Goal: Task Accomplishment & Management: Manage account settings

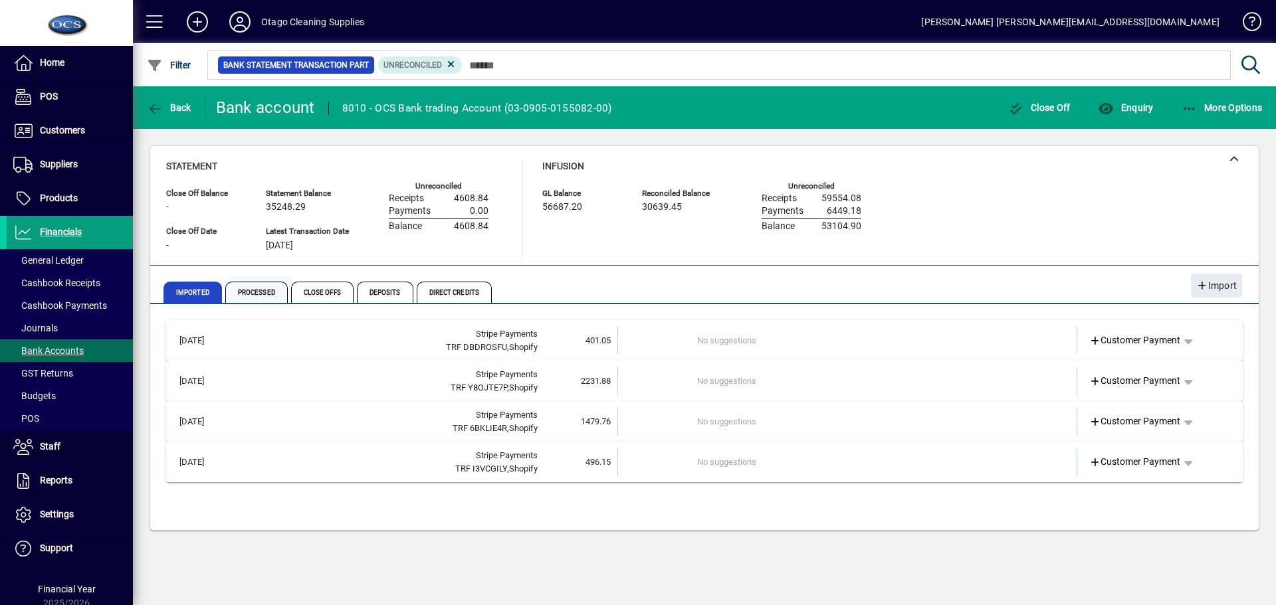
click at [257, 290] on span "Processed" at bounding box center [256, 292] width 62 height 21
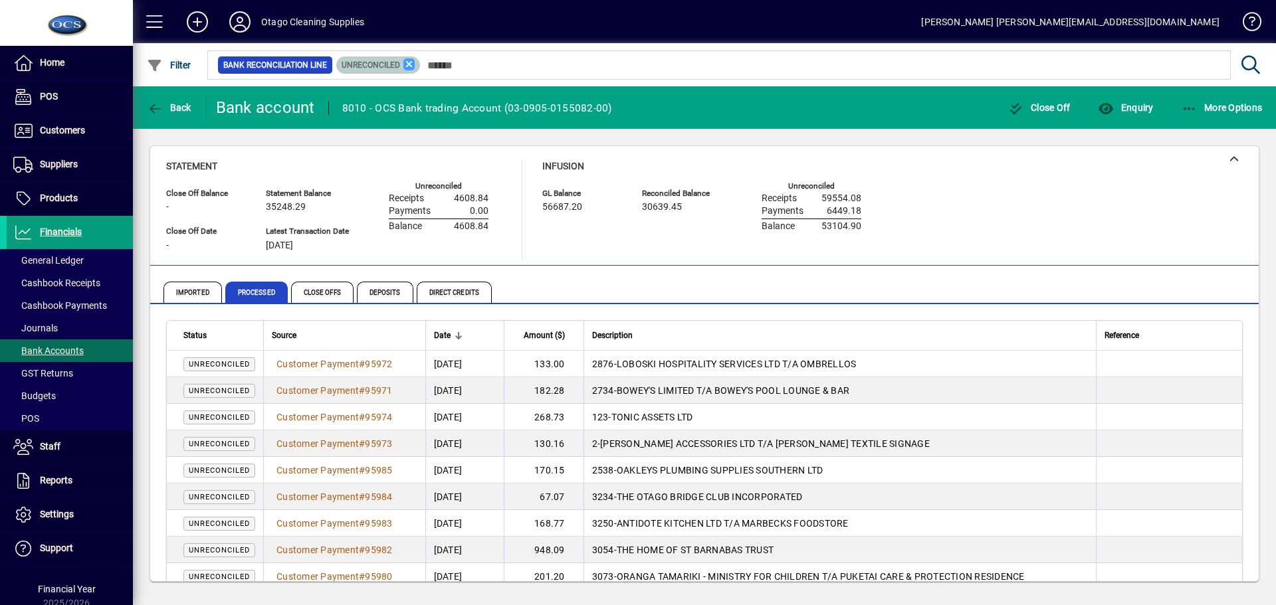
click at [408, 63] on icon at bounding box center [409, 64] width 12 height 12
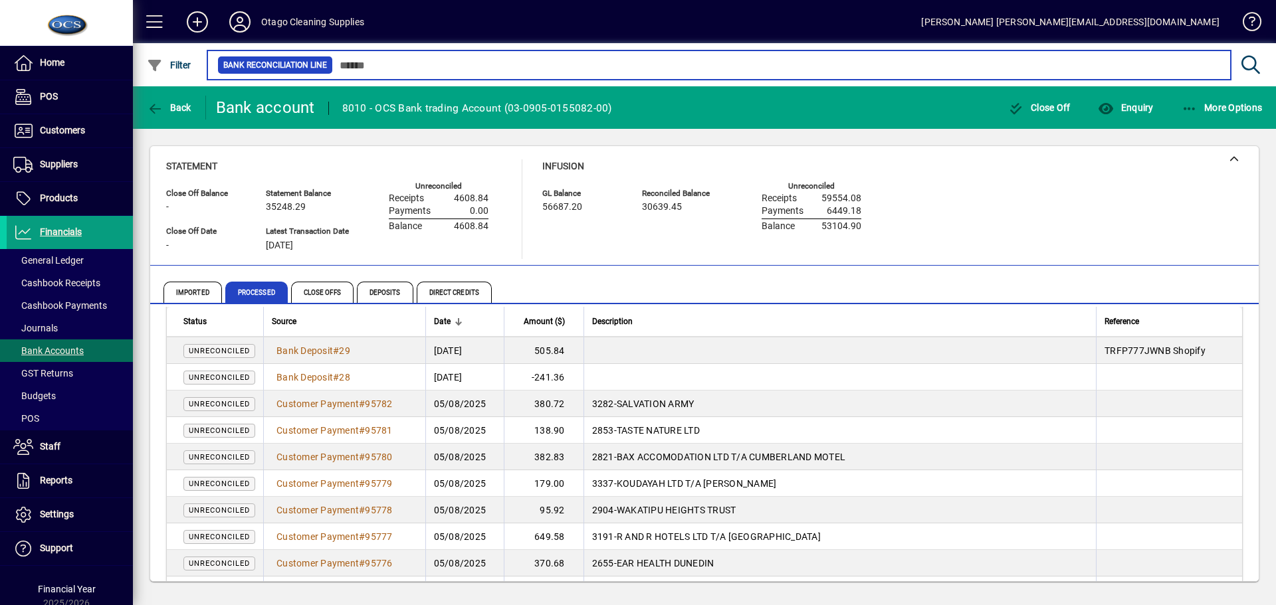
scroll to position [2476, 0]
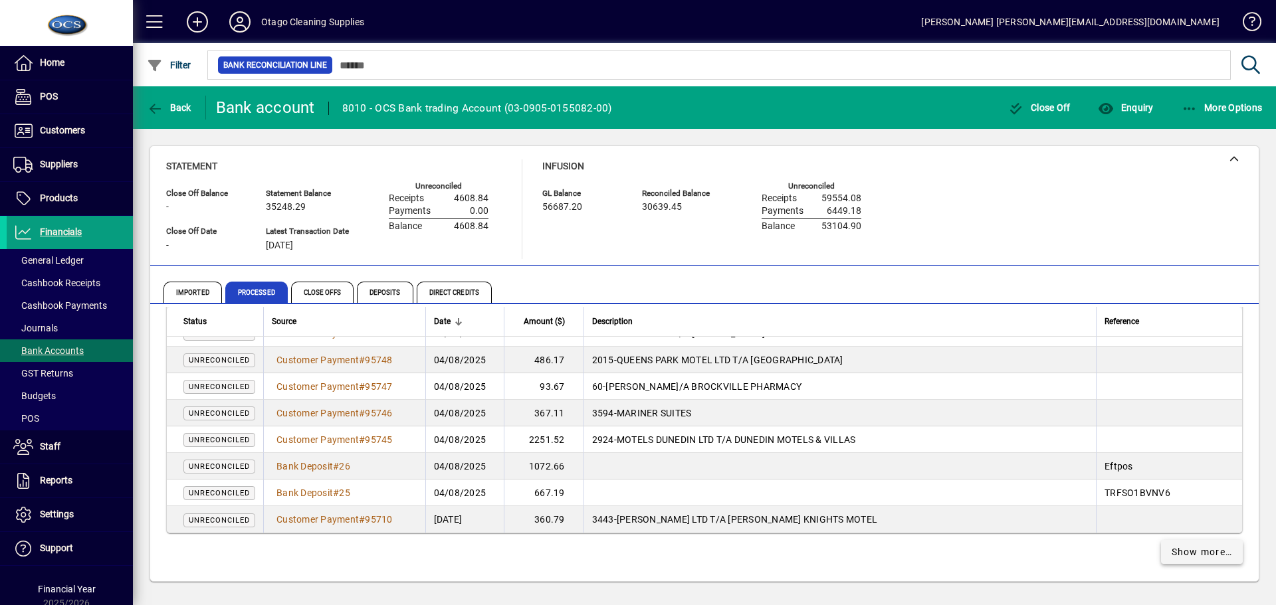
click at [1212, 547] on span "Show more…" at bounding box center [1202, 553] width 61 height 14
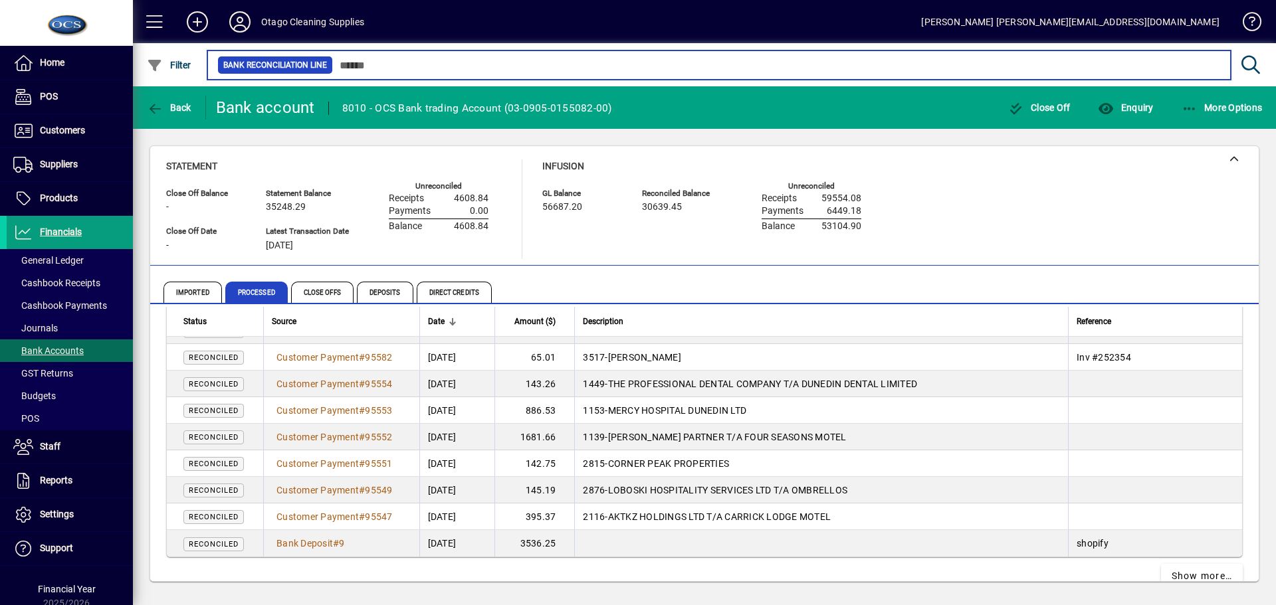
scroll to position [5135, 0]
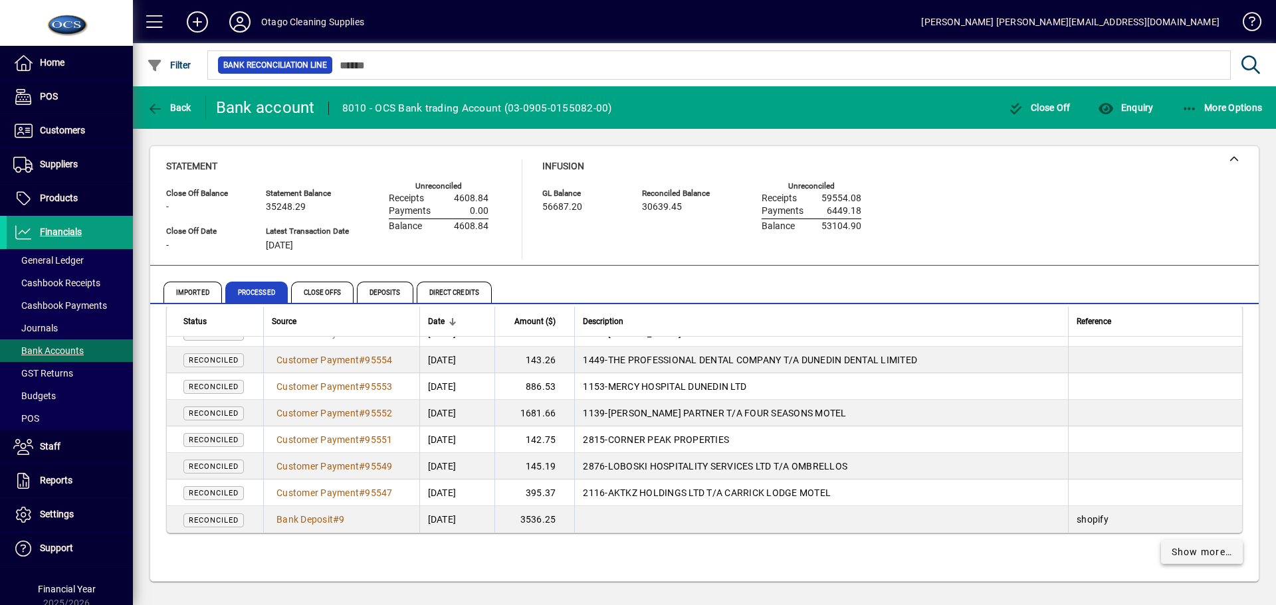
click at [1178, 550] on span "Show more…" at bounding box center [1202, 553] width 61 height 14
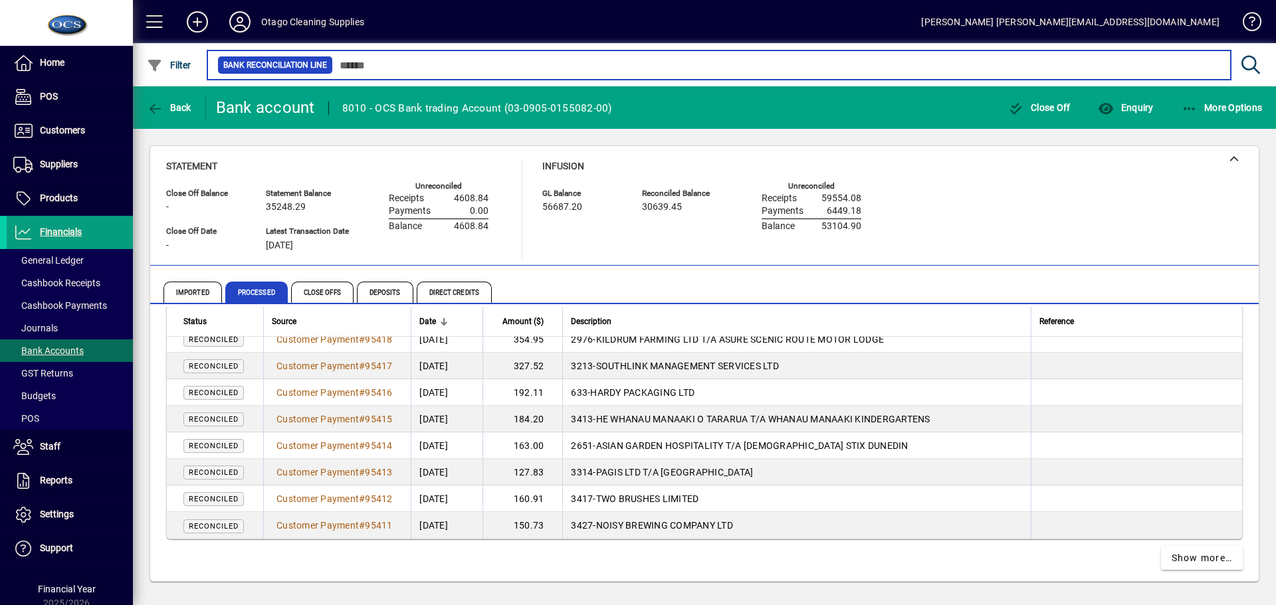
scroll to position [7793, 0]
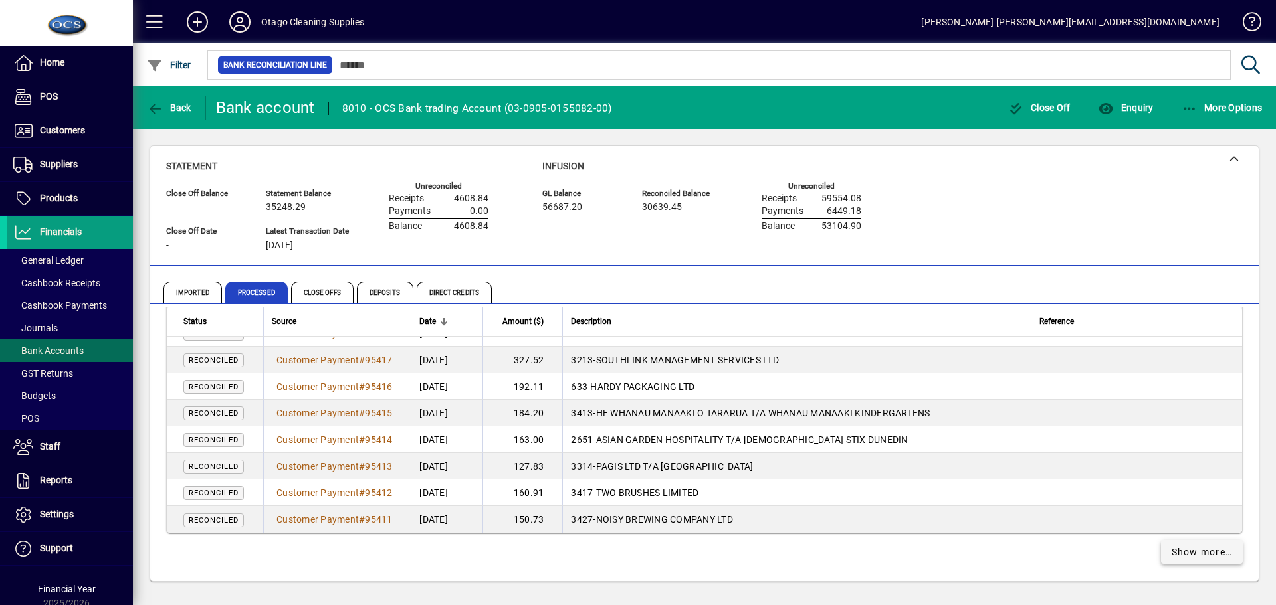
click at [1172, 549] on span "Show more…" at bounding box center [1202, 553] width 61 height 14
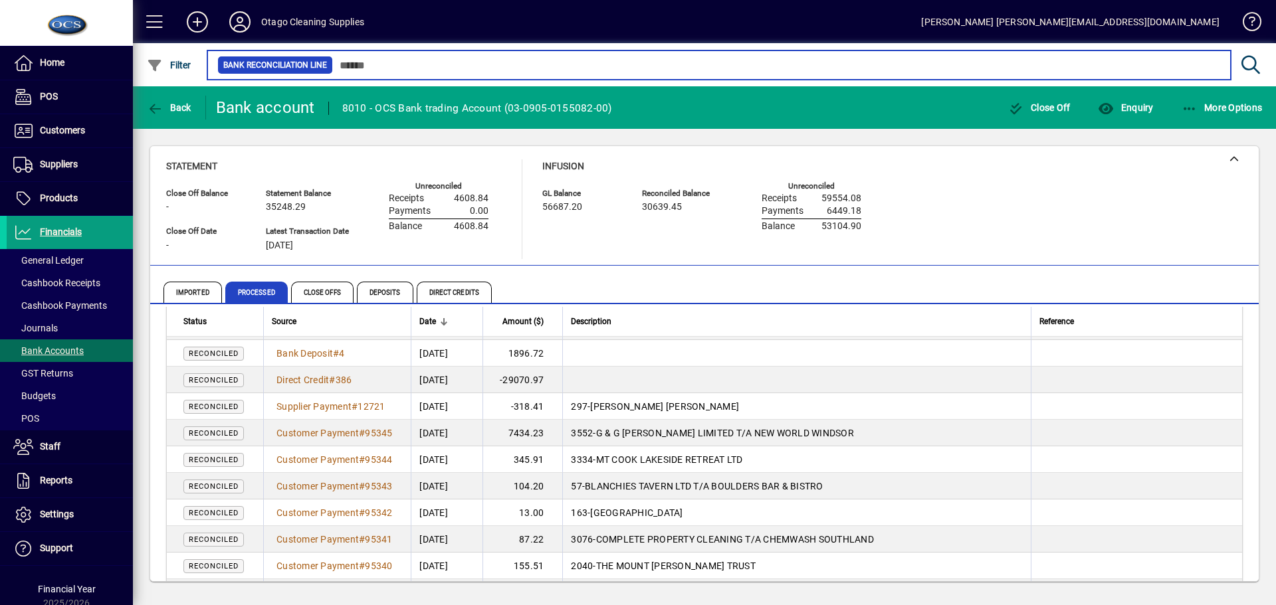
scroll to position [8458, 0]
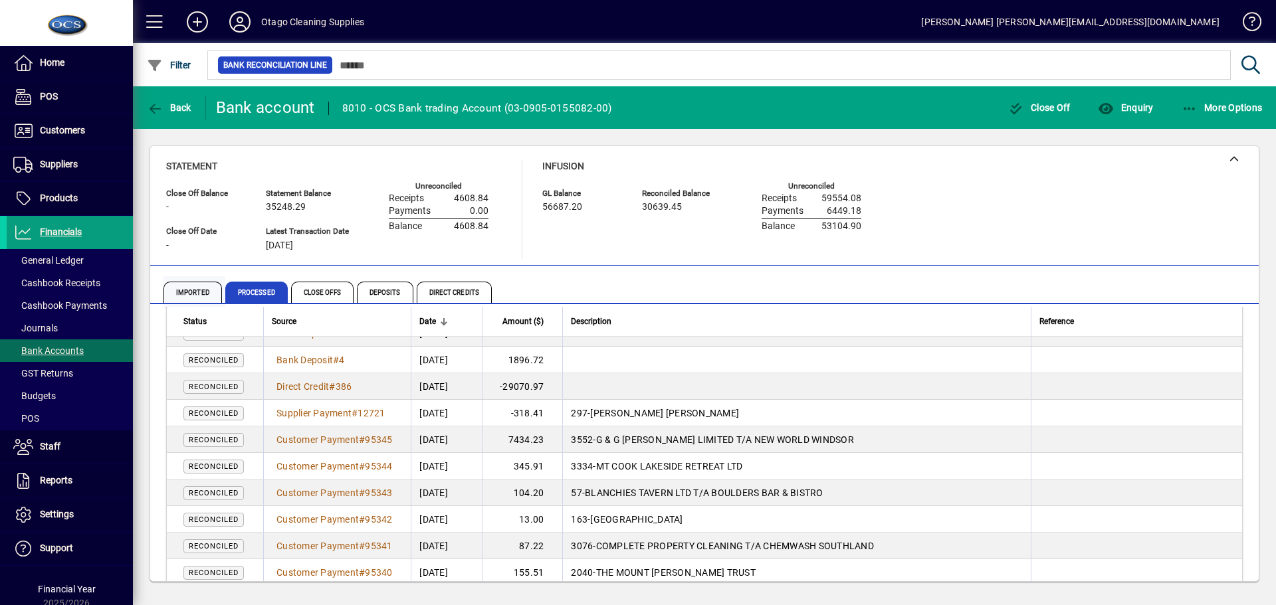
click at [197, 293] on span "Imported" at bounding box center [192, 292] width 58 height 21
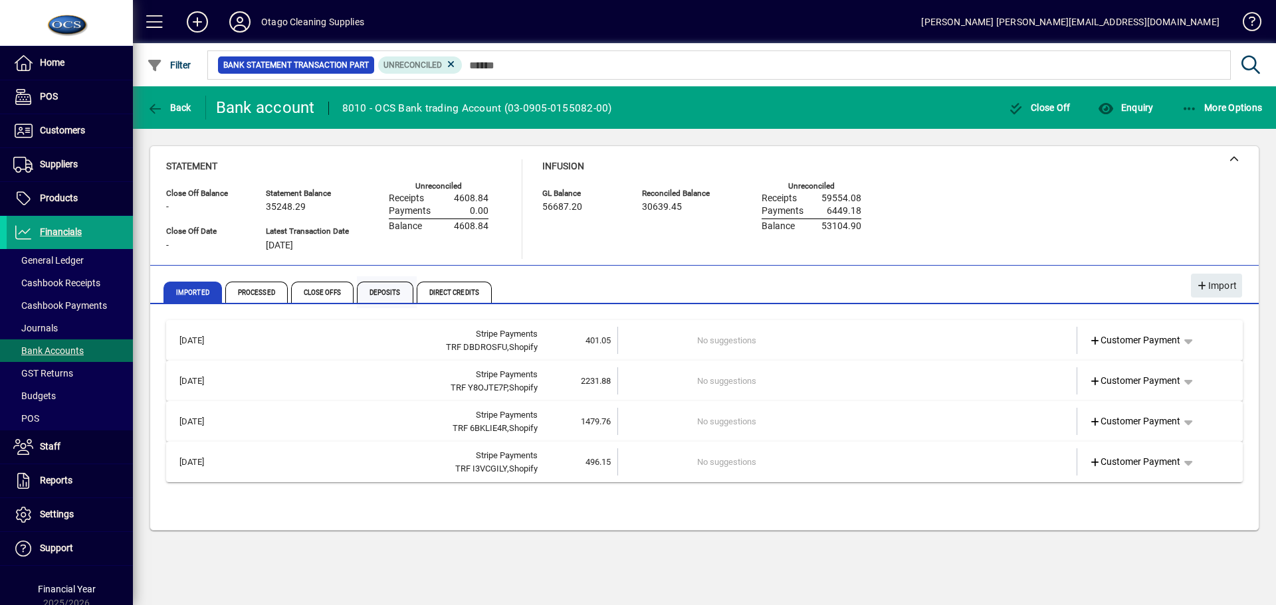
click at [375, 289] on span "Deposits" at bounding box center [385, 292] width 56 height 21
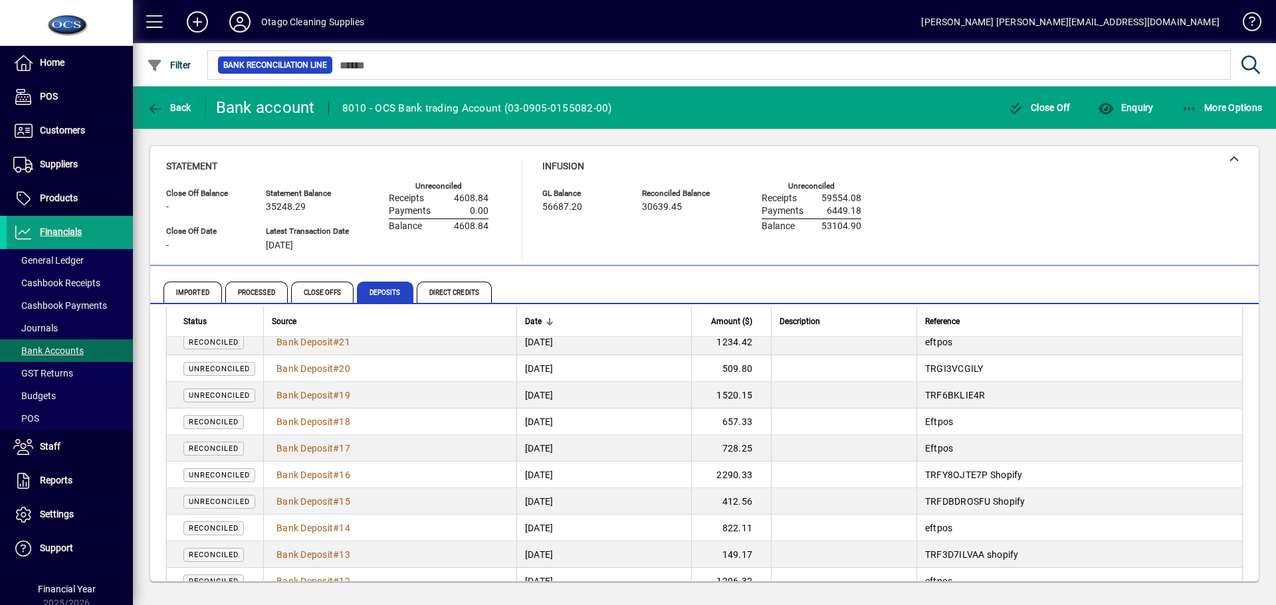
scroll to position [618, 0]
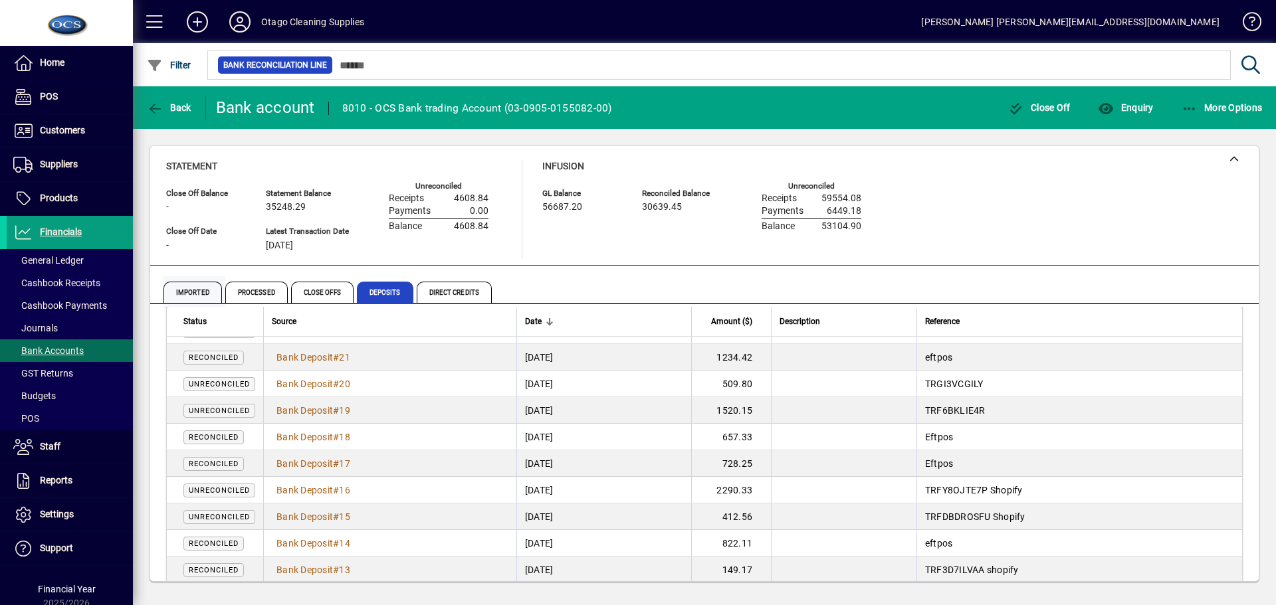
click at [203, 288] on span "Imported" at bounding box center [192, 292] width 58 height 21
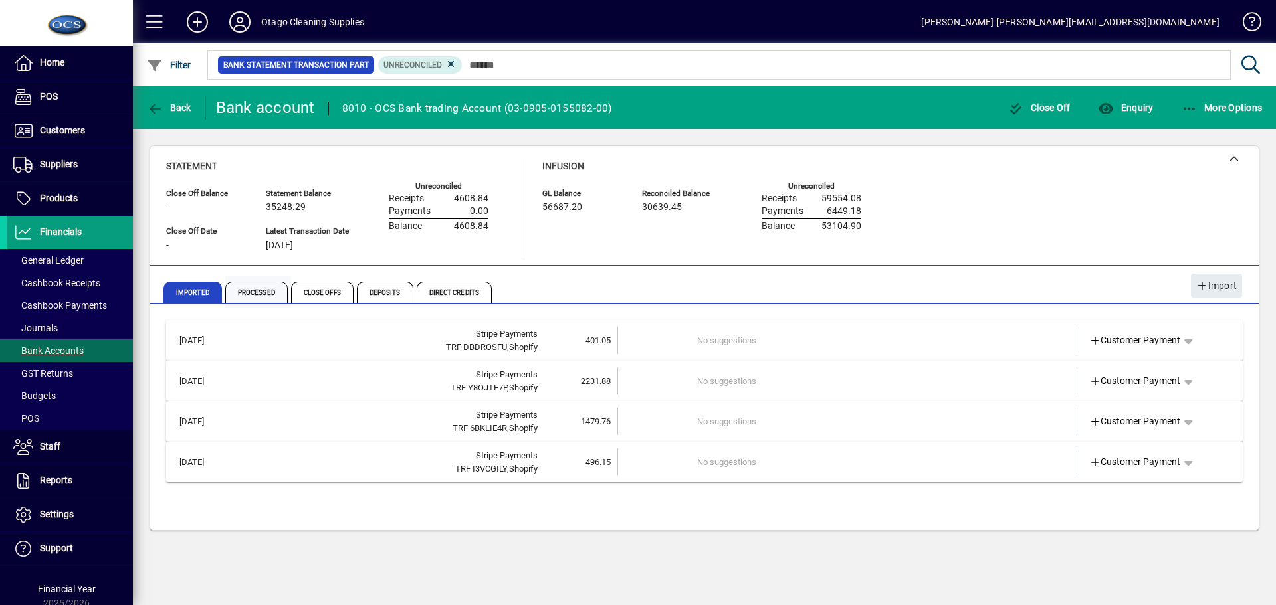
click at [263, 292] on span "Processed" at bounding box center [256, 292] width 62 height 21
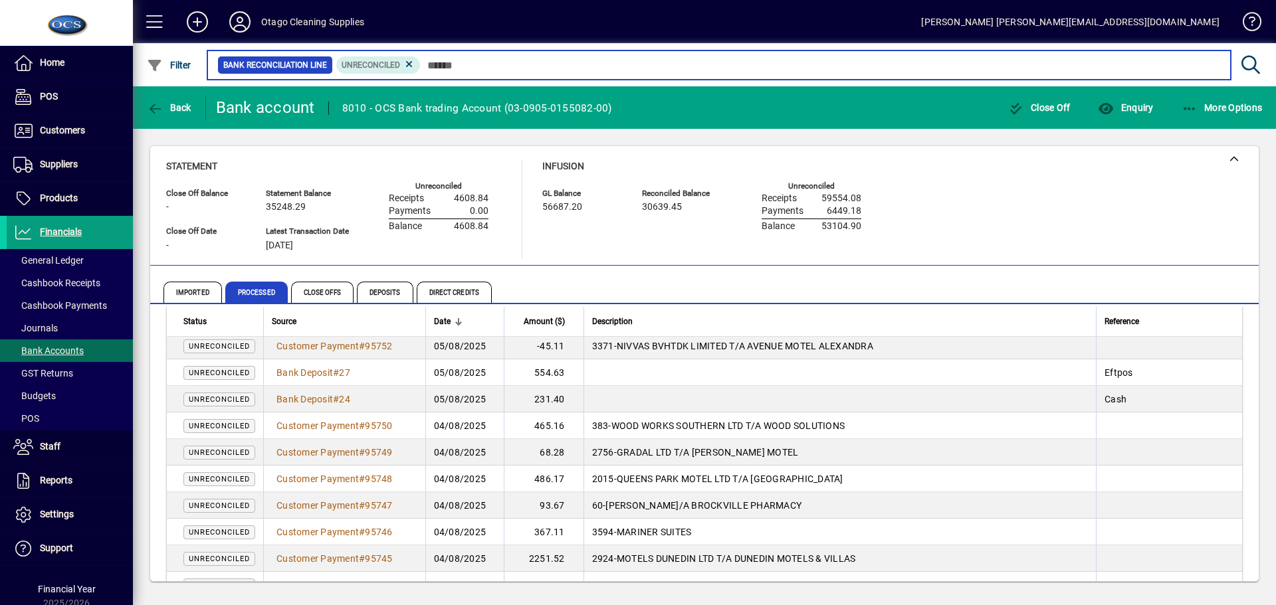
scroll to position [2476, 0]
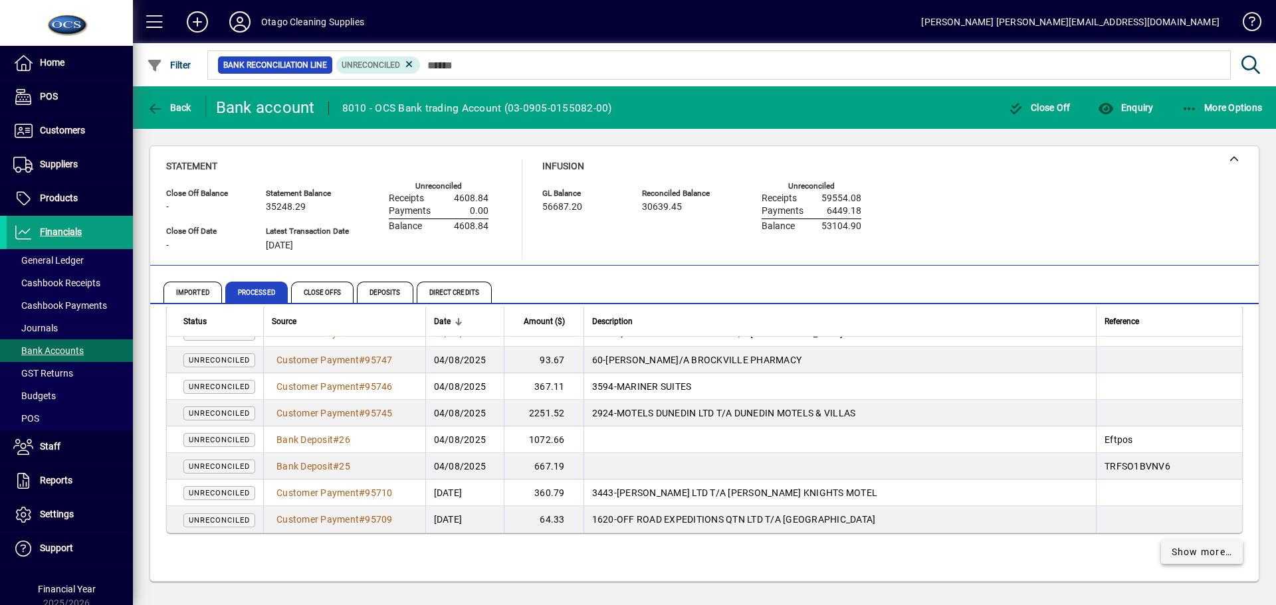
click at [1196, 555] on span "Show more…" at bounding box center [1202, 553] width 61 height 14
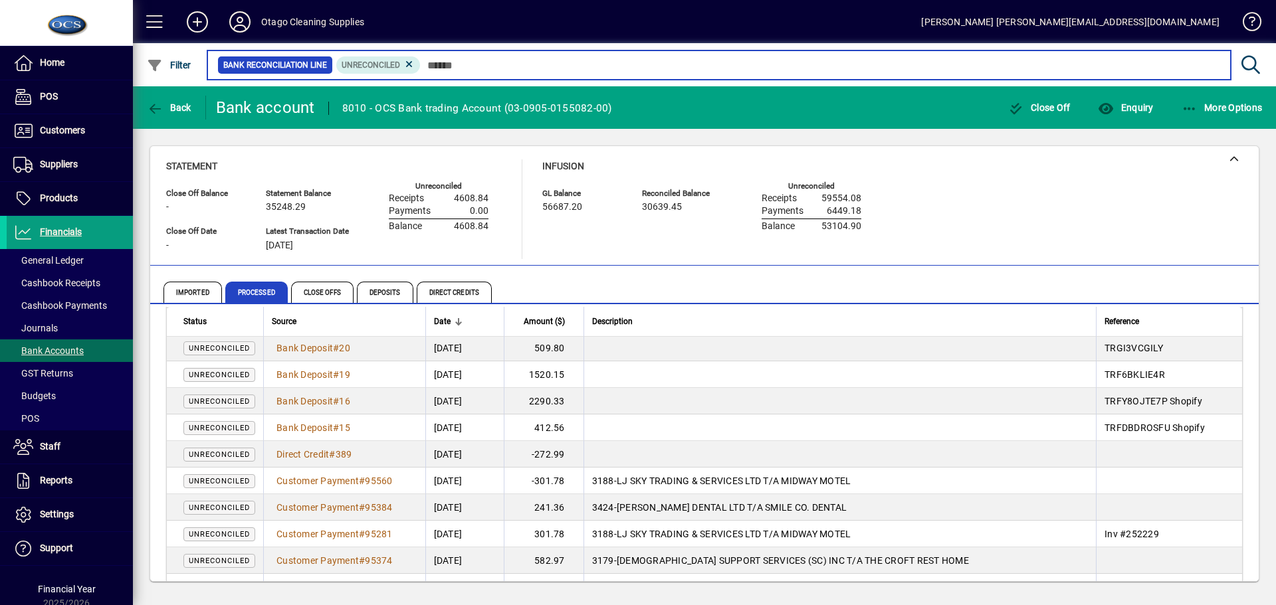
scroll to position [3263, 0]
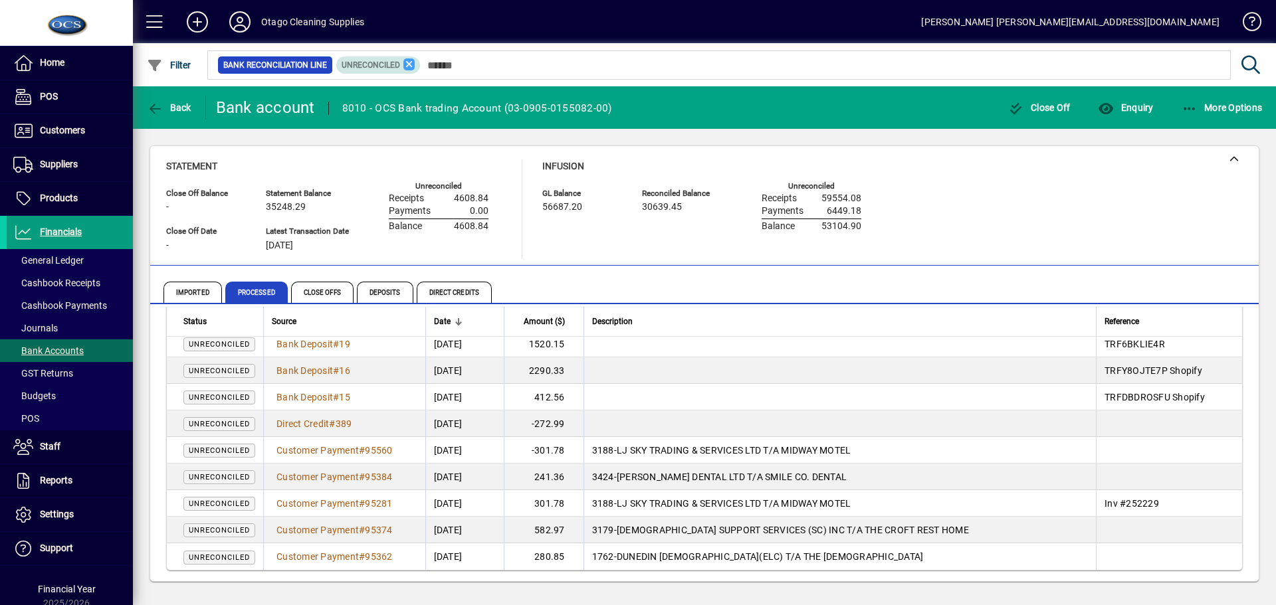
click at [409, 64] on icon at bounding box center [409, 64] width 12 height 12
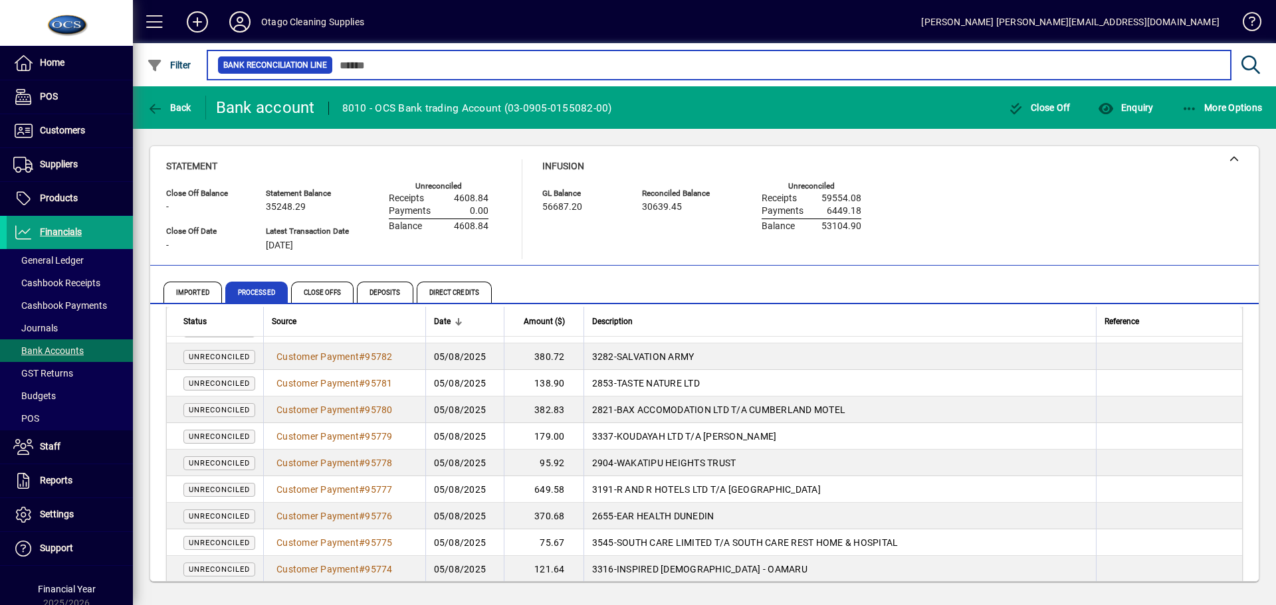
scroll to position [1878, 0]
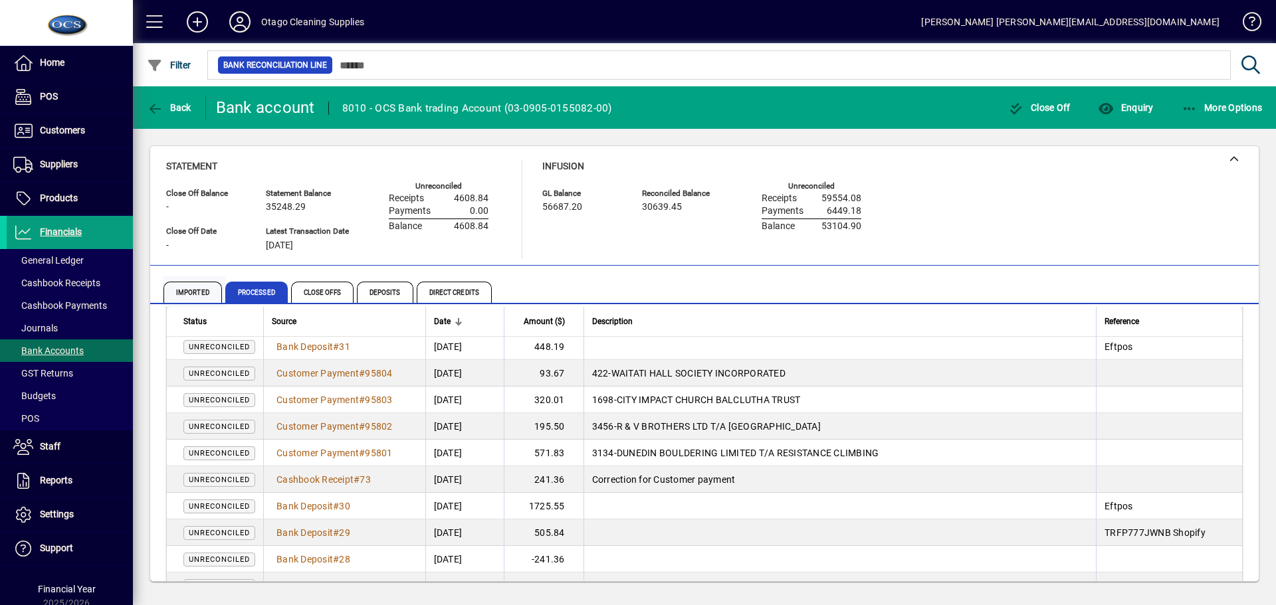
click at [181, 286] on span "Imported" at bounding box center [192, 292] width 58 height 21
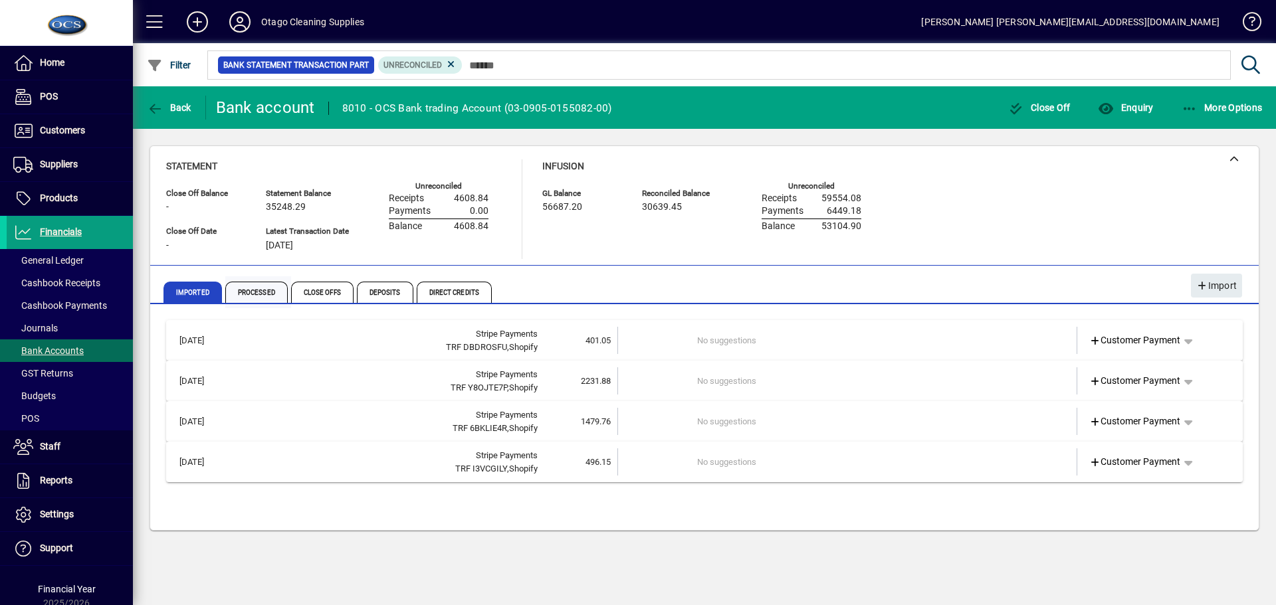
click at [253, 292] on span "Processed" at bounding box center [256, 292] width 62 height 21
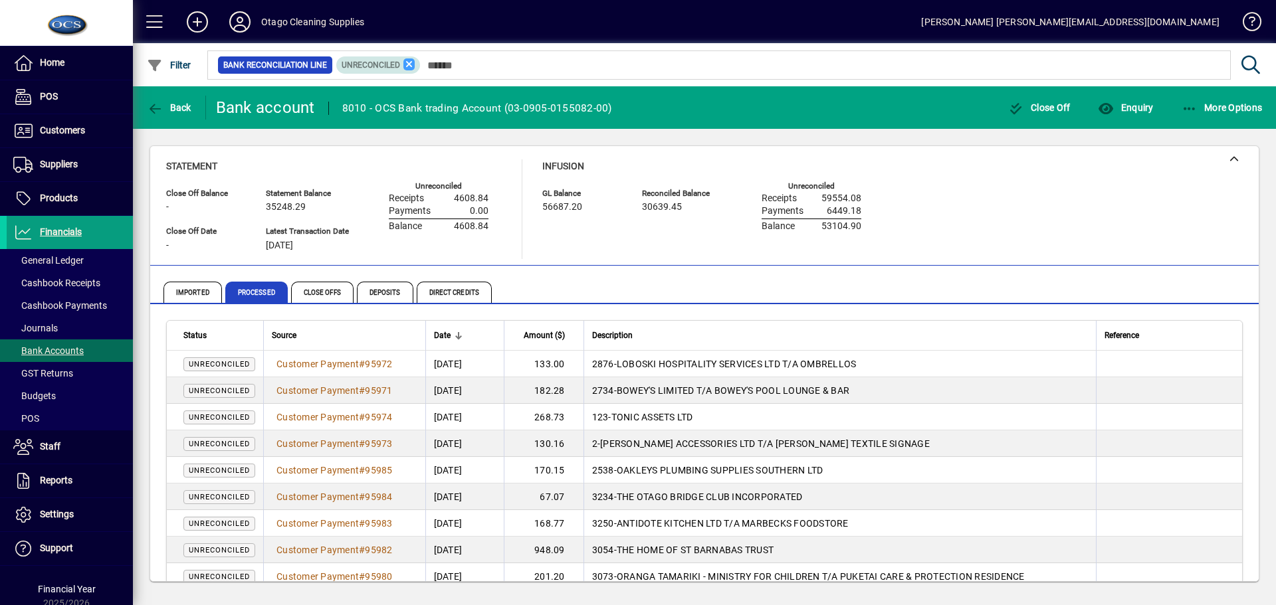
click at [407, 60] on icon at bounding box center [409, 64] width 12 height 12
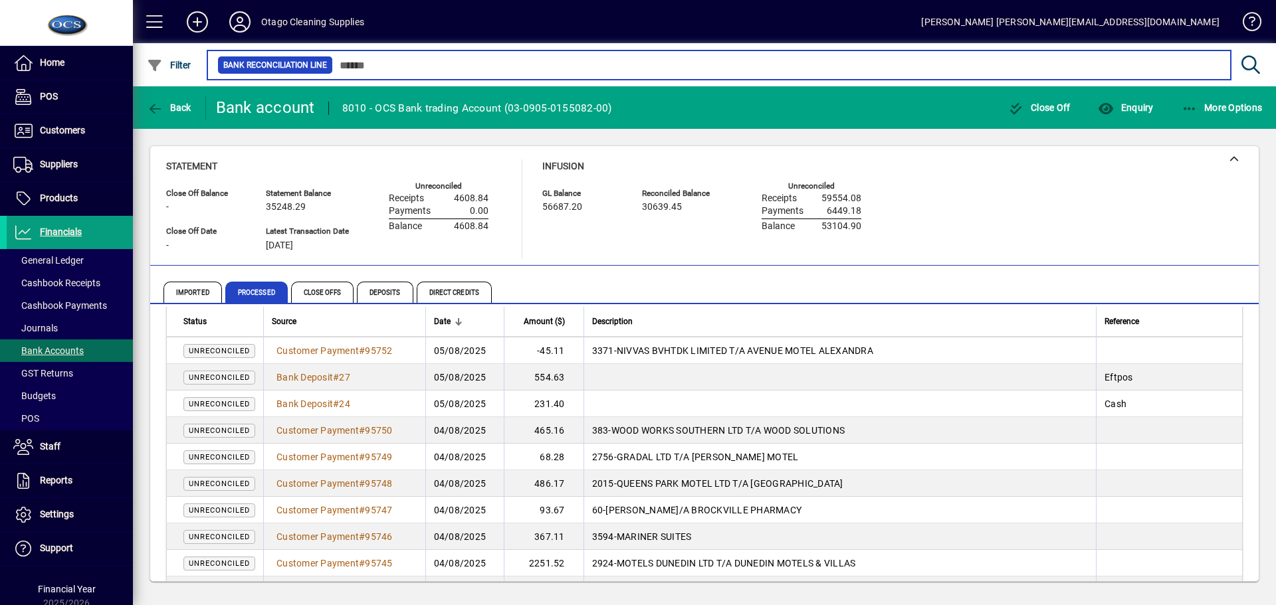
scroll to position [2476, 0]
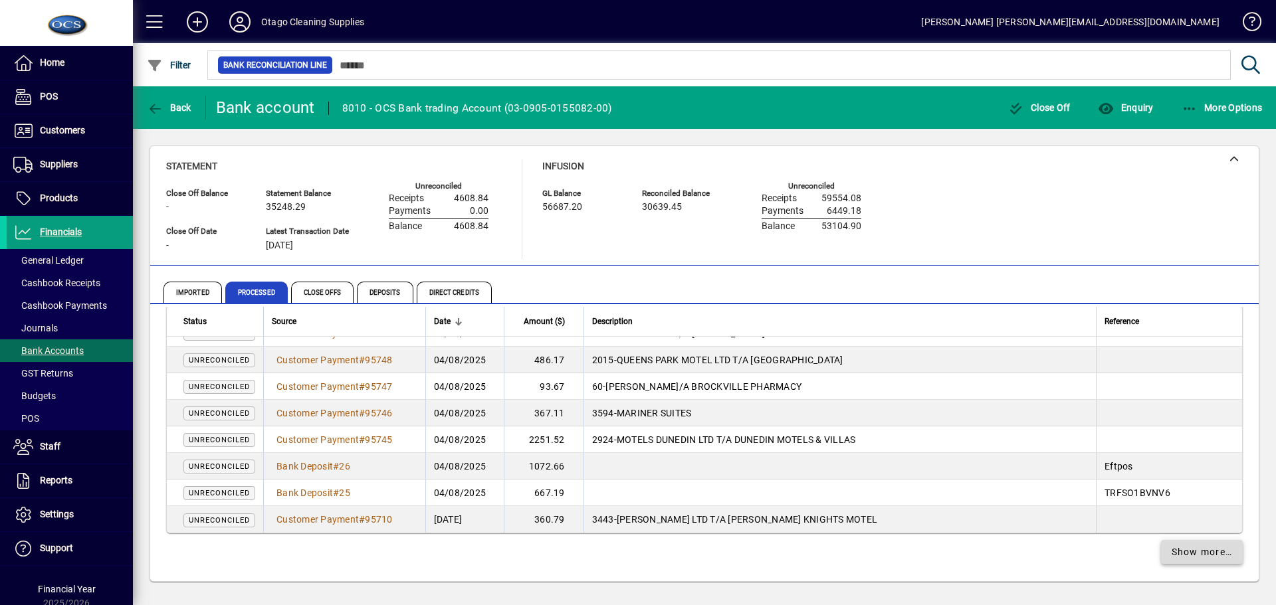
click at [1183, 552] on span "Show more…" at bounding box center [1202, 553] width 61 height 14
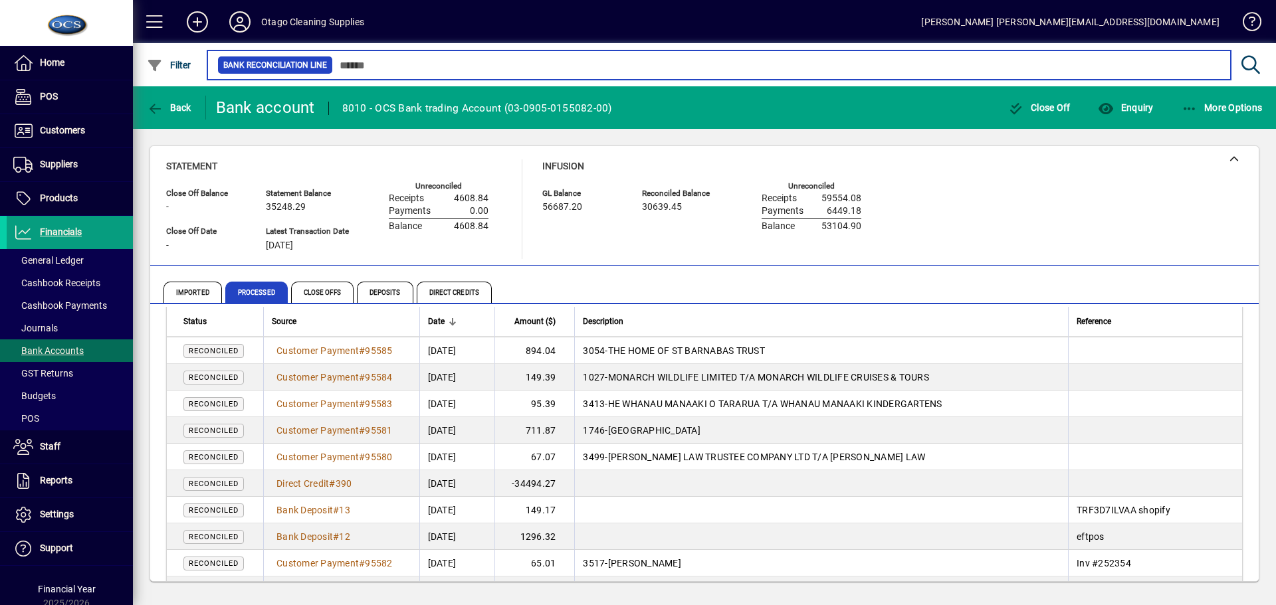
scroll to position [4935, 0]
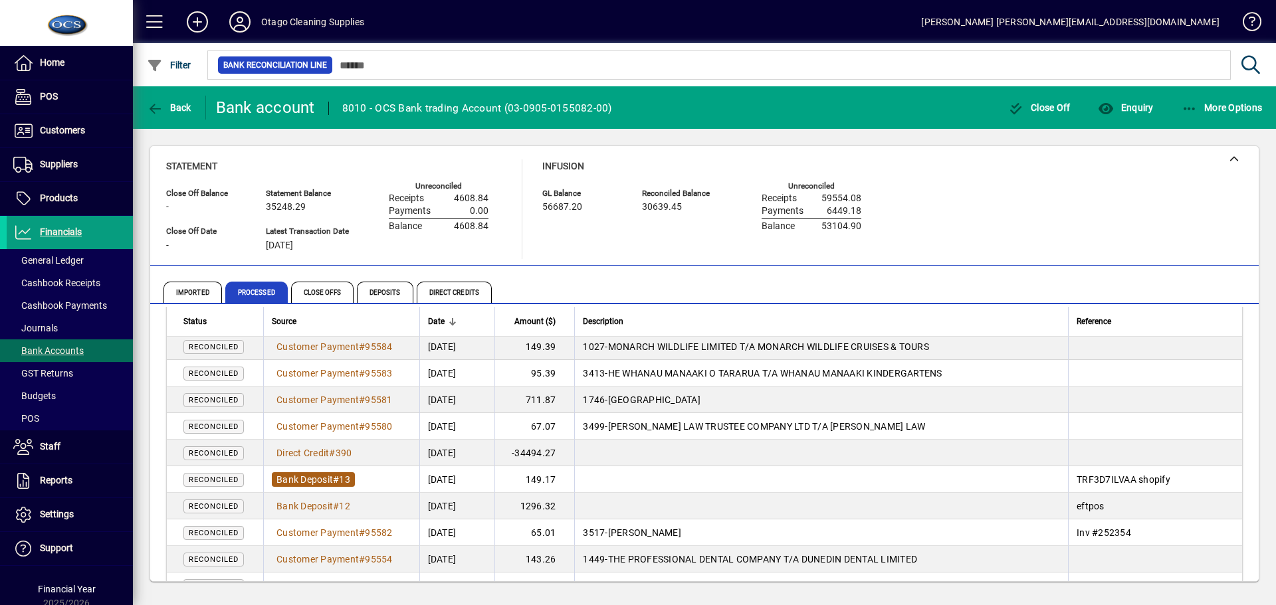
click at [322, 477] on span "Bank Deposit" at bounding box center [304, 480] width 56 height 11
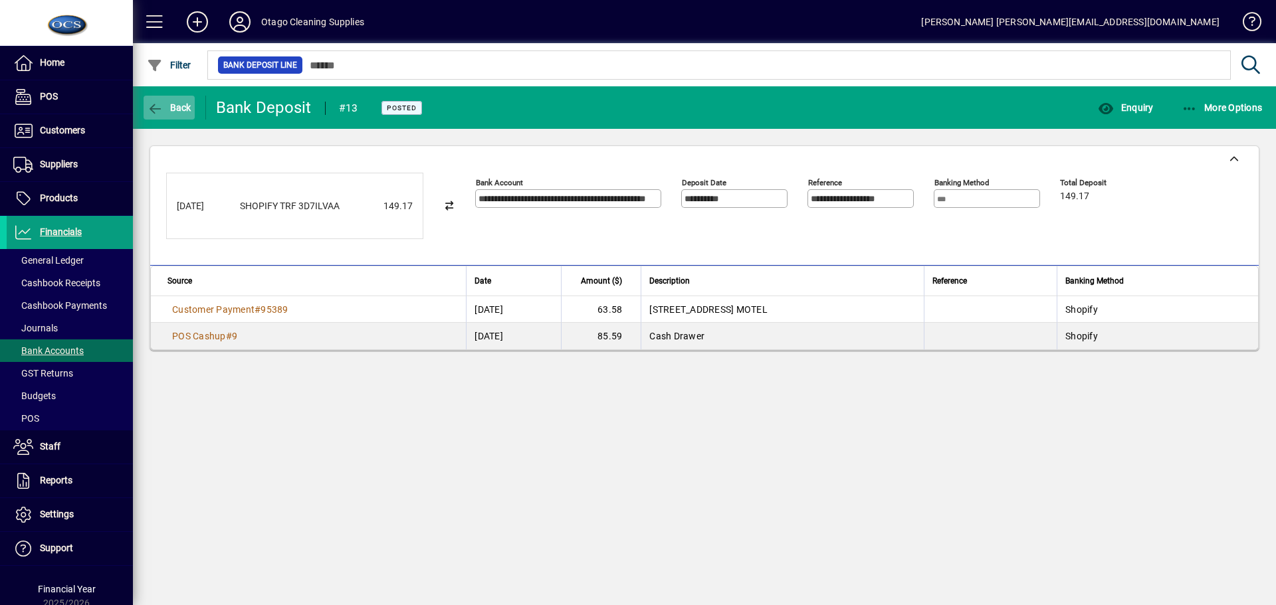
click at [178, 112] on span "Back" at bounding box center [169, 107] width 45 height 11
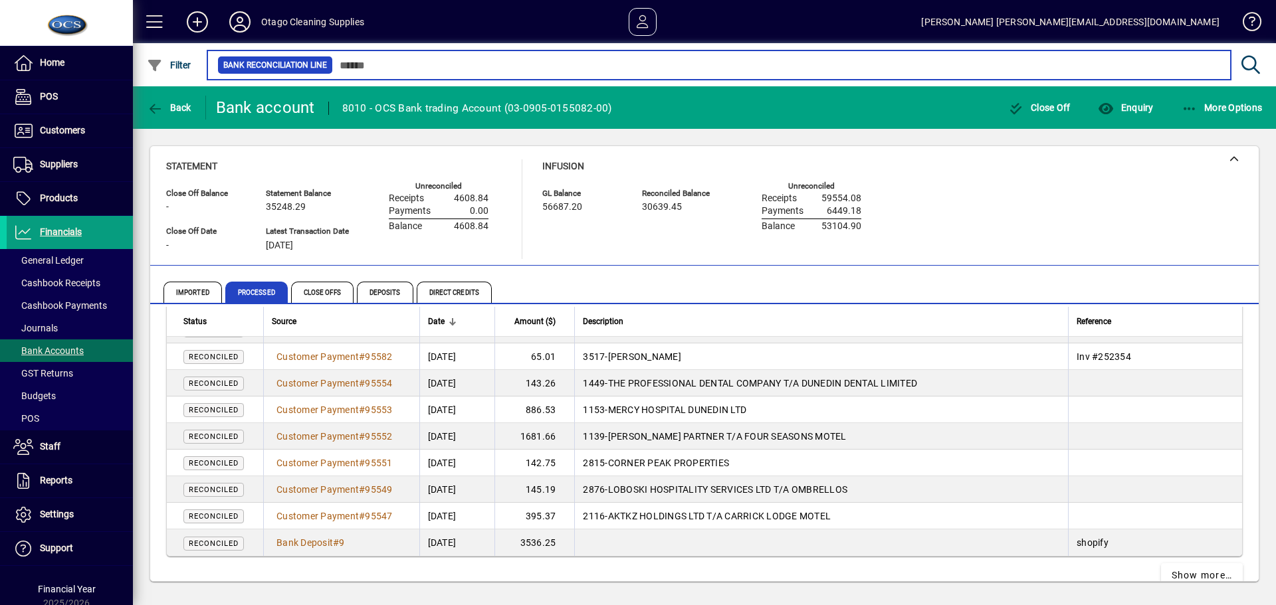
scroll to position [5135, 0]
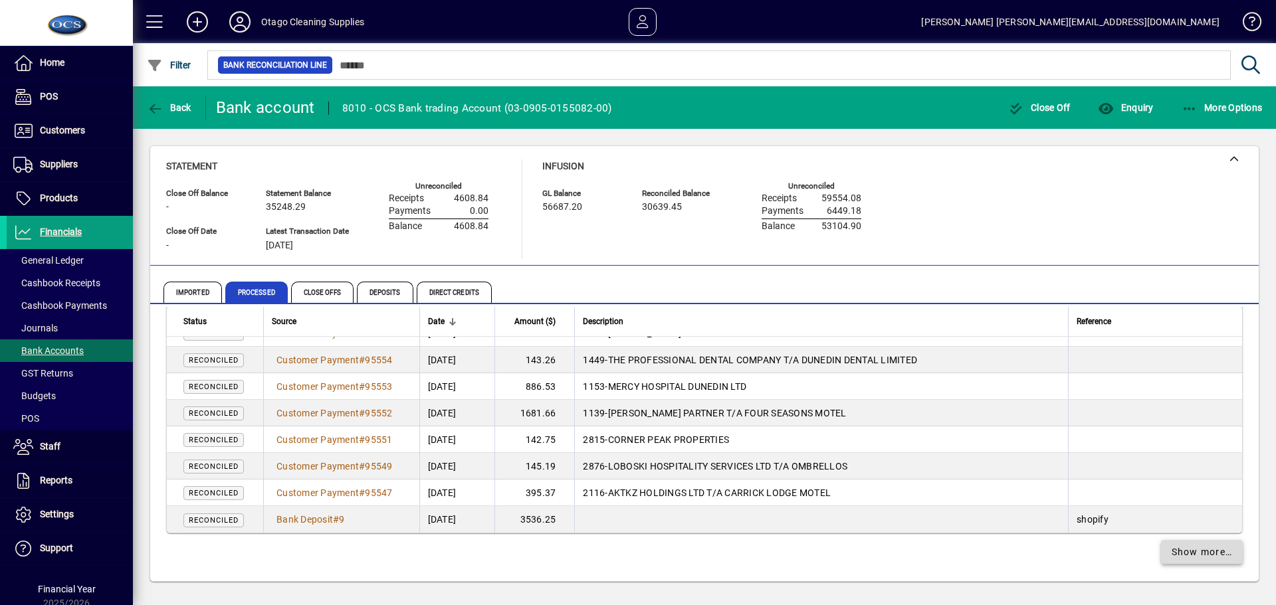
click at [1210, 556] on span "Show more…" at bounding box center [1202, 553] width 61 height 14
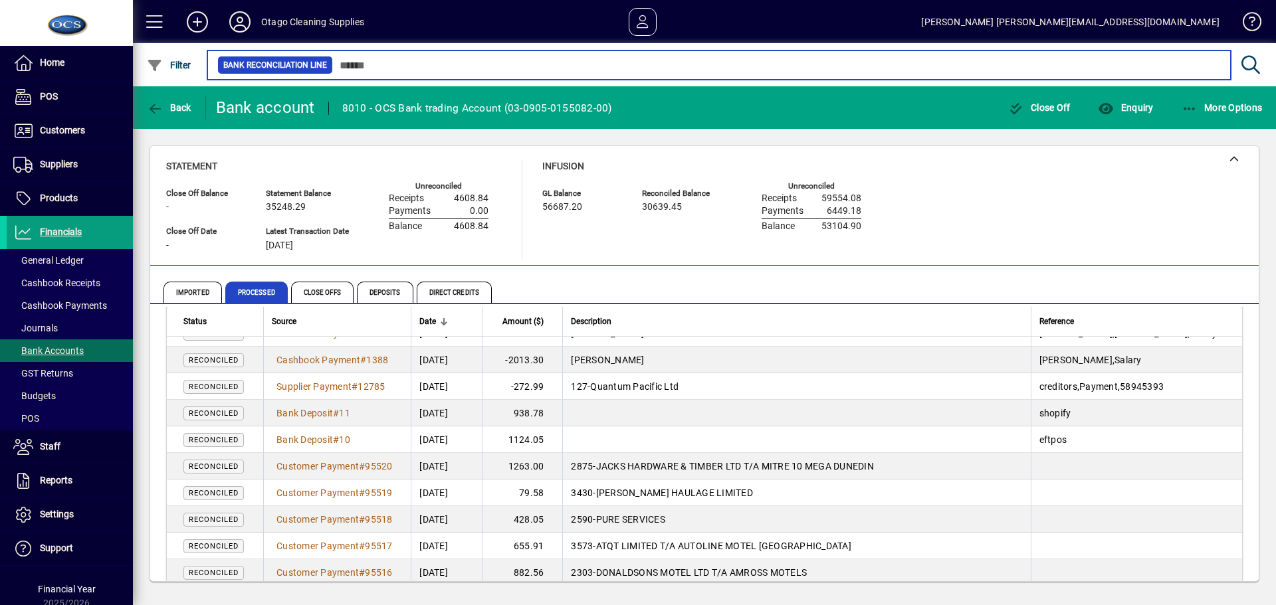
scroll to position [5467, 0]
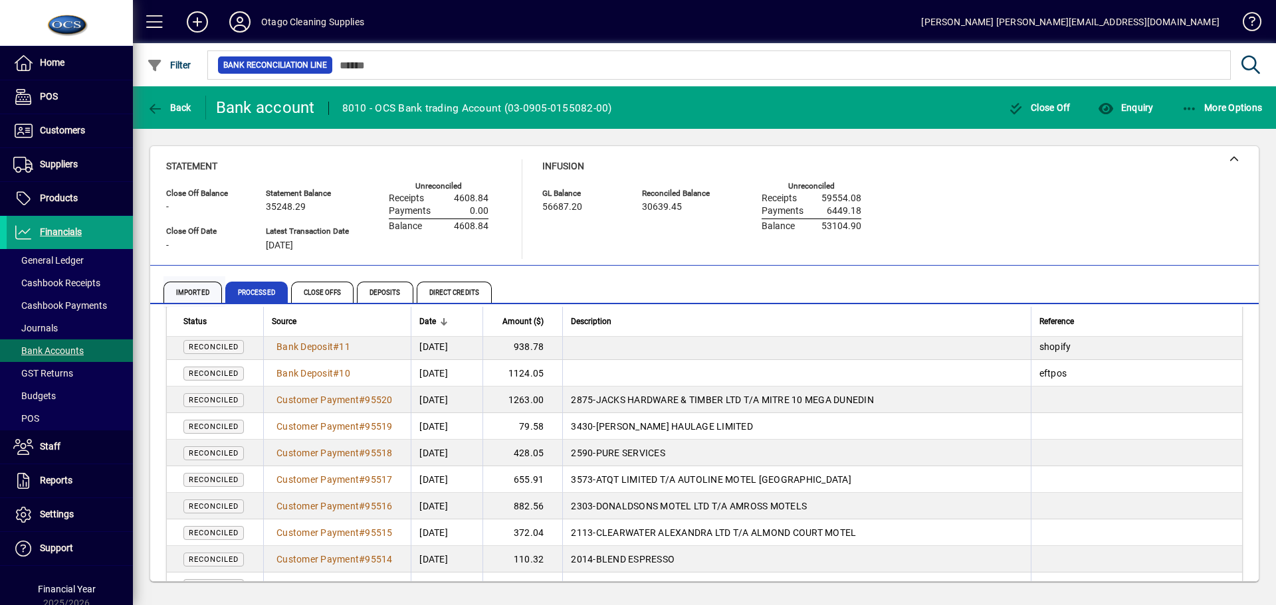
click at [200, 284] on span "Imported" at bounding box center [192, 292] width 58 height 21
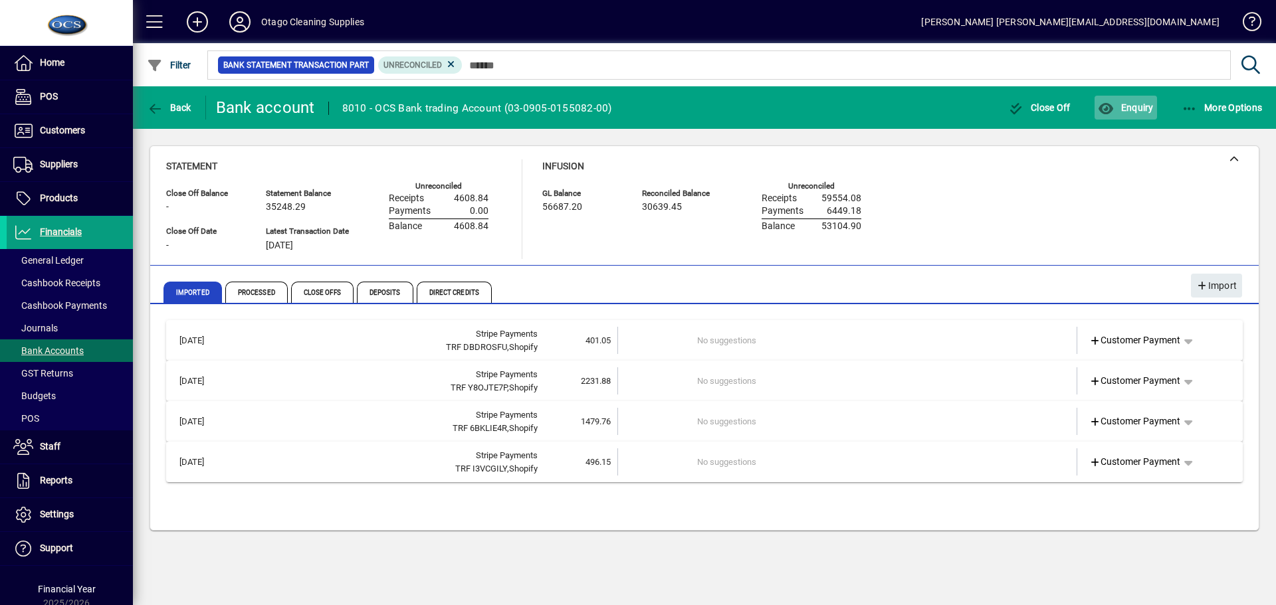
click at [1138, 106] on span "Enquiry" at bounding box center [1125, 107] width 55 height 11
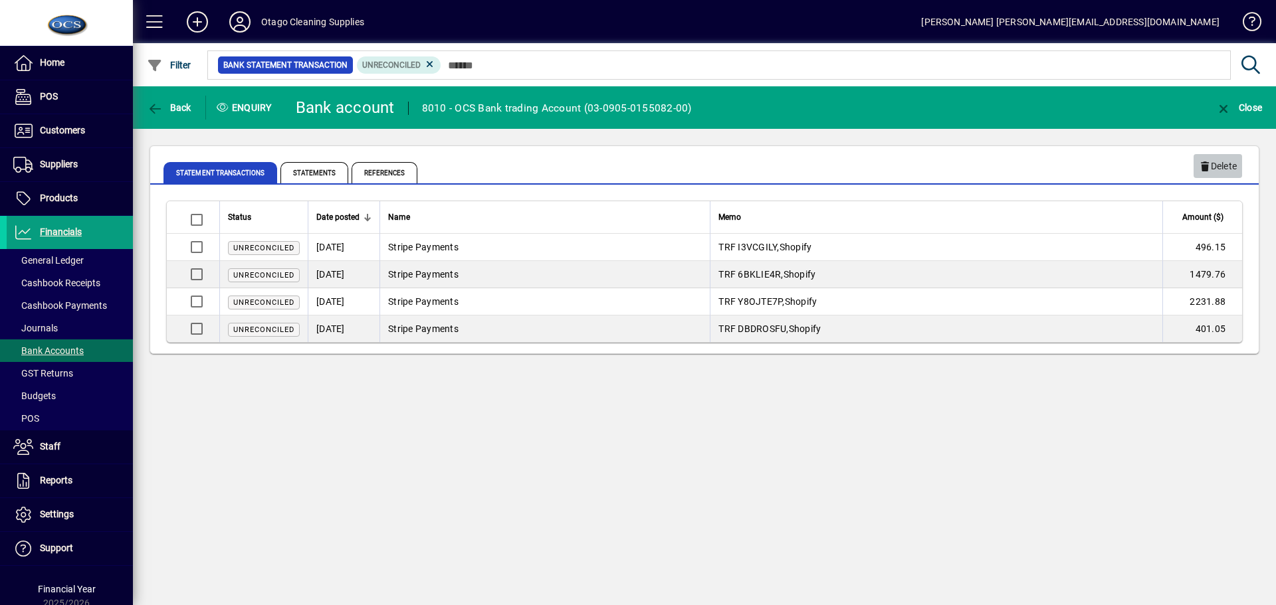
click at [1228, 167] on span "Delete" at bounding box center [1218, 167] width 38 height 22
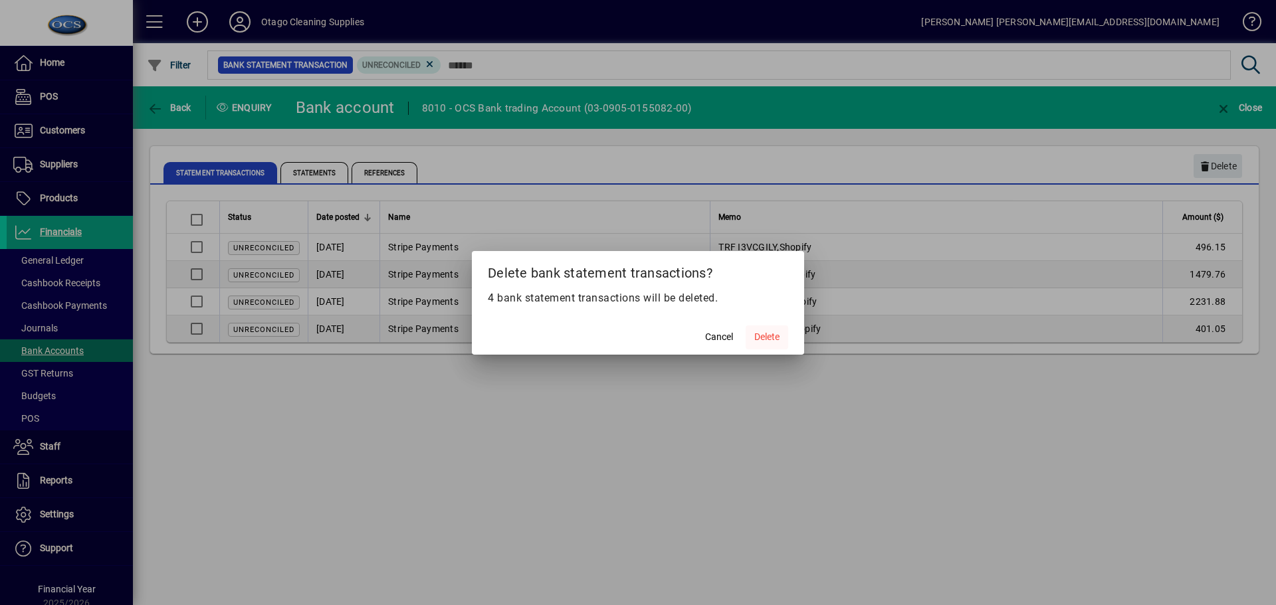
click at [766, 337] on span "Delete" at bounding box center [766, 337] width 25 height 14
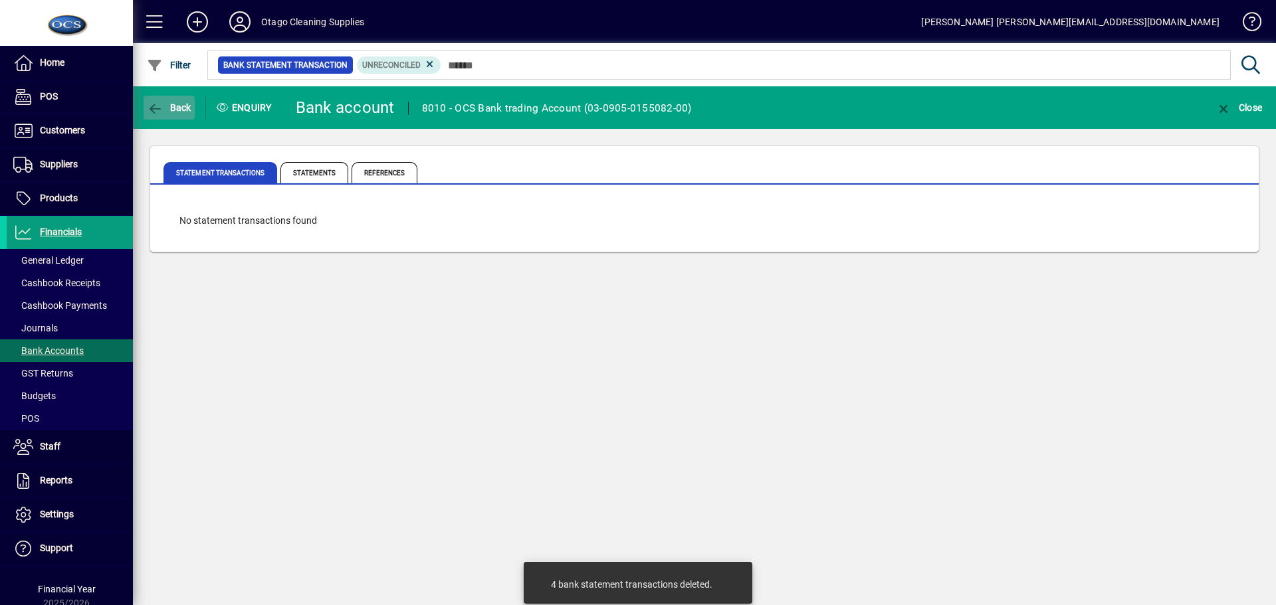
click at [175, 110] on span "Back" at bounding box center [169, 107] width 45 height 11
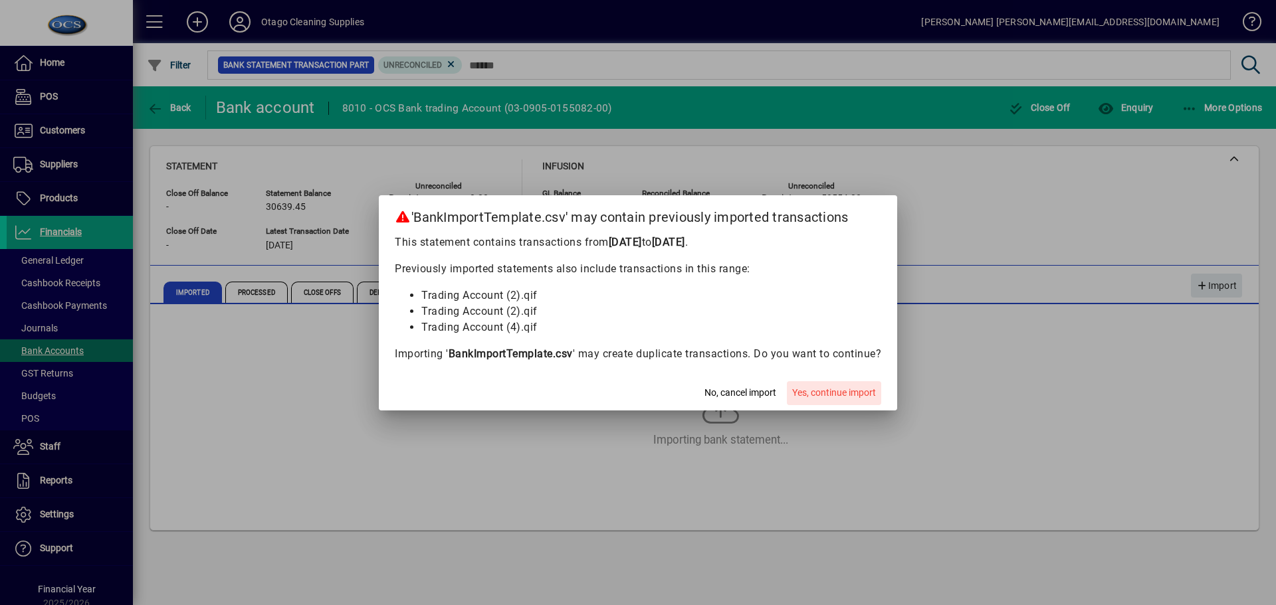
click at [829, 390] on span "Yes, continue import" at bounding box center [834, 393] width 84 height 14
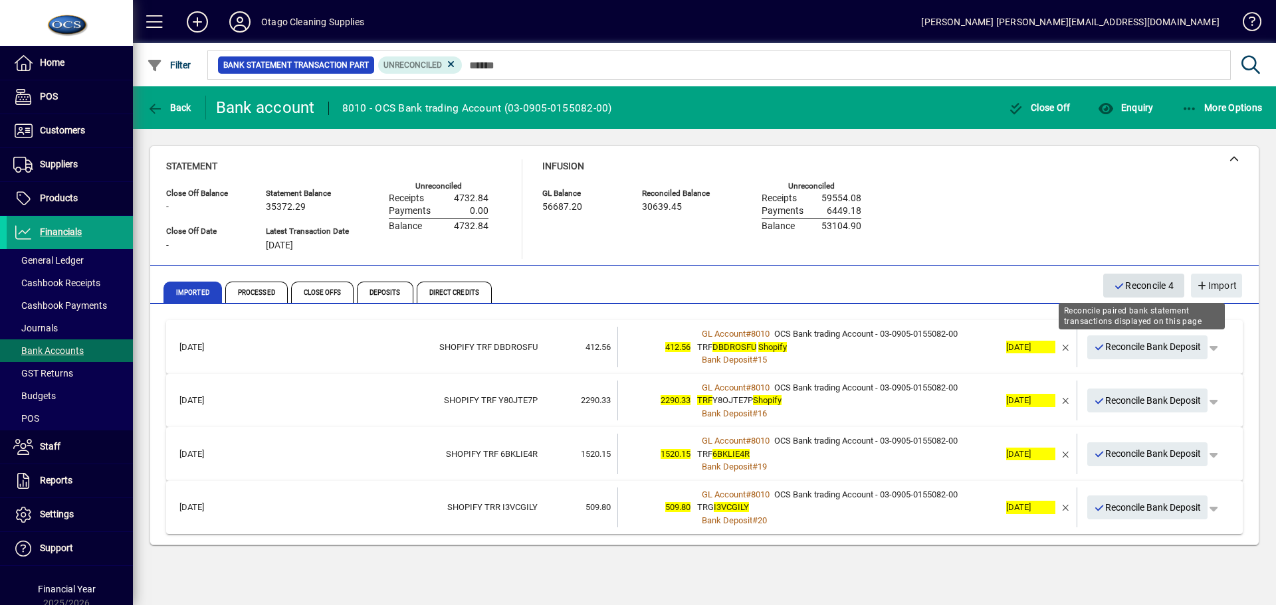
click at [1123, 284] on span "Reconcile 4" at bounding box center [1144, 286] width 60 height 22
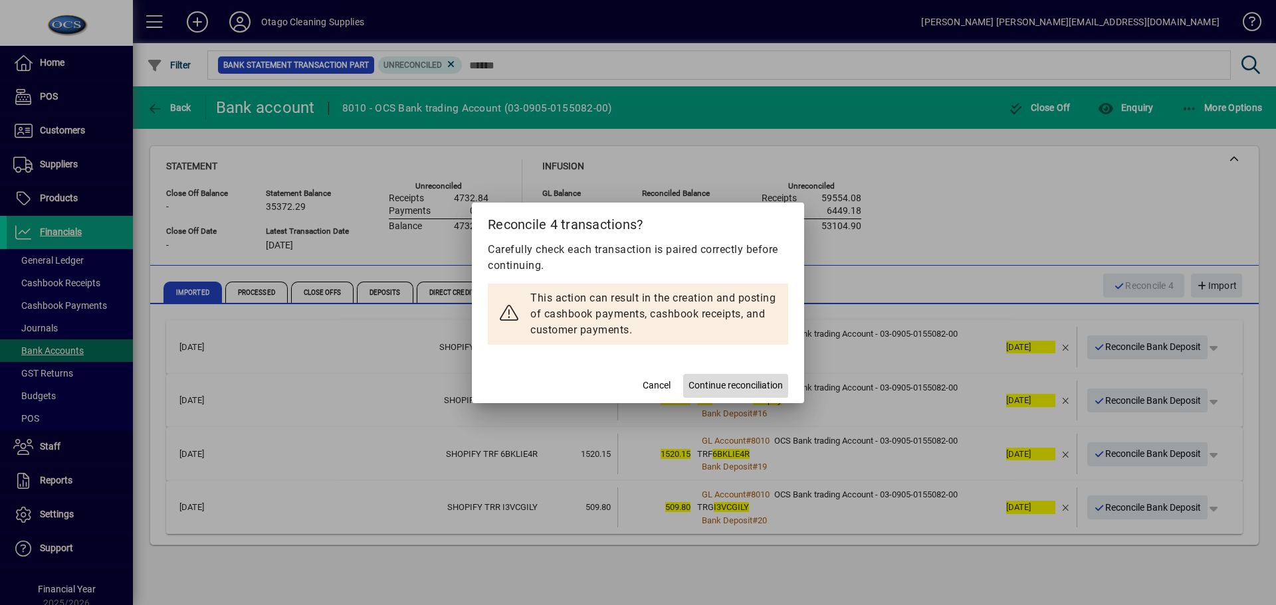
click at [711, 383] on span "Continue reconciliation" at bounding box center [736, 386] width 94 height 14
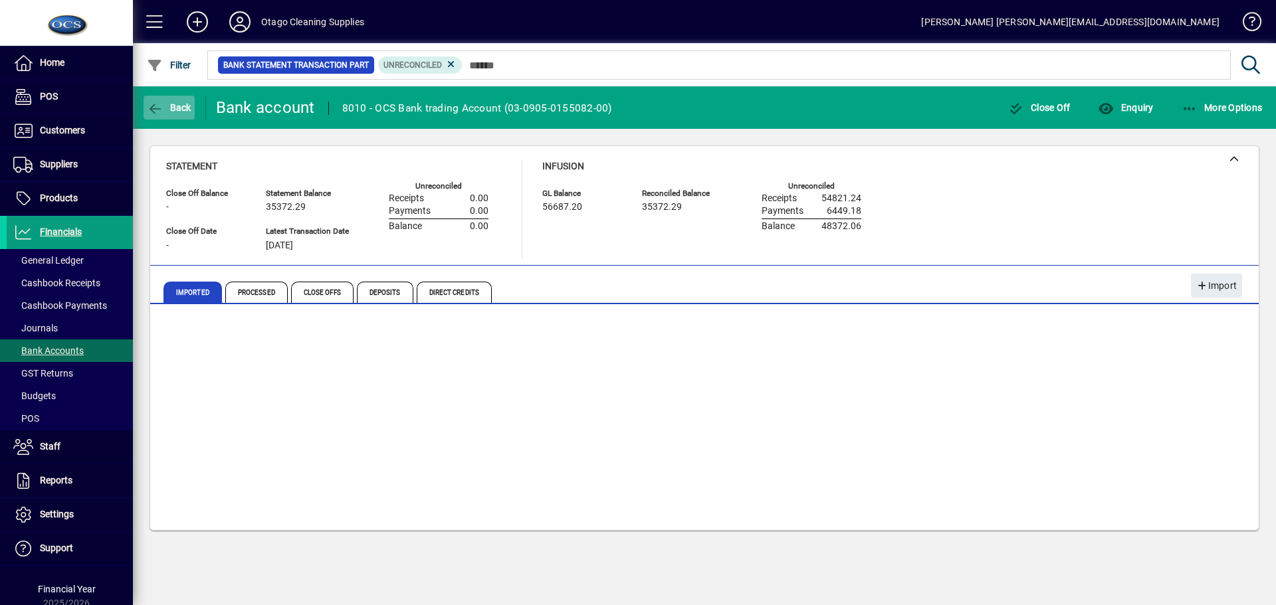
click at [179, 112] on span "Back" at bounding box center [169, 107] width 45 height 11
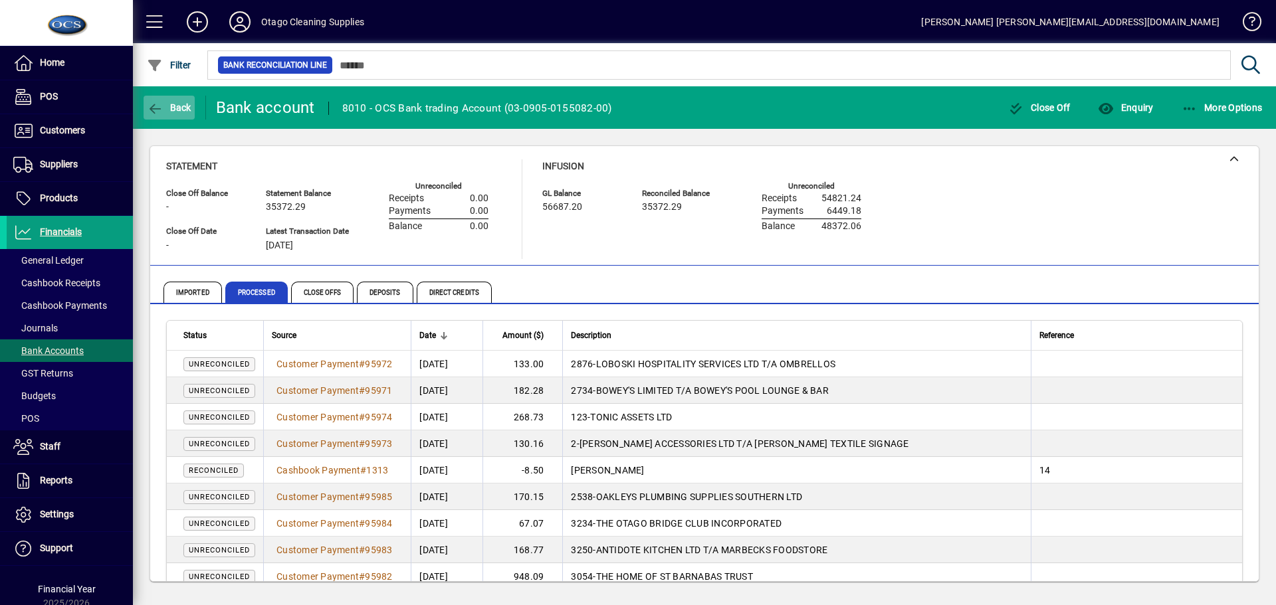
click at [179, 112] on span "Back" at bounding box center [169, 107] width 45 height 11
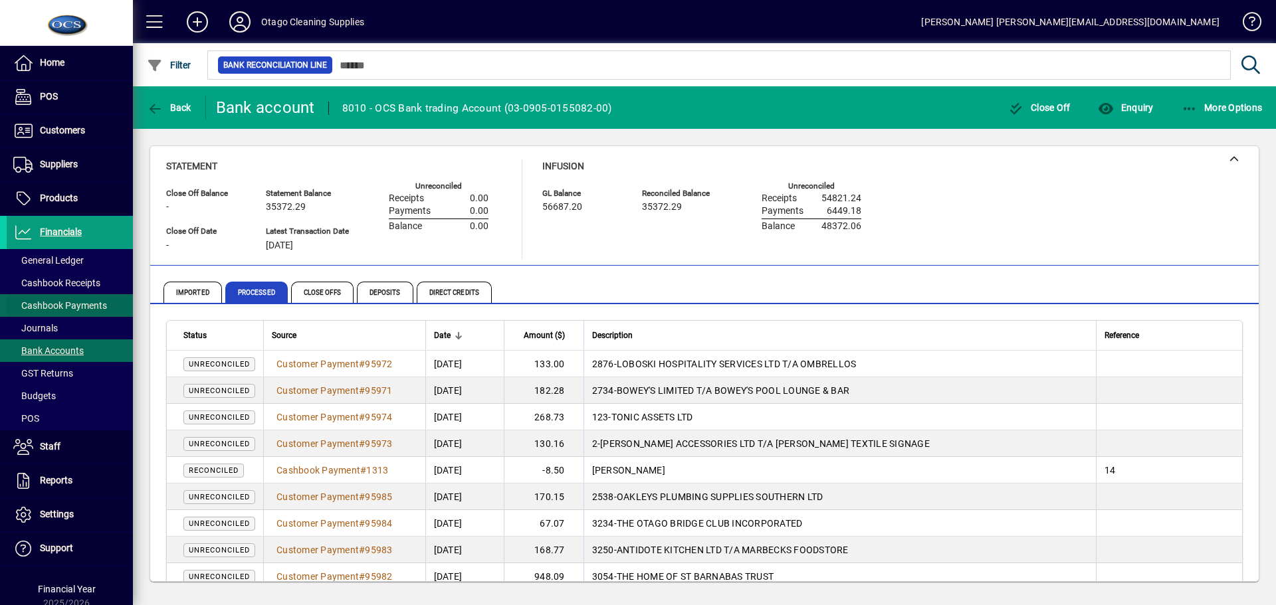
click at [86, 305] on span "Cashbook Payments" at bounding box center [60, 305] width 94 height 11
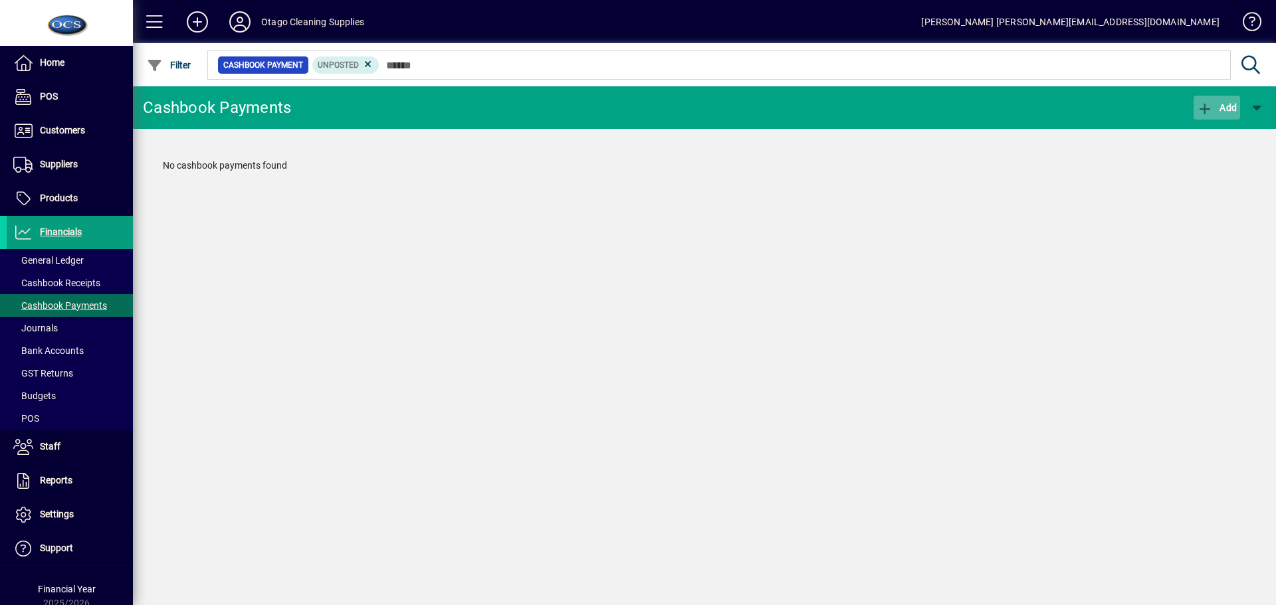
click at [1234, 106] on span "Add" at bounding box center [1217, 107] width 40 height 11
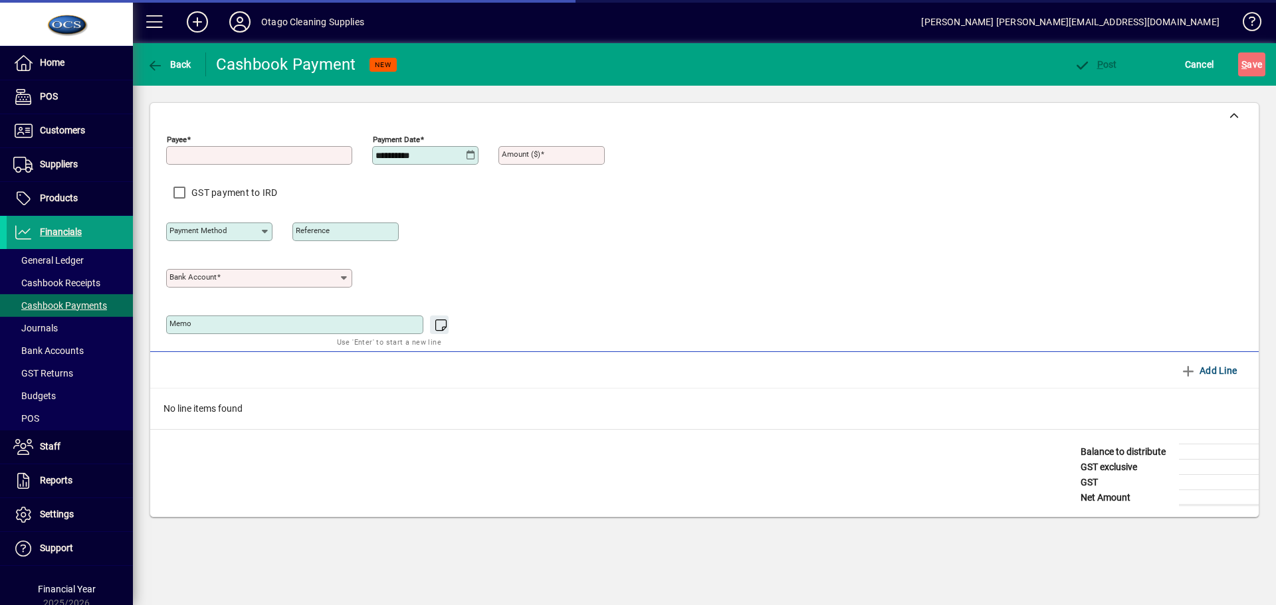
type input "**********"
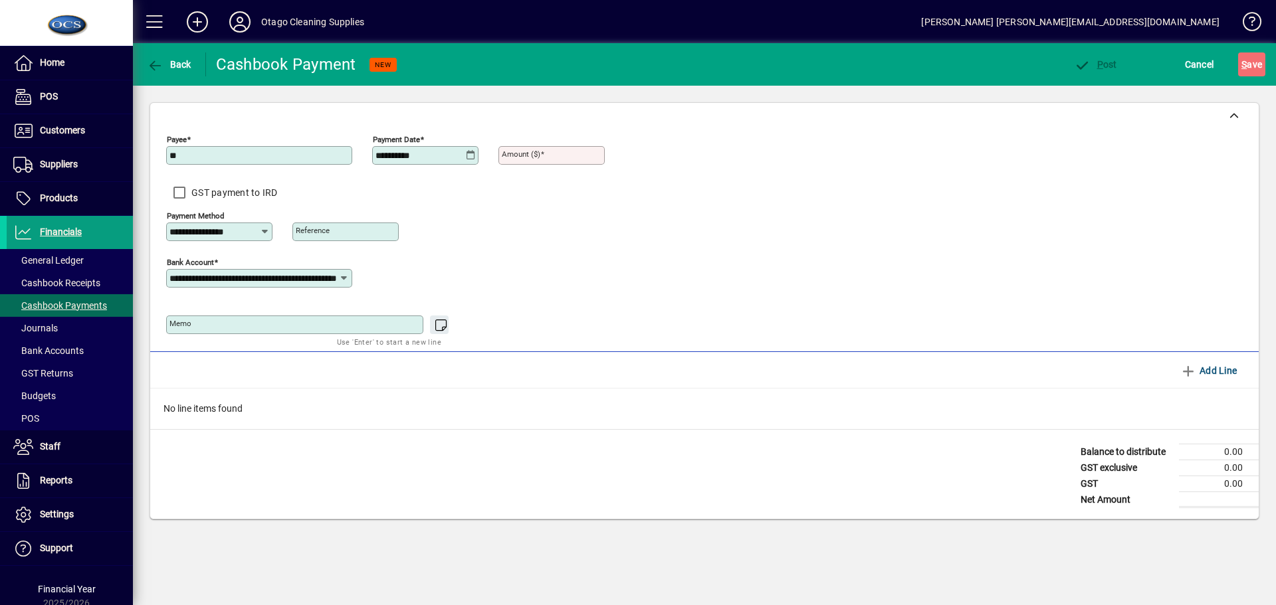
type input "*"
click at [301, 150] on input "Payee" at bounding box center [260, 155] width 182 height 11
click at [223, 158] on input "Payee" at bounding box center [260, 155] width 182 height 11
type input "*******"
click at [408, 154] on input "********" at bounding box center [421, 155] width 90 height 11
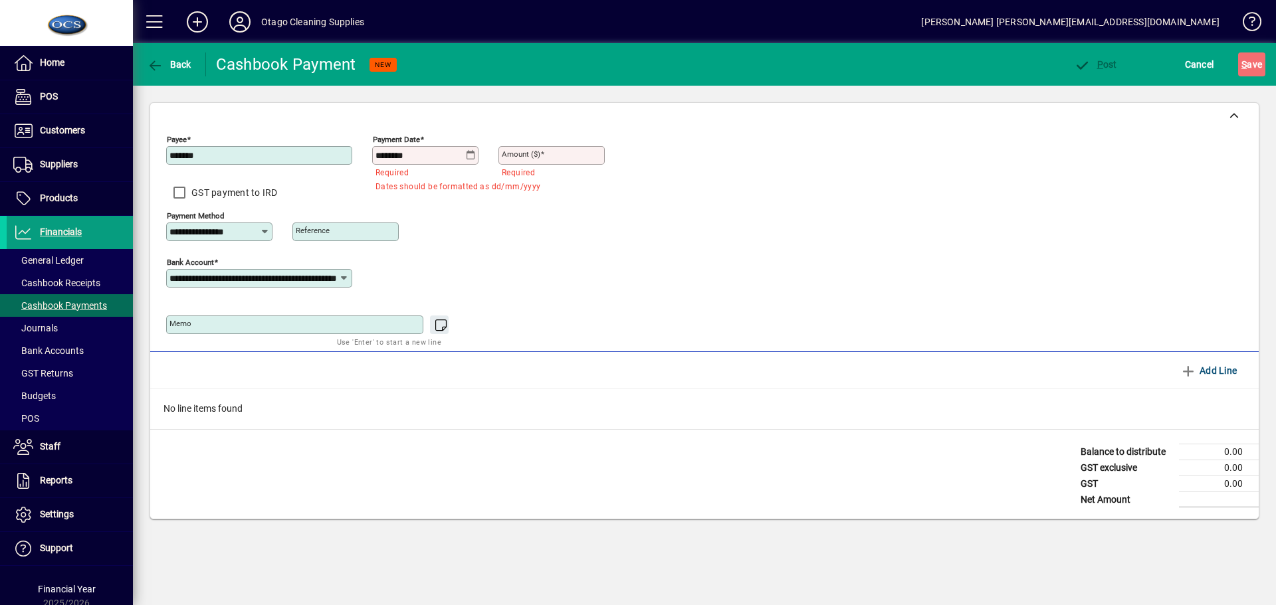
click at [406, 154] on input "********" at bounding box center [421, 155] width 90 height 11
type input "**********"
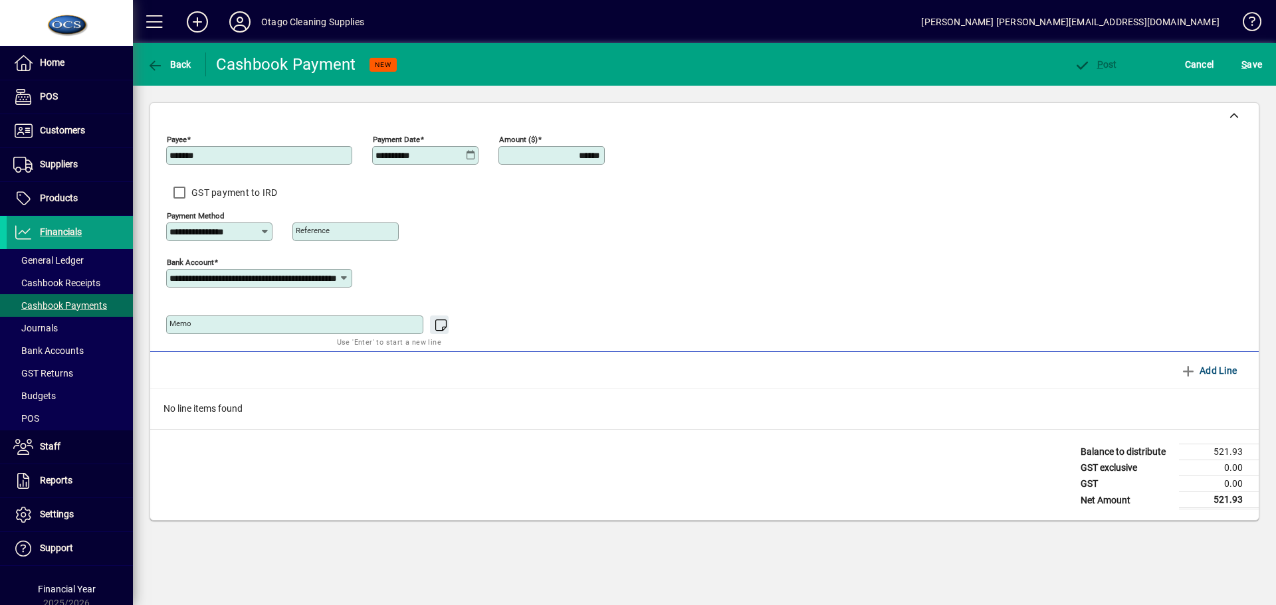
type input "******"
click at [214, 325] on textarea "Memo" at bounding box center [295, 325] width 253 height 11
type textarea "*"
type textarea "**********"
click at [444, 326] on icon "button" at bounding box center [441, 325] width 17 height 13
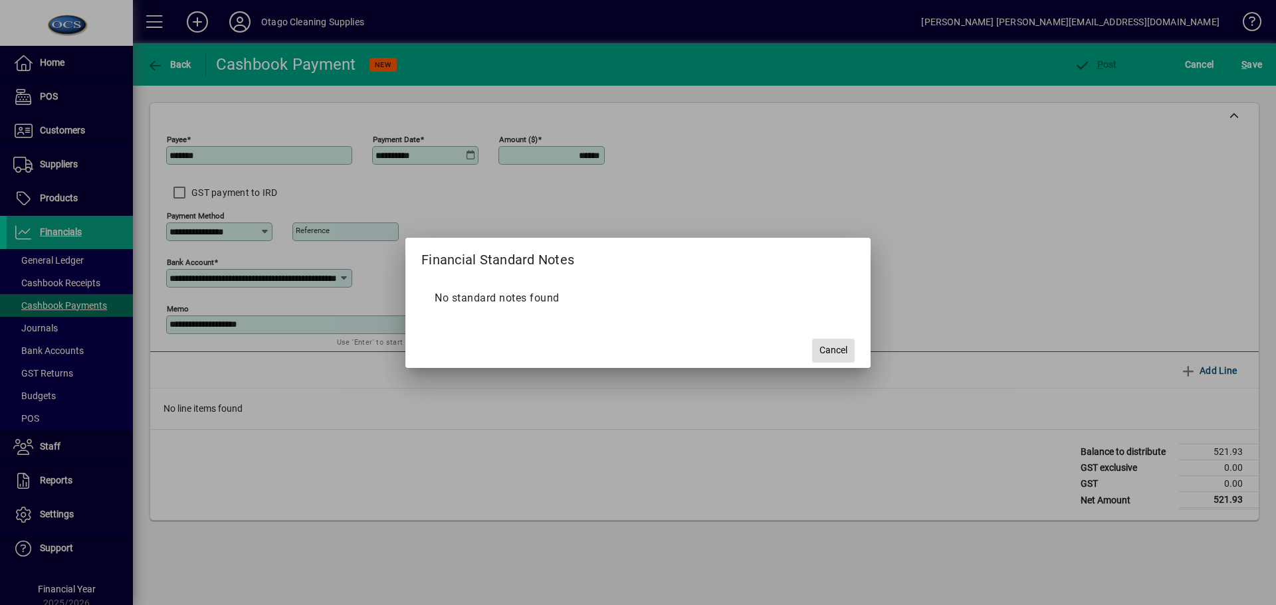
click at [843, 348] on span "Cancel" at bounding box center [833, 351] width 28 height 14
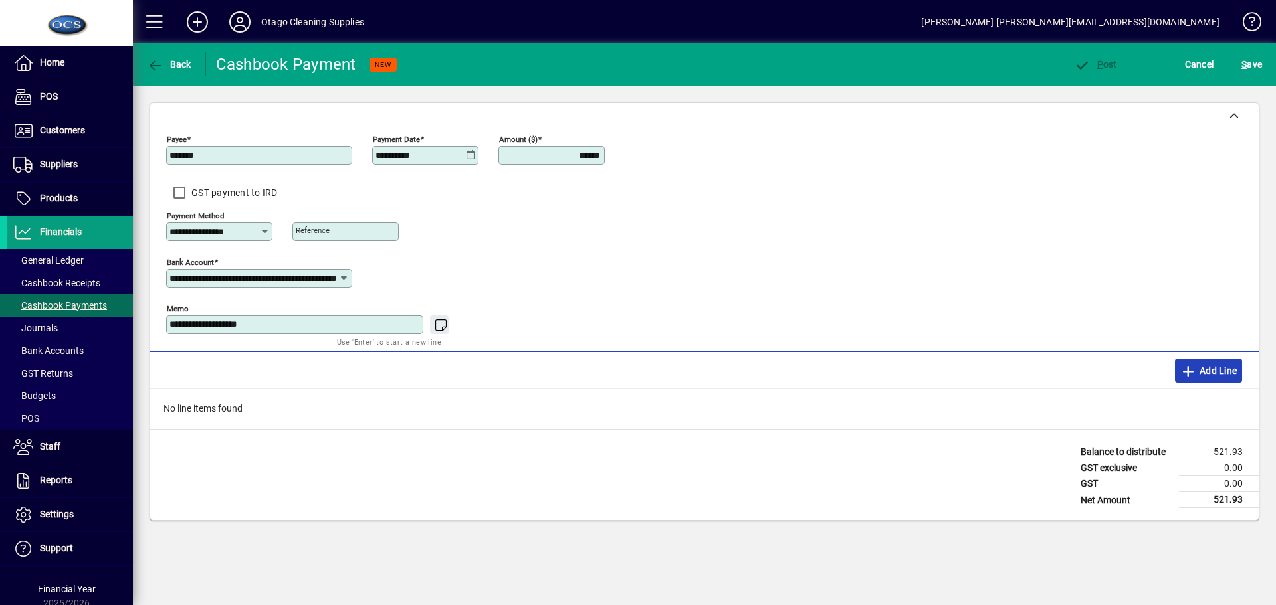
click at [1212, 374] on span "Add Line" at bounding box center [1208, 370] width 57 height 21
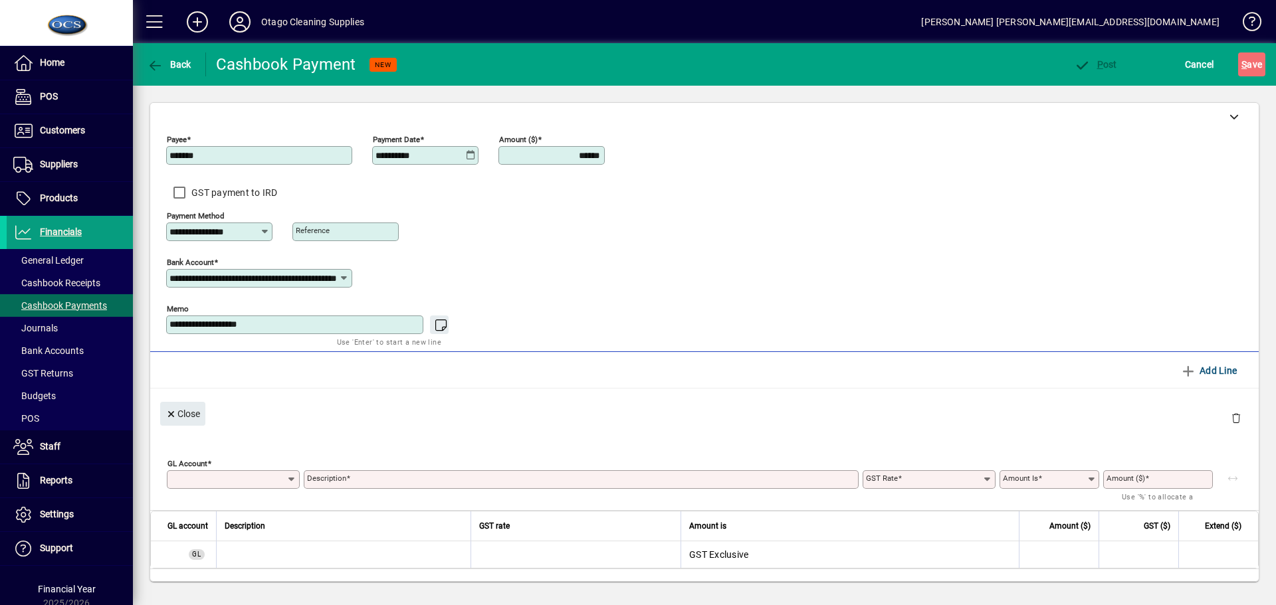
type input "**********"
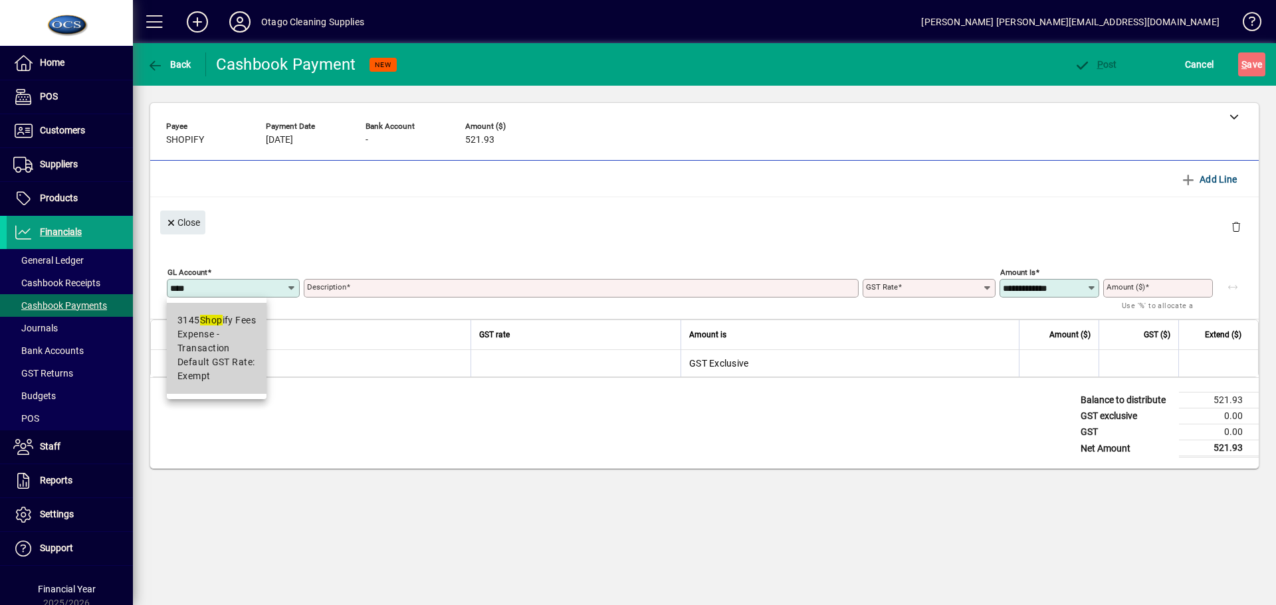
click at [220, 322] on em "Shop" at bounding box center [211, 320] width 23 height 11
type input "****"
type input "**********"
type input "******"
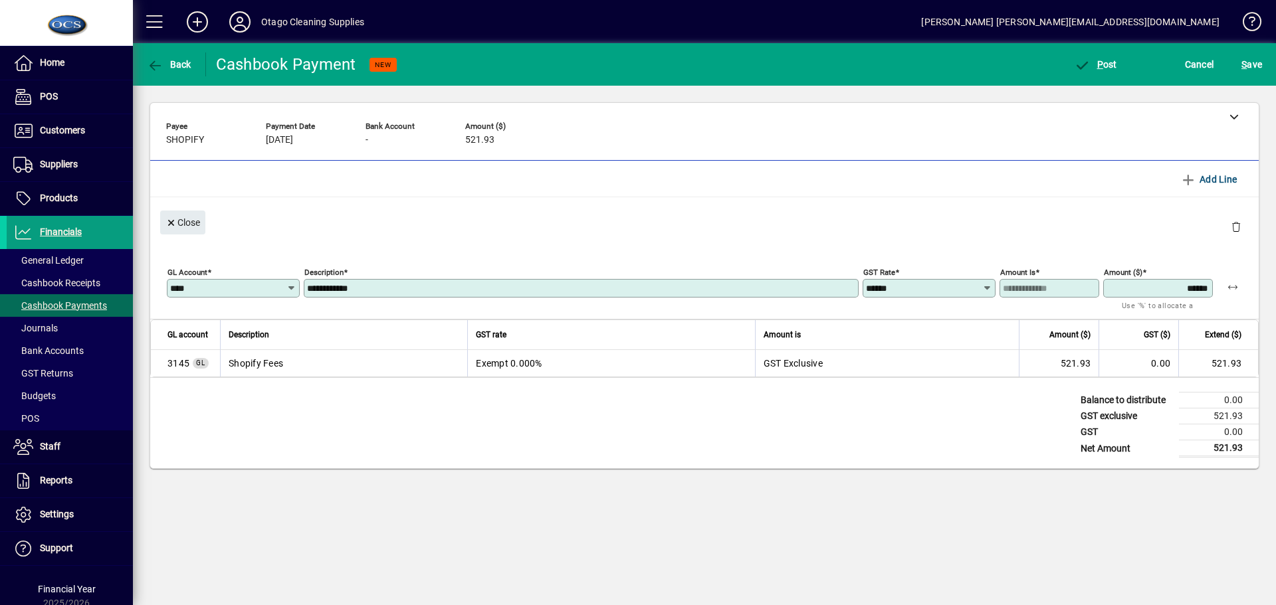
type input "******"
click at [1239, 280] on span "button" at bounding box center [1233, 287] width 32 height 32
type input "******"
click at [1108, 58] on span "button" at bounding box center [1096, 65] width 50 height 32
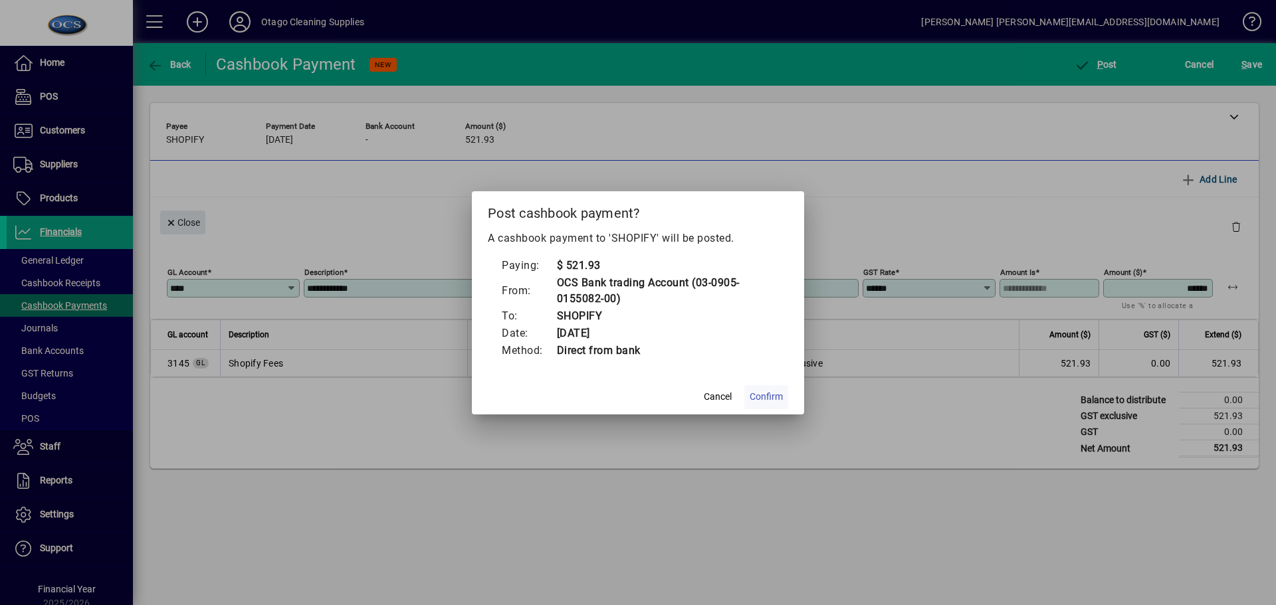
click at [770, 397] on span "Confirm" at bounding box center [766, 397] width 33 height 14
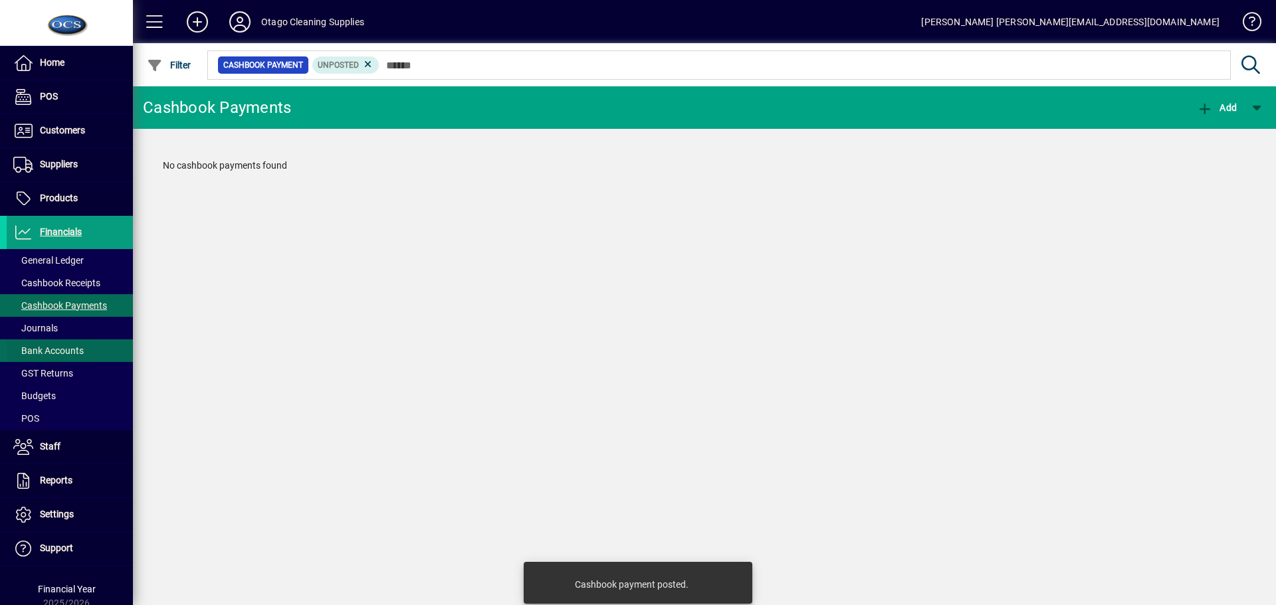
click at [40, 349] on span "Bank Accounts" at bounding box center [48, 351] width 70 height 11
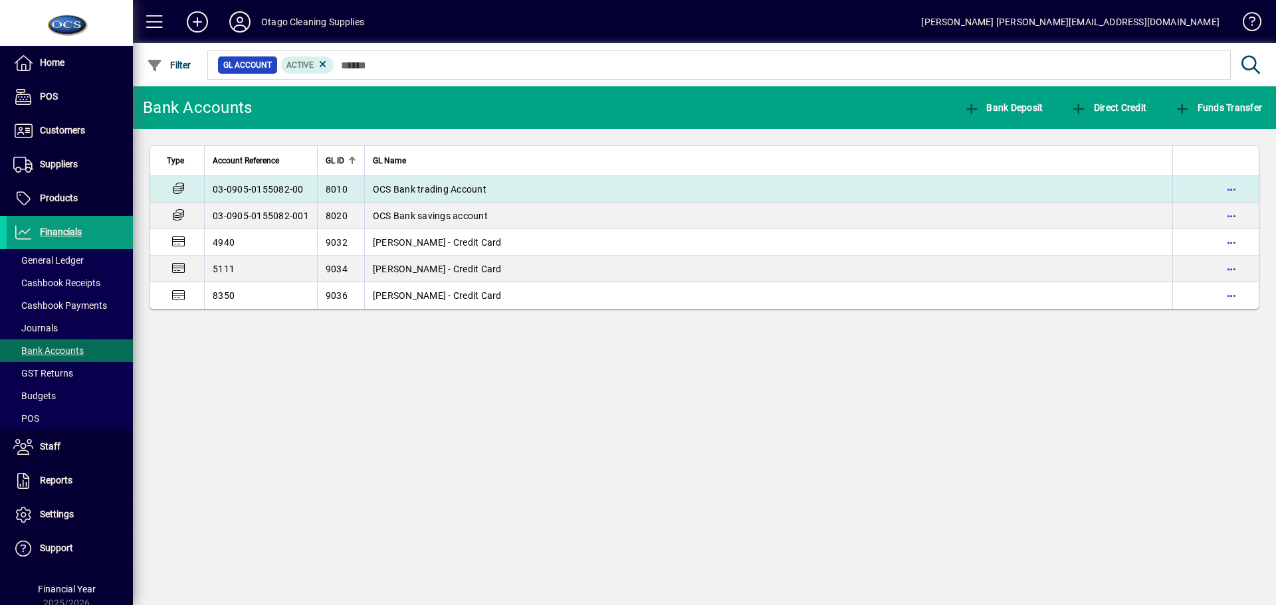
click at [396, 186] on span "OCS Bank trading Account" at bounding box center [430, 189] width 114 height 11
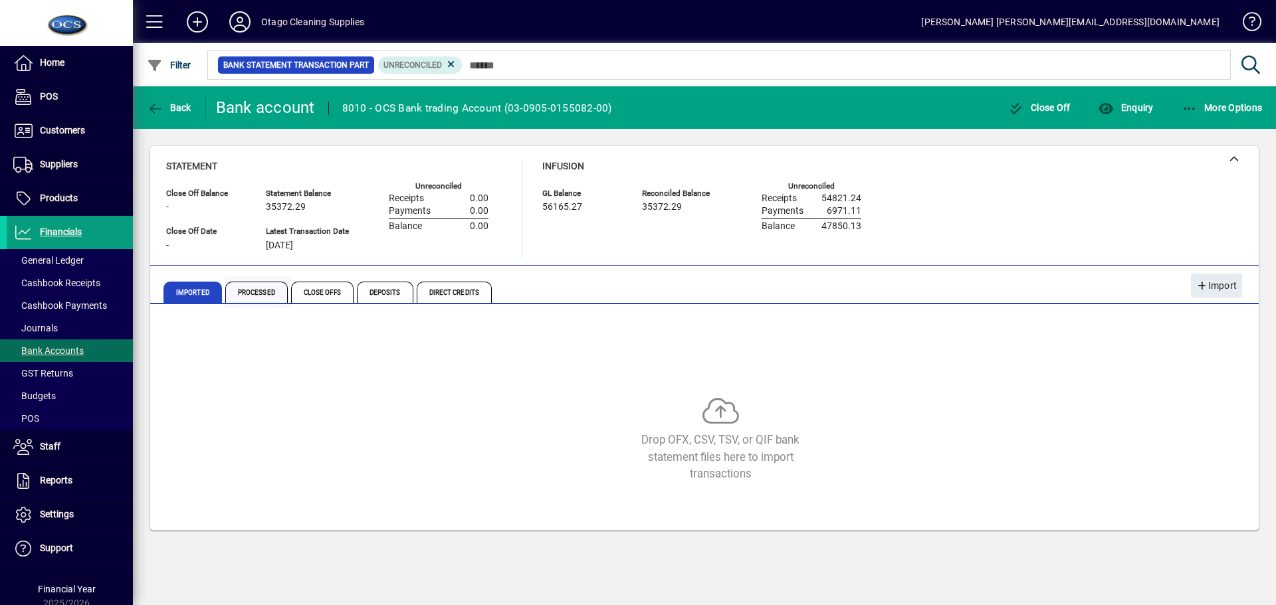
click at [274, 288] on span "Processed" at bounding box center [256, 292] width 62 height 21
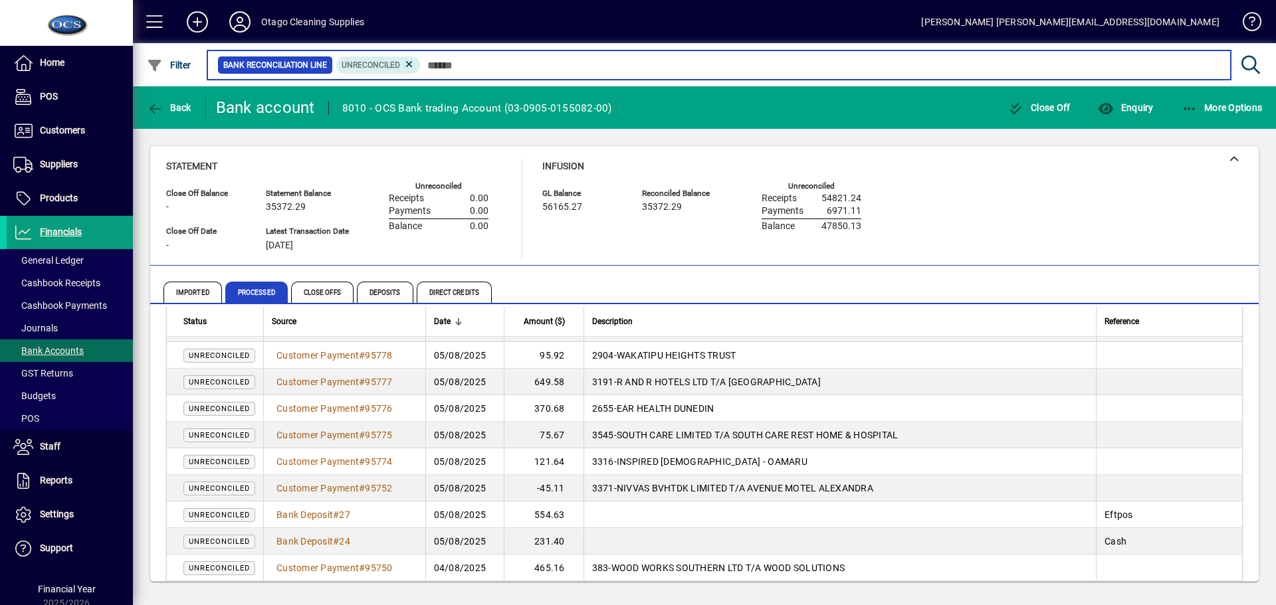
scroll to position [2476, 0]
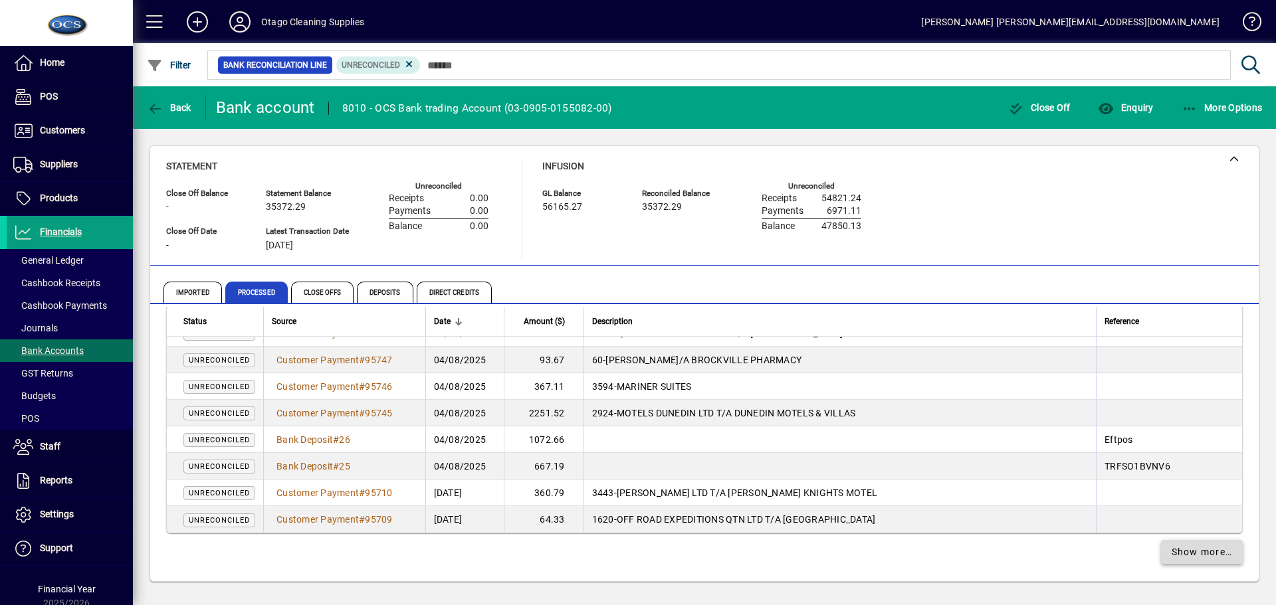
click at [1217, 553] on span "Show more…" at bounding box center [1202, 553] width 61 height 14
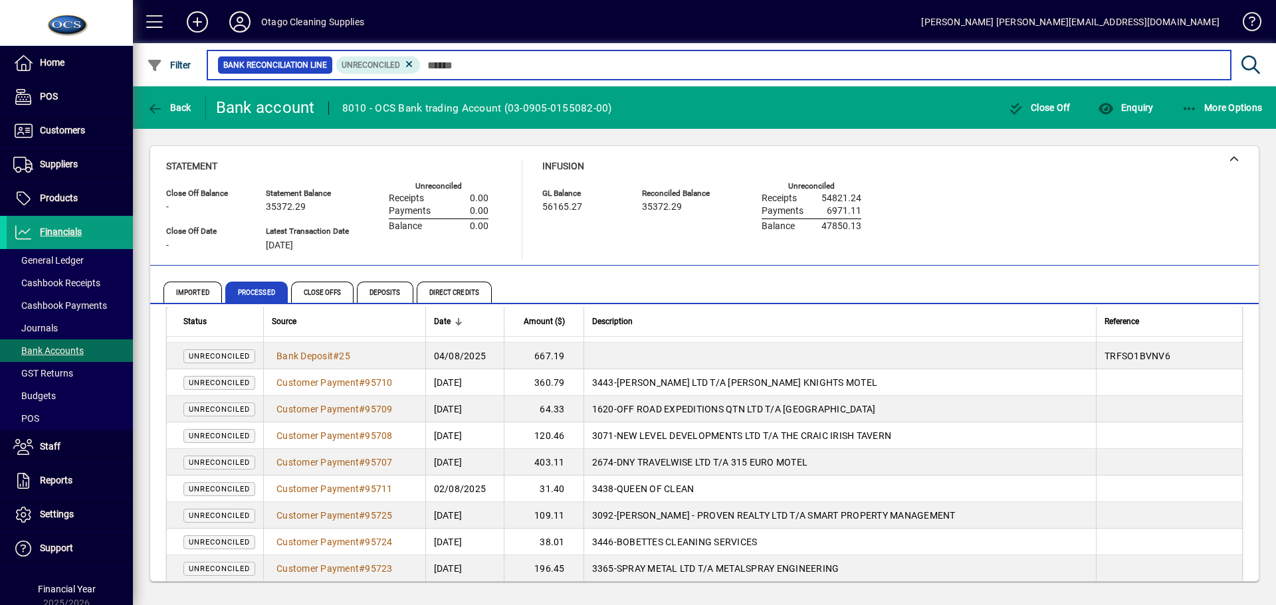
scroll to position [2585, 0]
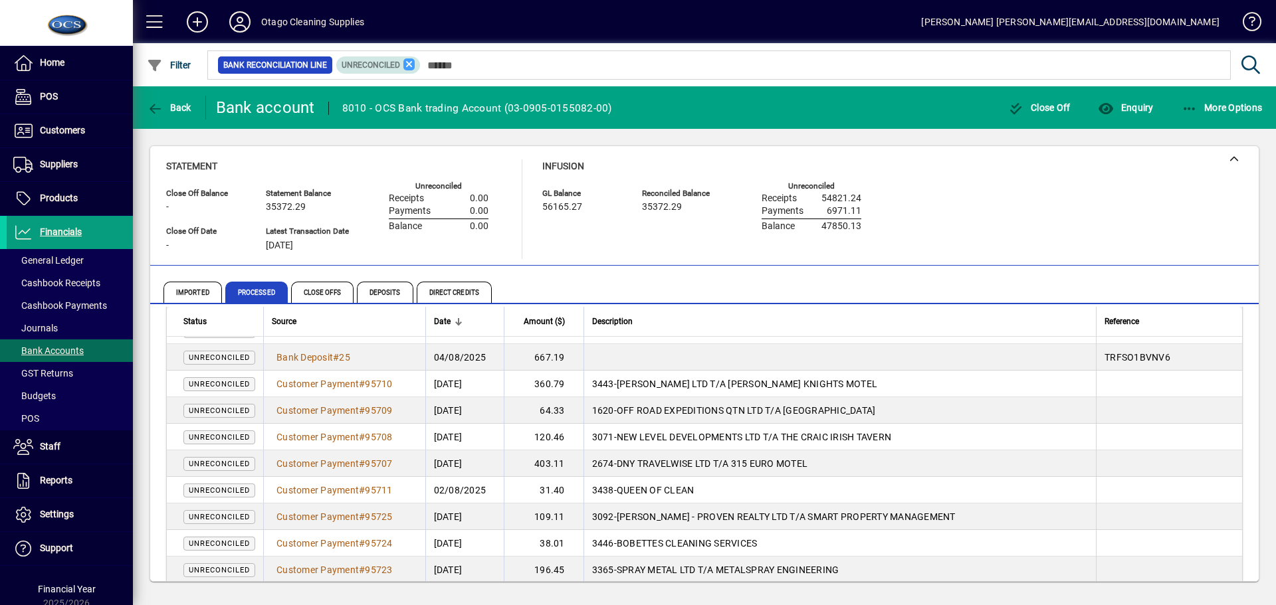
click at [408, 64] on icon at bounding box center [409, 64] width 12 height 12
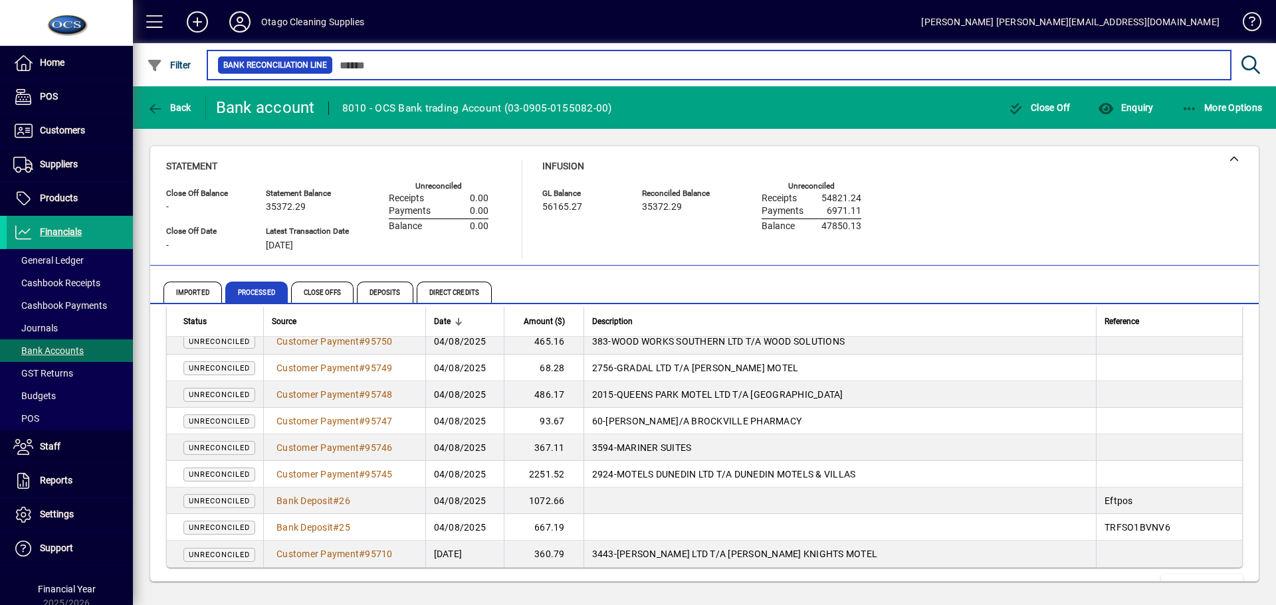
scroll to position [2476, 0]
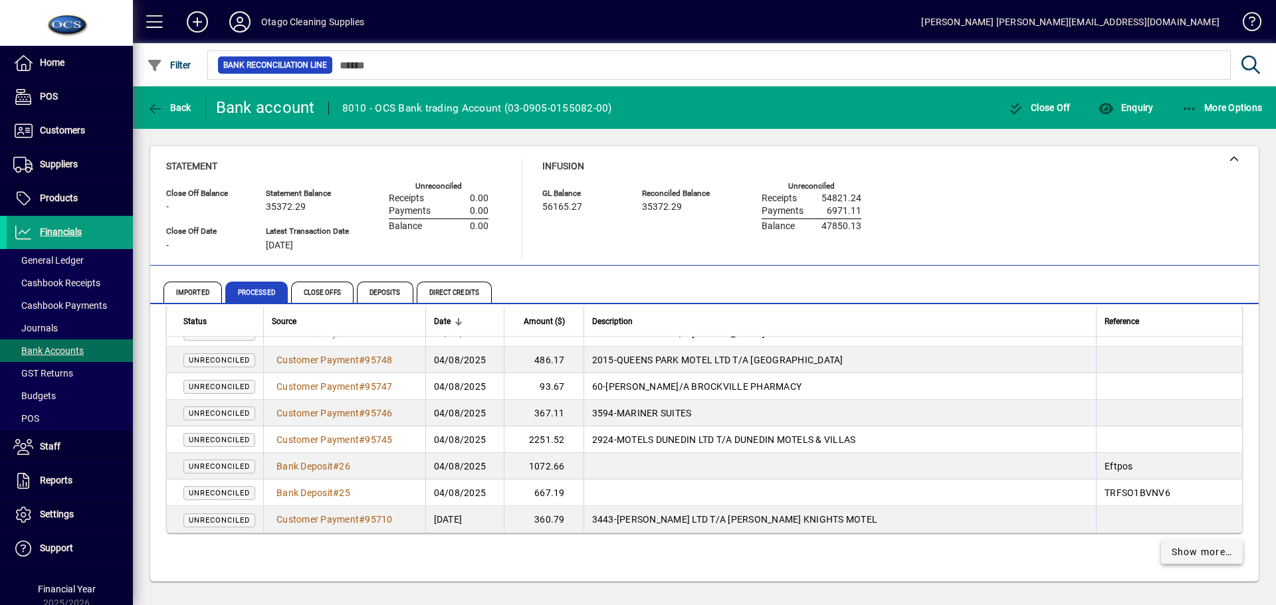
click at [1172, 546] on span "Show more…" at bounding box center [1202, 553] width 61 height 14
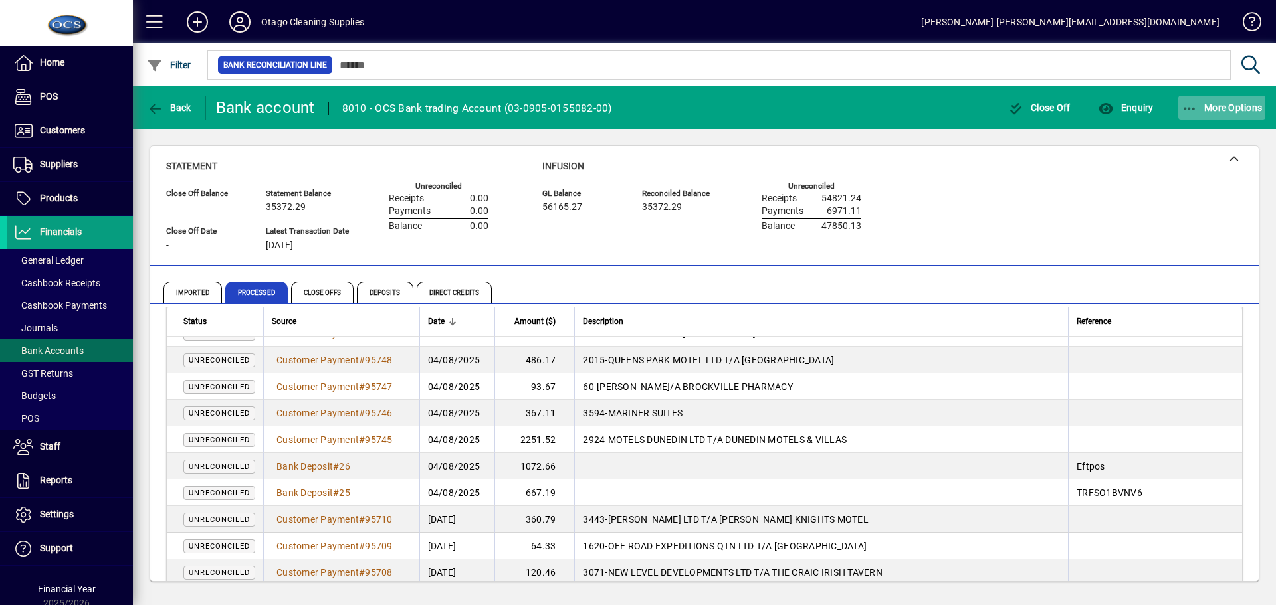
click at [1232, 106] on span "More Options" at bounding box center [1222, 107] width 81 height 11
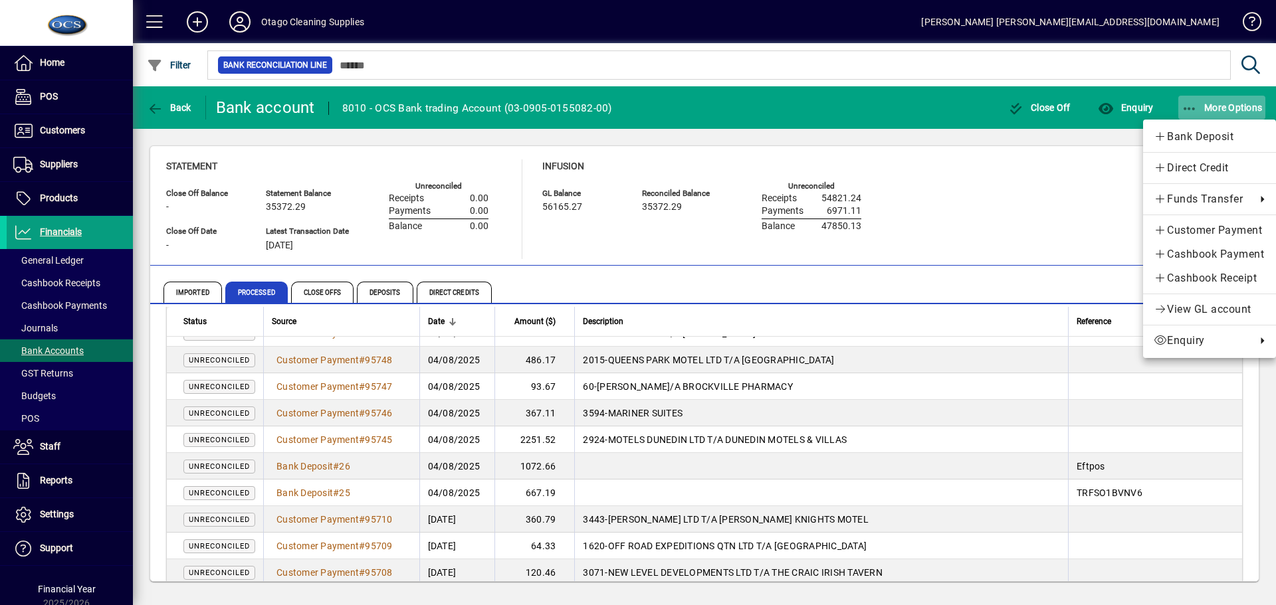
click at [1232, 106] on div at bounding box center [638, 302] width 1276 height 605
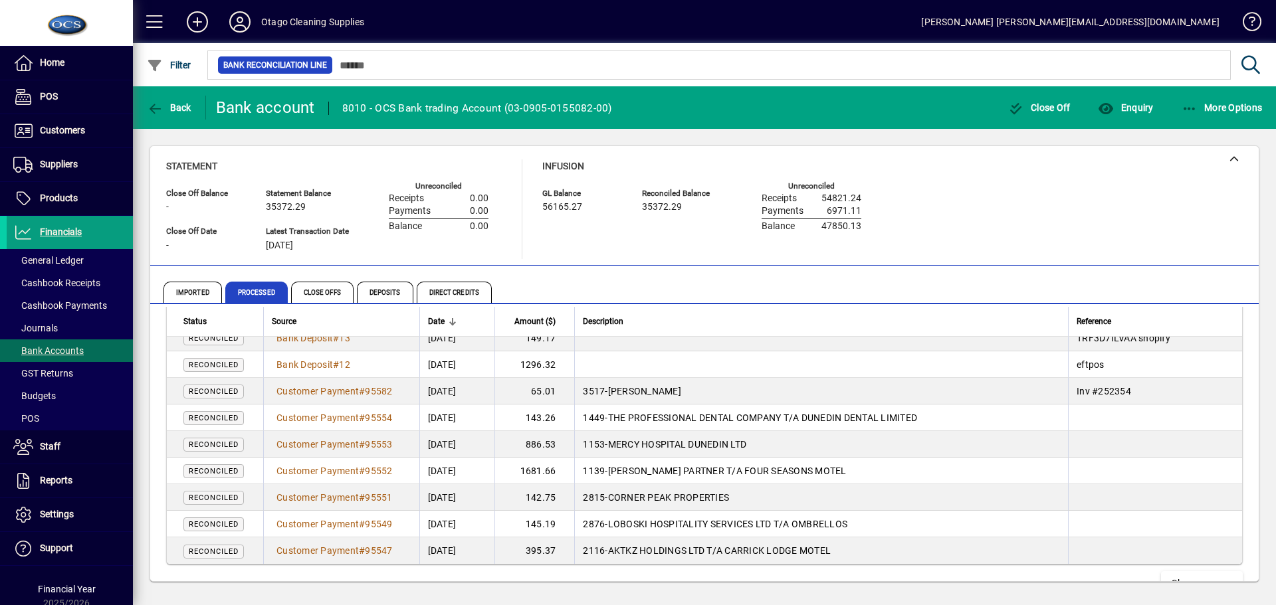
scroll to position [5135, 0]
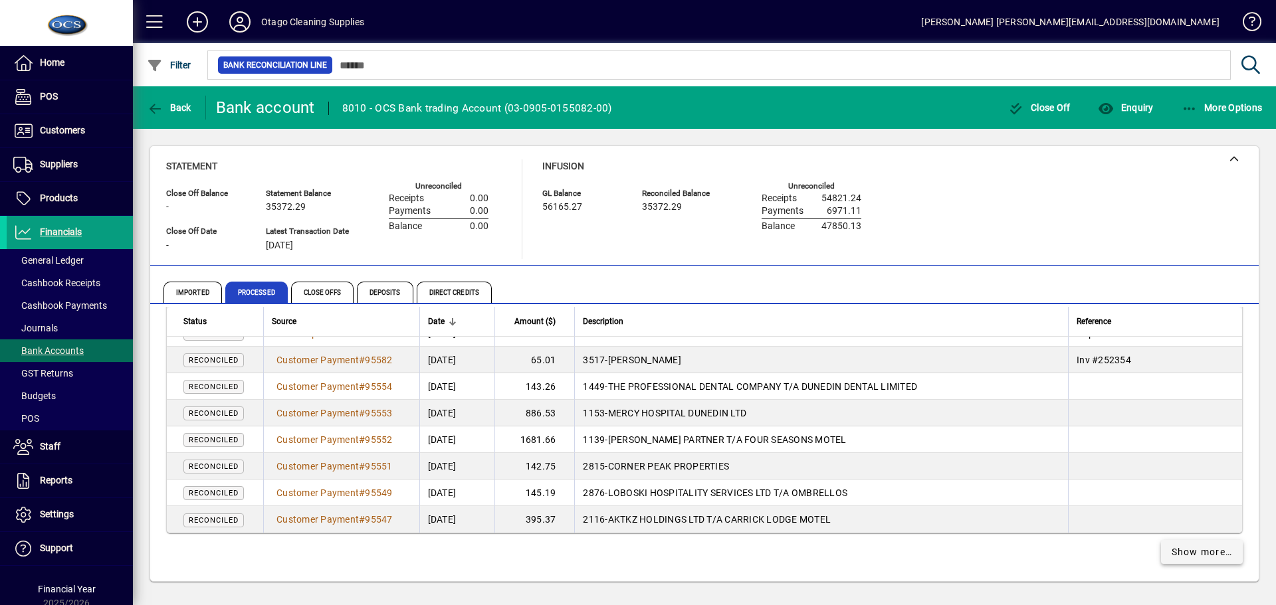
click at [1180, 547] on span "Show more…" at bounding box center [1202, 553] width 61 height 14
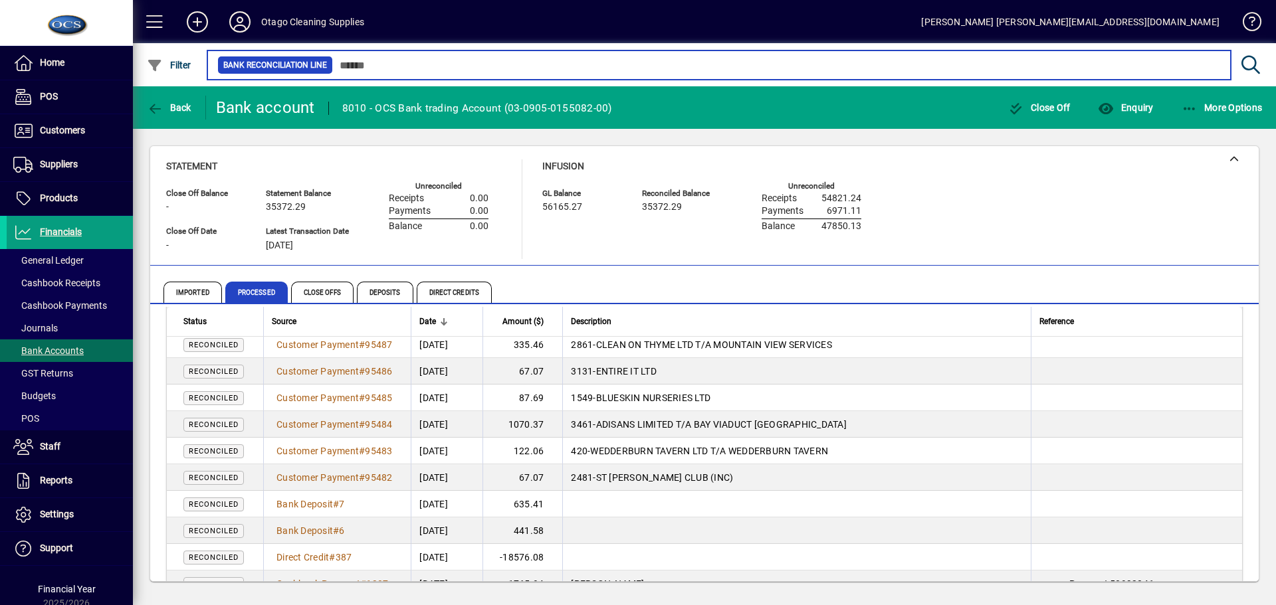
scroll to position [6464, 0]
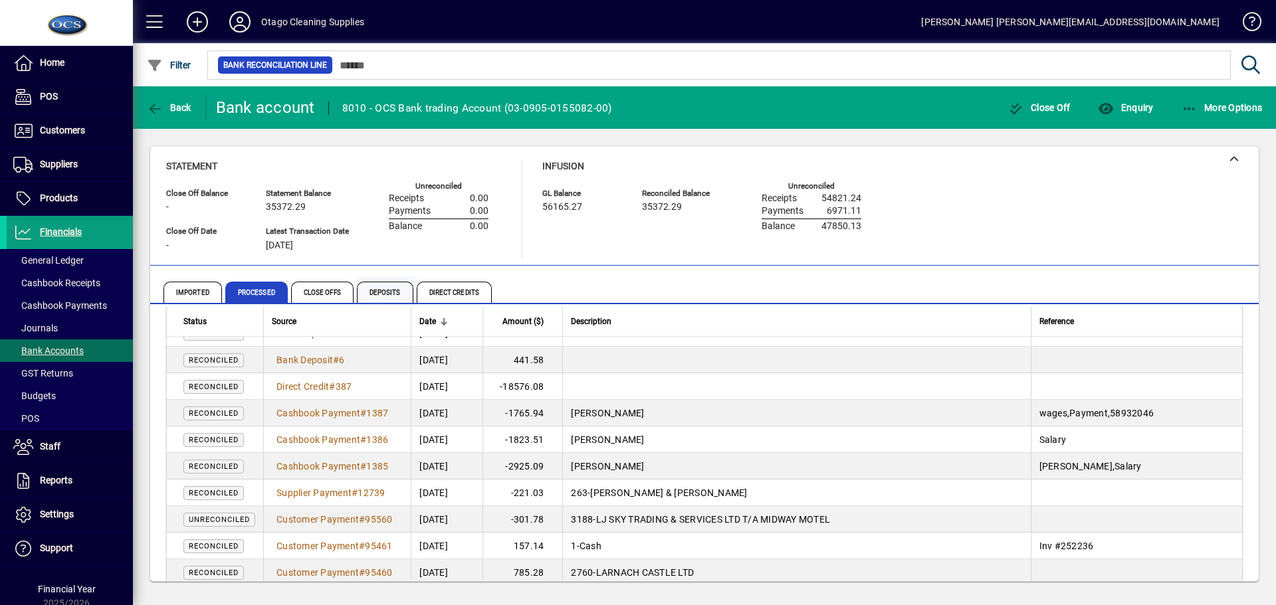
click at [383, 288] on span "Deposits" at bounding box center [385, 292] width 56 height 21
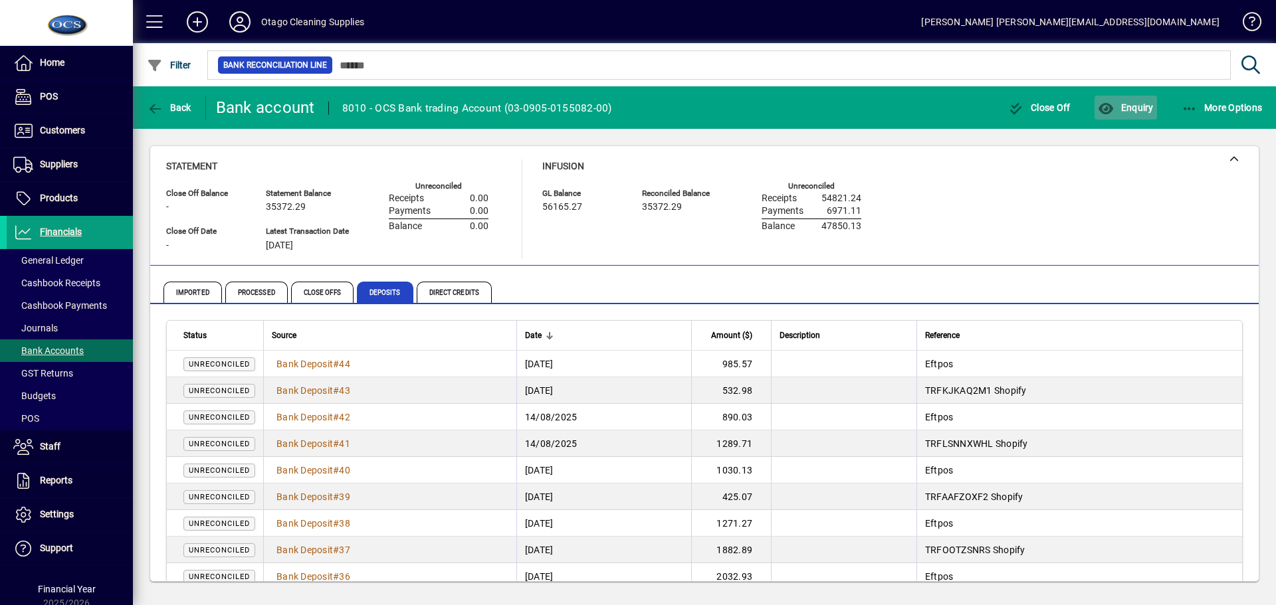
click at [1134, 107] on span "Enquiry" at bounding box center [1125, 107] width 55 height 11
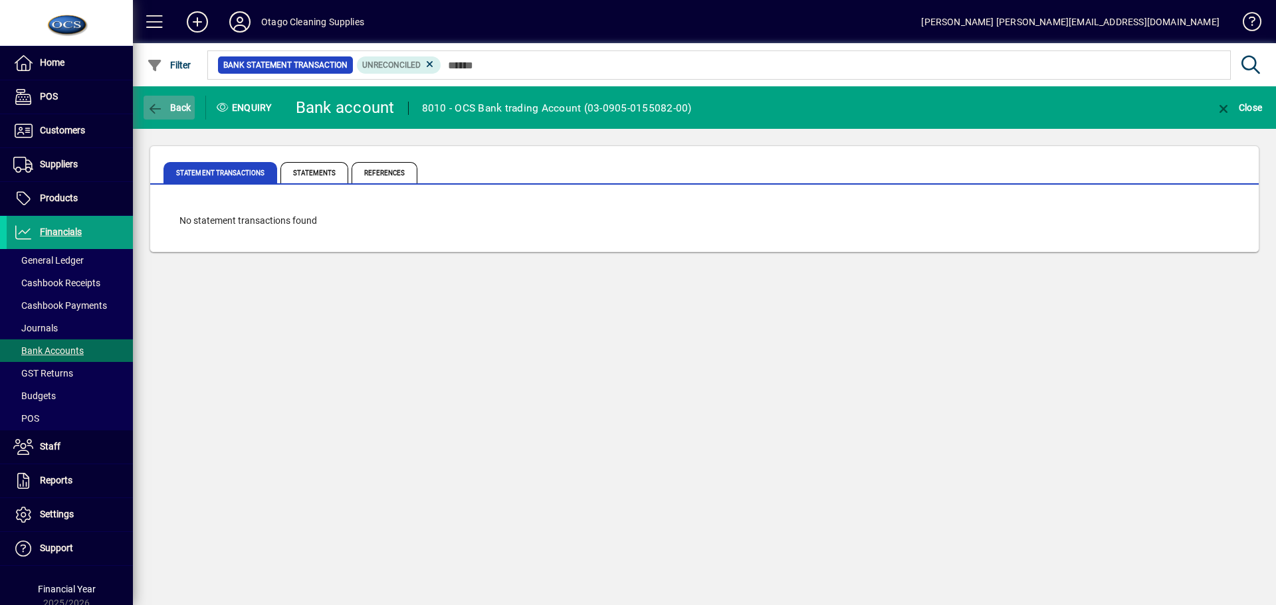
click at [166, 103] on span "Back" at bounding box center [169, 107] width 45 height 11
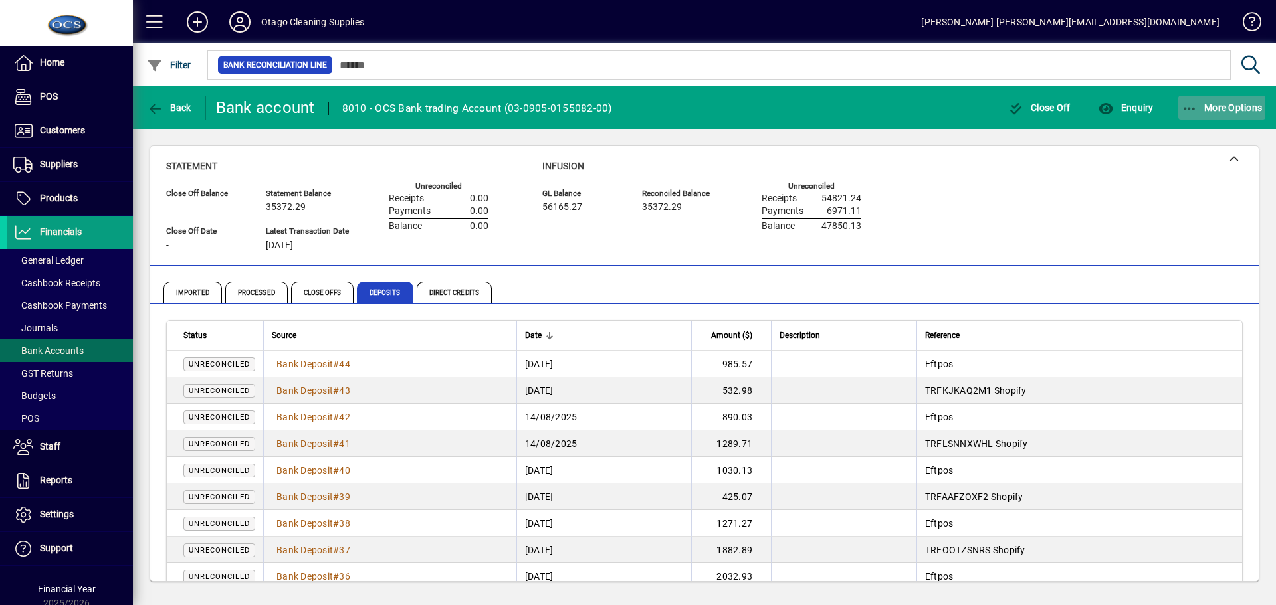
click at [1228, 112] on span "More Options" at bounding box center [1222, 107] width 81 height 11
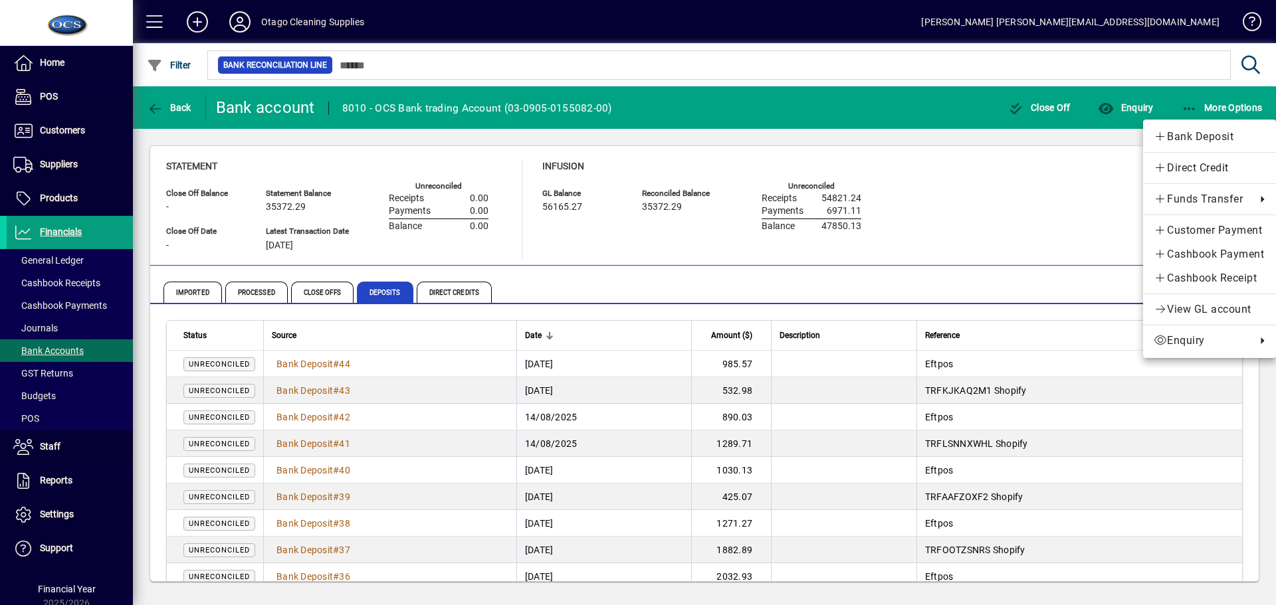
click at [792, 100] on div at bounding box center [638, 302] width 1276 height 605
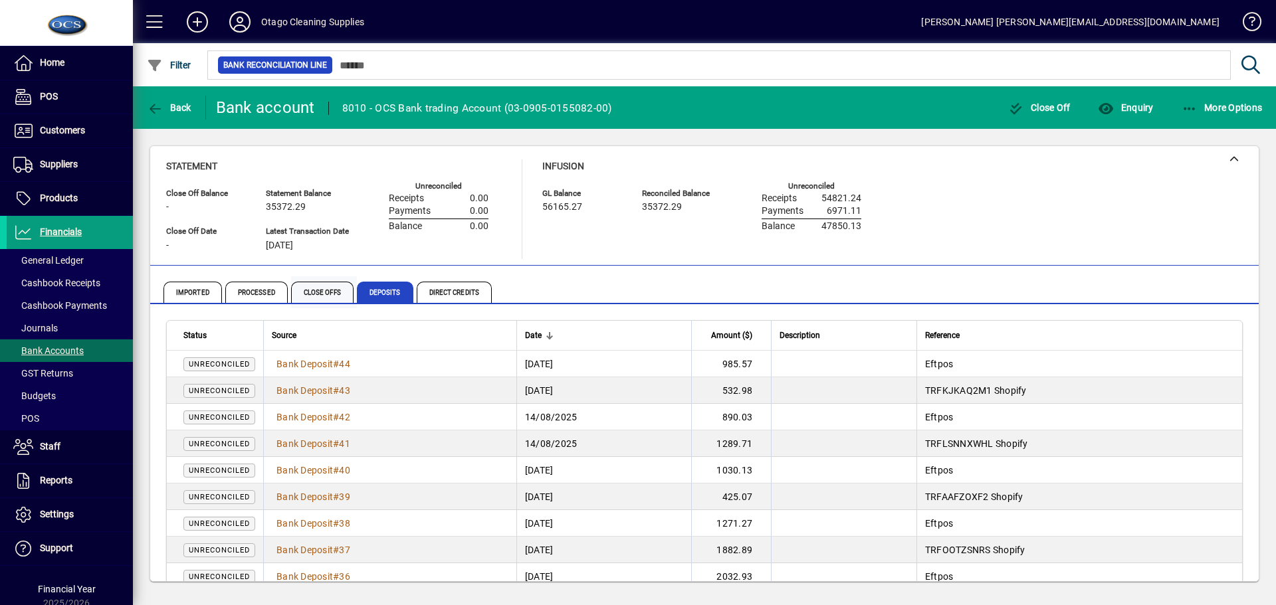
click at [331, 288] on span "Close Offs" at bounding box center [322, 292] width 62 height 21
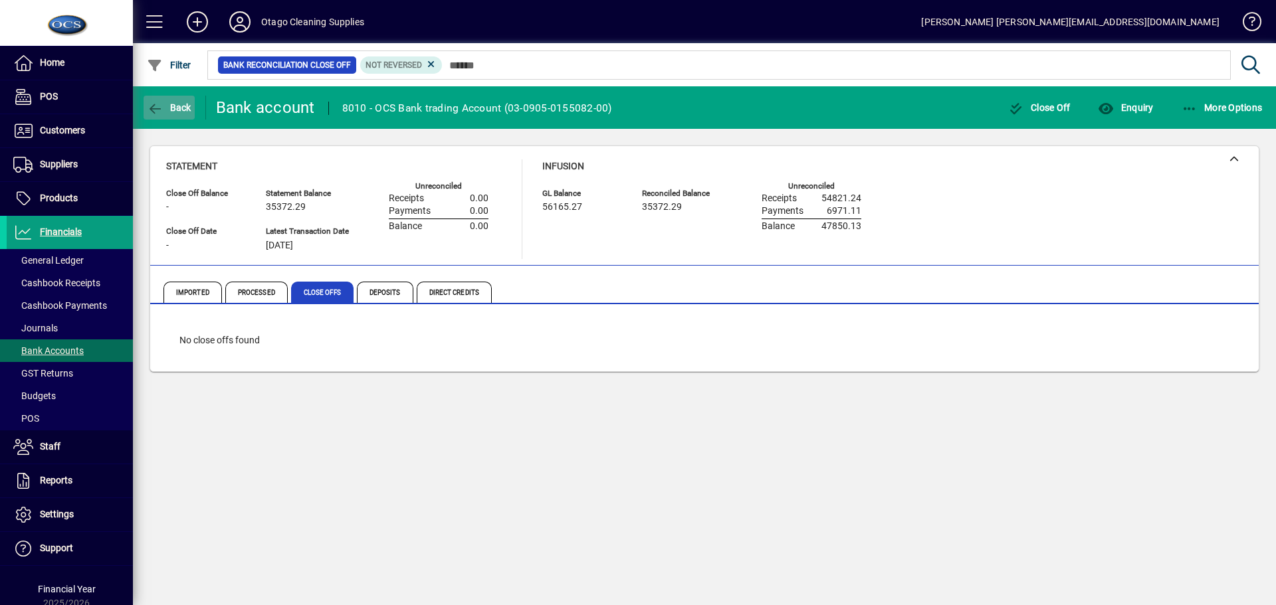
click at [167, 112] on span "Back" at bounding box center [169, 107] width 45 height 11
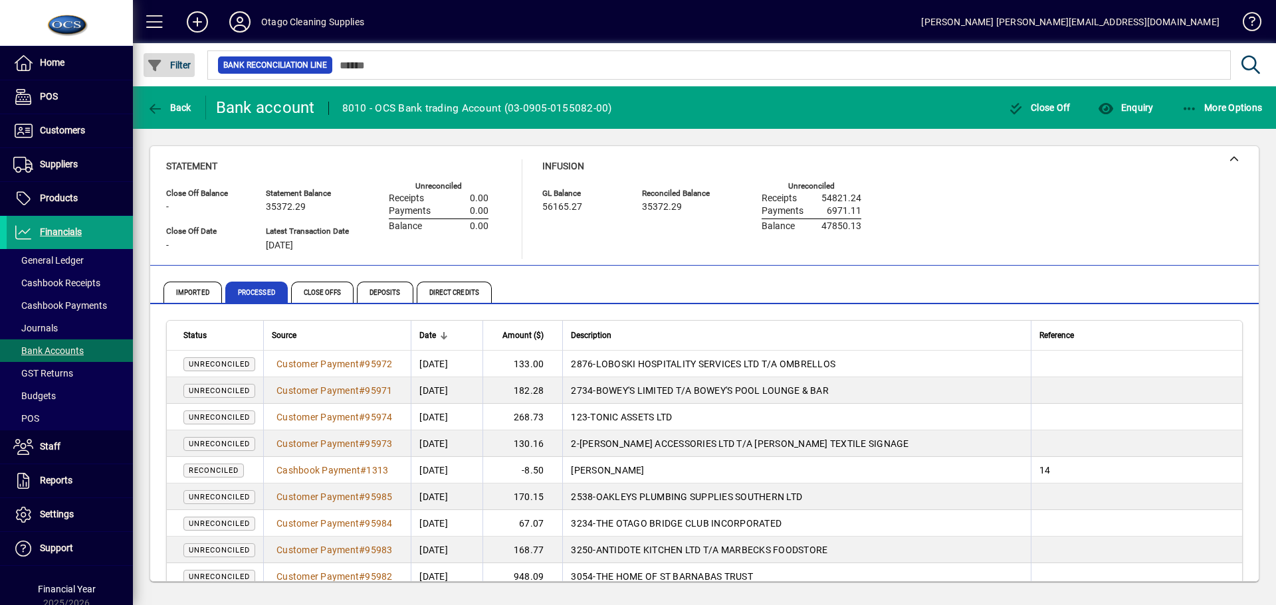
click at [177, 58] on span "button" at bounding box center [169, 65] width 51 height 32
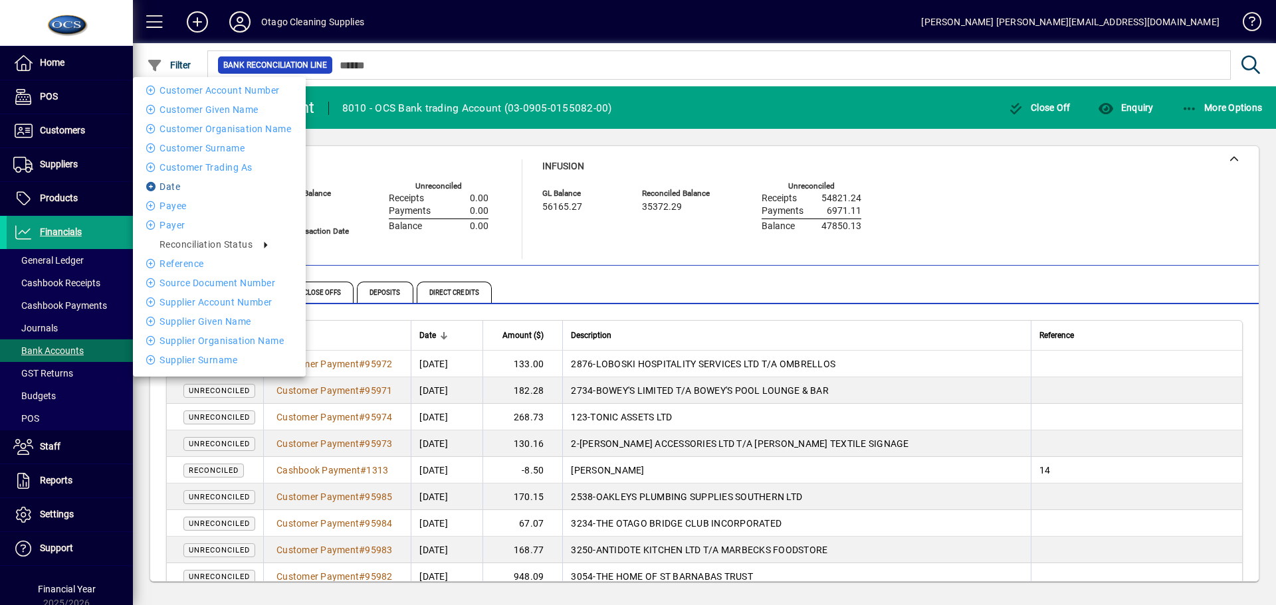
click at [167, 181] on li "Date" at bounding box center [219, 187] width 173 height 16
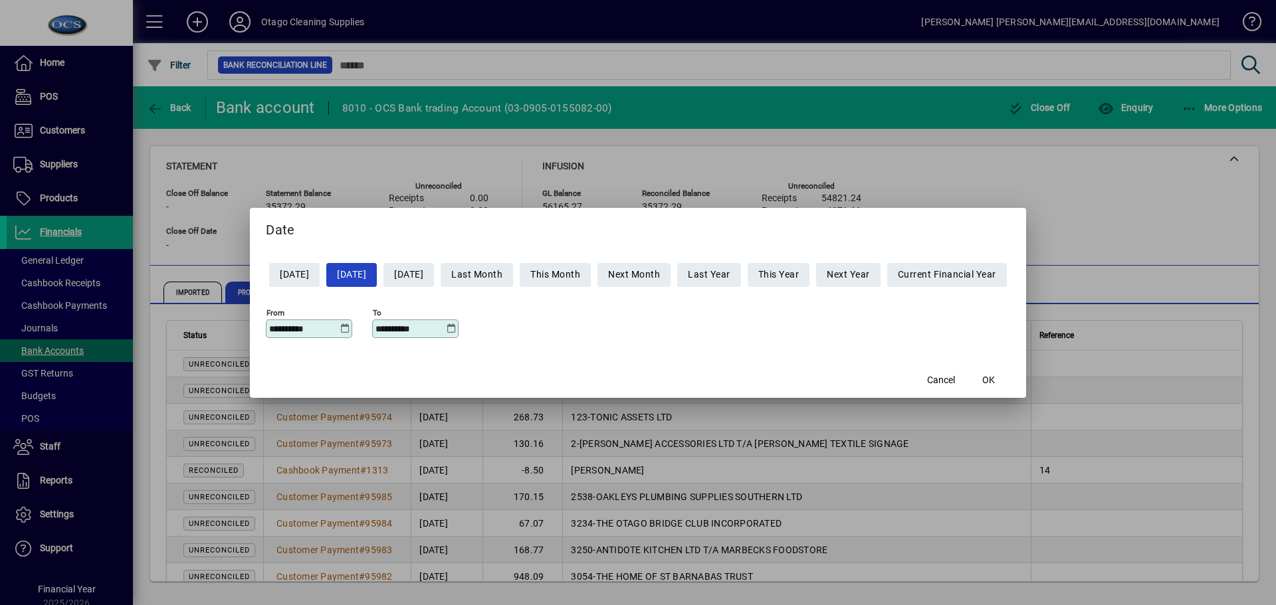
click at [340, 327] on icon at bounding box center [345, 329] width 10 height 11
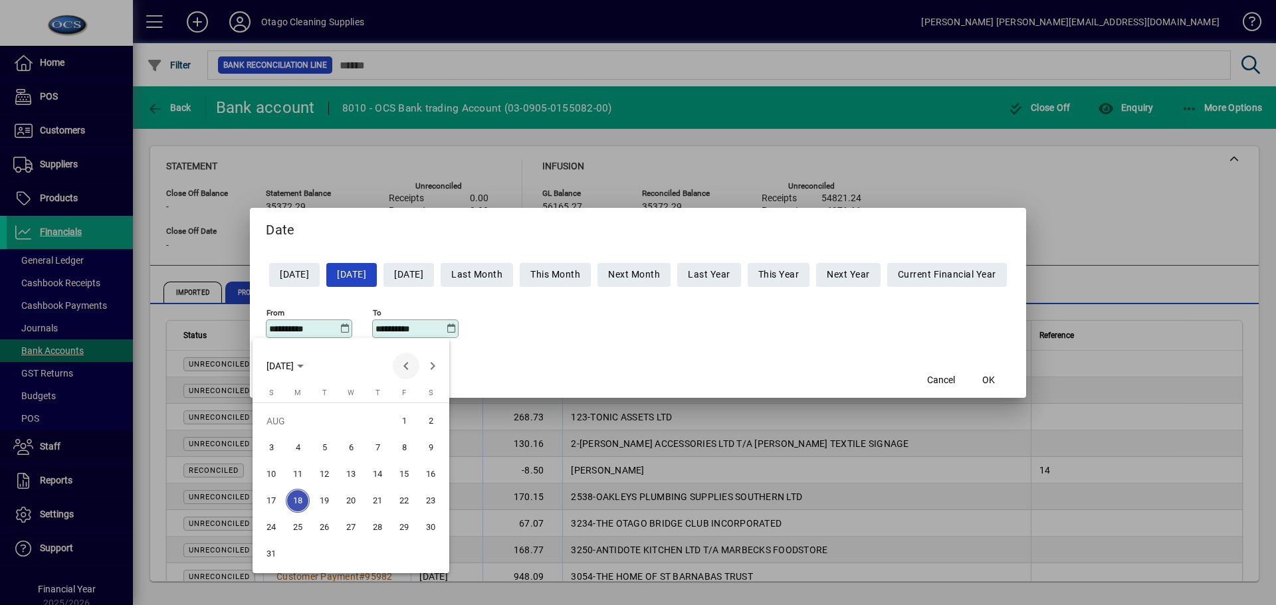
click at [407, 364] on span "Previous month" at bounding box center [406, 366] width 27 height 27
click at [326, 447] on span "1" at bounding box center [324, 448] width 24 height 24
type input "**********"
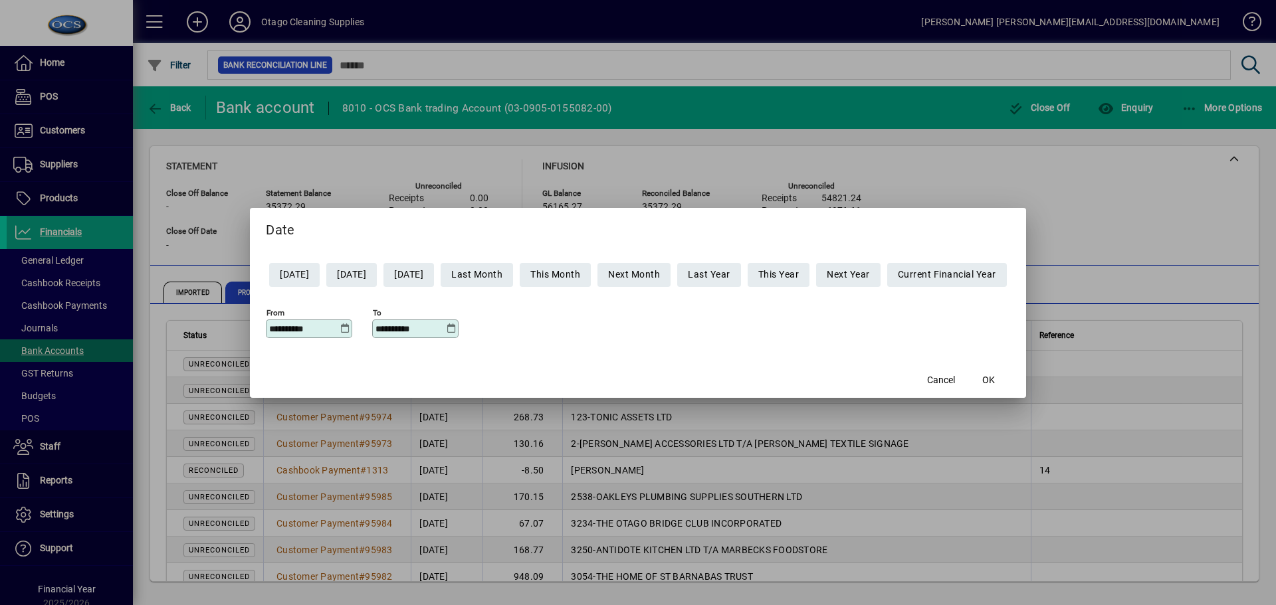
click at [446, 327] on icon at bounding box center [451, 329] width 10 height 11
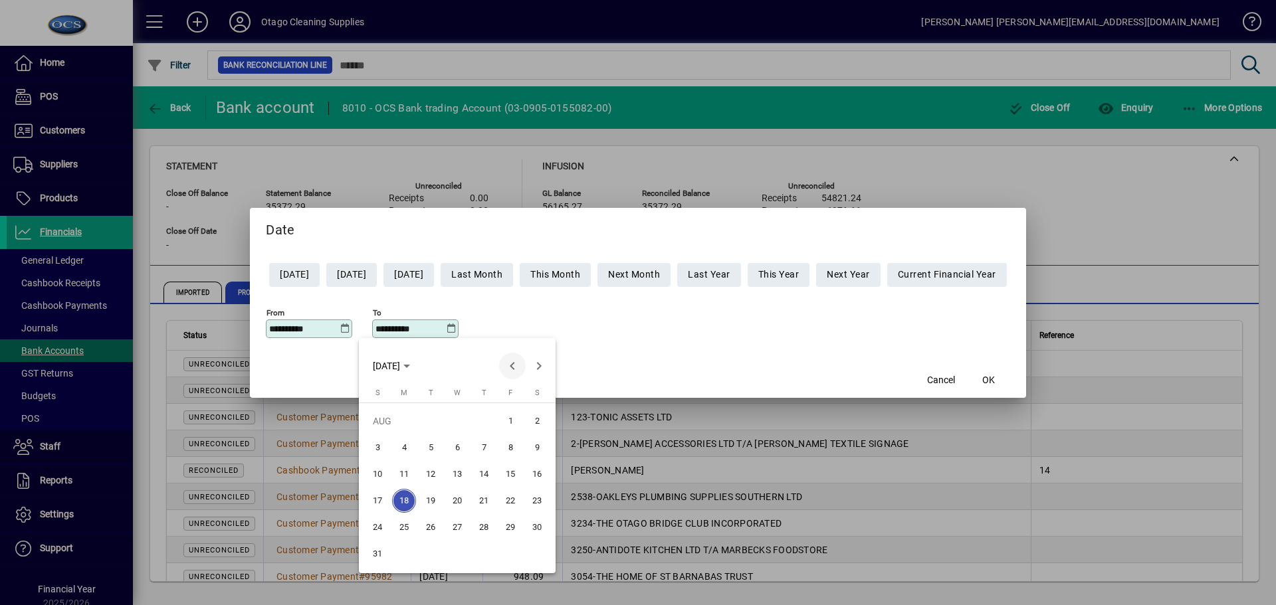
click at [515, 365] on span "Previous month" at bounding box center [512, 366] width 27 height 27
click at [487, 556] on span "31" at bounding box center [484, 554] width 24 height 24
type input "**********"
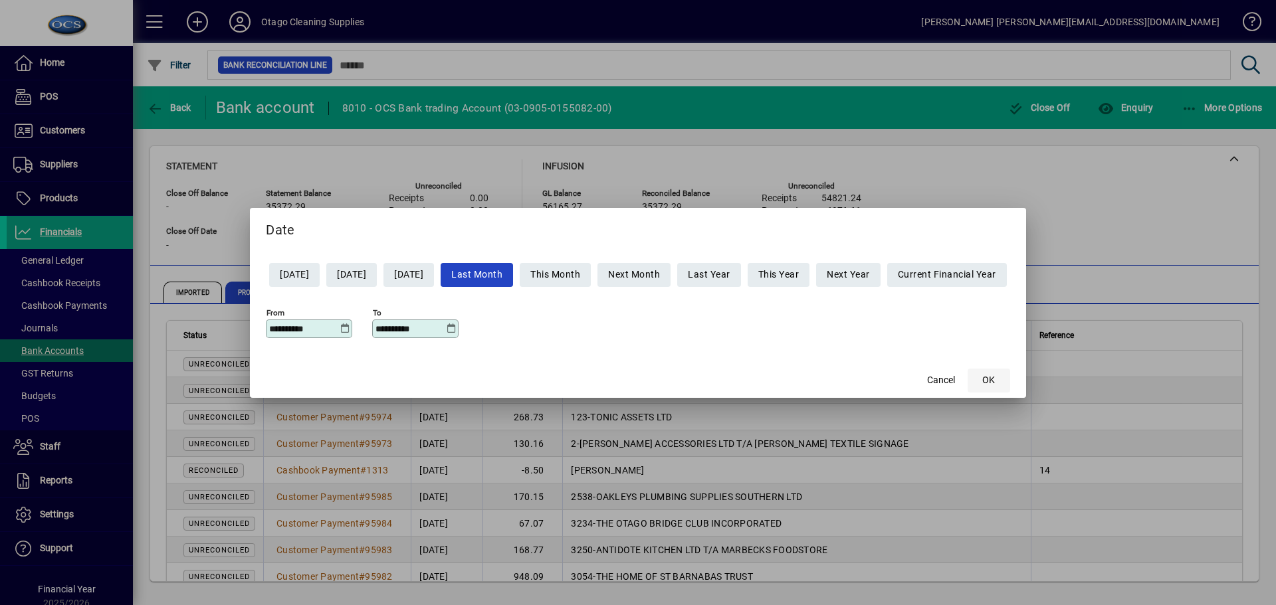
click at [995, 377] on span "OK" at bounding box center [988, 381] width 13 height 14
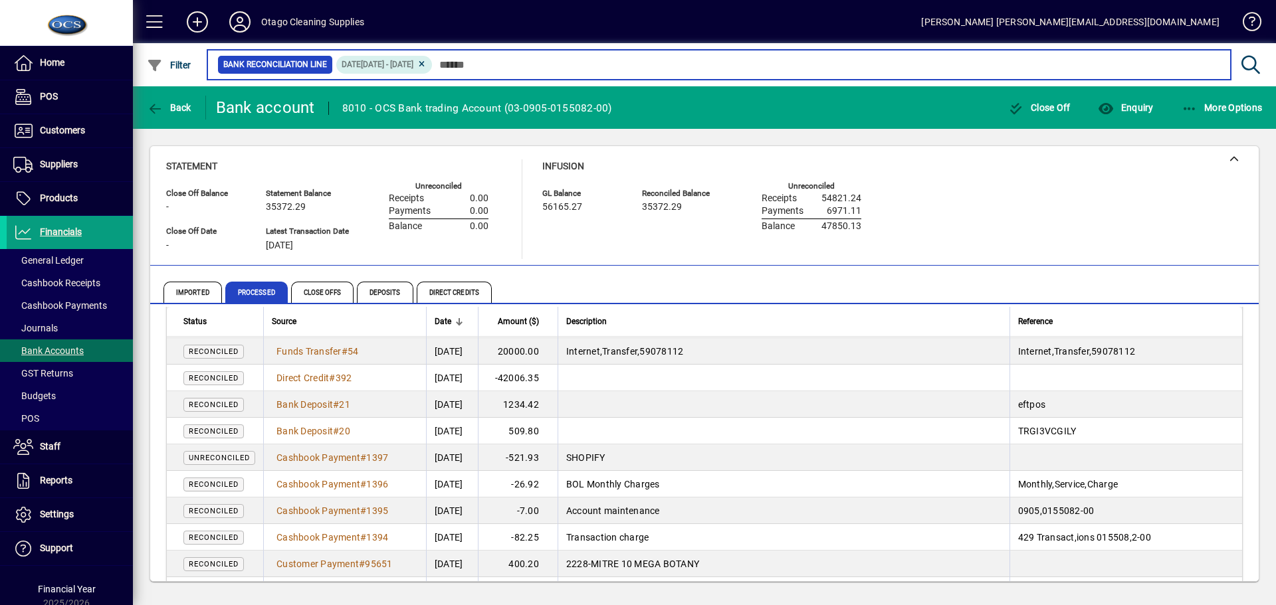
scroll to position [465, 0]
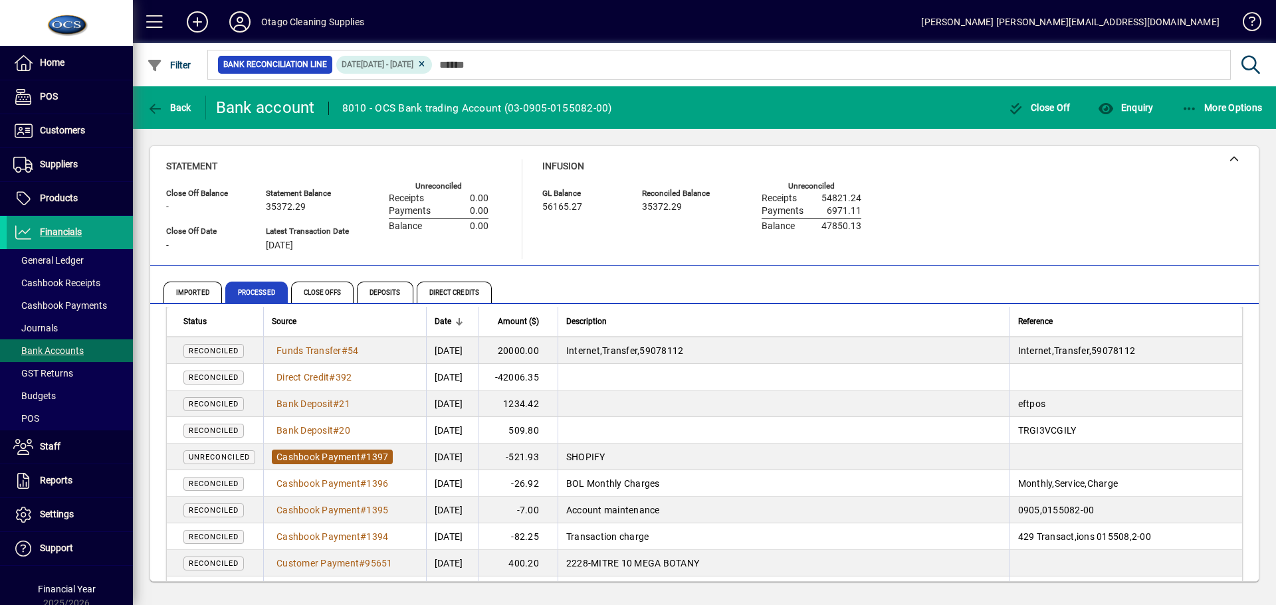
click at [303, 455] on span "Cashbook Payment" at bounding box center [318, 457] width 84 height 11
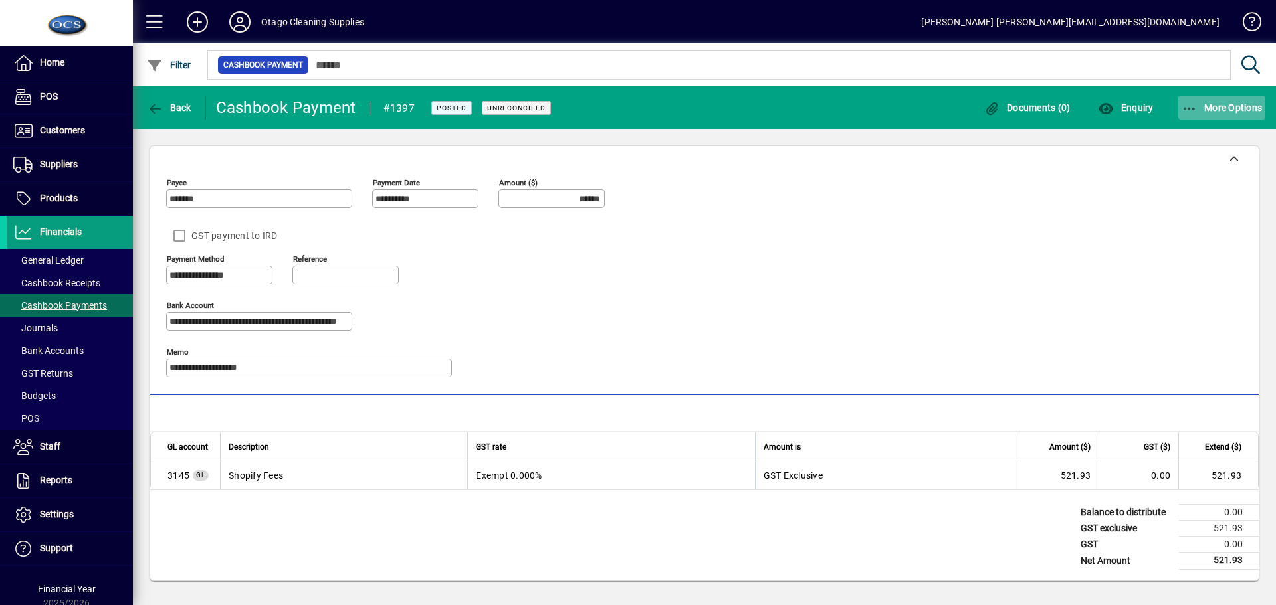
click at [1223, 111] on span "More Options" at bounding box center [1222, 107] width 81 height 11
click at [1224, 108] on div at bounding box center [638, 302] width 1276 height 605
click at [154, 110] on icon "button" at bounding box center [155, 108] width 17 height 13
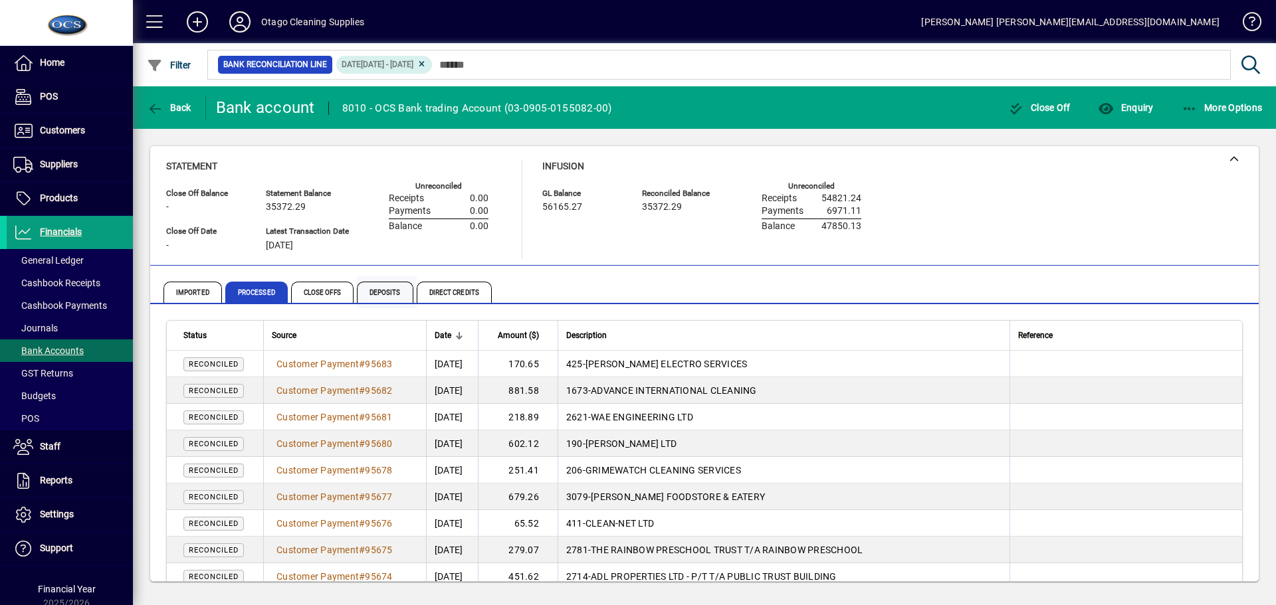
click at [396, 293] on span "Deposits" at bounding box center [385, 292] width 56 height 21
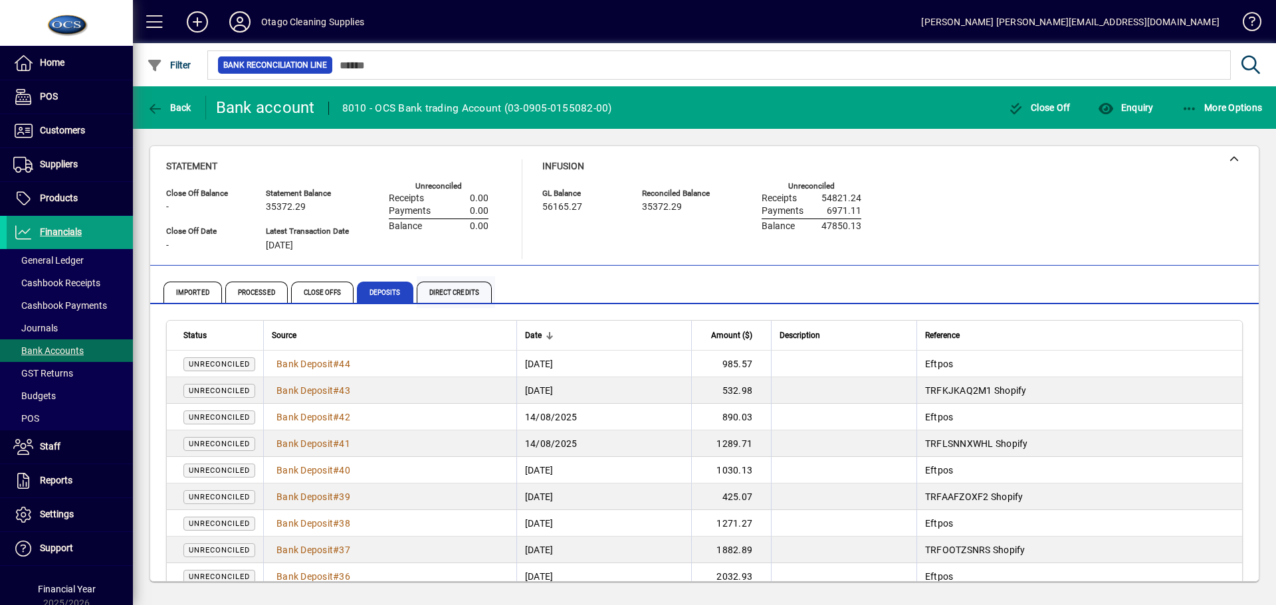
click at [447, 286] on span "Direct Credits" at bounding box center [454, 292] width 75 height 21
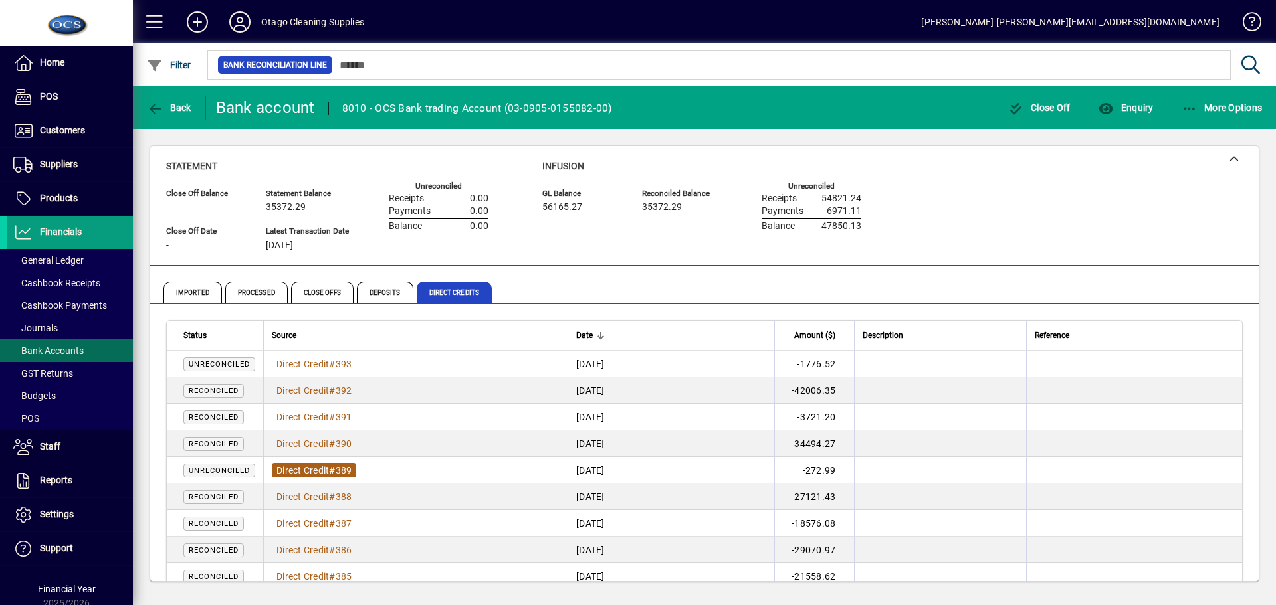
click at [309, 469] on span "Direct Credit" at bounding box center [302, 470] width 53 height 11
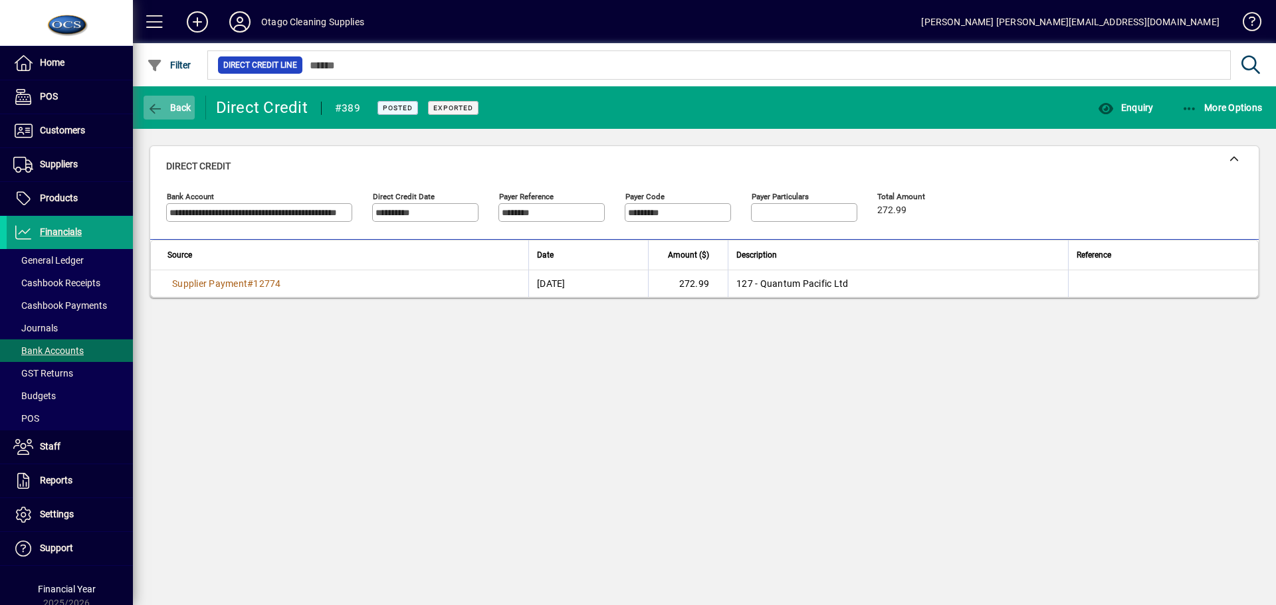
click at [177, 111] on span "Back" at bounding box center [169, 107] width 45 height 11
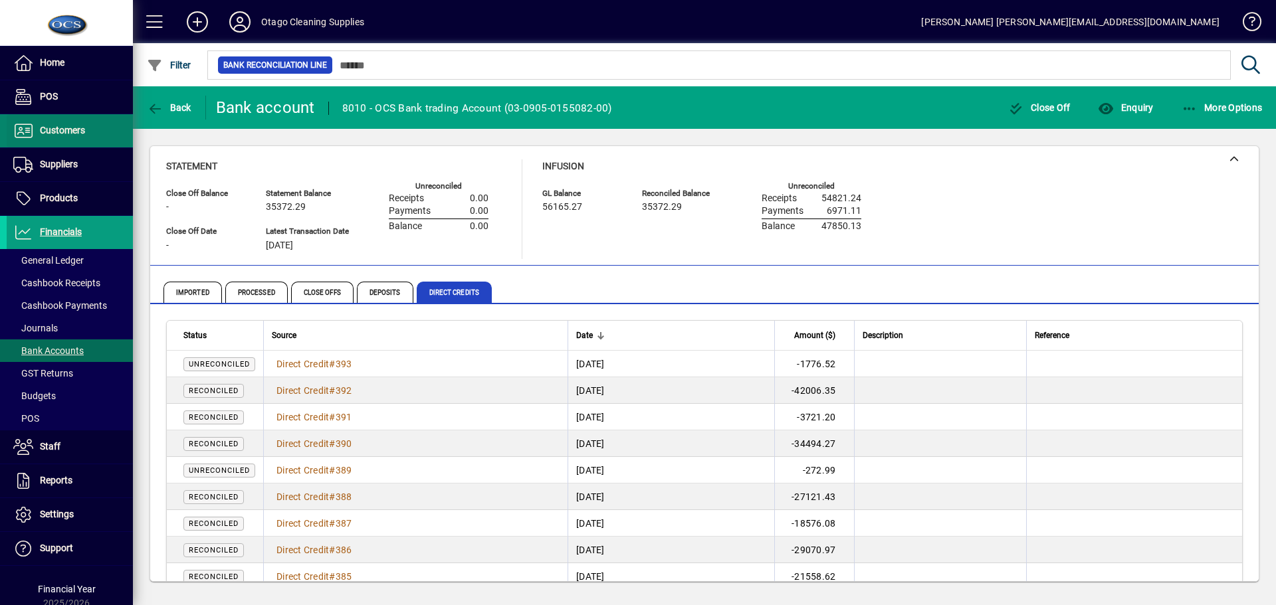
click at [60, 128] on span "Customers" at bounding box center [62, 130] width 45 height 11
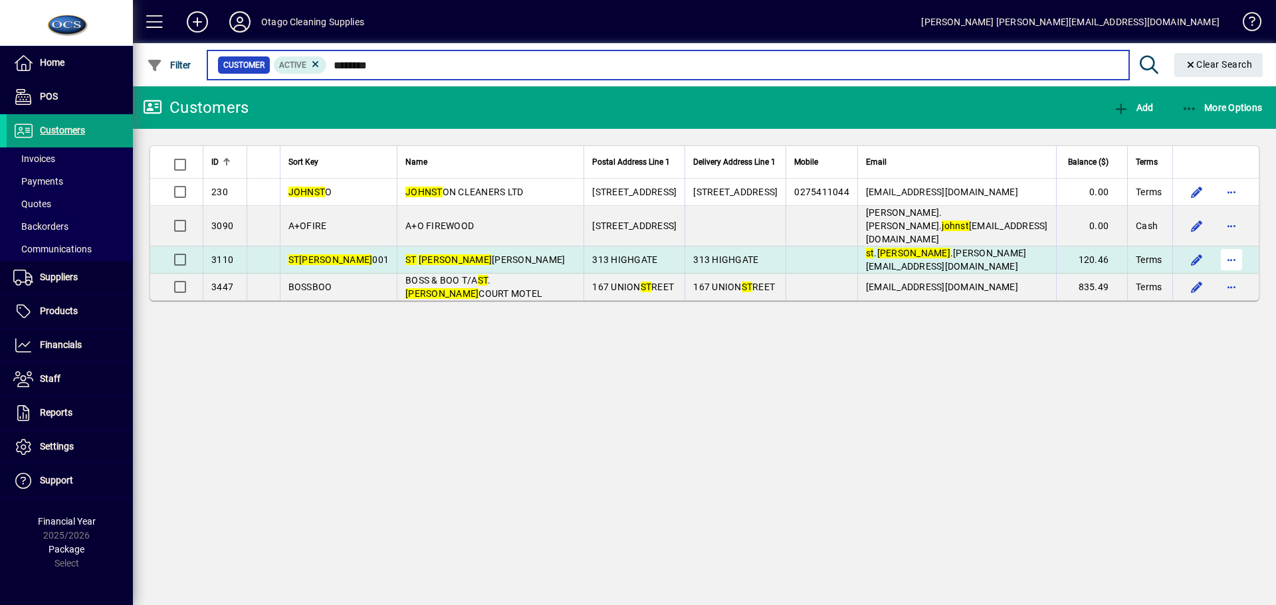
type input "********"
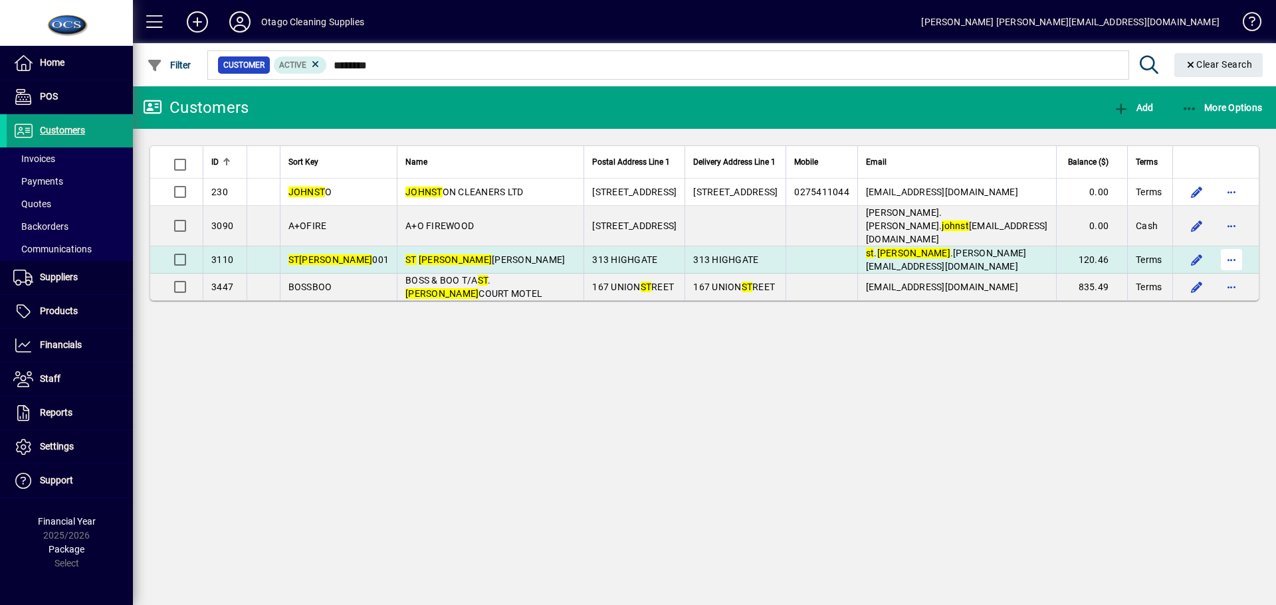
click at [1230, 244] on span "button" at bounding box center [1232, 260] width 32 height 32
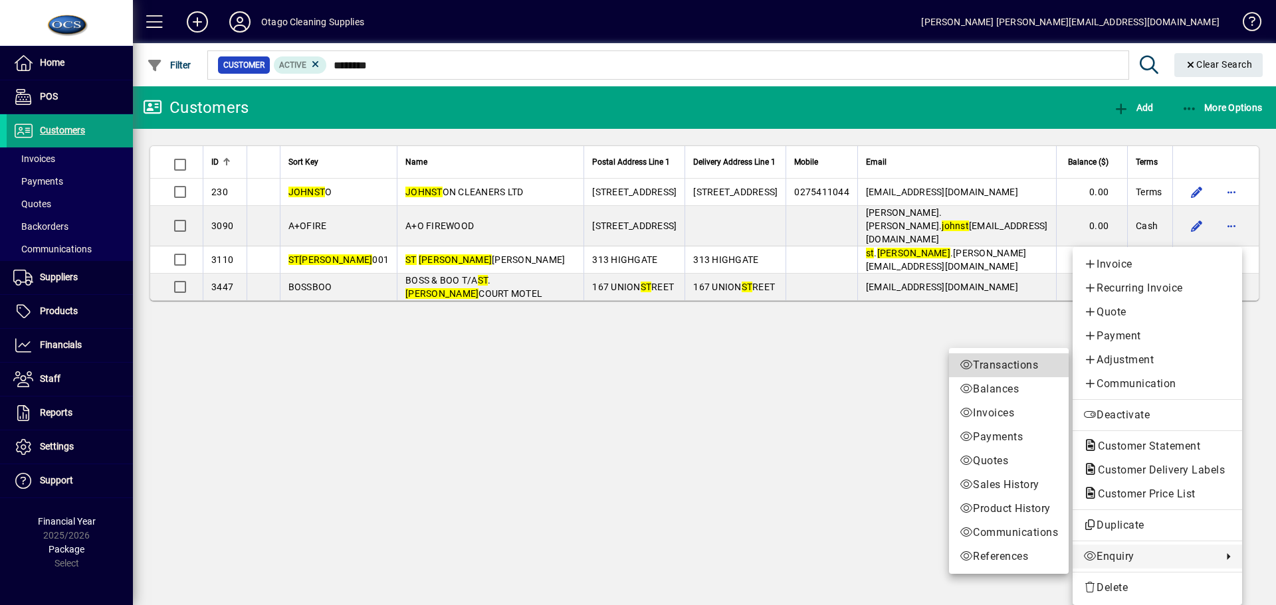
click at [982, 360] on span "Transactions" at bounding box center [1009, 366] width 98 height 16
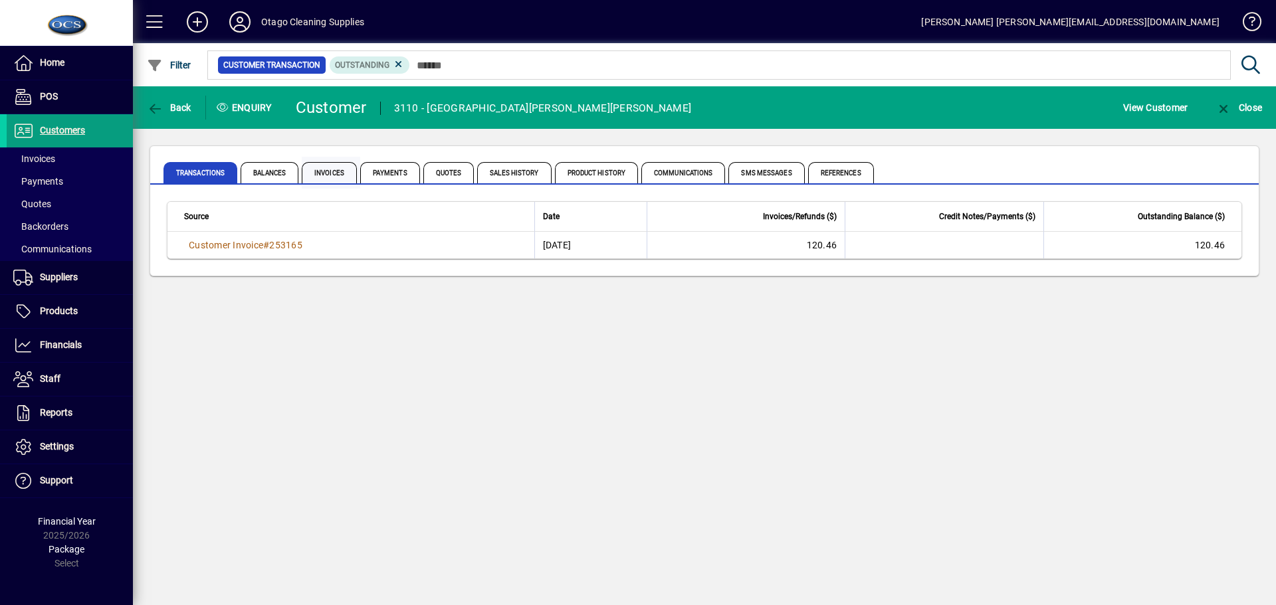
click at [327, 171] on span "Invoices" at bounding box center [329, 172] width 55 height 21
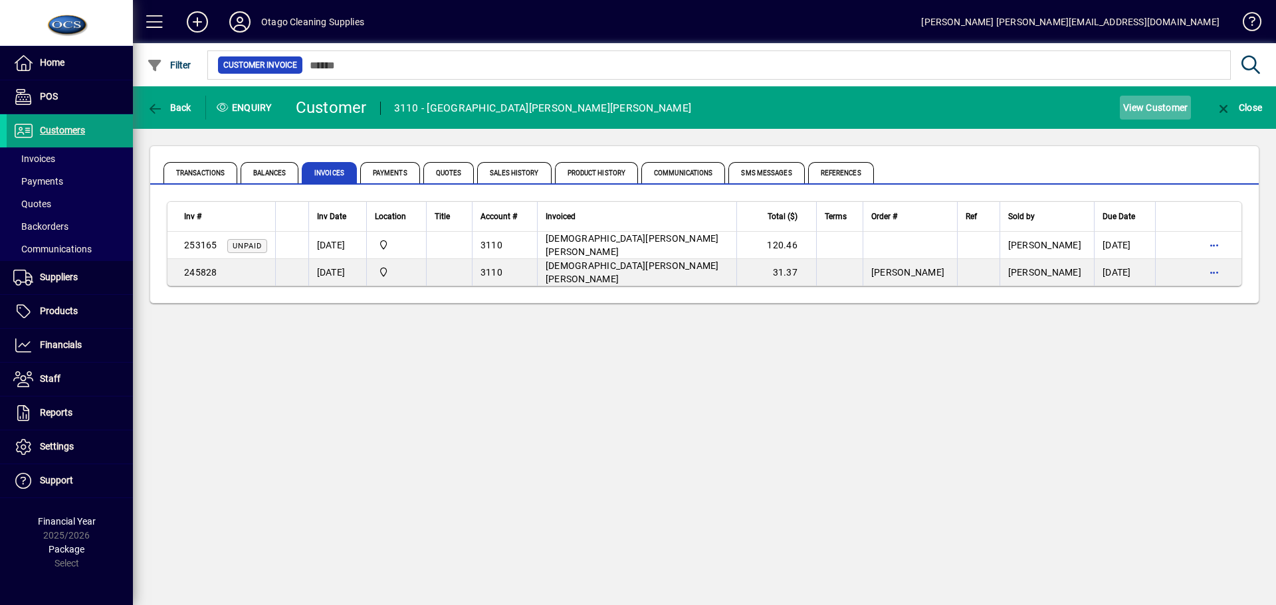
click at [1155, 104] on span "View Customer" at bounding box center [1155, 107] width 64 height 21
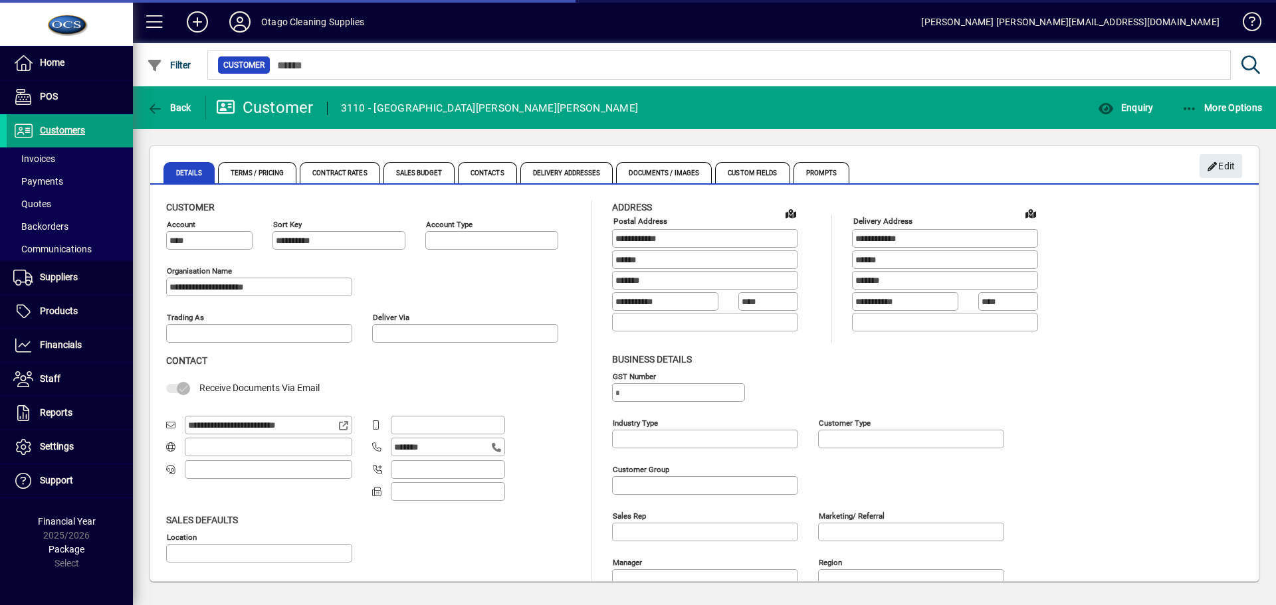
type input "**********"
type input "*******"
type input "**********"
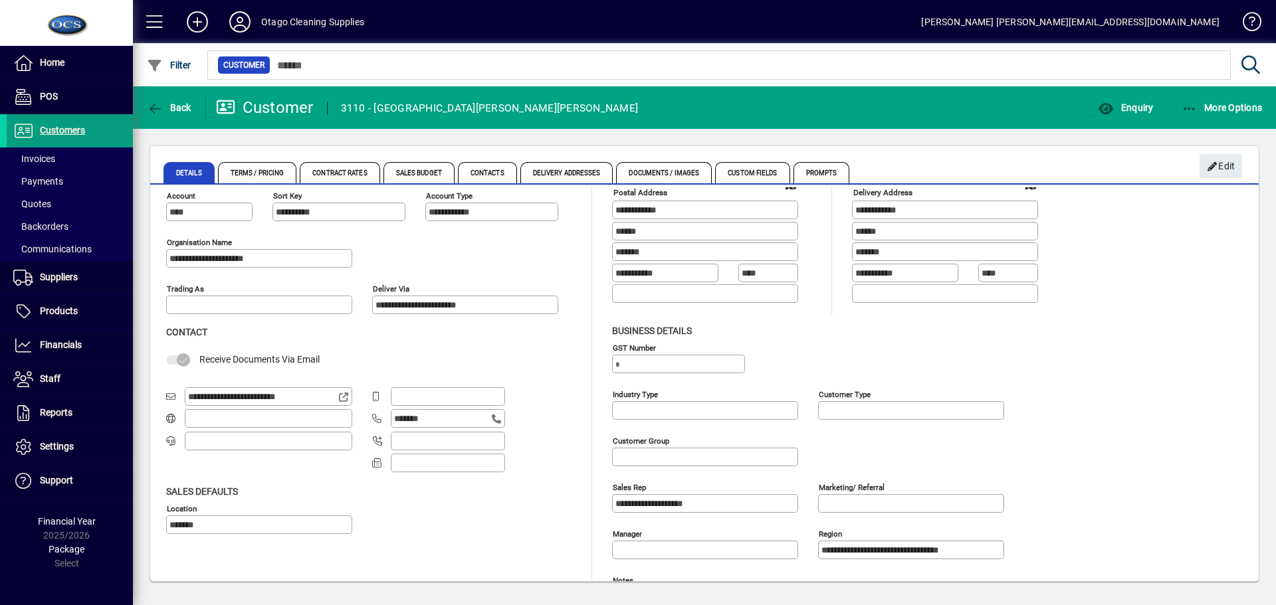
scroll to position [5, 0]
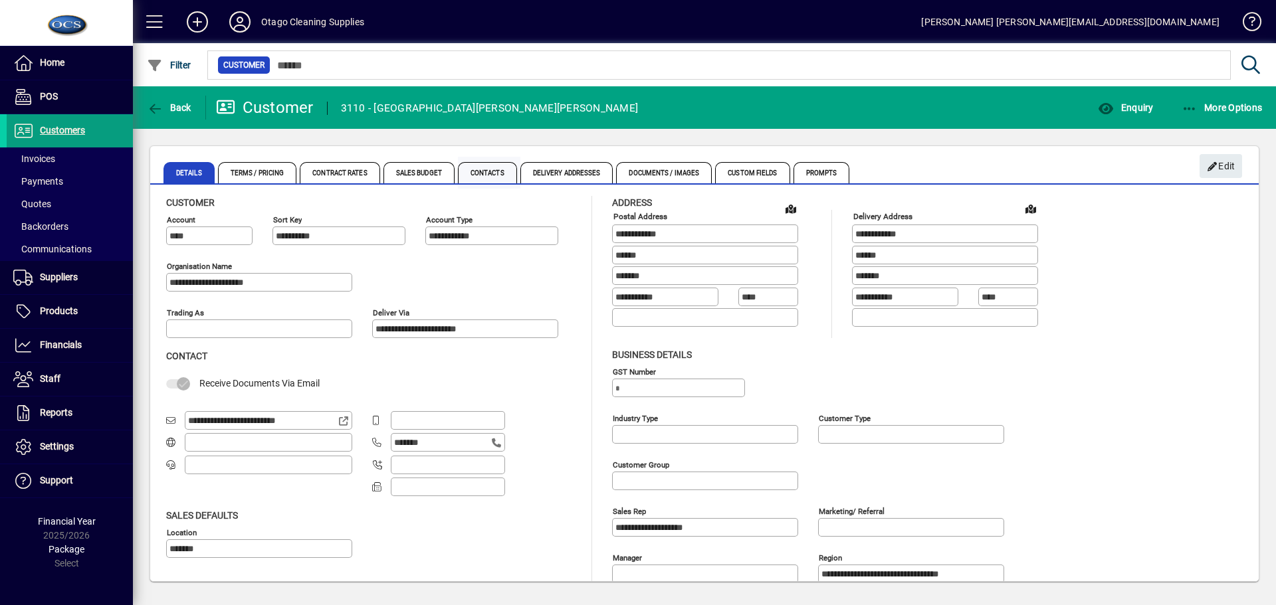
click at [480, 171] on span "Contacts" at bounding box center [487, 172] width 59 height 21
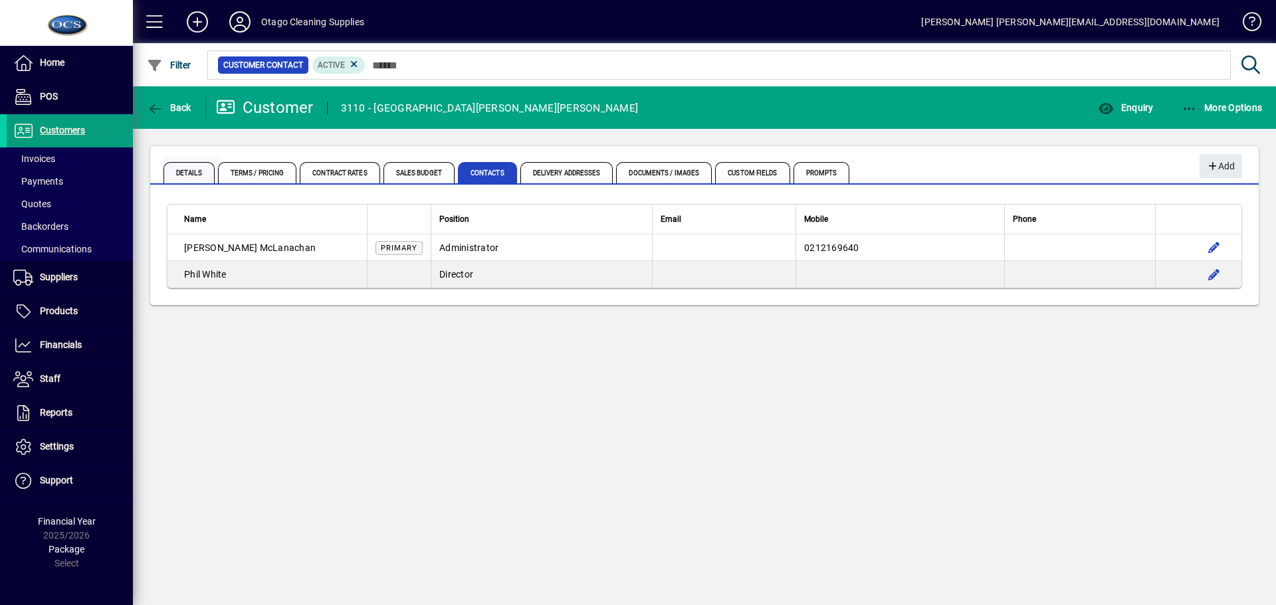
click at [189, 175] on span "Details" at bounding box center [188, 172] width 51 height 21
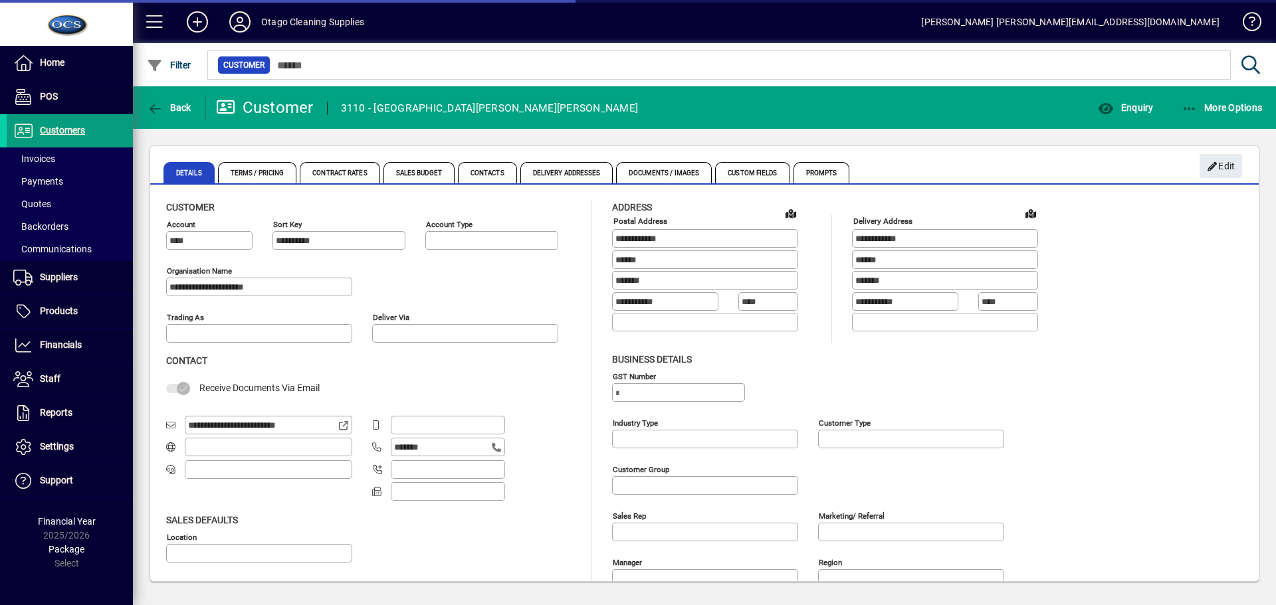
type input "**********"
type input "*******"
type input "**********"
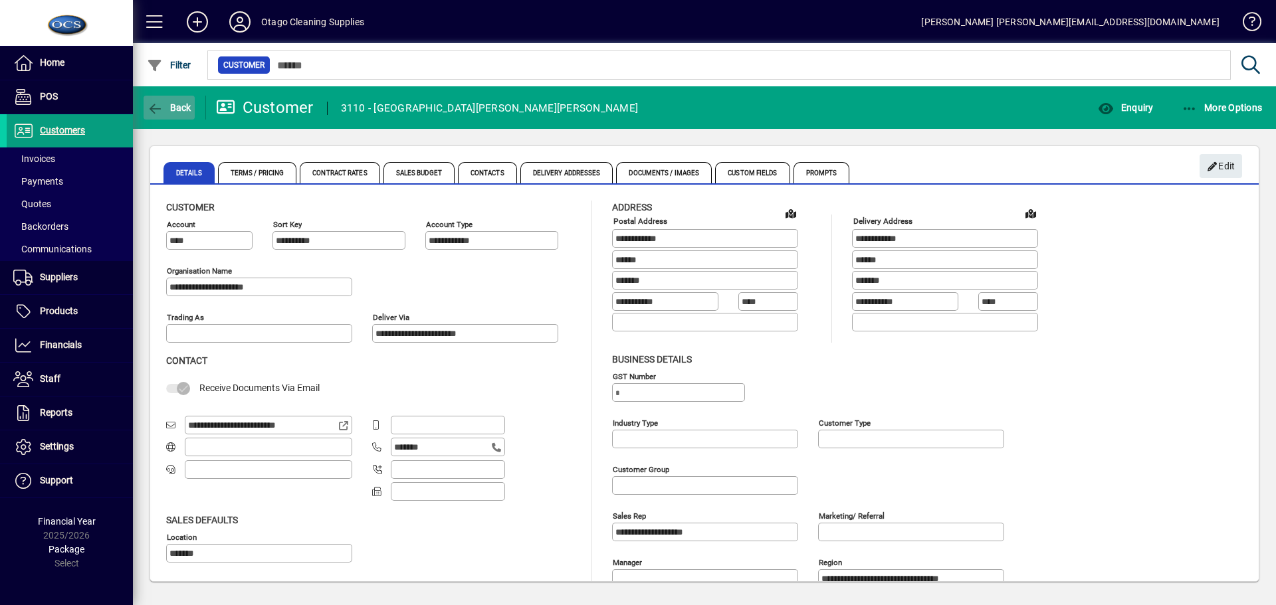
click at [179, 104] on span "Back" at bounding box center [169, 107] width 45 height 11
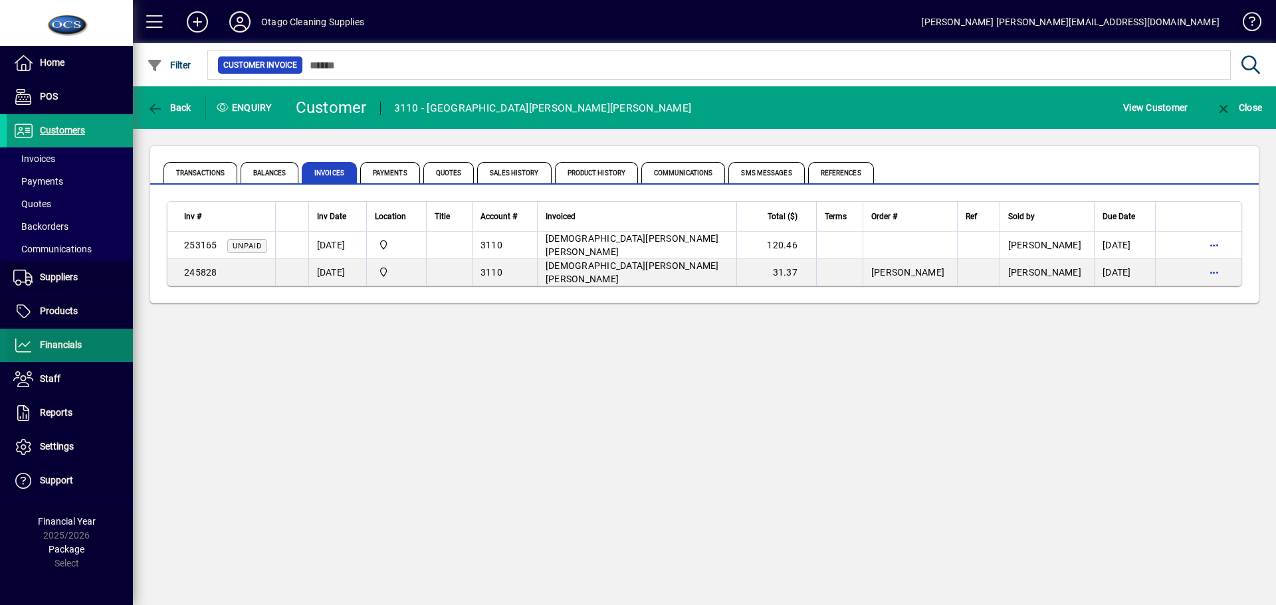
click at [78, 342] on span "Financials" at bounding box center [61, 345] width 42 height 11
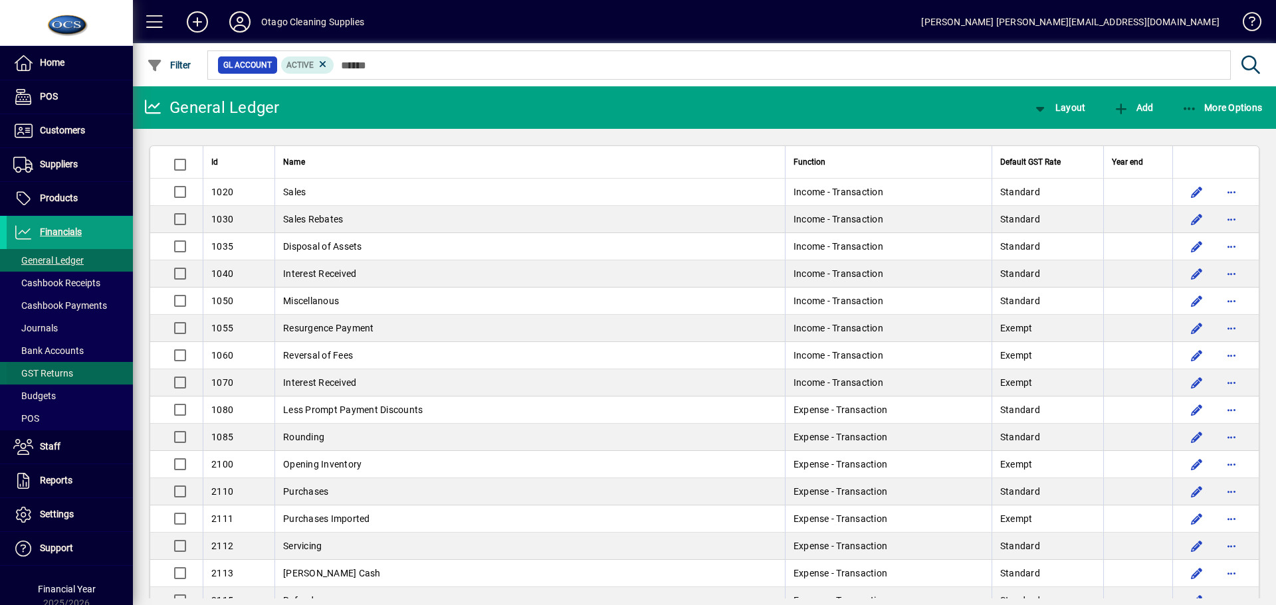
click at [68, 367] on span "GST Returns" at bounding box center [40, 374] width 66 height 14
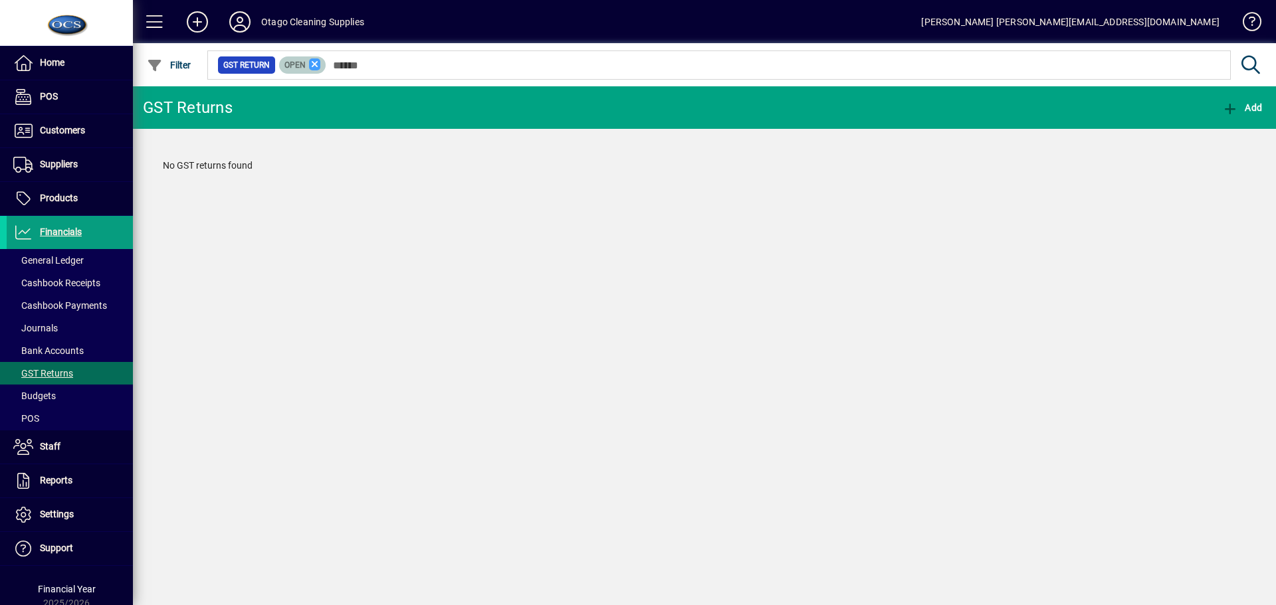
click at [314, 62] on icon at bounding box center [315, 64] width 12 height 12
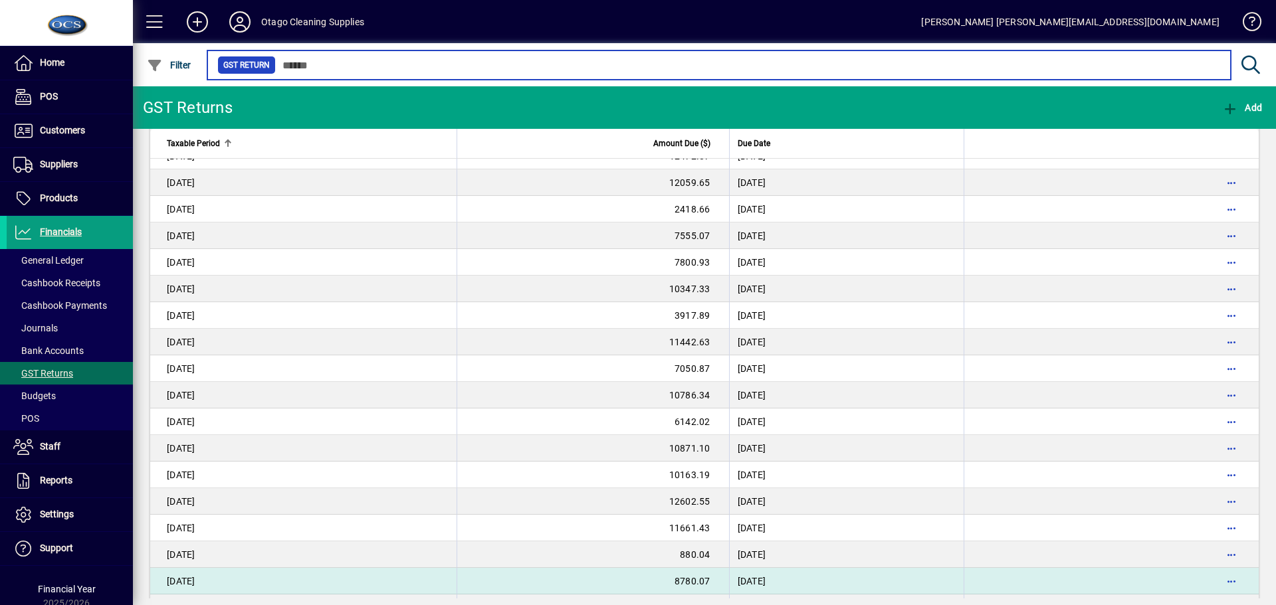
scroll to position [286, 0]
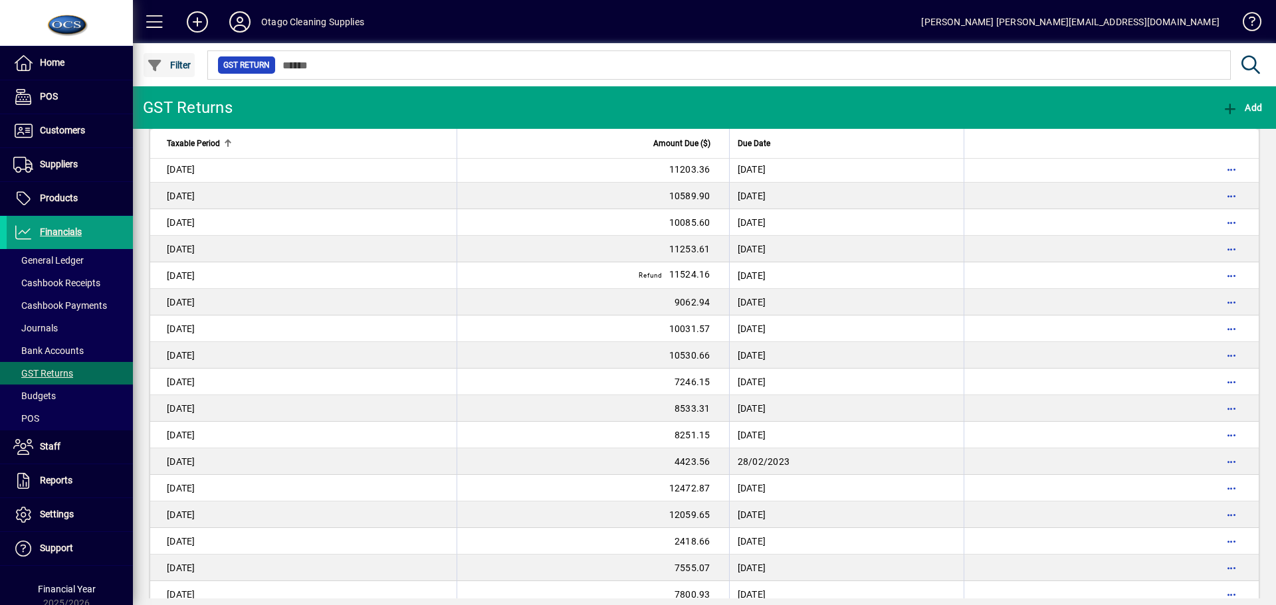
click at [174, 67] on span "Filter" at bounding box center [169, 65] width 45 height 11
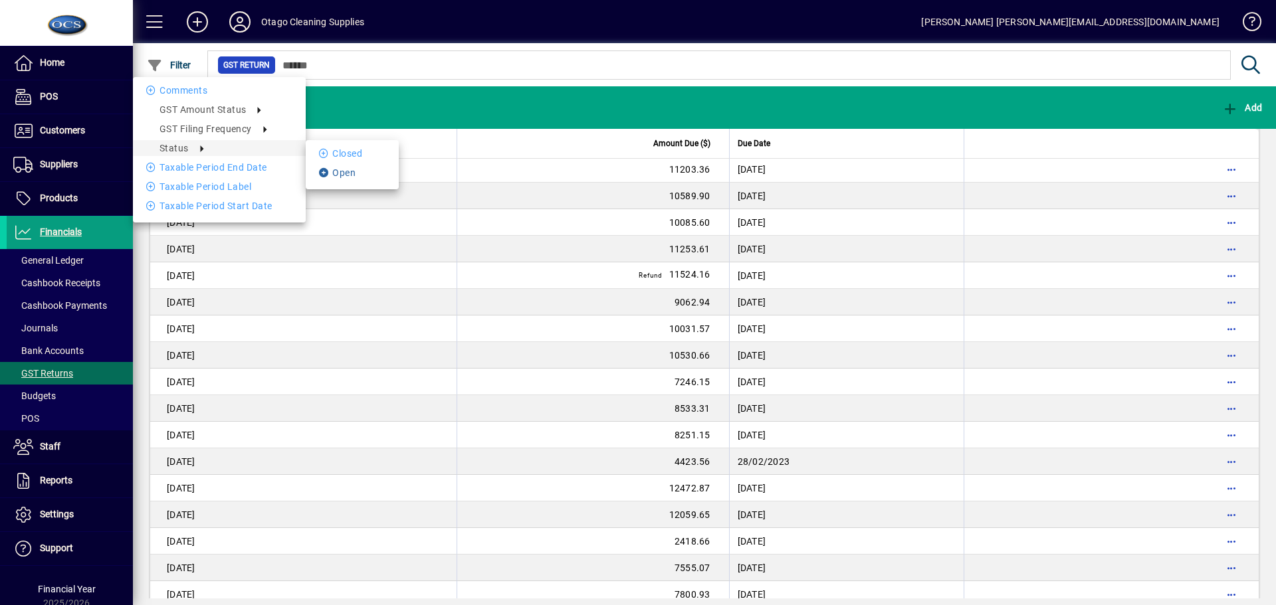
click at [338, 169] on li "Open" at bounding box center [352, 173] width 93 height 16
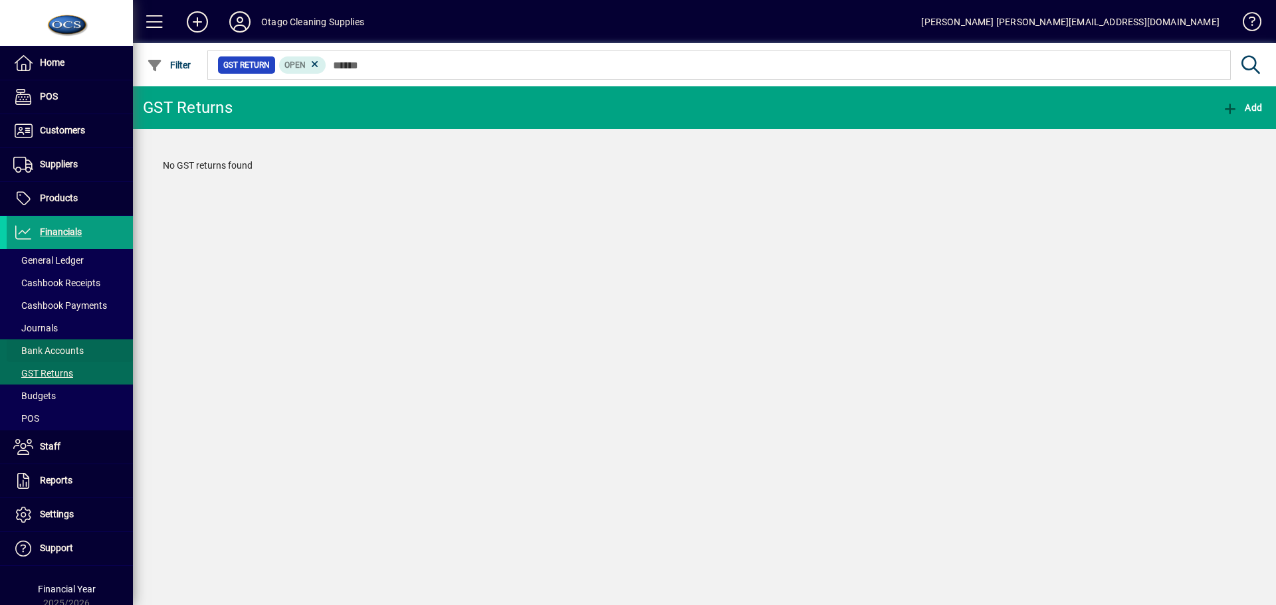
click at [68, 352] on span "Bank Accounts" at bounding box center [48, 351] width 70 height 11
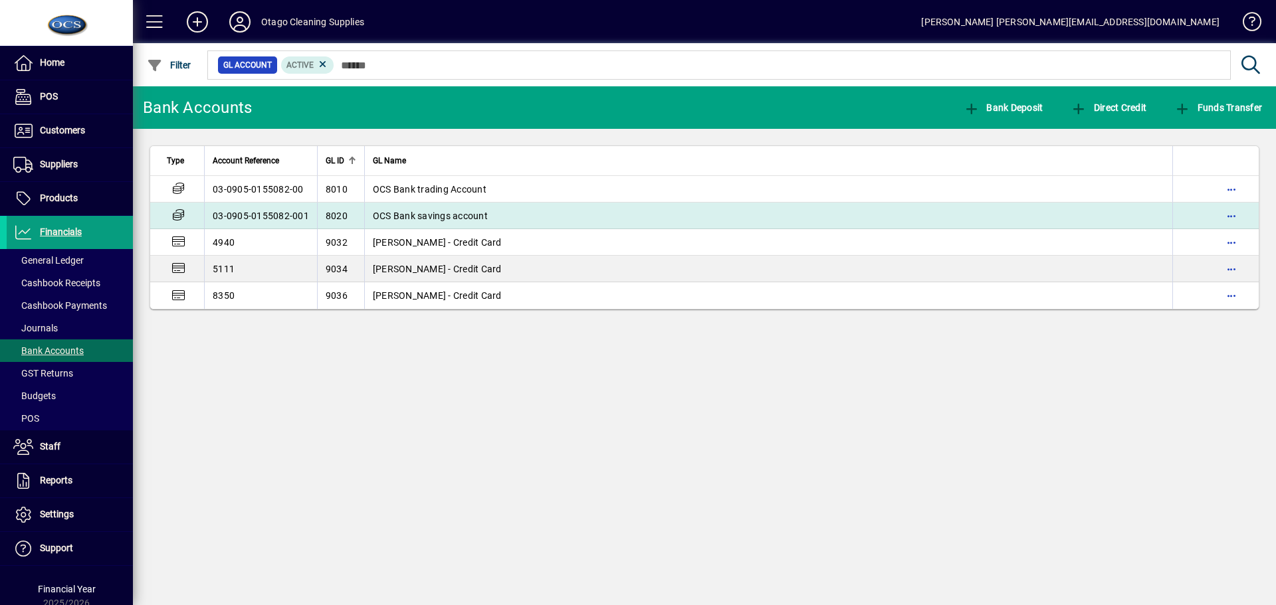
click at [416, 217] on span "OCS Bank savings account" at bounding box center [430, 216] width 115 height 11
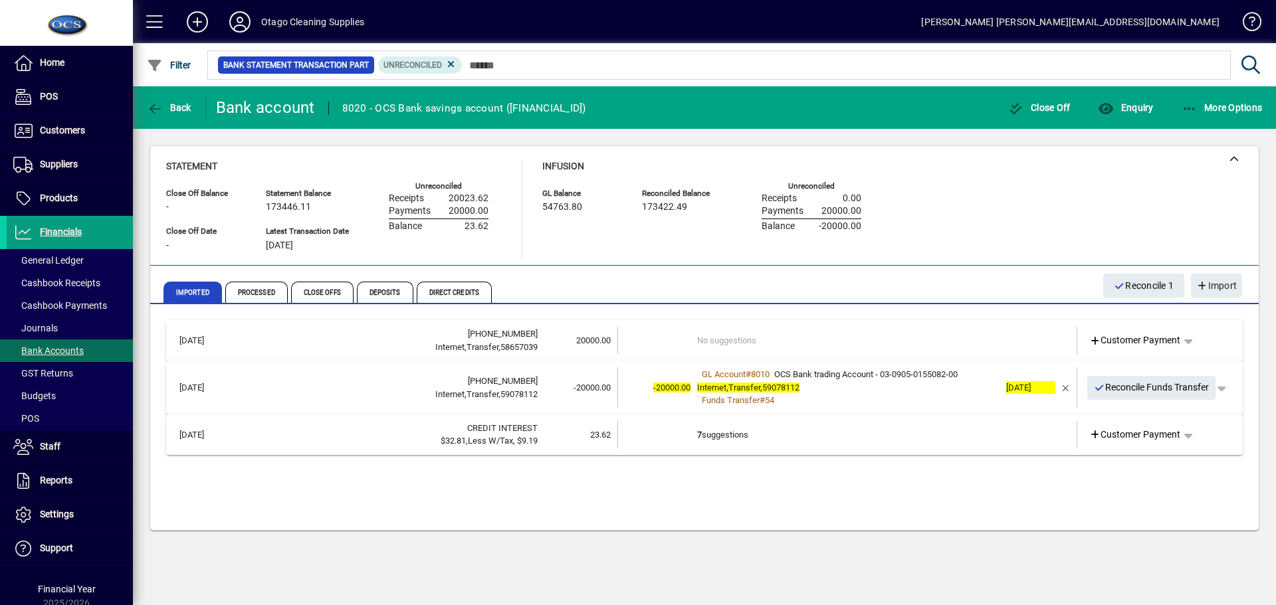
click at [751, 344] on td "No suggestions" at bounding box center [848, 340] width 302 height 27
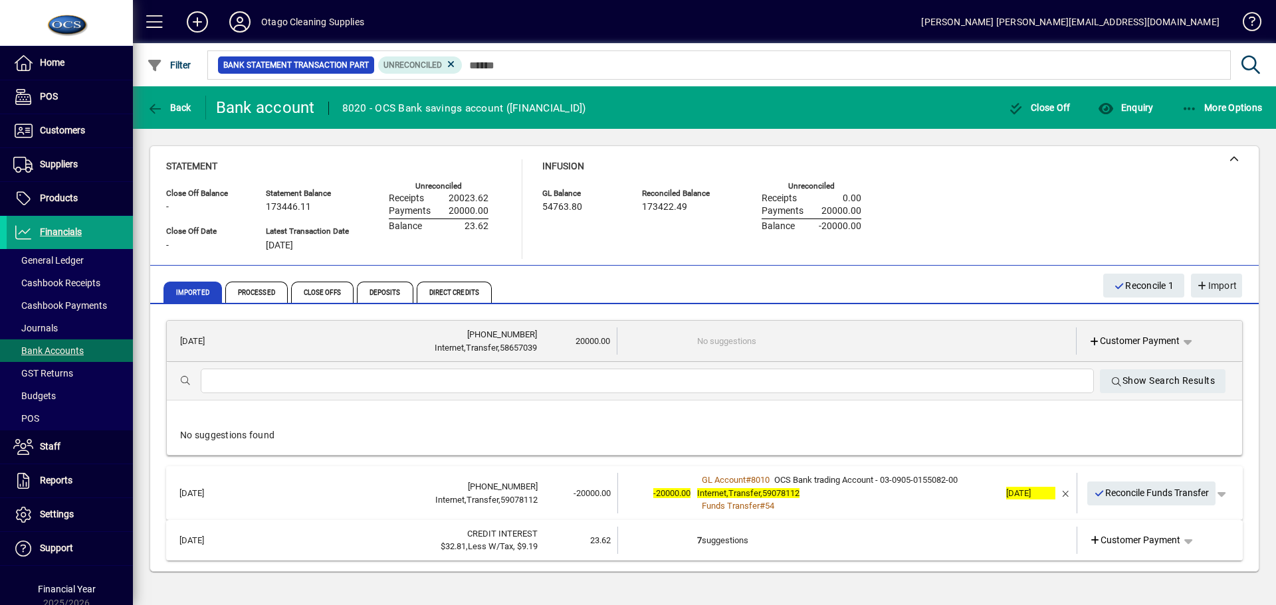
click at [751, 344] on td "No suggestions" at bounding box center [848, 341] width 302 height 27
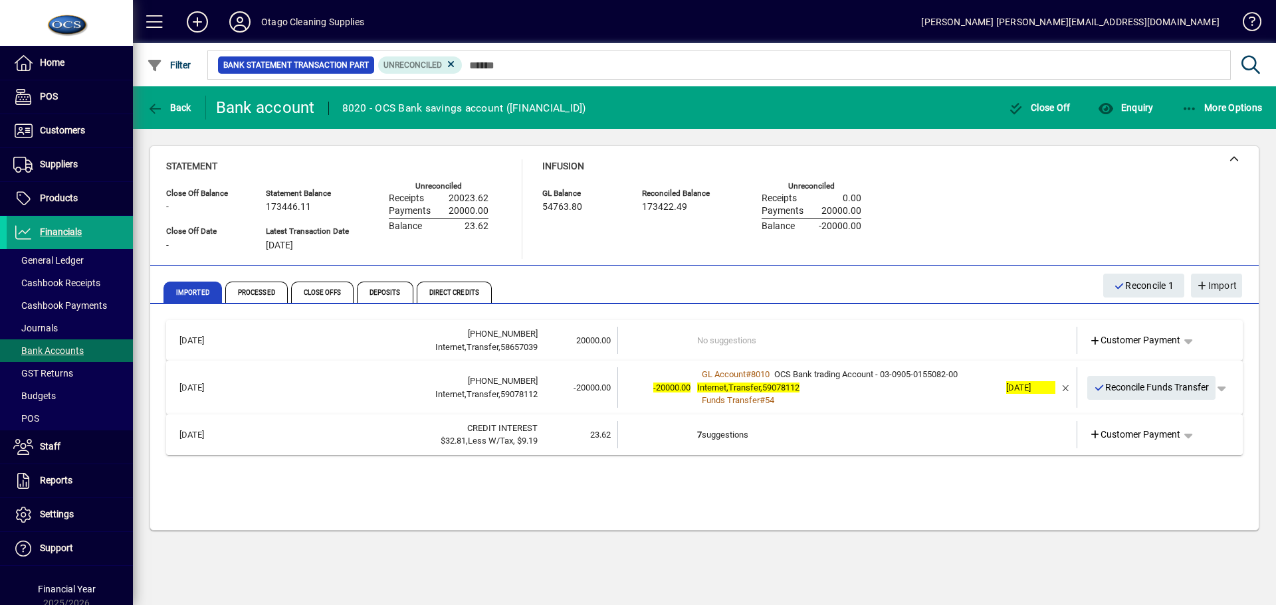
click at [780, 437] on td "7 suggestions" at bounding box center [848, 434] width 302 height 27
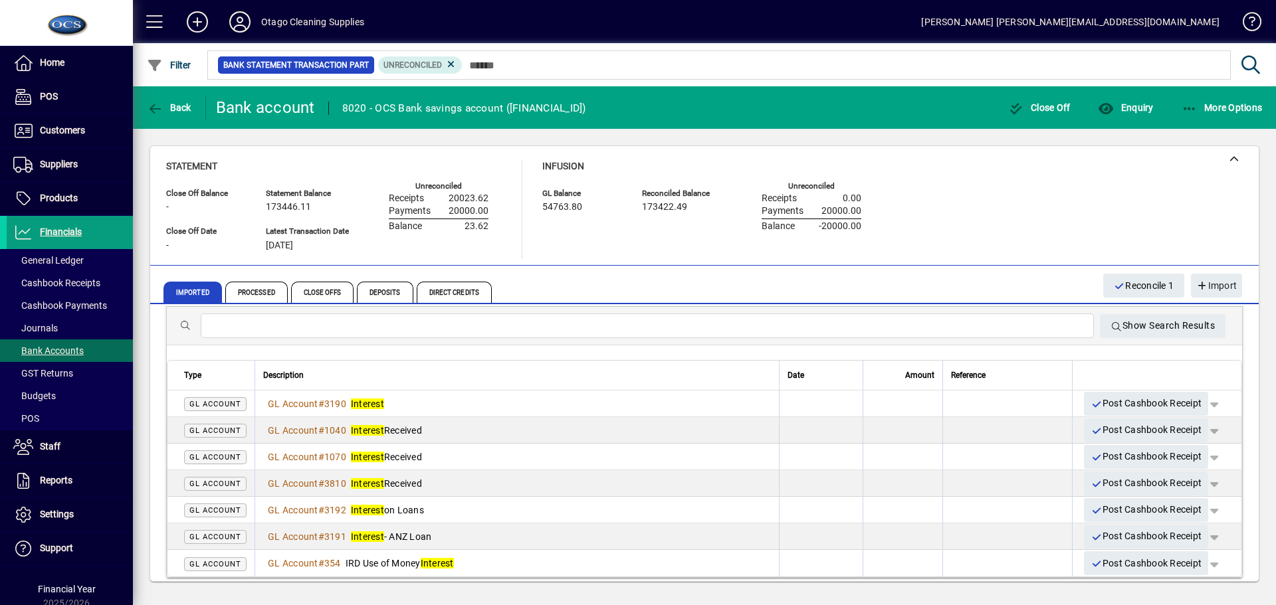
scroll to position [165, 0]
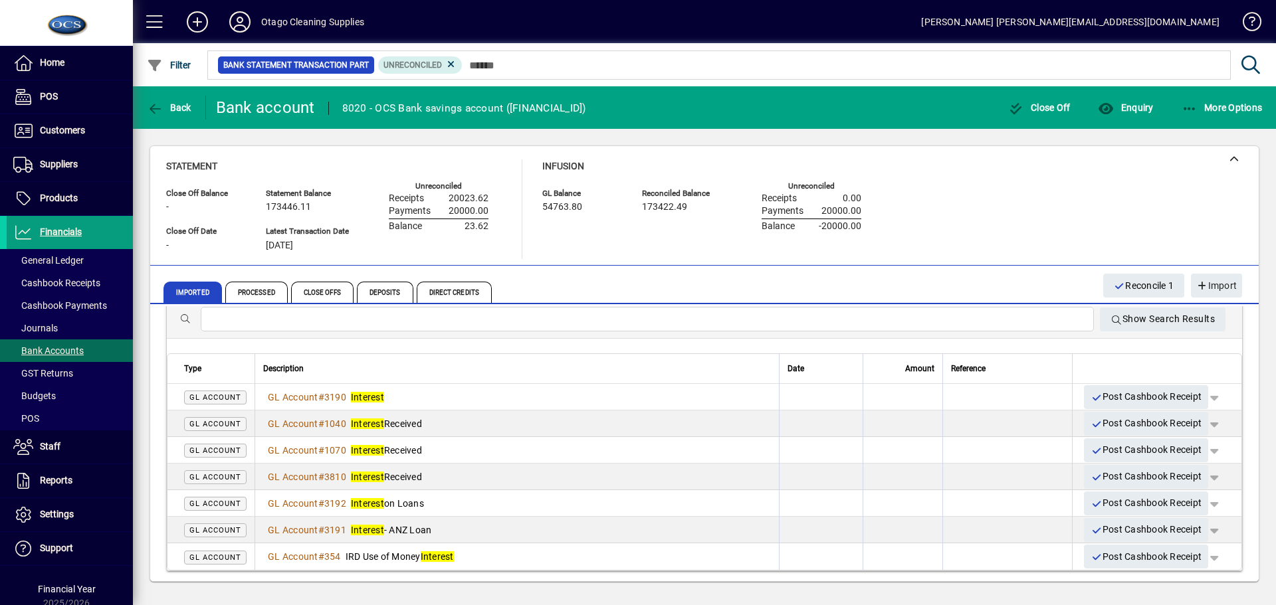
click at [538, 282] on div "Imported Processed Close Offs Deposits Direct Credits" at bounding box center [627, 292] width 929 height 32
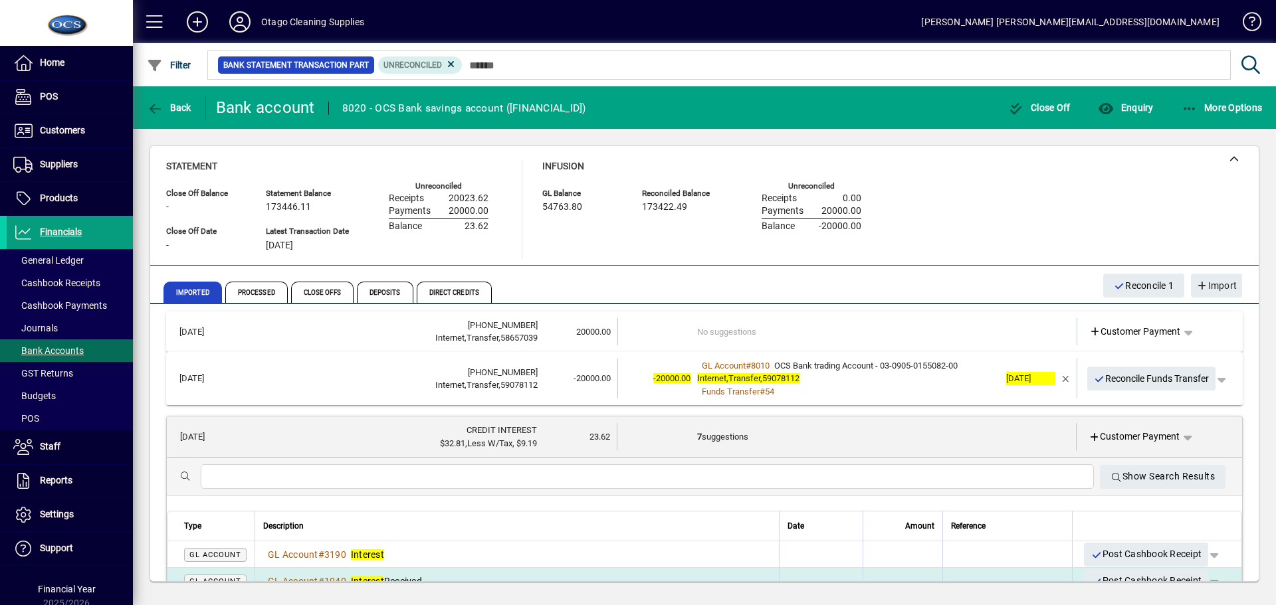
scroll to position [0, 0]
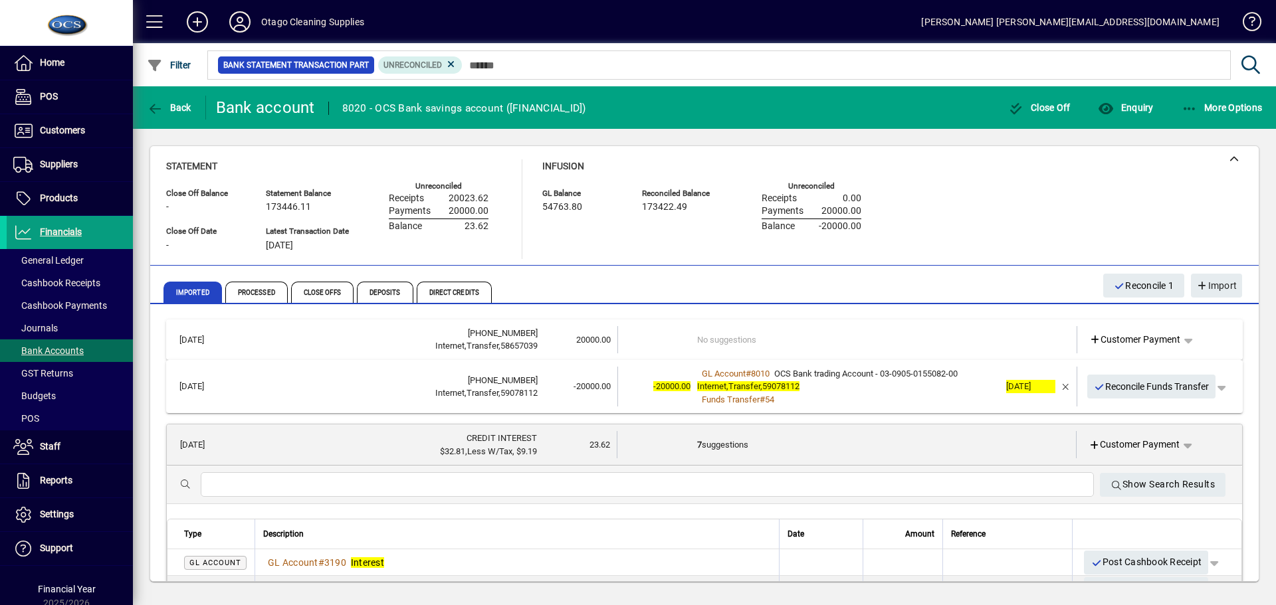
click at [792, 437] on td "7 suggestions" at bounding box center [848, 444] width 302 height 27
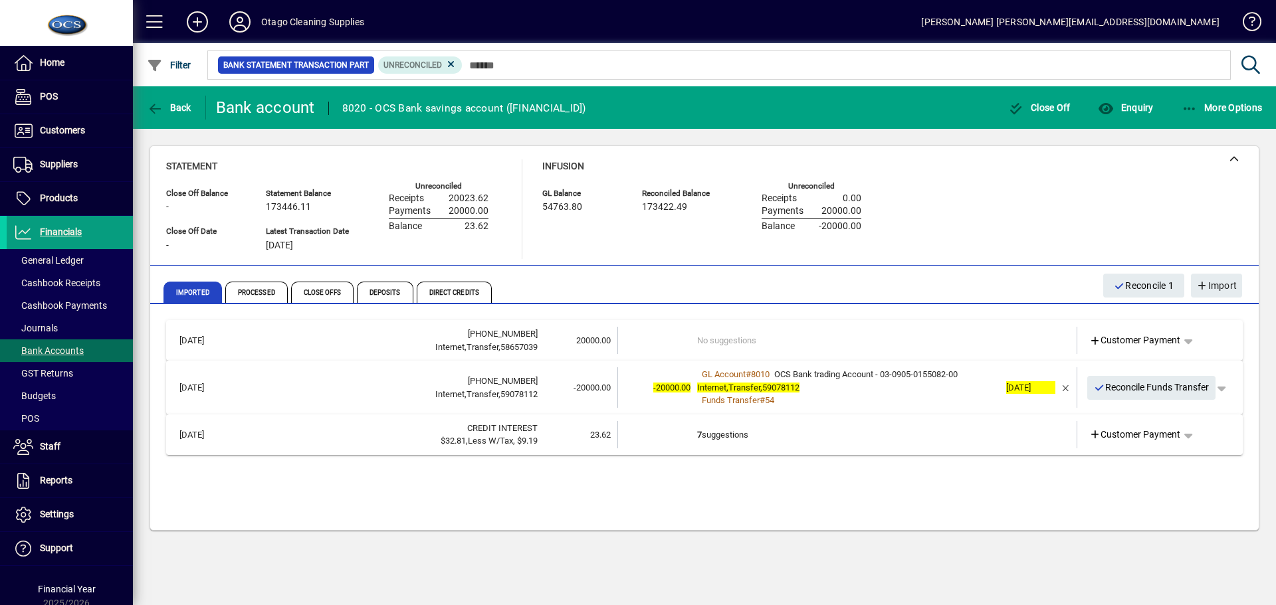
click at [655, 281] on div "Imported Processed Close Offs Deposits Direct Credits" at bounding box center [627, 292] width 929 height 32
click at [1104, 385] on icon "button" at bounding box center [1100, 387] width 12 height 9
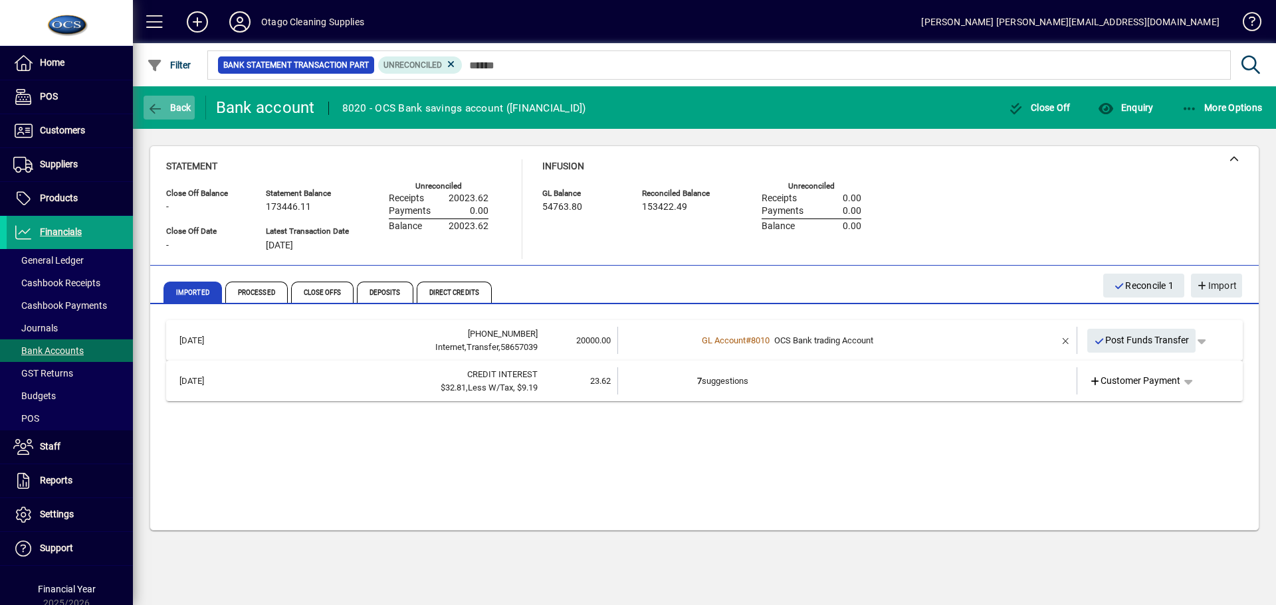
click at [166, 108] on span "Back" at bounding box center [169, 107] width 45 height 11
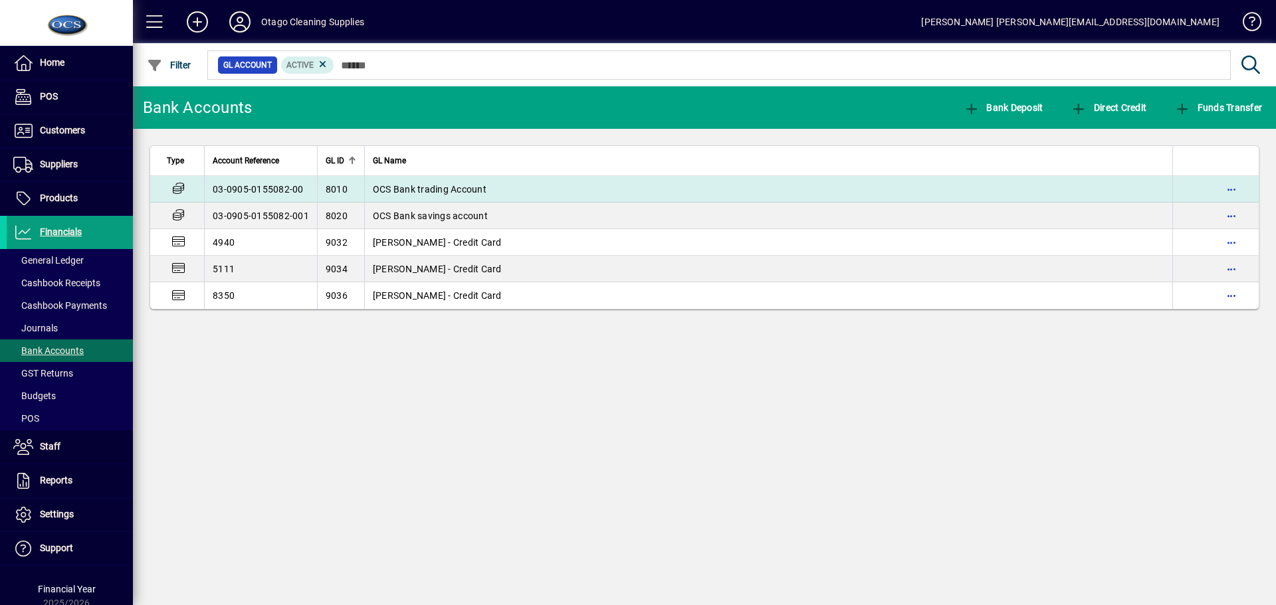
click at [419, 188] on span "OCS Bank trading Account" at bounding box center [430, 189] width 114 height 11
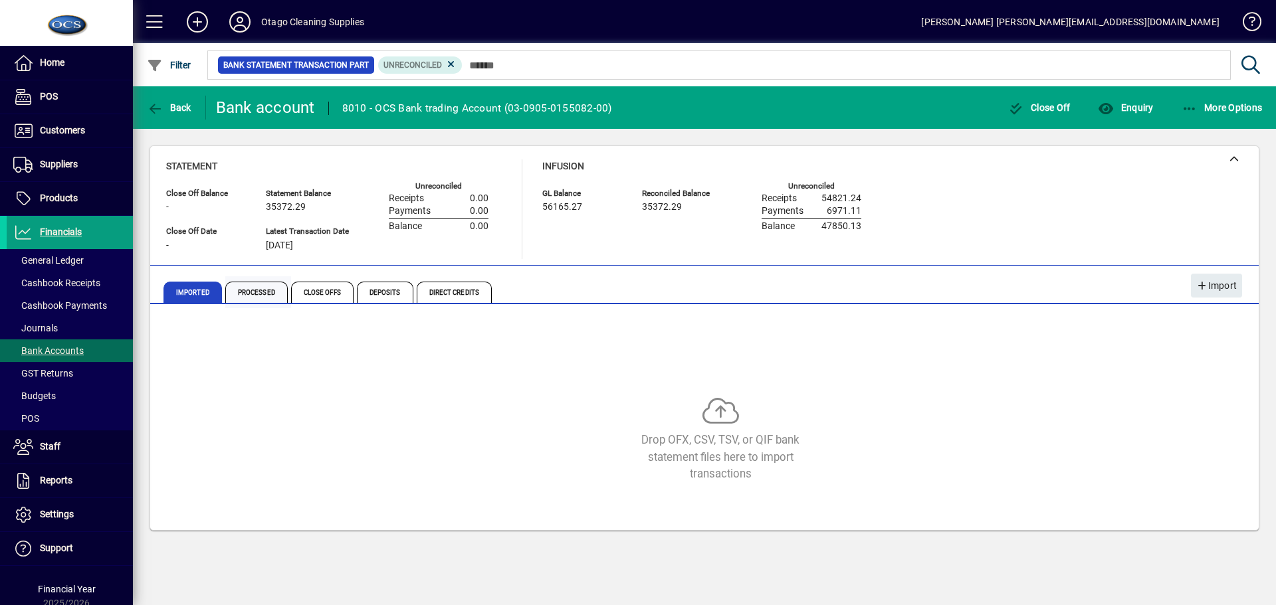
click at [263, 294] on span "Processed" at bounding box center [256, 292] width 62 height 21
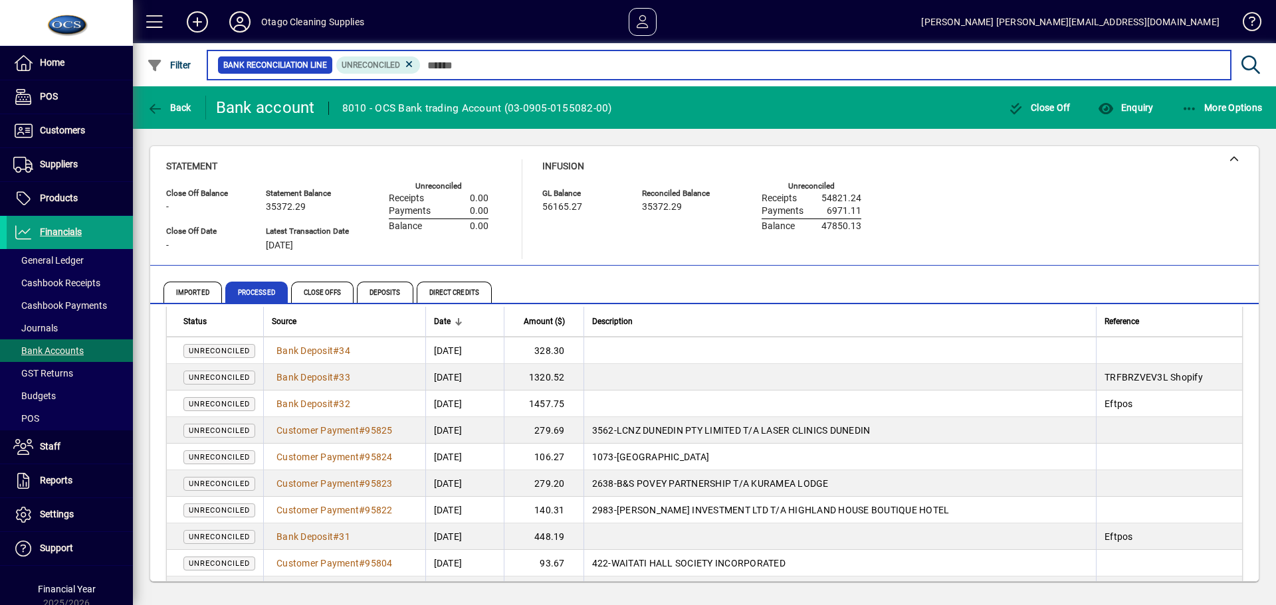
scroll to position [1728, 0]
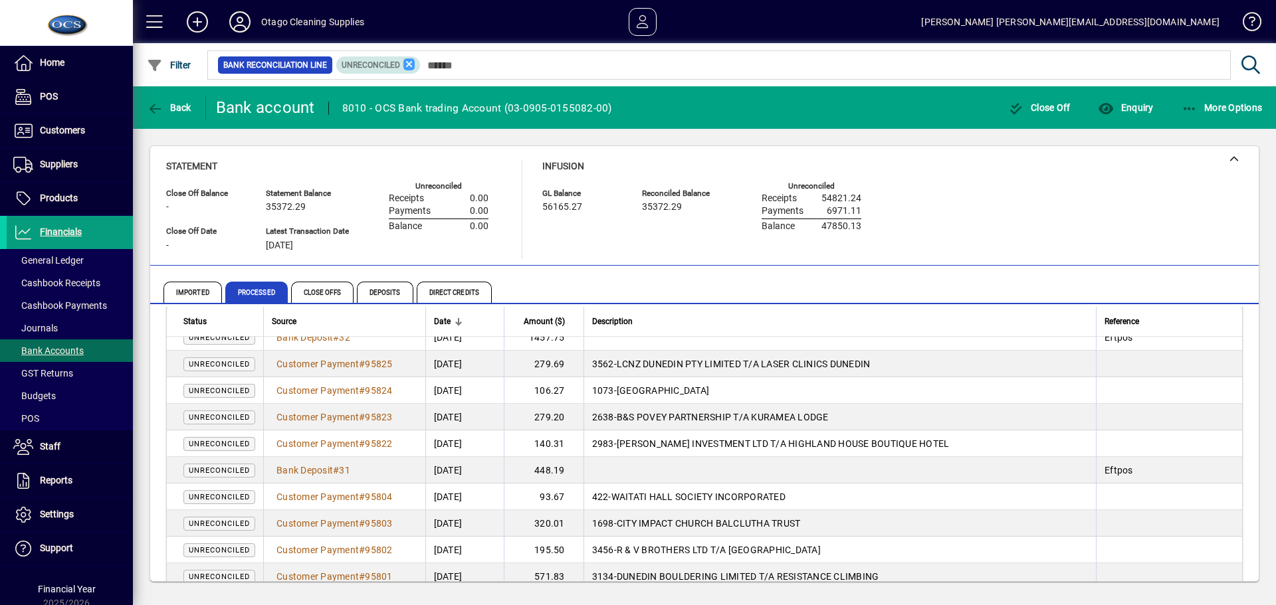
click at [411, 62] on icon at bounding box center [409, 64] width 12 height 12
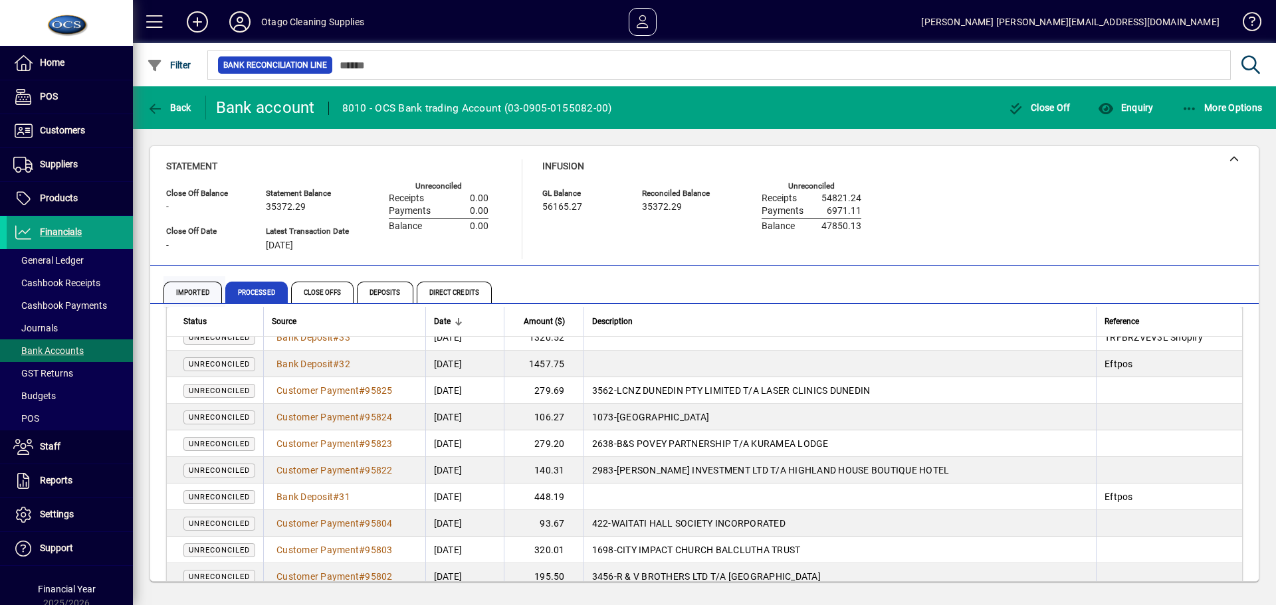
click at [177, 287] on span "Imported" at bounding box center [192, 292] width 58 height 21
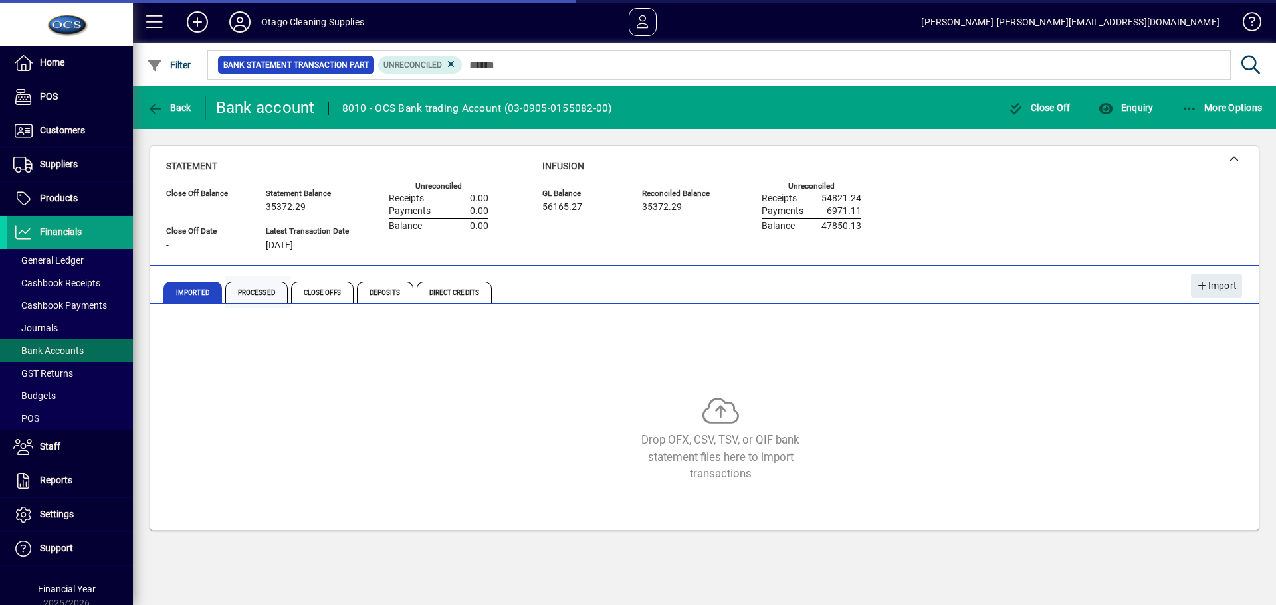
click at [261, 293] on span "Processed" at bounding box center [256, 292] width 62 height 21
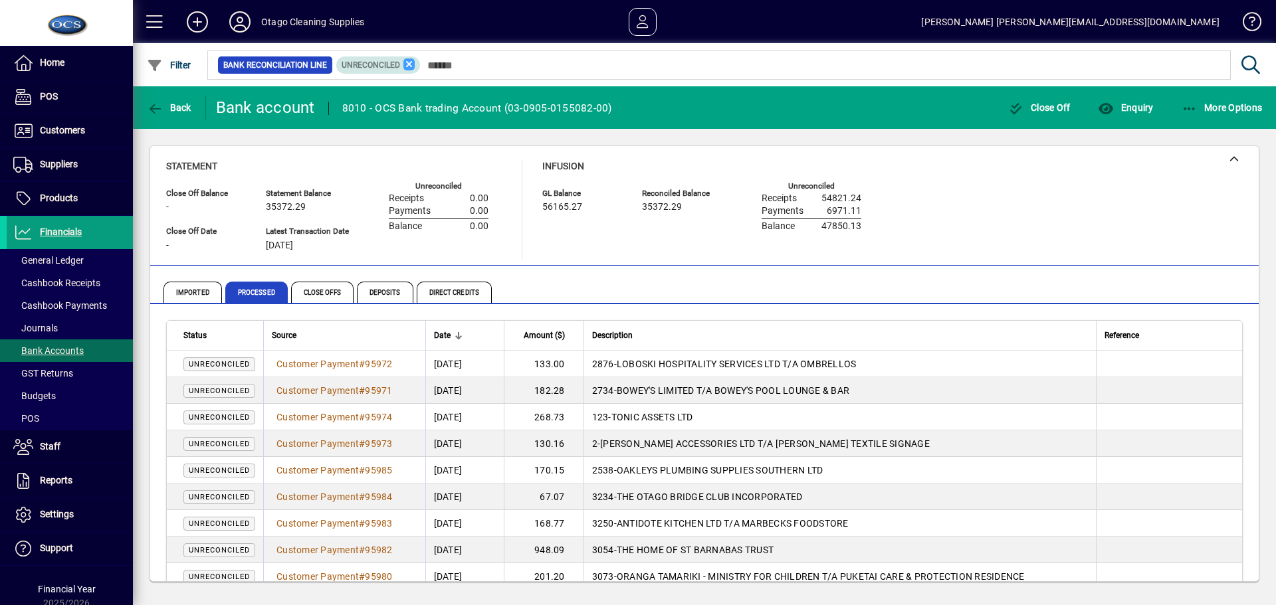
click at [409, 62] on icon at bounding box center [409, 64] width 12 height 12
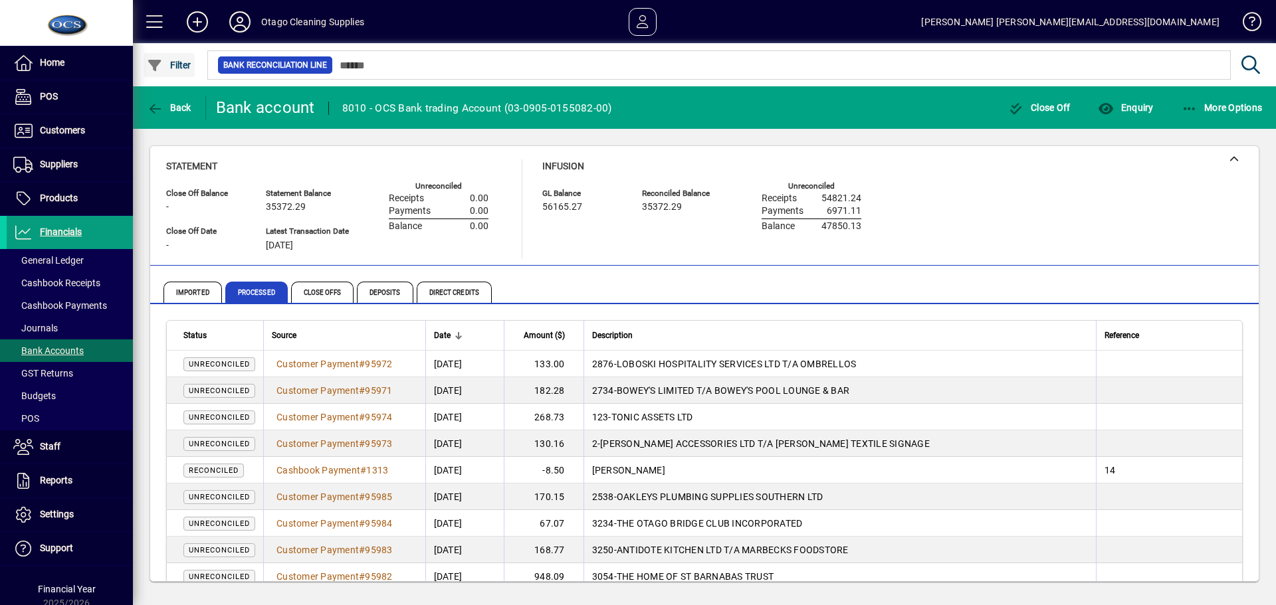
click at [178, 65] on span "Filter" at bounding box center [169, 65] width 45 height 11
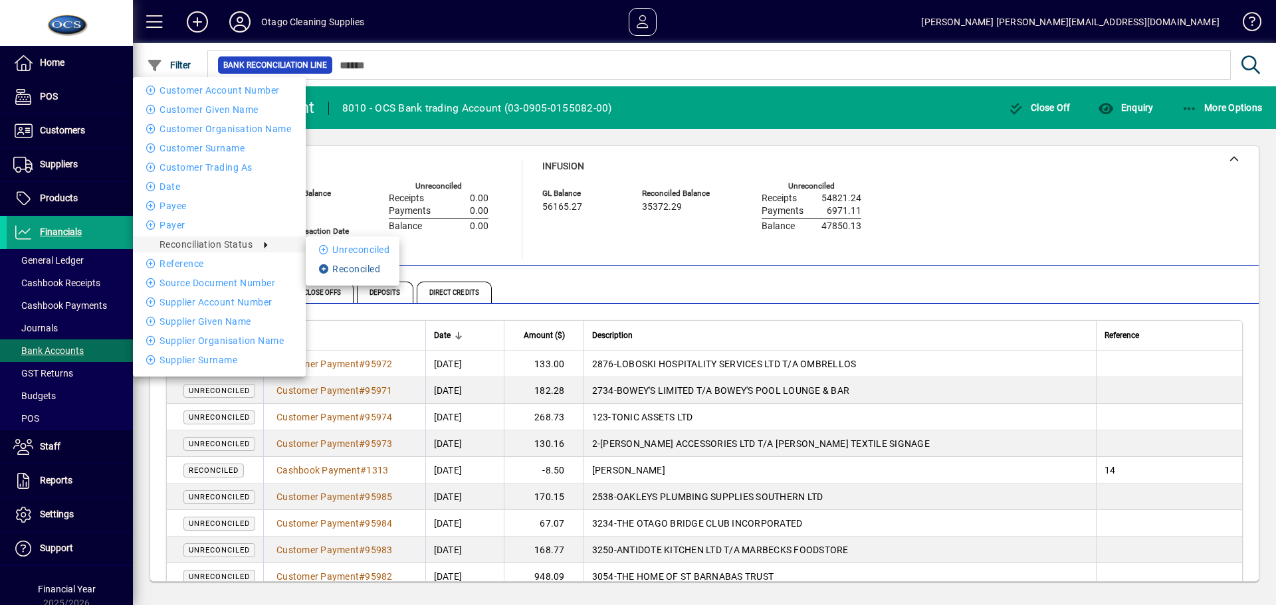
click at [360, 267] on li "Reconciled" at bounding box center [353, 269] width 94 height 16
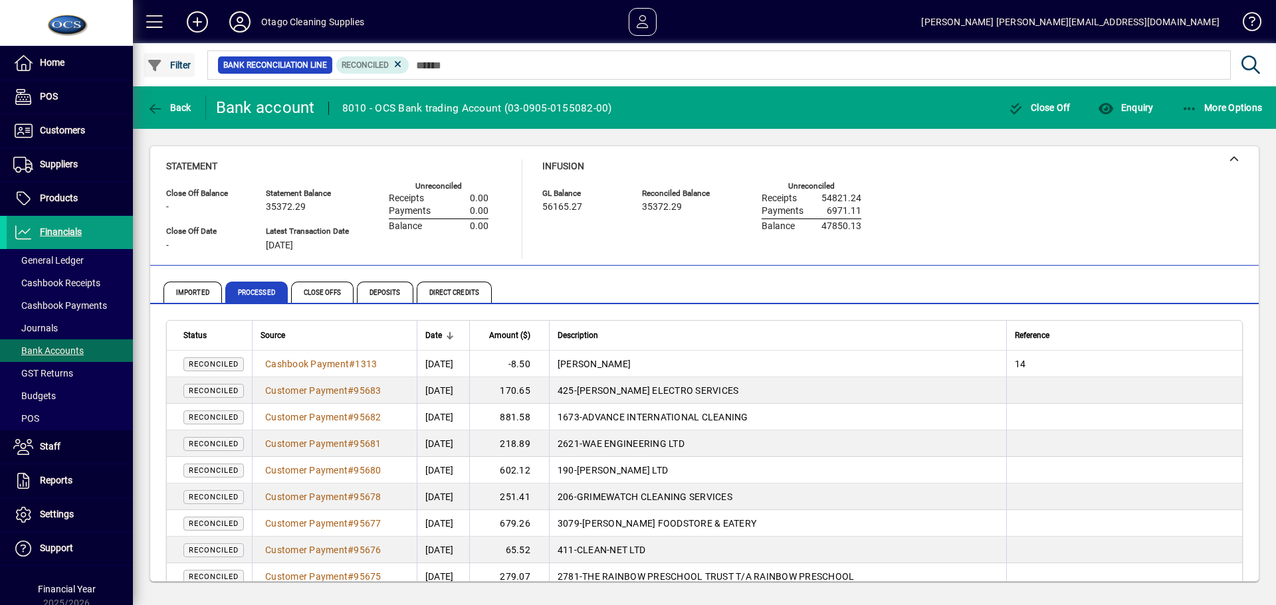
click at [167, 64] on span "Filter" at bounding box center [169, 65] width 45 height 11
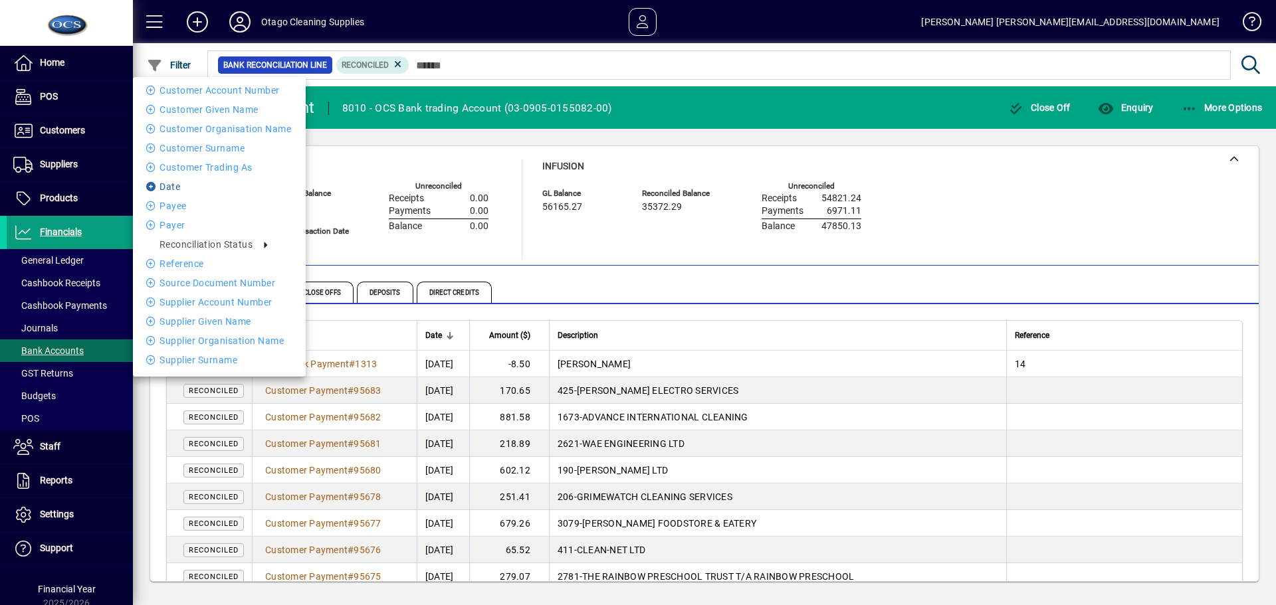
click at [191, 182] on li "Date" at bounding box center [219, 187] width 173 height 16
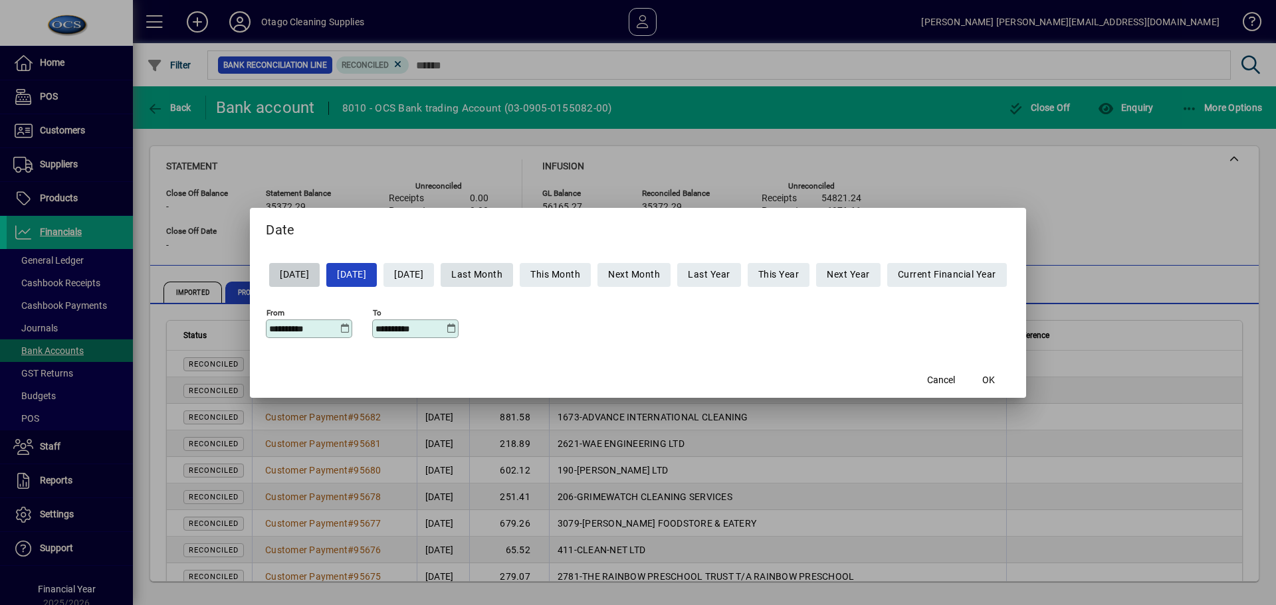
click at [502, 274] on span "Last Month" at bounding box center [476, 275] width 51 height 22
type input "**********"
click at [995, 378] on span "OK" at bounding box center [988, 381] width 13 height 14
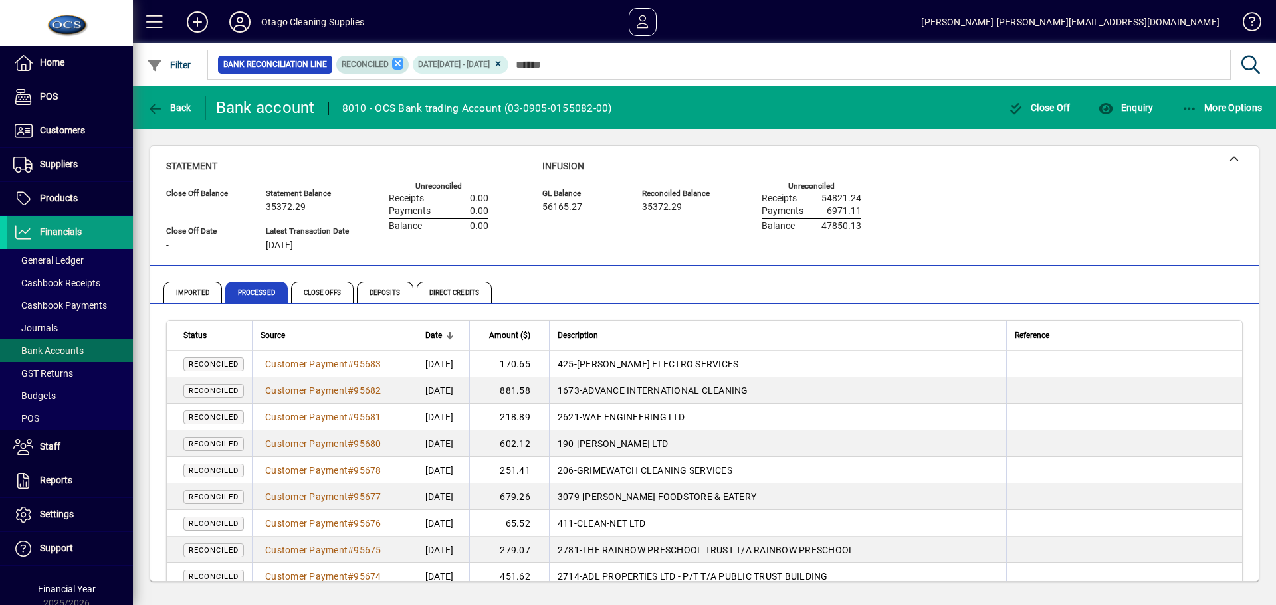
click at [397, 64] on icon at bounding box center [398, 64] width 12 height 12
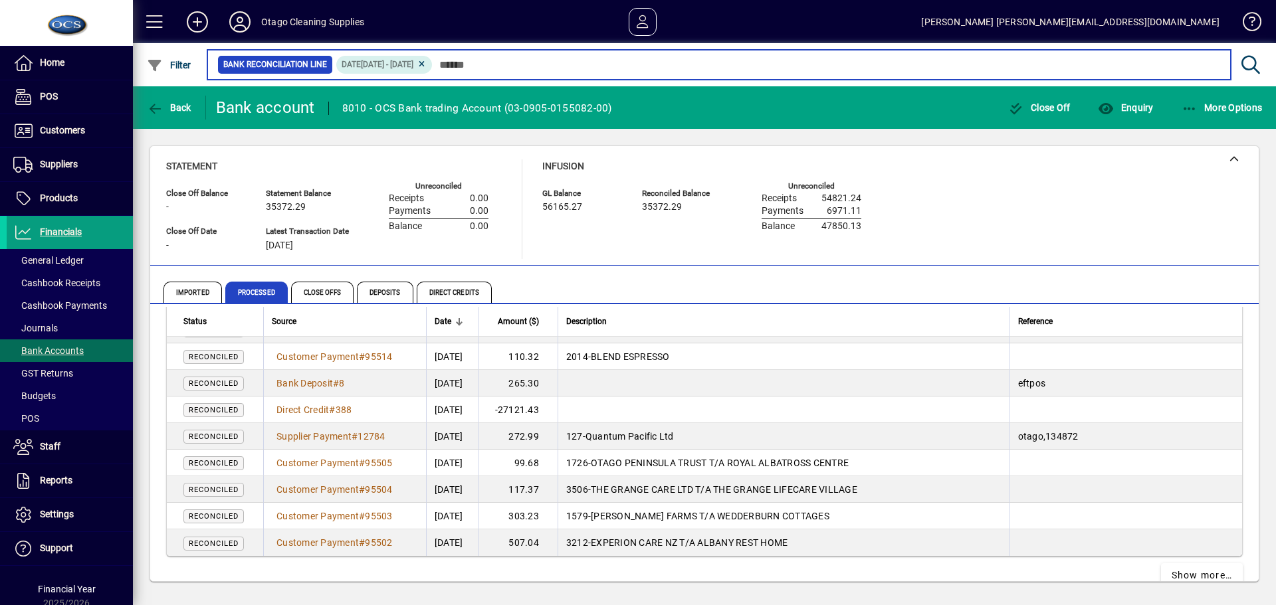
scroll to position [2476, 0]
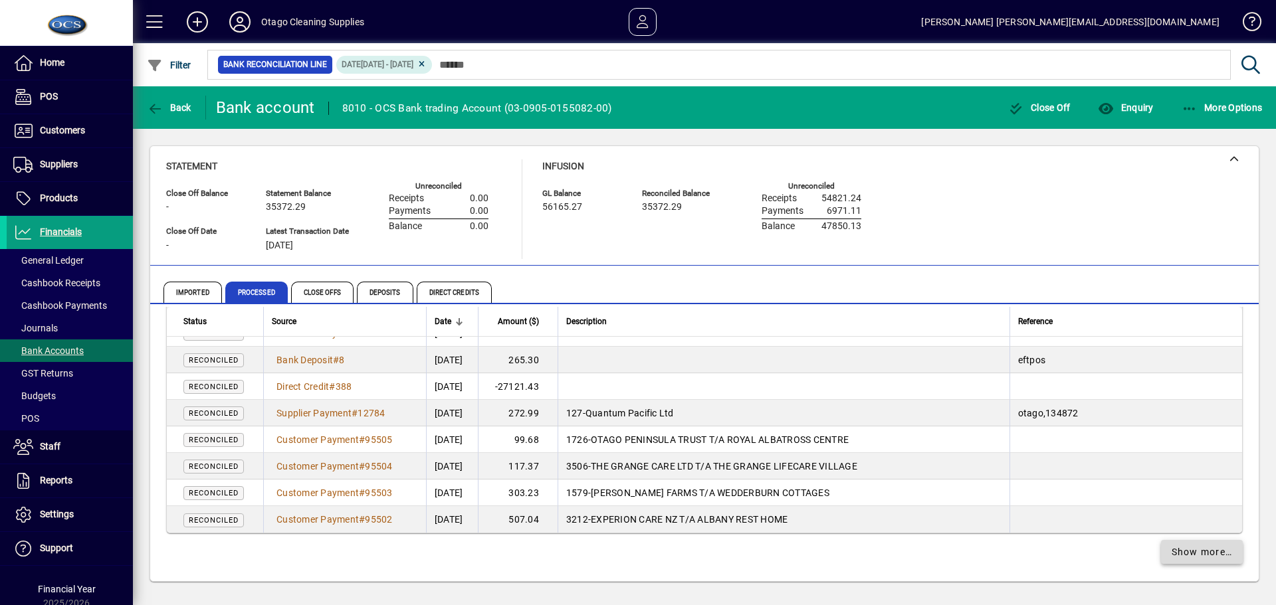
click at [1190, 552] on span "Show more…" at bounding box center [1202, 553] width 61 height 14
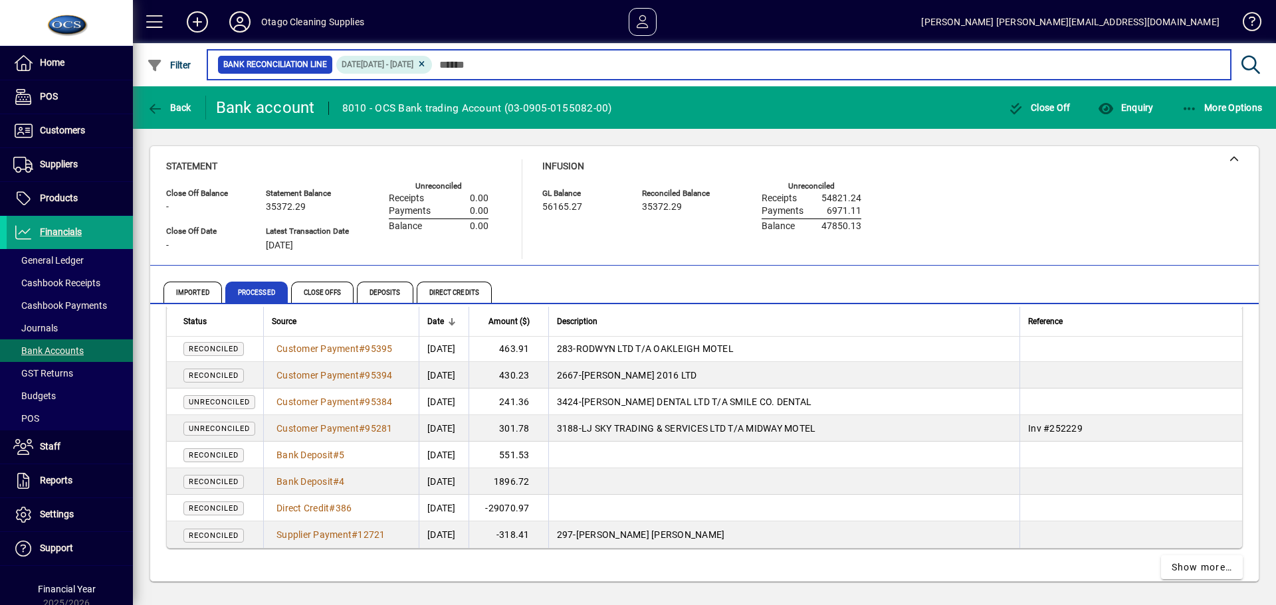
scroll to position [5135, 0]
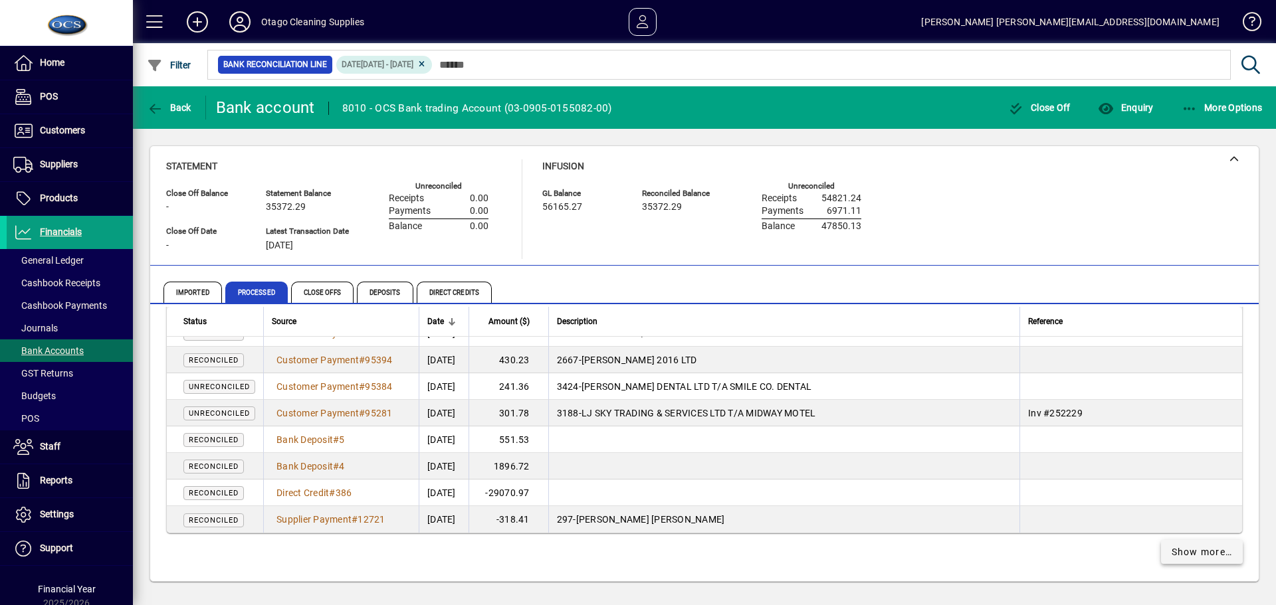
click at [1200, 549] on span "Show more…" at bounding box center [1202, 553] width 61 height 14
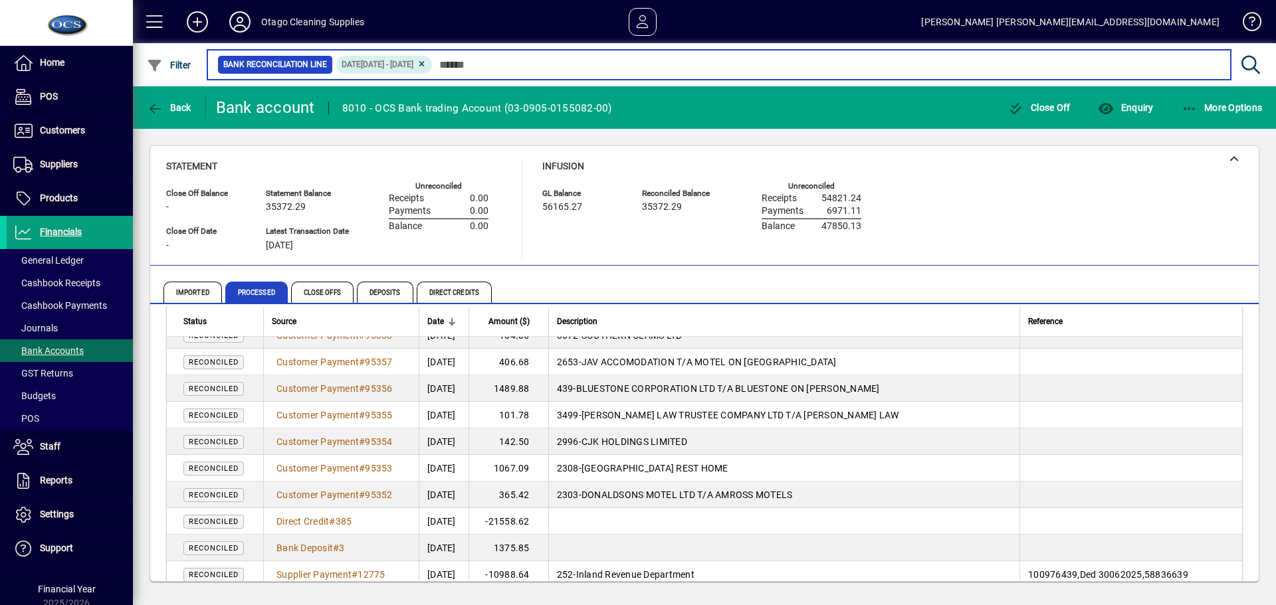
scroll to position [7793, 0]
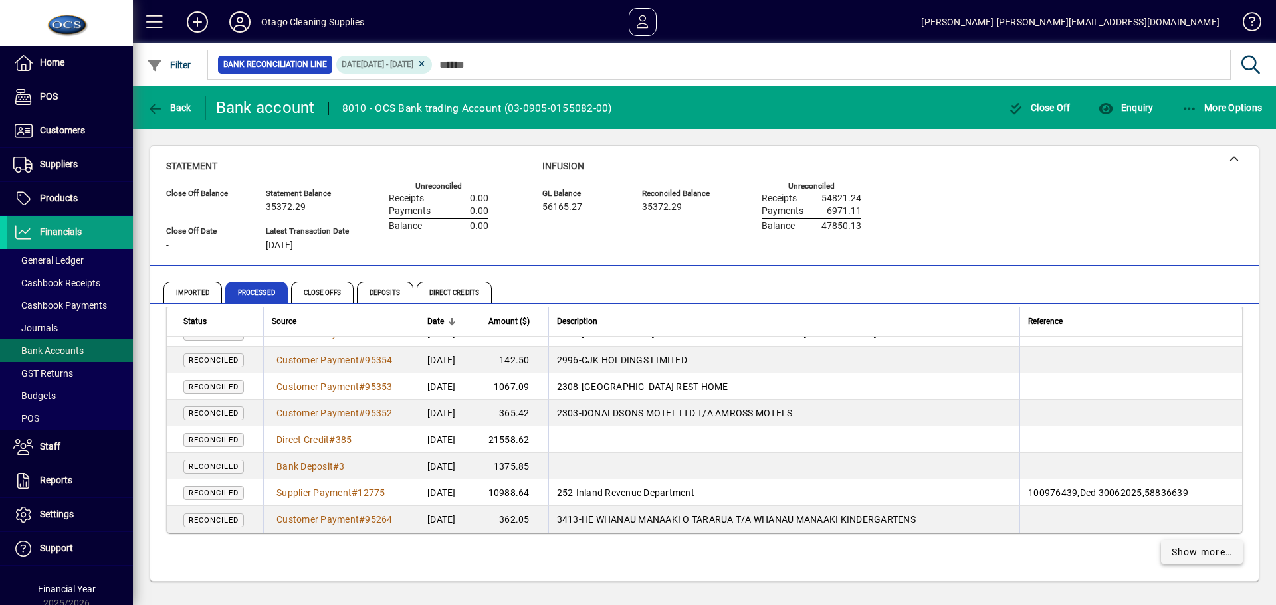
click at [1207, 556] on span "Show more…" at bounding box center [1202, 553] width 61 height 14
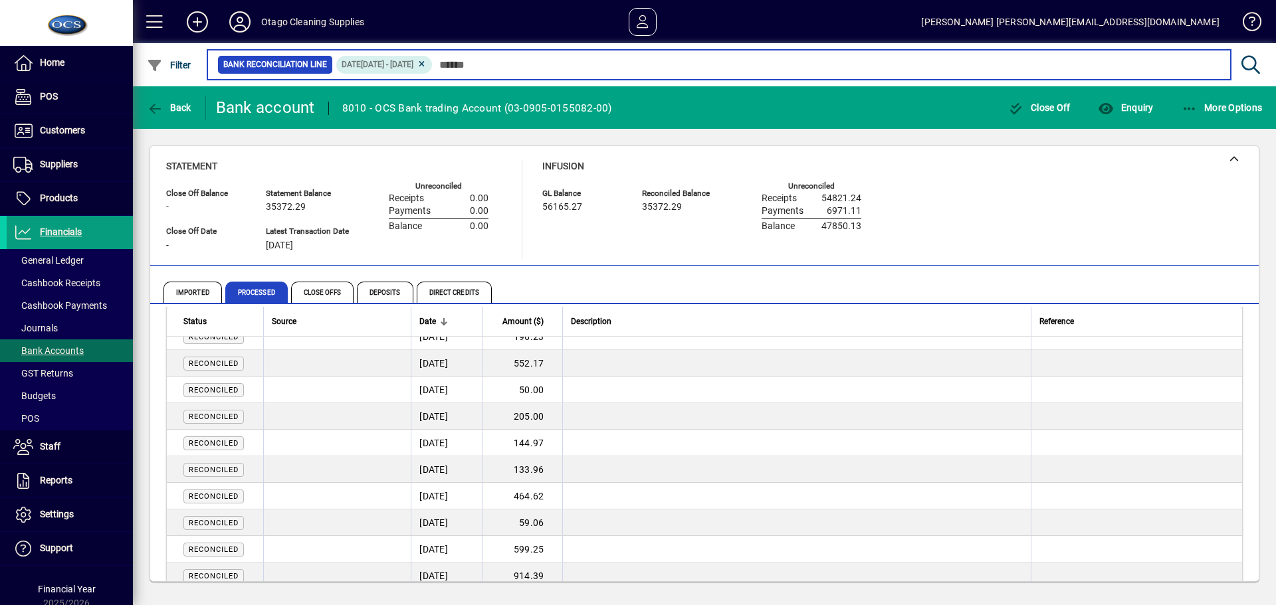
scroll to position [10452, 0]
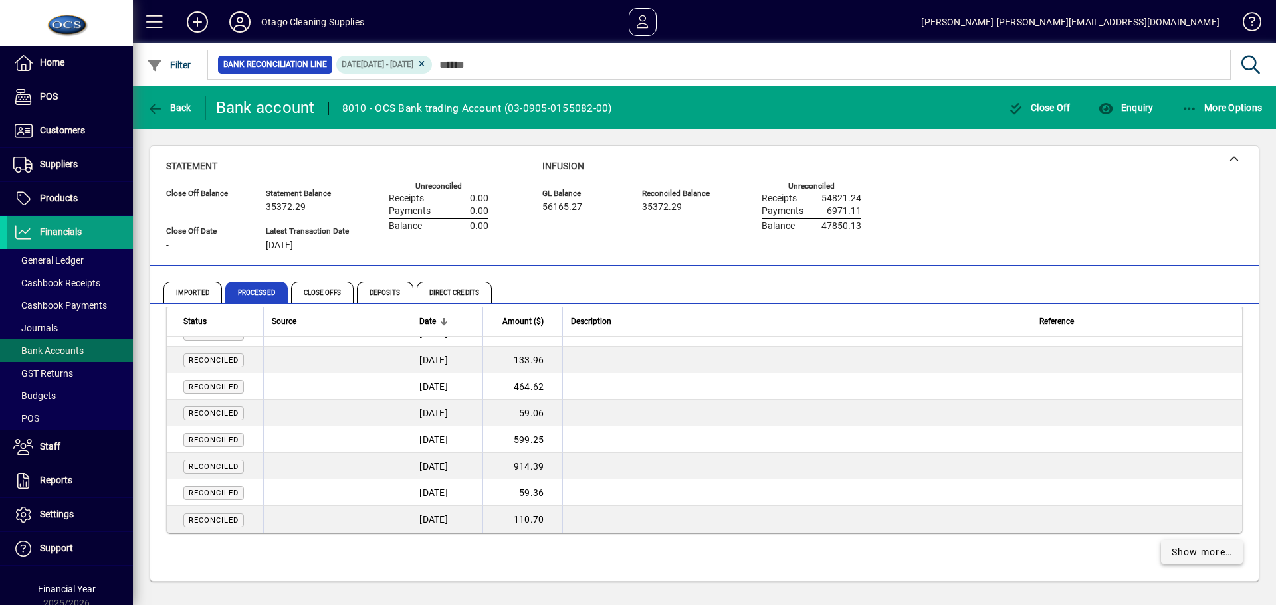
click at [1190, 556] on span "Show more…" at bounding box center [1202, 553] width 61 height 14
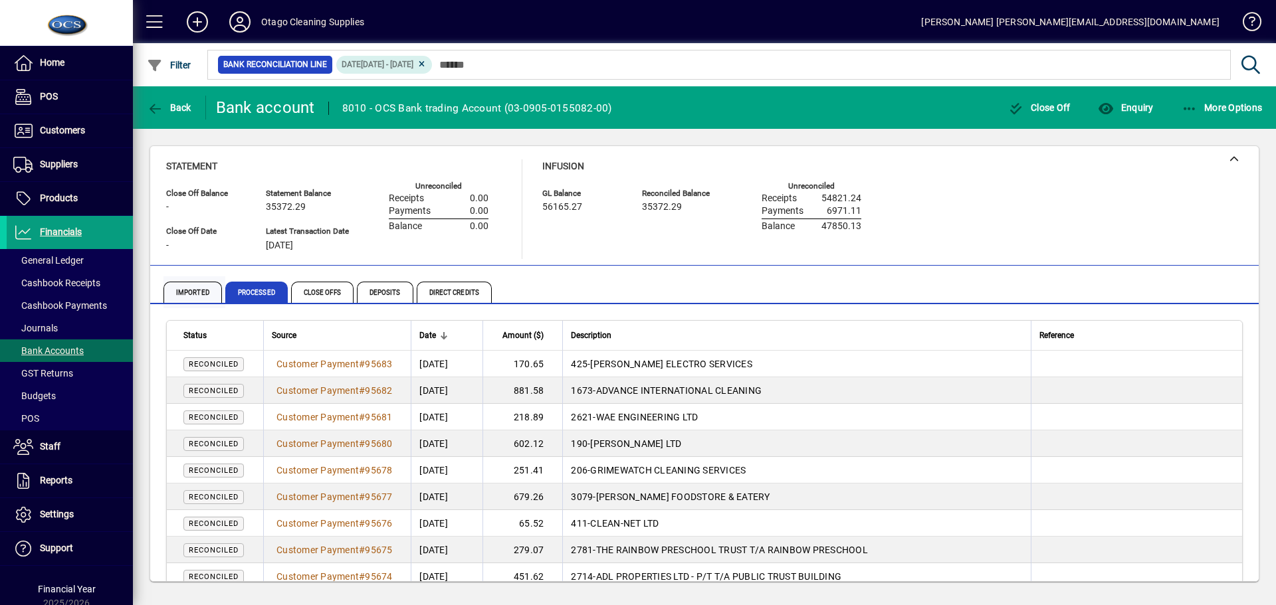
click at [186, 287] on span "Imported" at bounding box center [192, 292] width 58 height 21
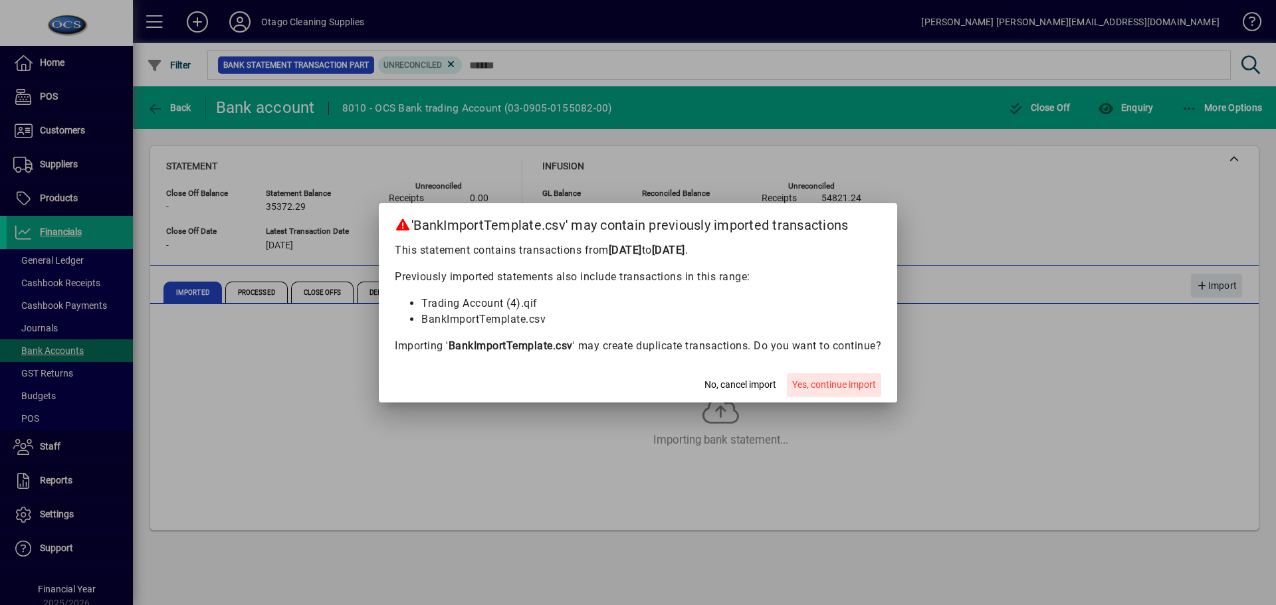
click at [837, 380] on span "Yes, continue import" at bounding box center [834, 385] width 84 height 14
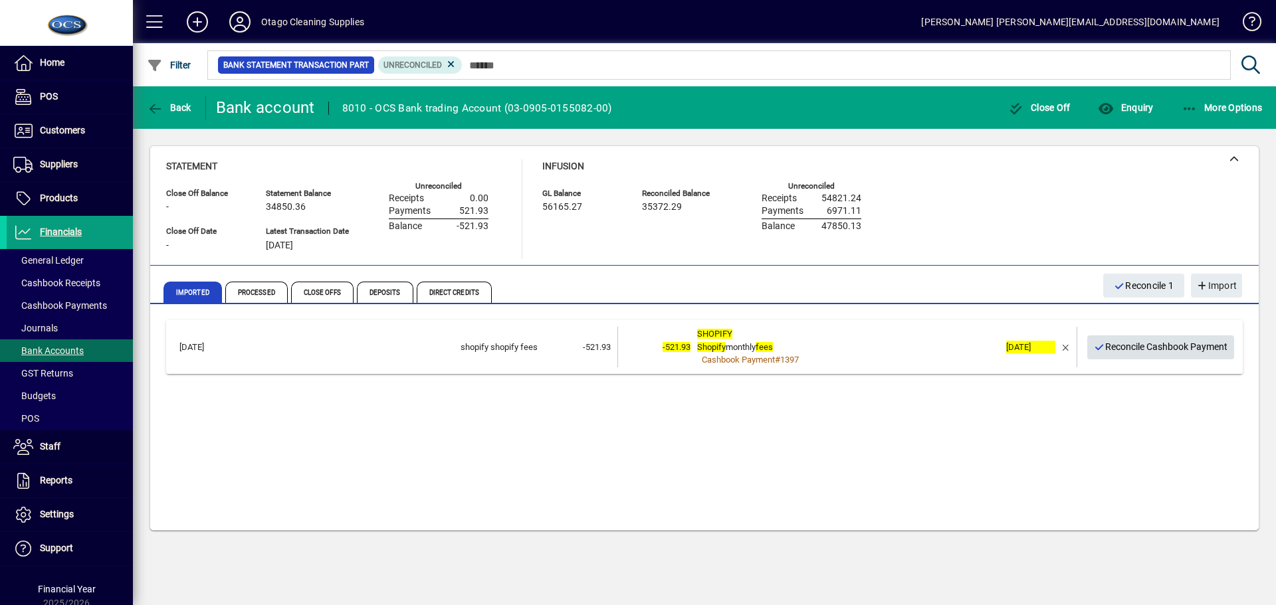
click at [1139, 349] on span "Reconcile Cashbook Payment" at bounding box center [1161, 347] width 134 height 22
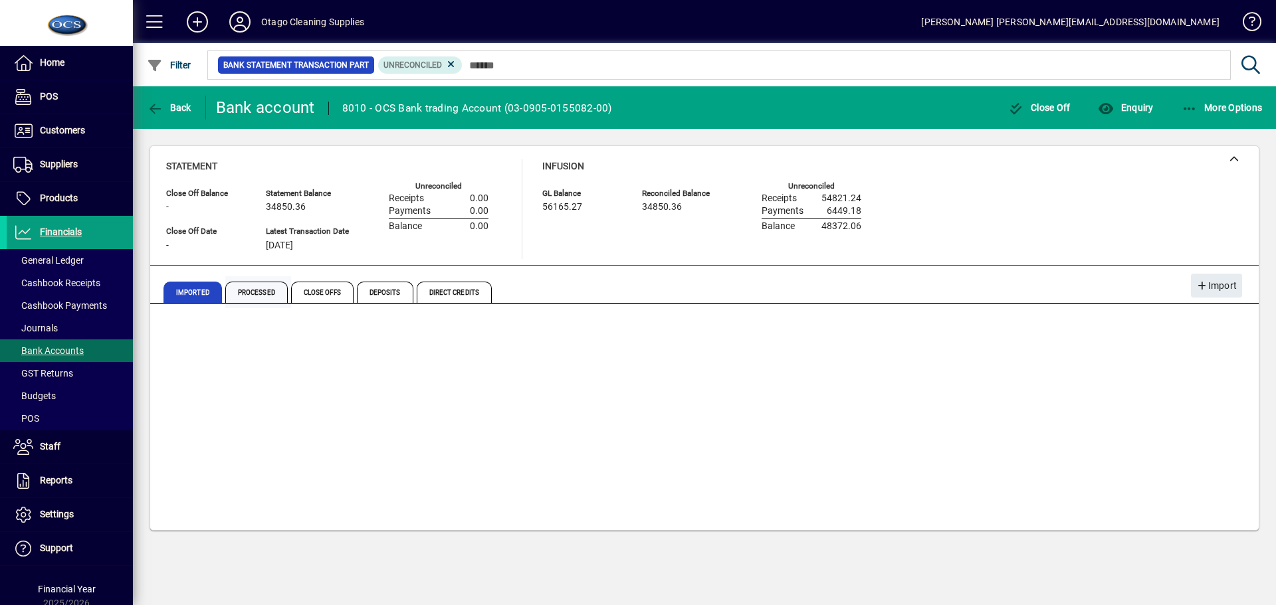
click at [259, 294] on span "Processed" at bounding box center [256, 292] width 62 height 21
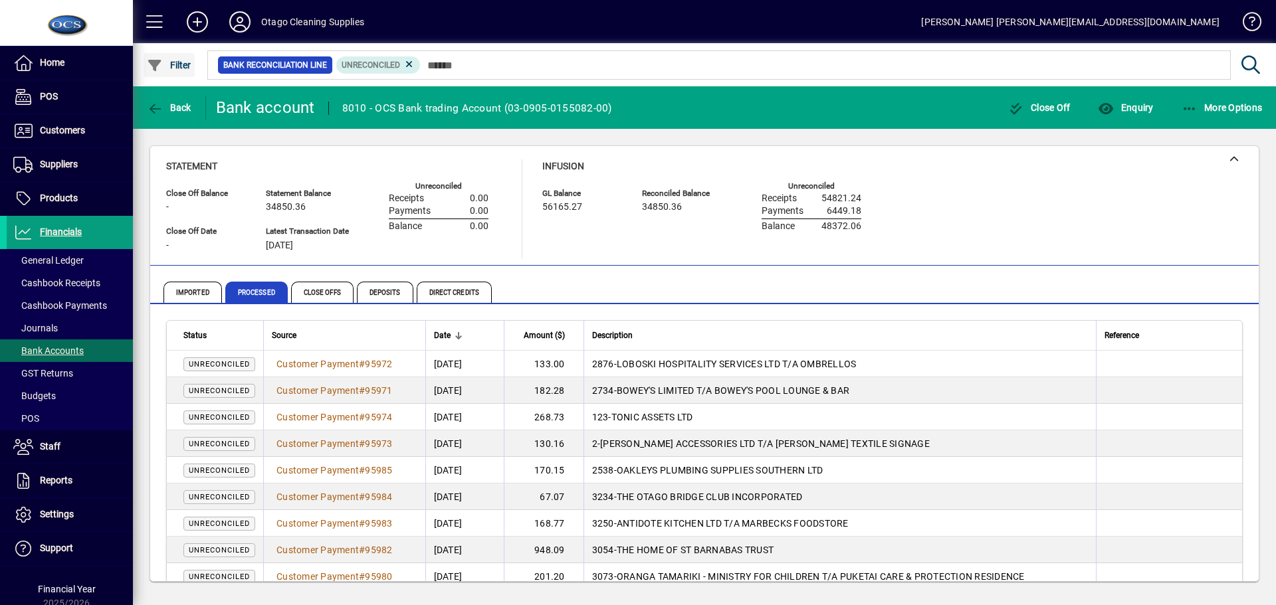
click at [169, 67] on span "Filter" at bounding box center [169, 65] width 45 height 11
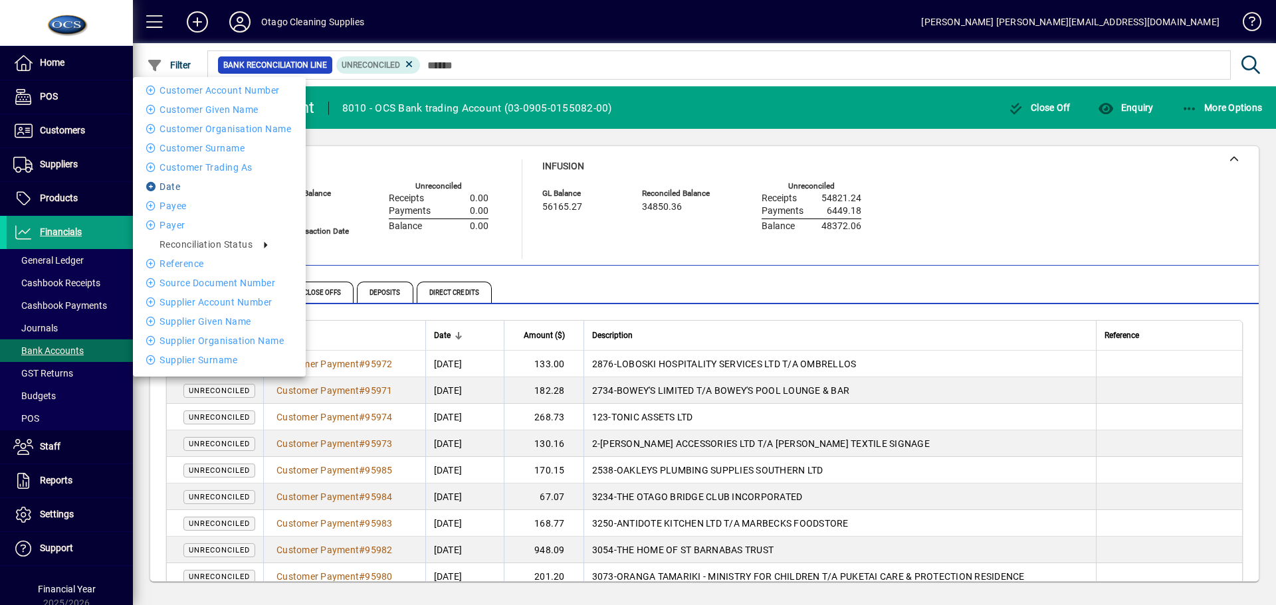
click at [181, 188] on li "Date" at bounding box center [219, 187] width 173 height 16
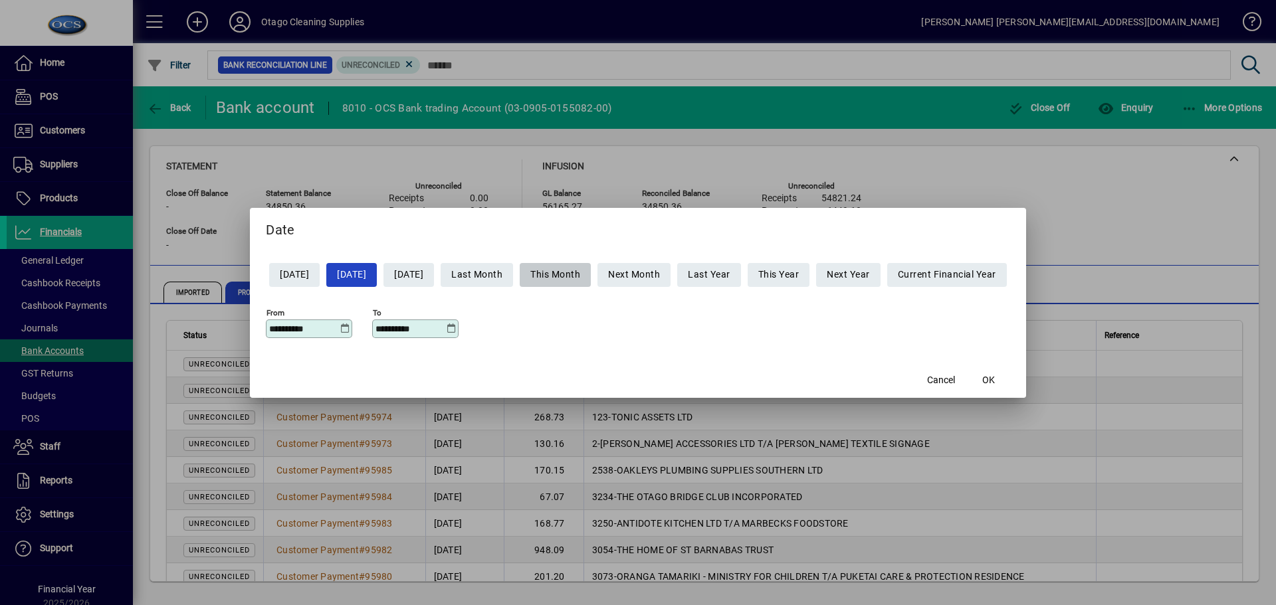
click at [580, 272] on span "This Month" at bounding box center [555, 275] width 50 height 22
type input "**********"
click at [1010, 376] on span "button" at bounding box center [989, 381] width 43 height 32
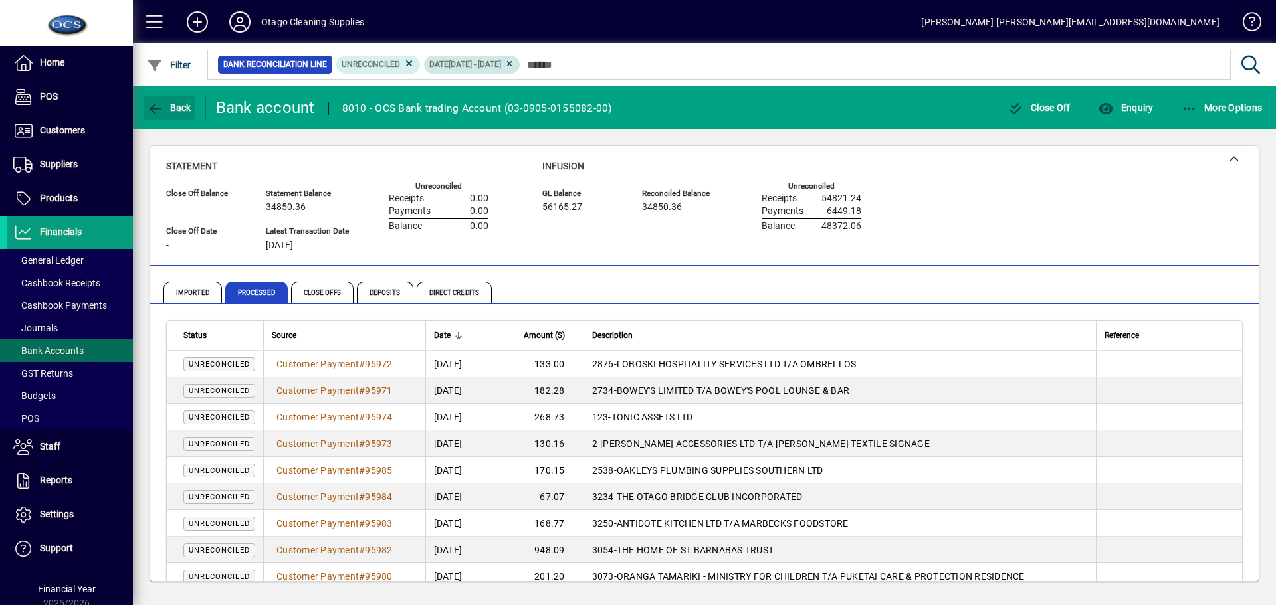
click at [514, 64] on icon at bounding box center [509, 64] width 10 height 8
click at [174, 71] on span "button" at bounding box center [169, 65] width 51 height 32
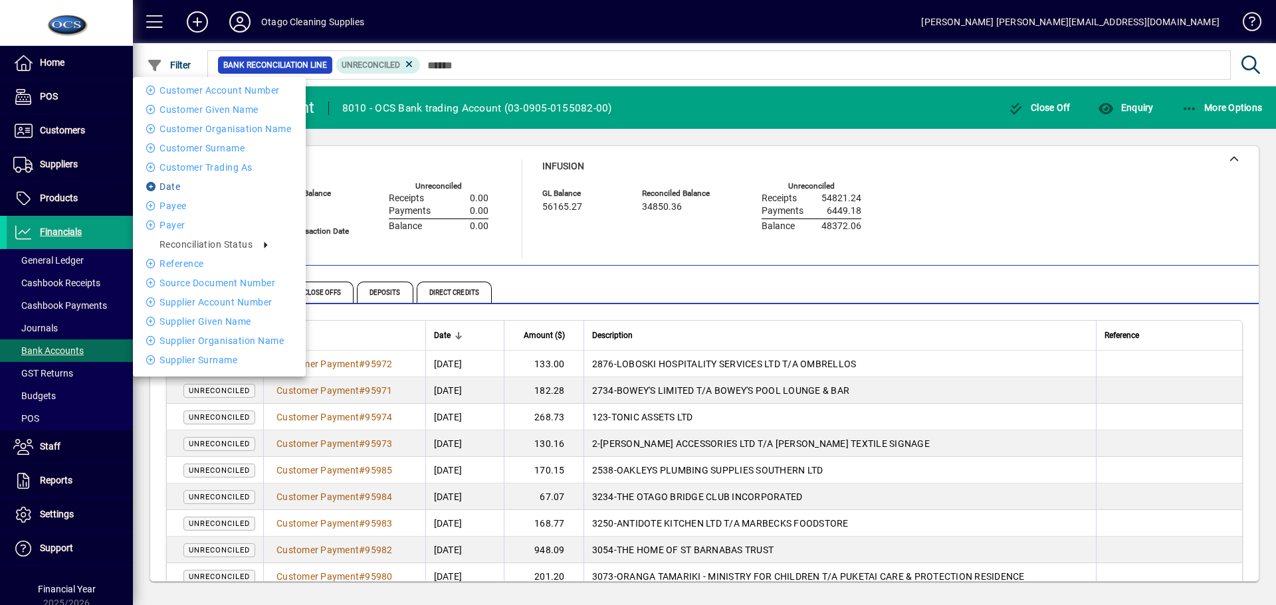
click at [177, 185] on li "Date" at bounding box center [219, 187] width 173 height 16
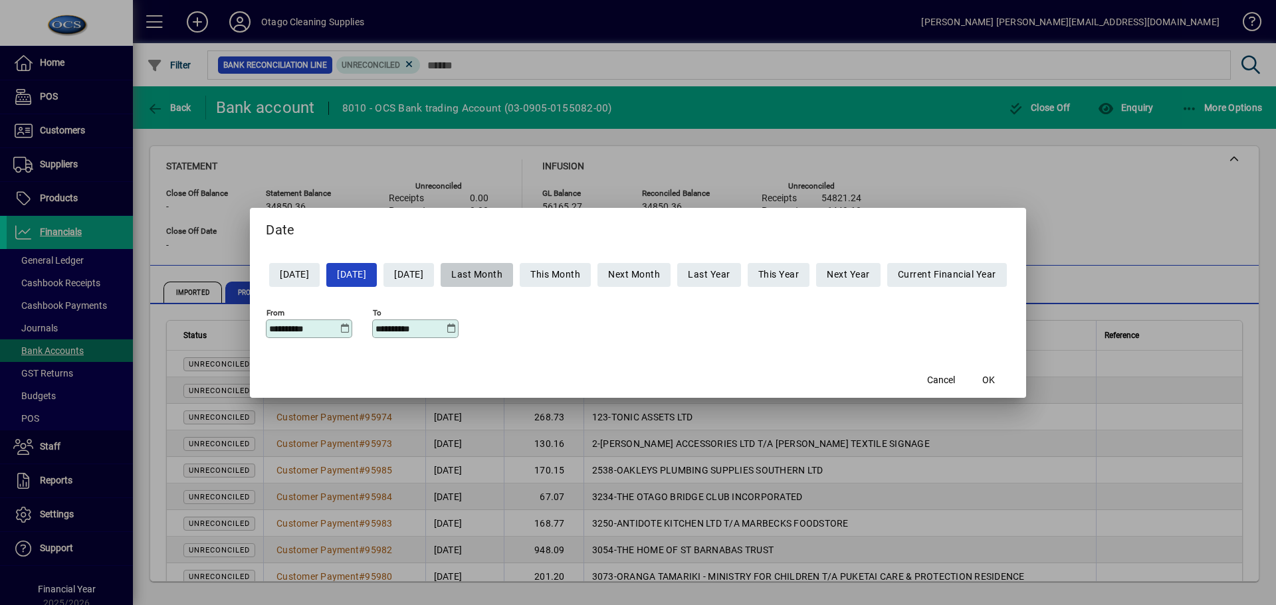
click at [483, 274] on span "Last Month" at bounding box center [476, 275] width 51 height 22
type input "**********"
click at [995, 381] on span "OK" at bounding box center [988, 381] width 13 height 14
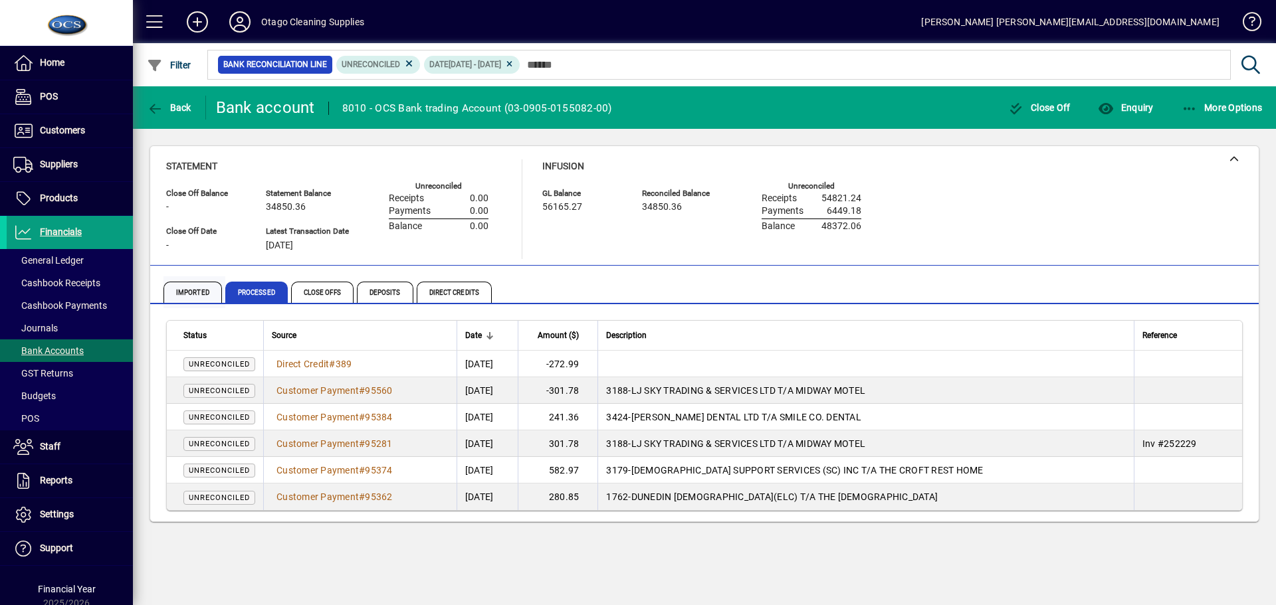
click at [172, 292] on span "Imported" at bounding box center [192, 292] width 58 height 21
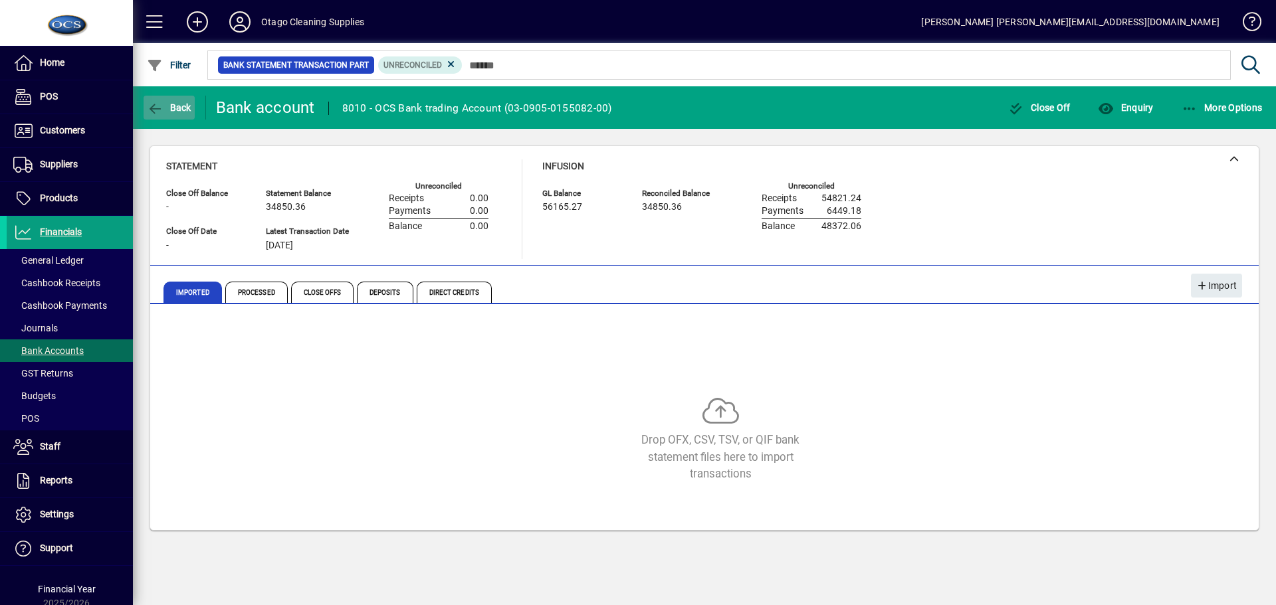
click at [156, 95] on span "button" at bounding box center [169, 108] width 51 height 32
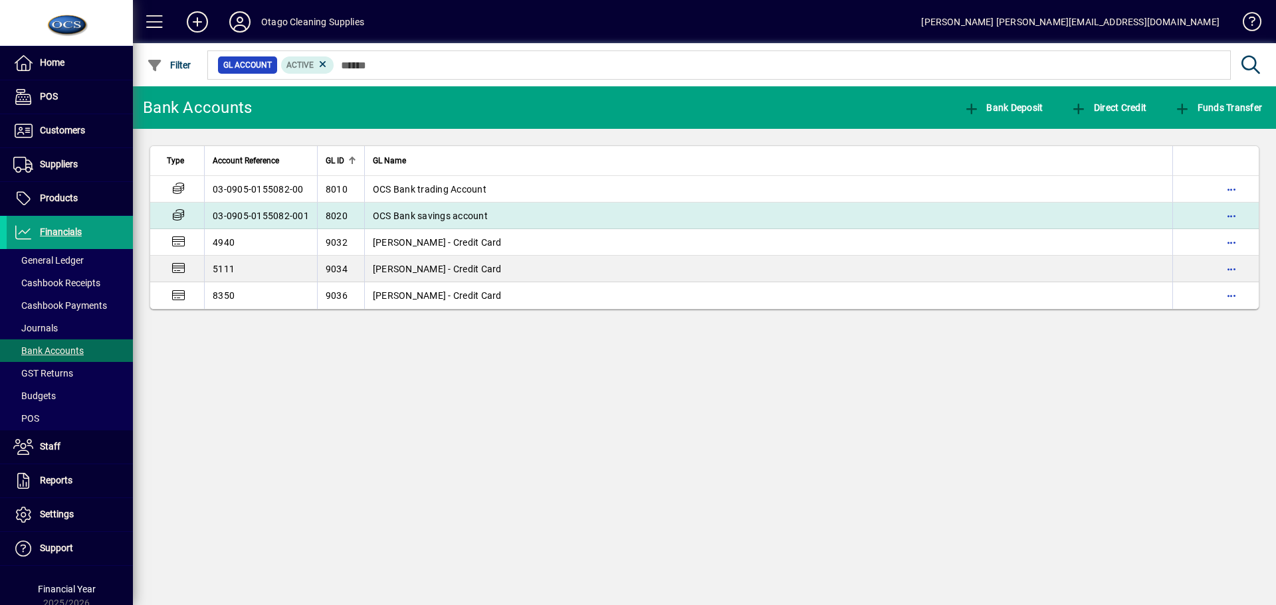
click at [439, 213] on span "OCS Bank savings account" at bounding box center [430, 216] width 115 height 11
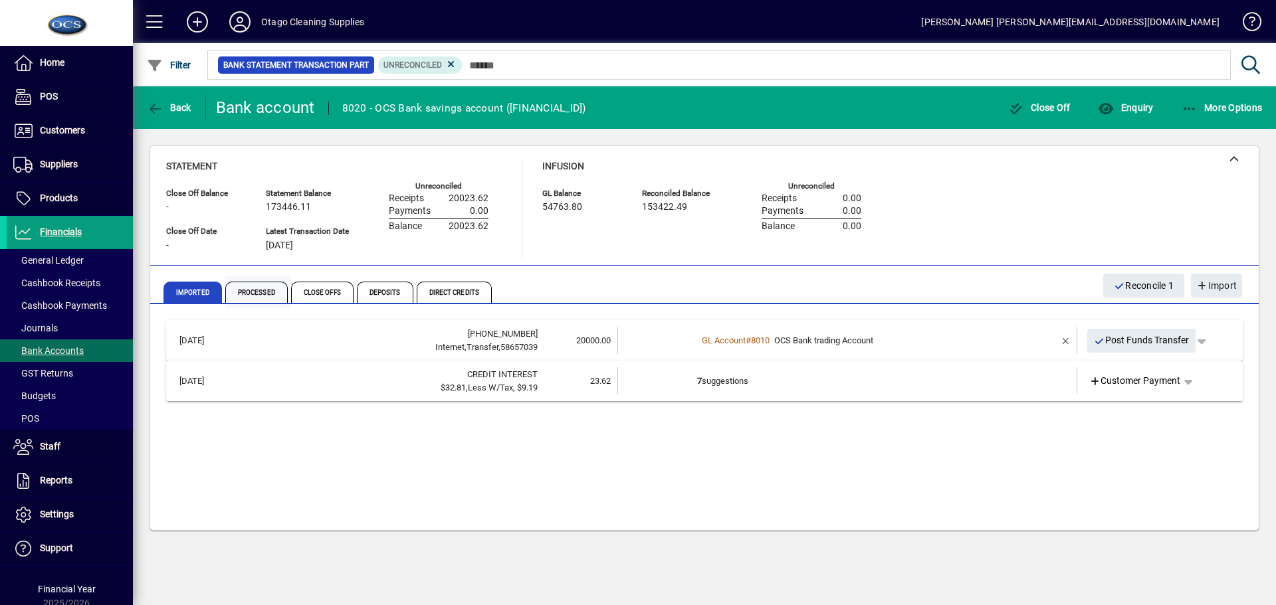
click at [253, 290] on span "Processed" at bounding box center [256, 292] width 62 height 21
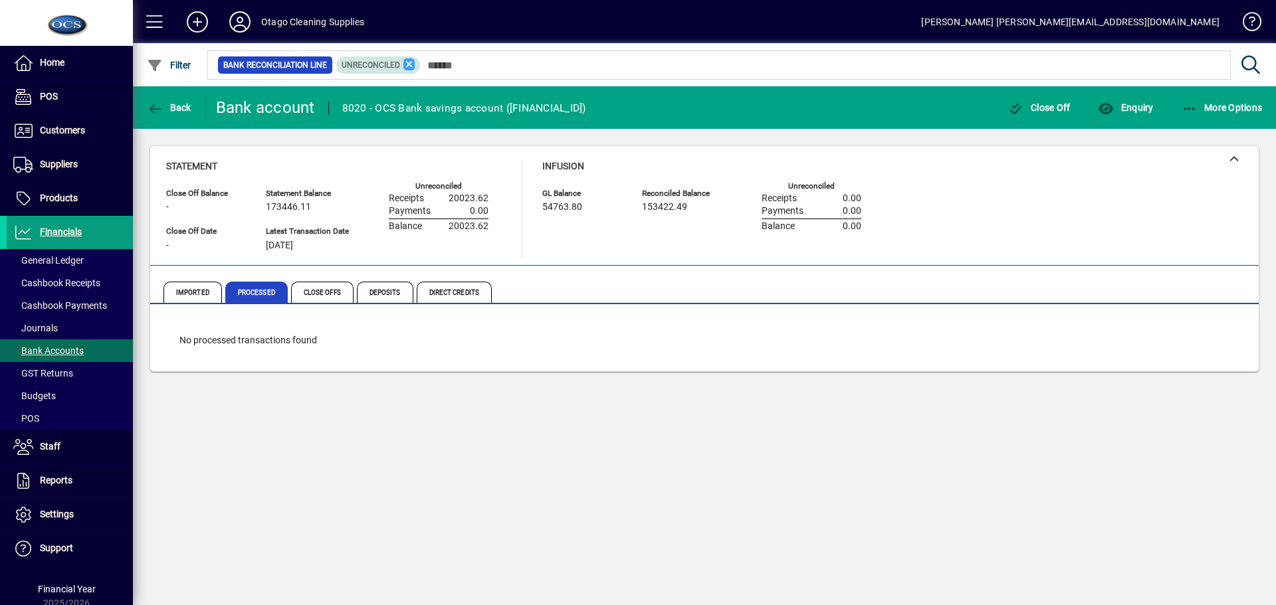
click at [411, 64] on icon at bounding box center [409, 64] width 12 height 12
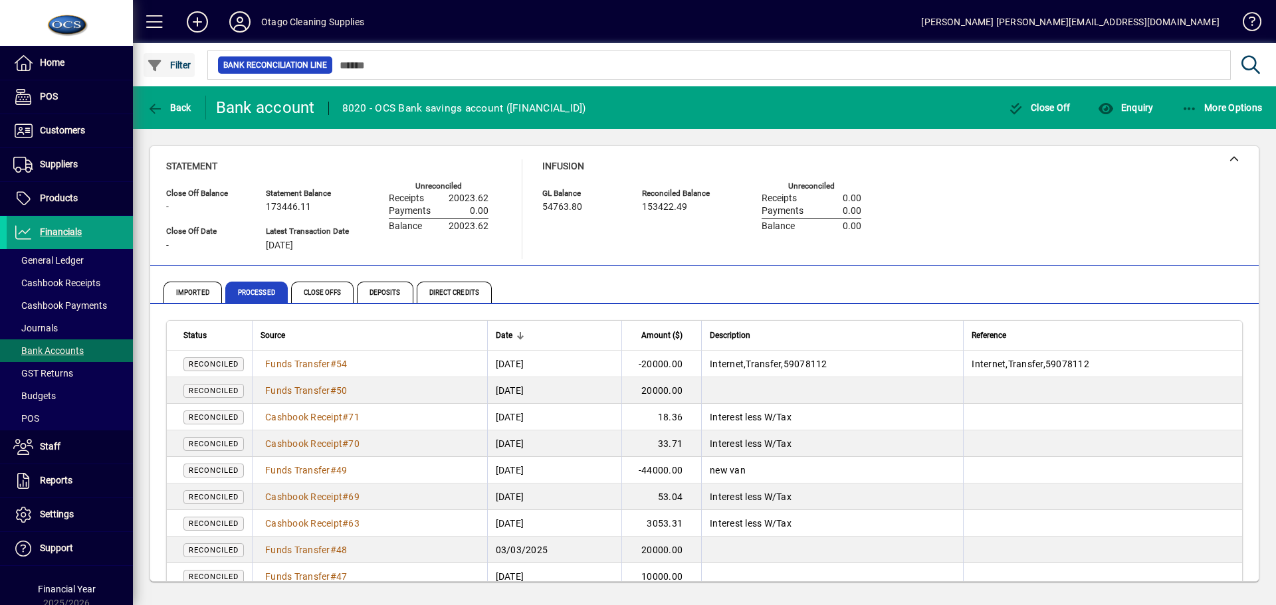
click at [161, 64] on icon "button" at bounding box center [155, 65] width 17 height 13
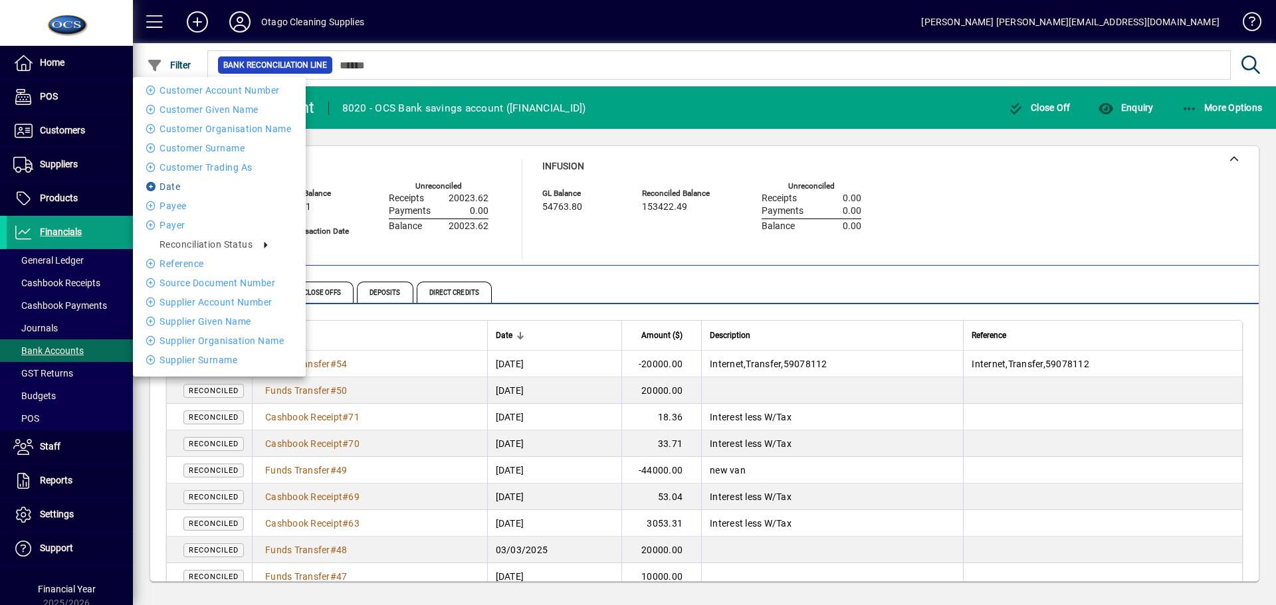
click at [172, 184] on li "Date" at bounding box center [219, 187] width 173 height 16
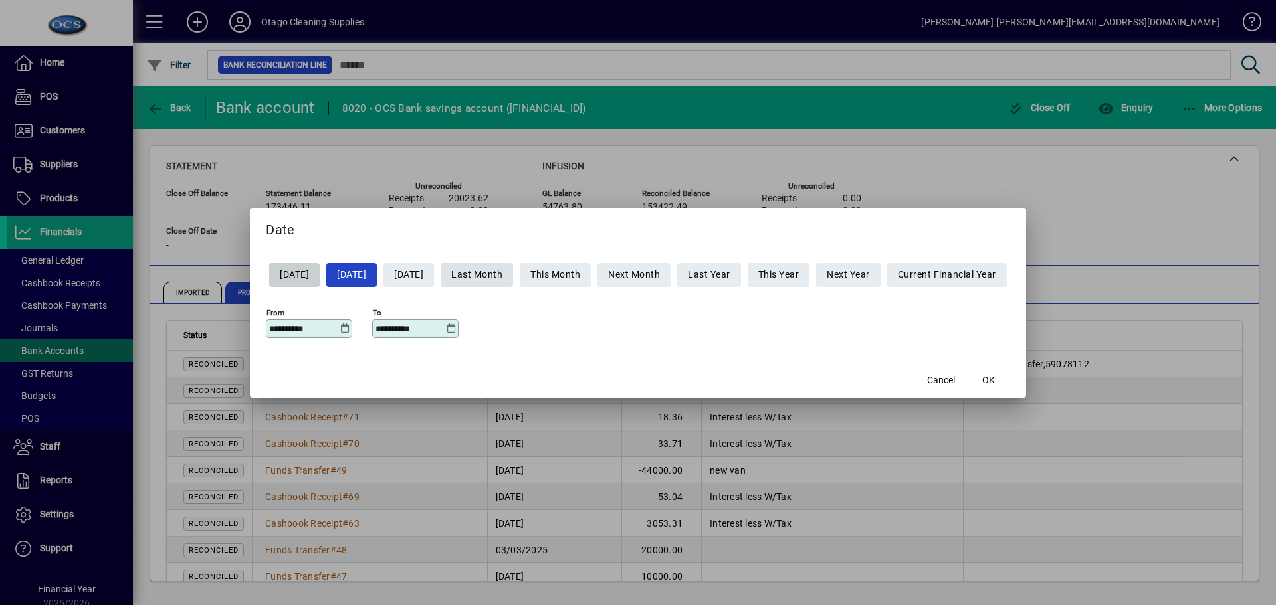
click at [481, 273] on span "Last Month" at bounding box center [476, 275] width 51 height 22
type input "**********"
click at [995, 381] on span "OK" at bounding box center [988, 381] width 13 height 14
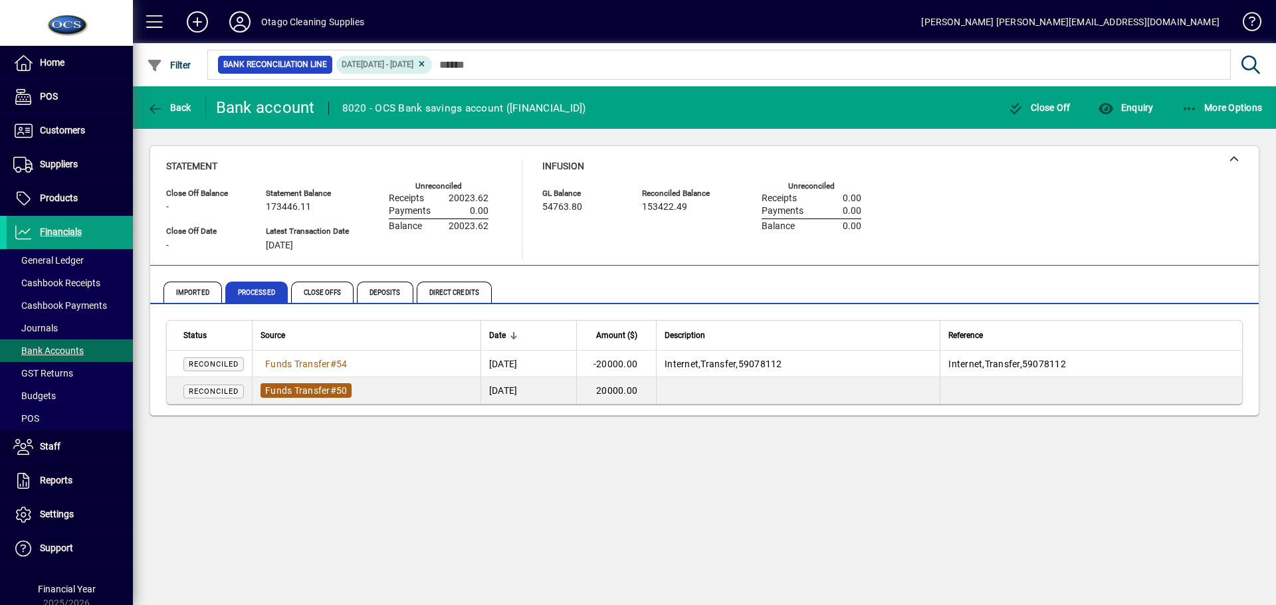
click at [314, 391] on span "Funds Transfer" at bounding box center [297, 390] width 65 height 11
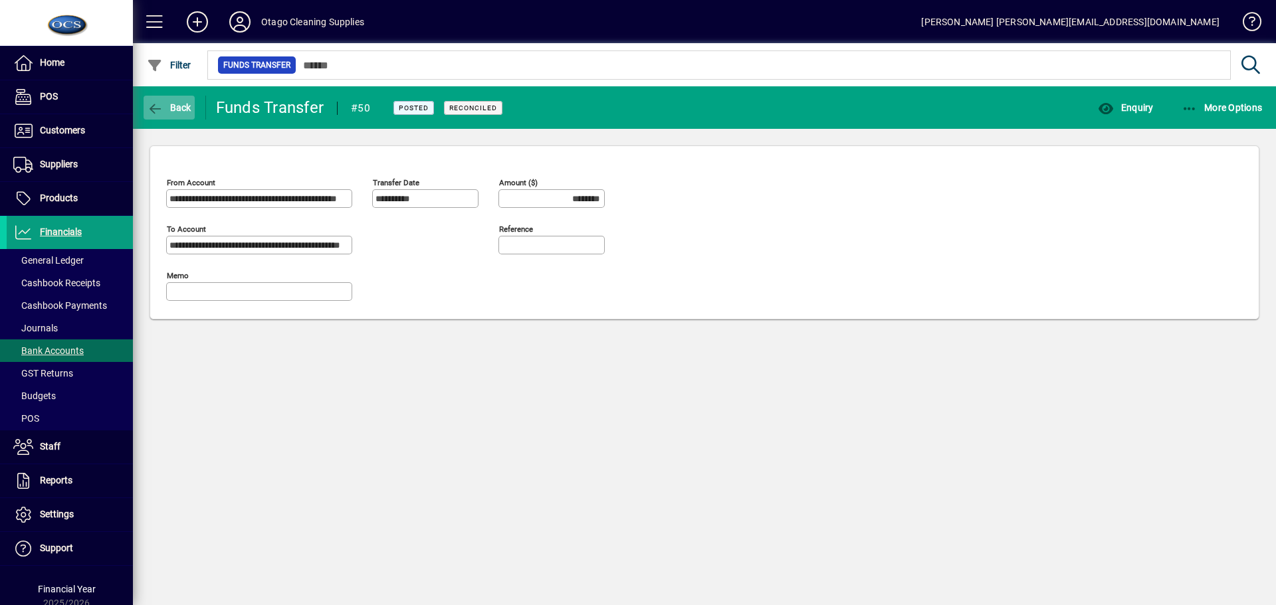
click at [156, 107] on icon "button" at bounding box center [155, 108] width 17 height 13
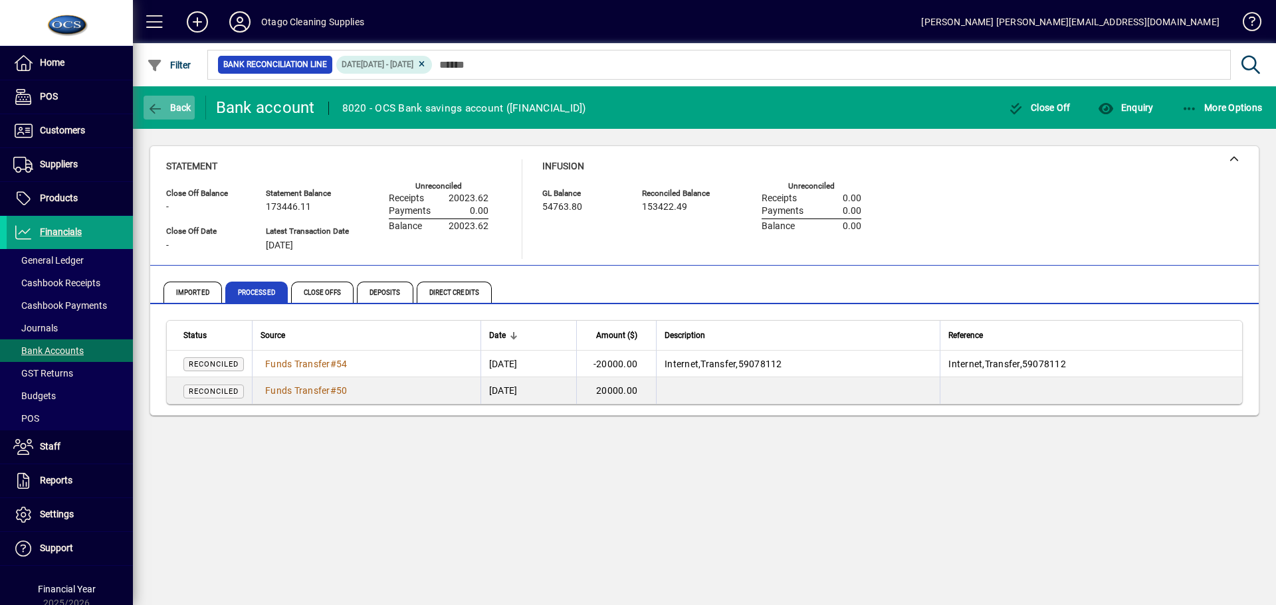
click at [167, 104] on span "Back" at bounding box center [169, 107] width 45 height 11
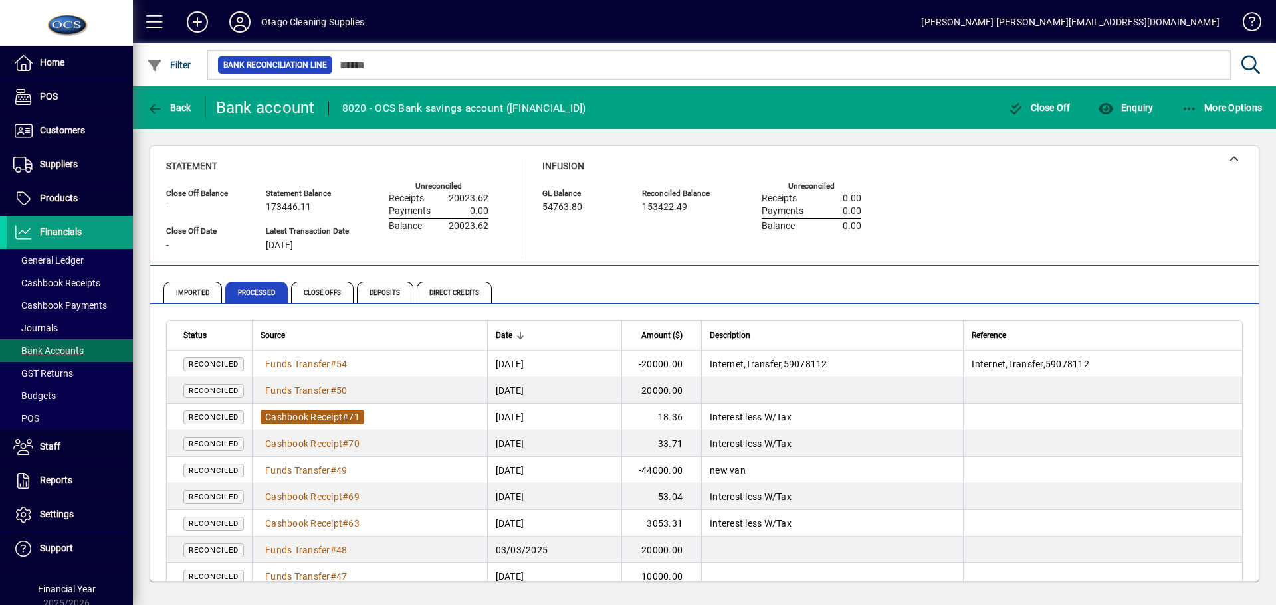
click at [294, 415] on span "Cashbook Receipt" at bounding box center [303, 417] width 77 height 11
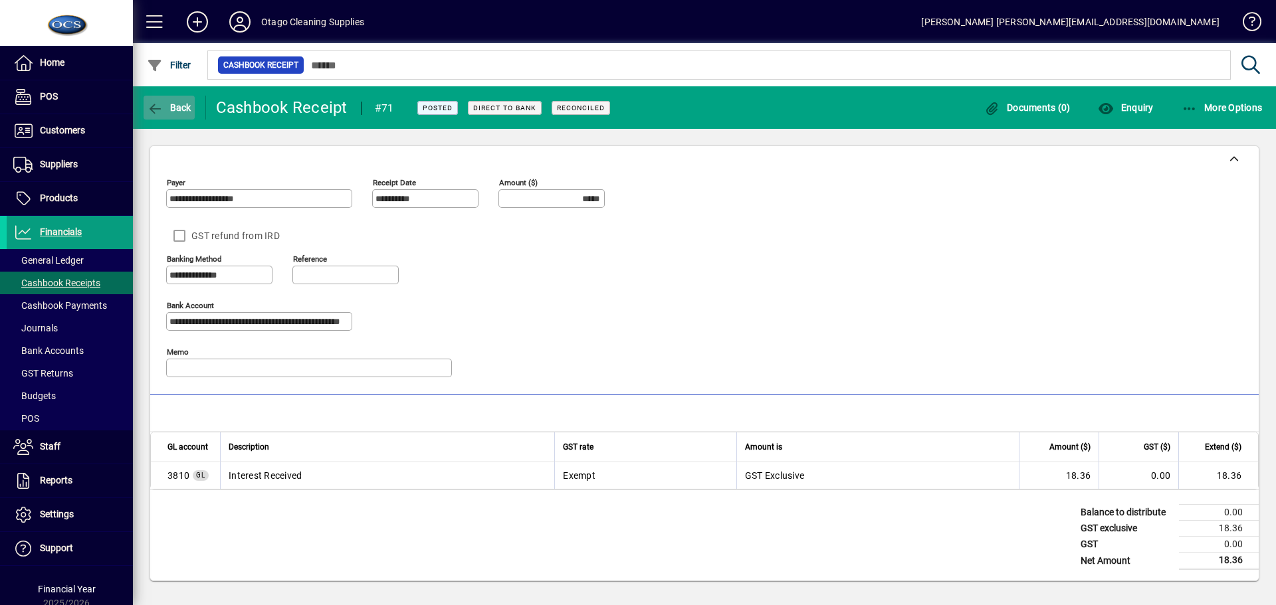
click at [180, 112] on span "Back" at bounding box center [169, 107] width 45 height 11
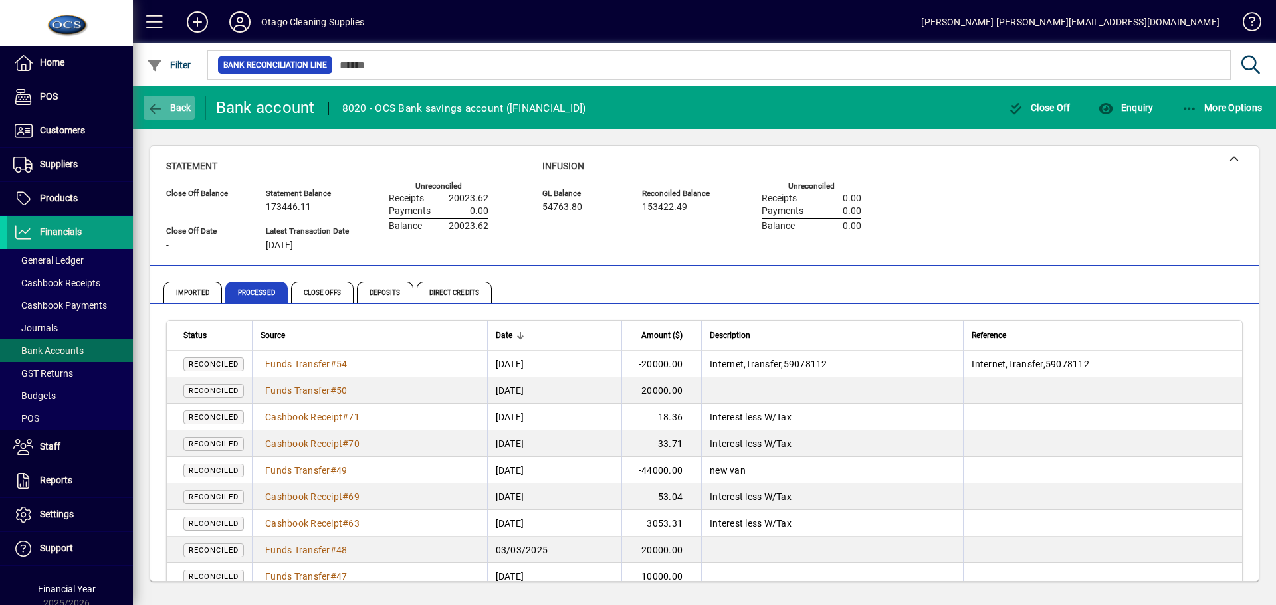
click at [163, 110] on span "Back" at bounding box center [169, 107] width 45 height 11
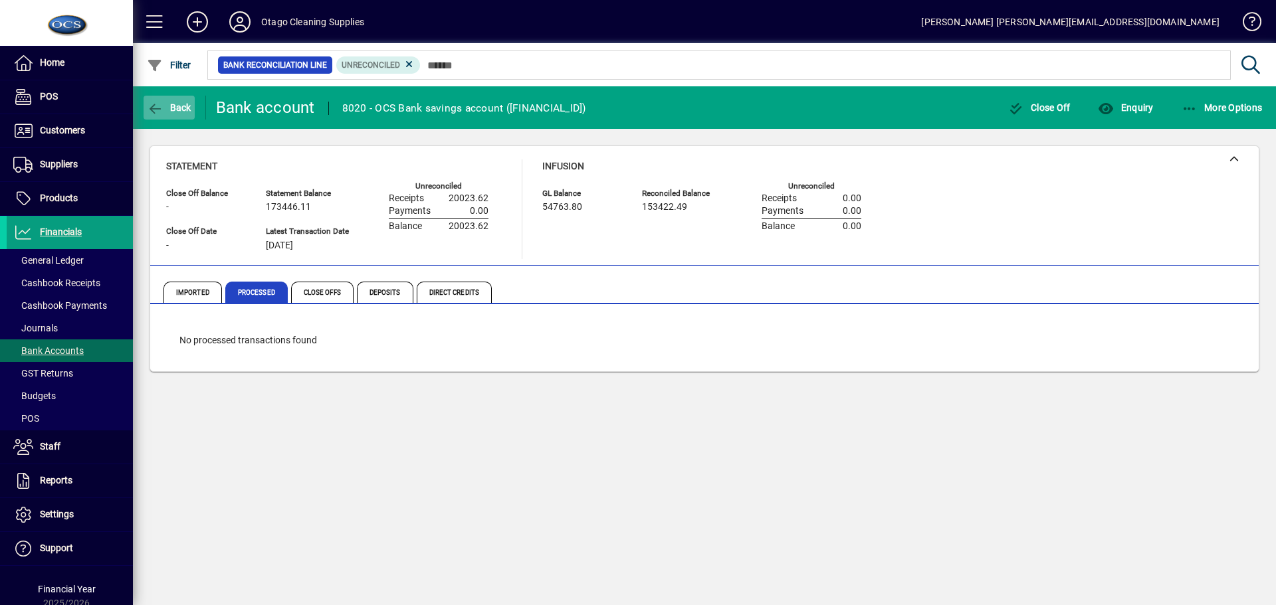
click at [163, 110] on span "Back" at bounding box center [169, 107] width 45 height 11
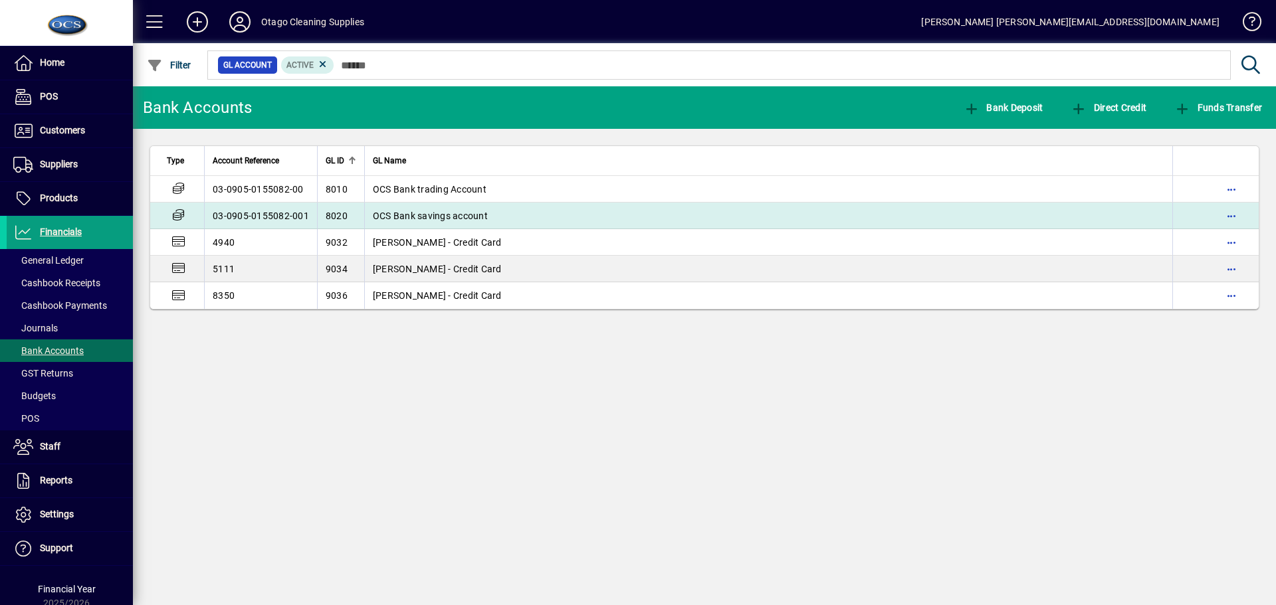
click at [435, 217] on span "OCS Bank savings account" at bounding box center [430, 216] width 115 height 11
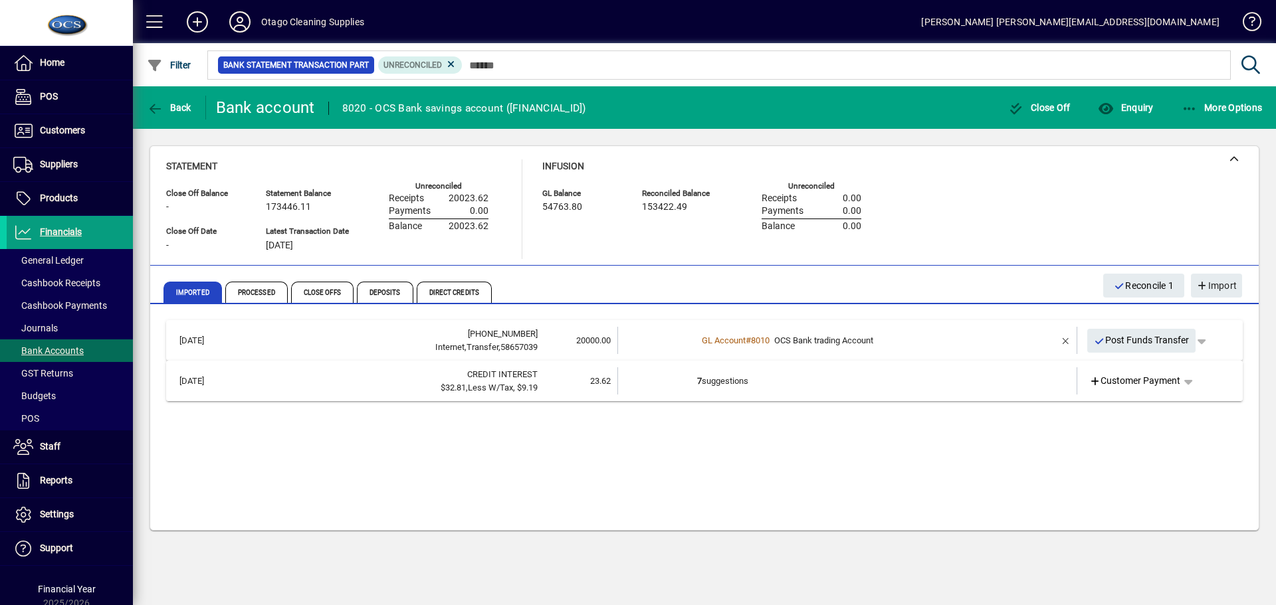
click at [963, 383] on td "7 suggestions" at bounding box center [848, 381] width 302 height 27
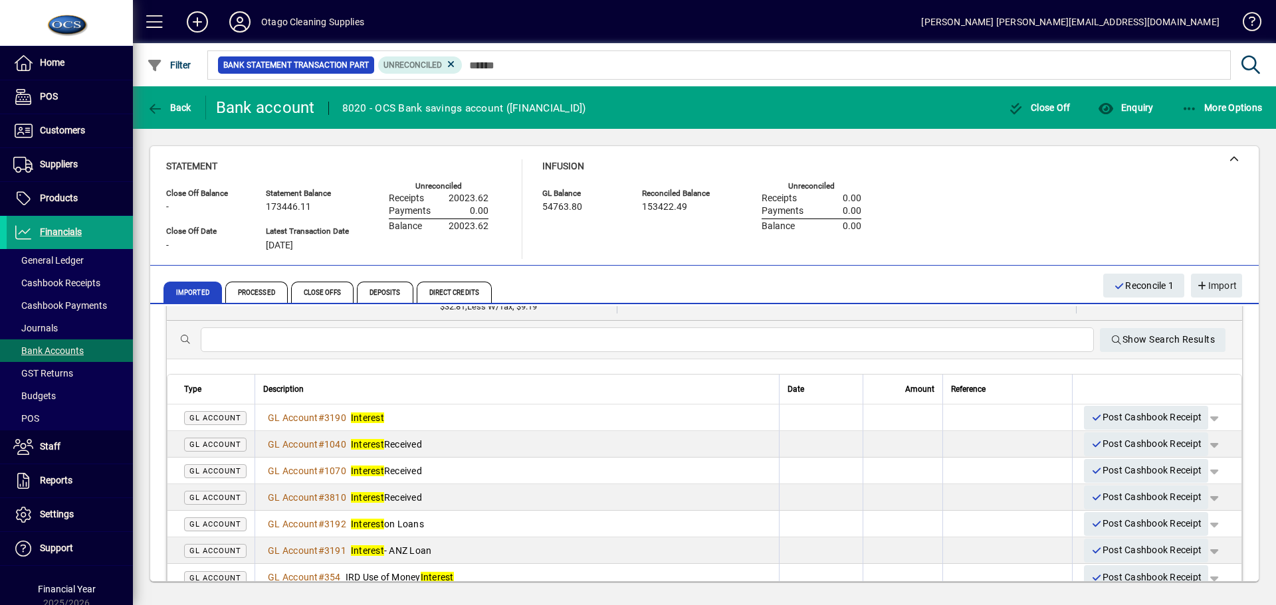
scroll to position [112, 0]
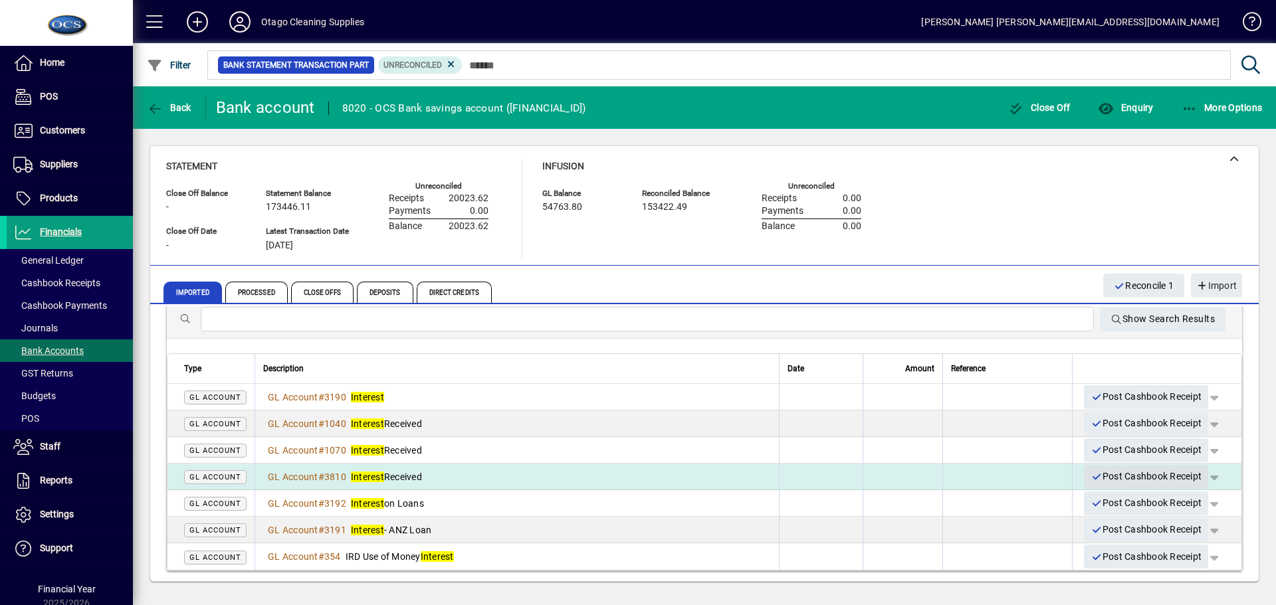
click at [1092, 477] on span "Post Cashbook Receipt" at bounding box center [1146, 477] width 111 height 22
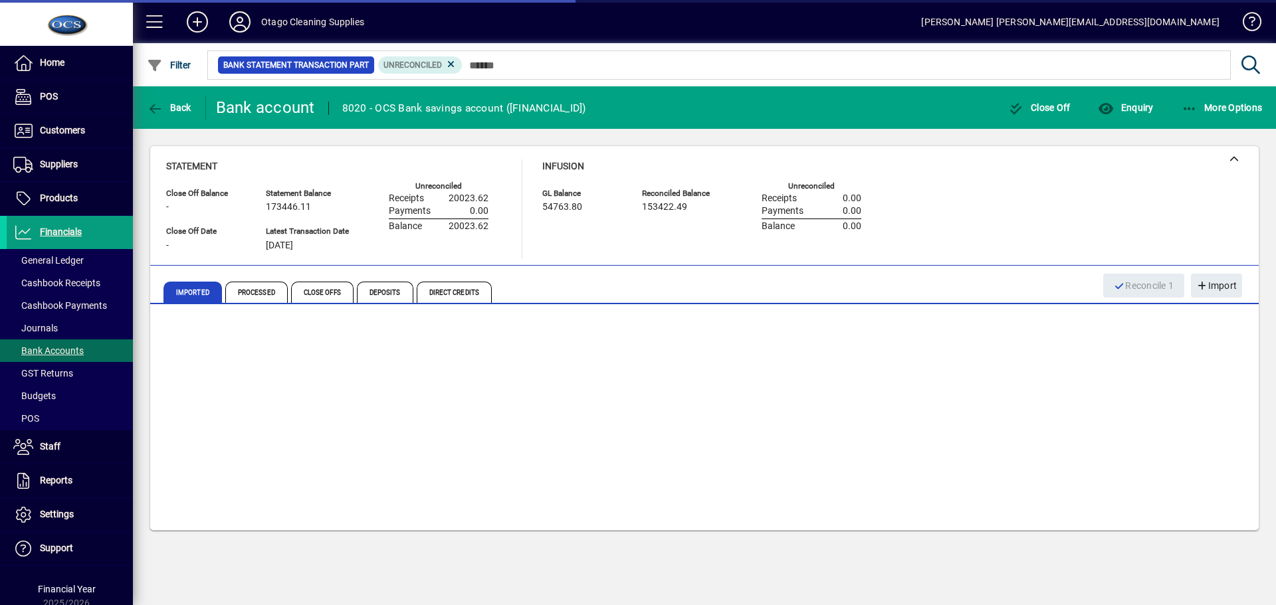
scroll to position [0, 0]
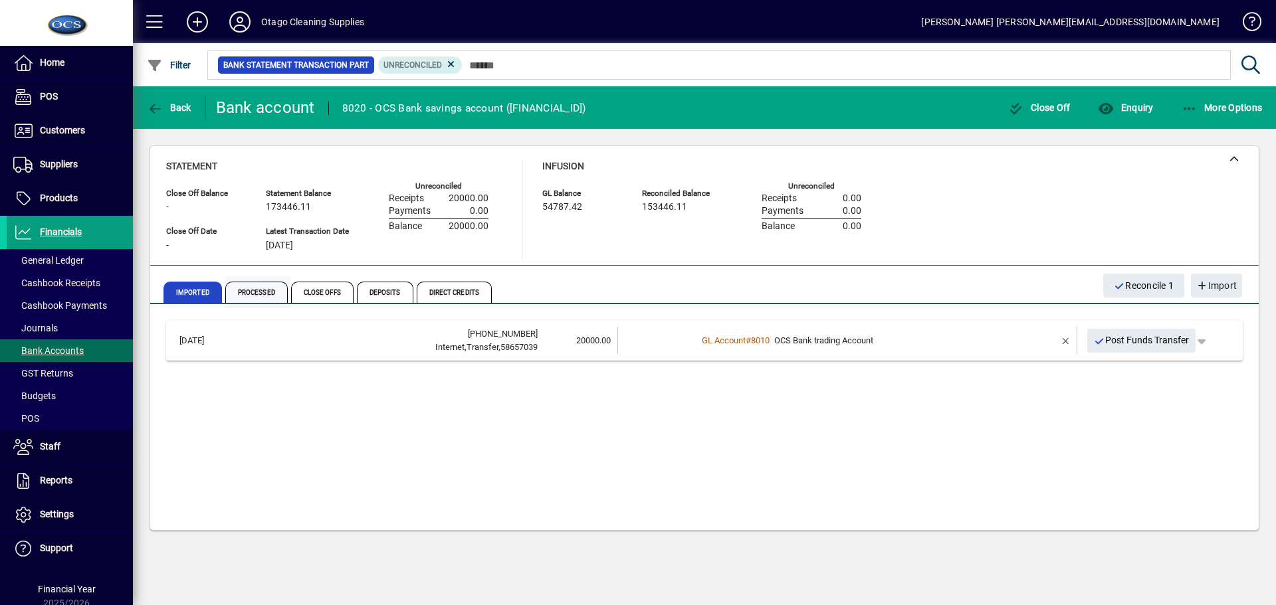
click at [267, 289] on span "Processed" at bounding box center [256, 292] width 62 height 21
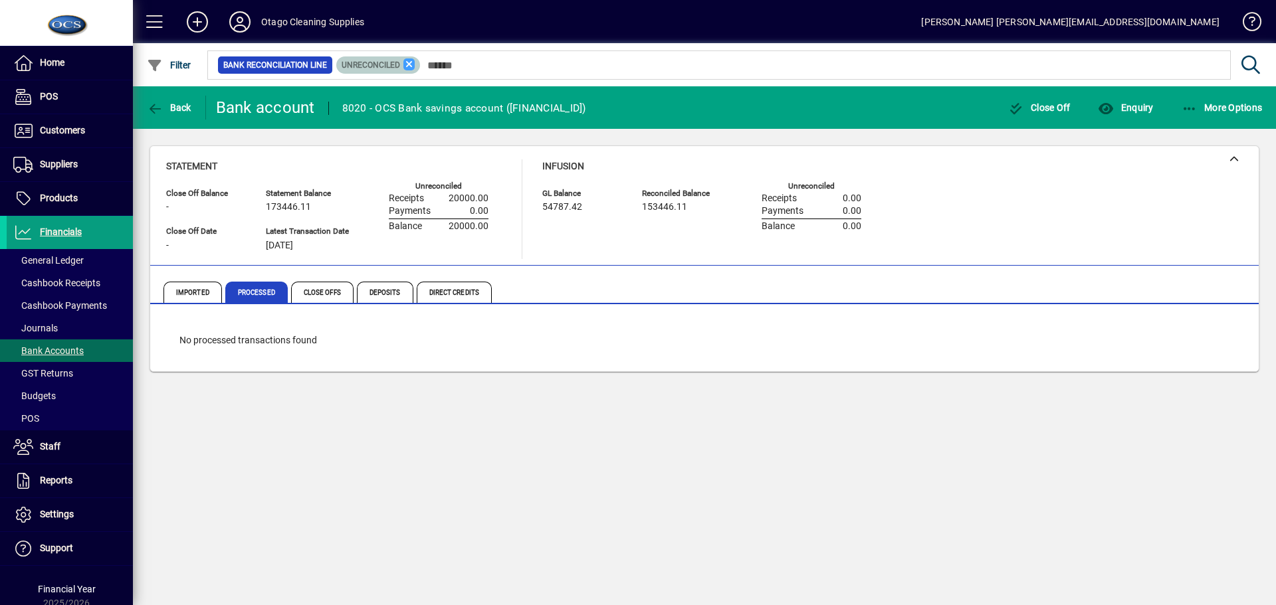
click at [405, 63] on icon at bounding box center [409, 64] width 12 height 12
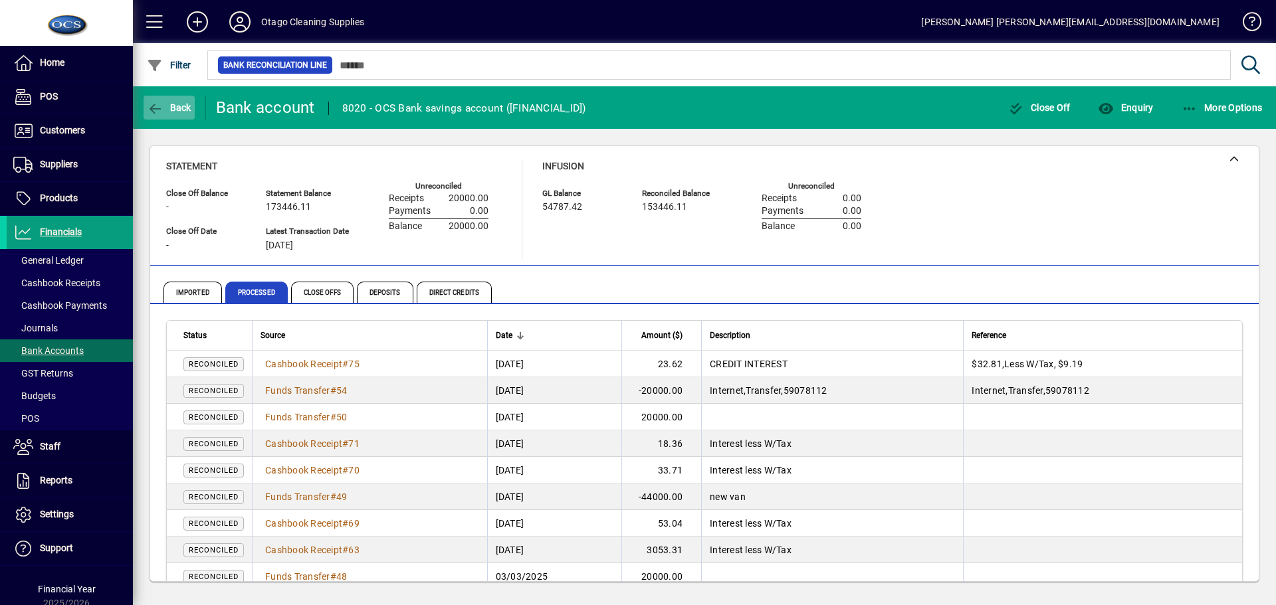
drag, startPoint x: 0, startPoint y: 0, endPoint x: 175, endPoint y: 108, distance: 205.6
click at [175, 108] on span "Back" at bounding box center [169, 107] width 45 height 11
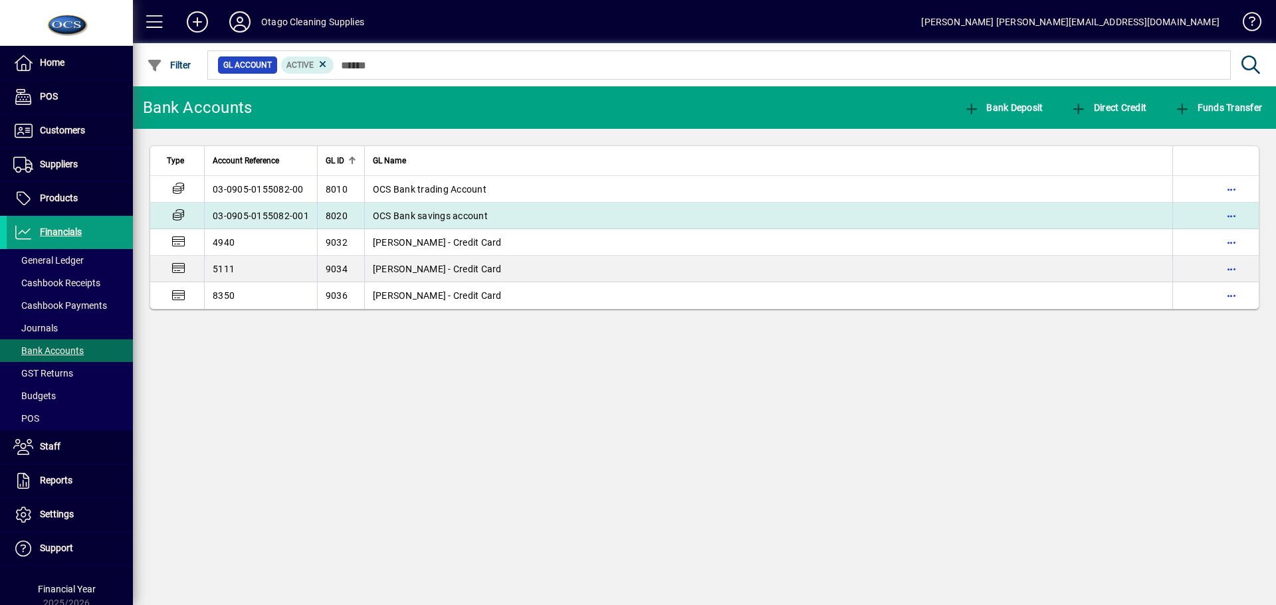
click at [395, 219] on span "OCS Bank savings account" at bounding box center [430, 216] width 115 height 11
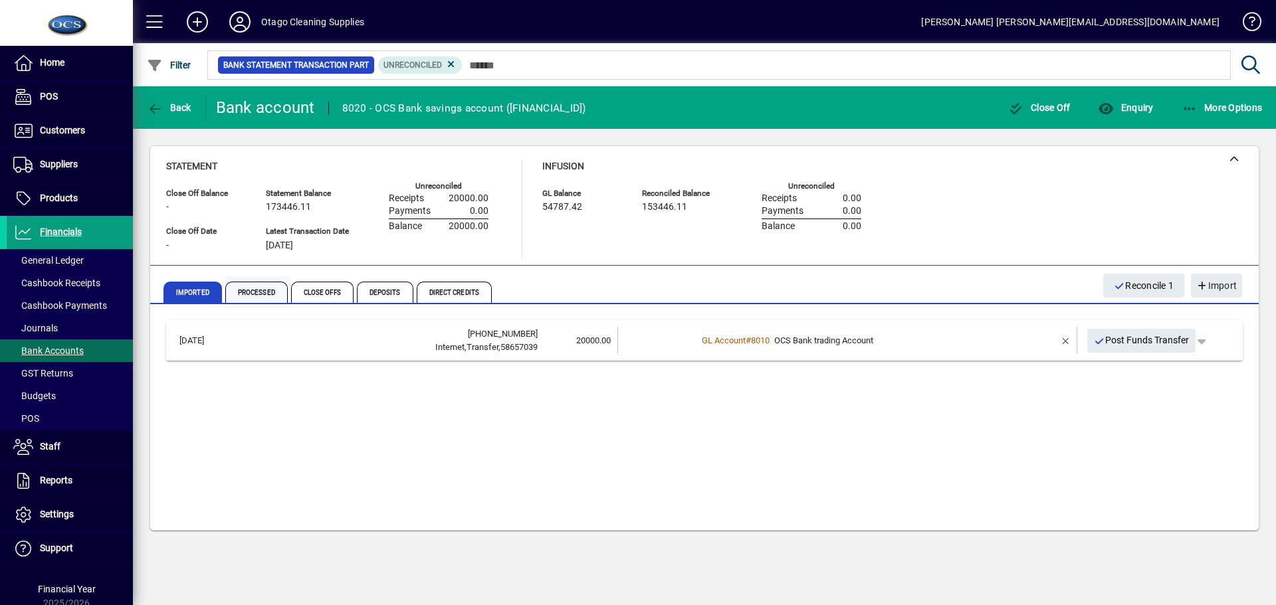
click at [255, 294] on span "Processed" at bounding box center [256, 292] width 62 height 21
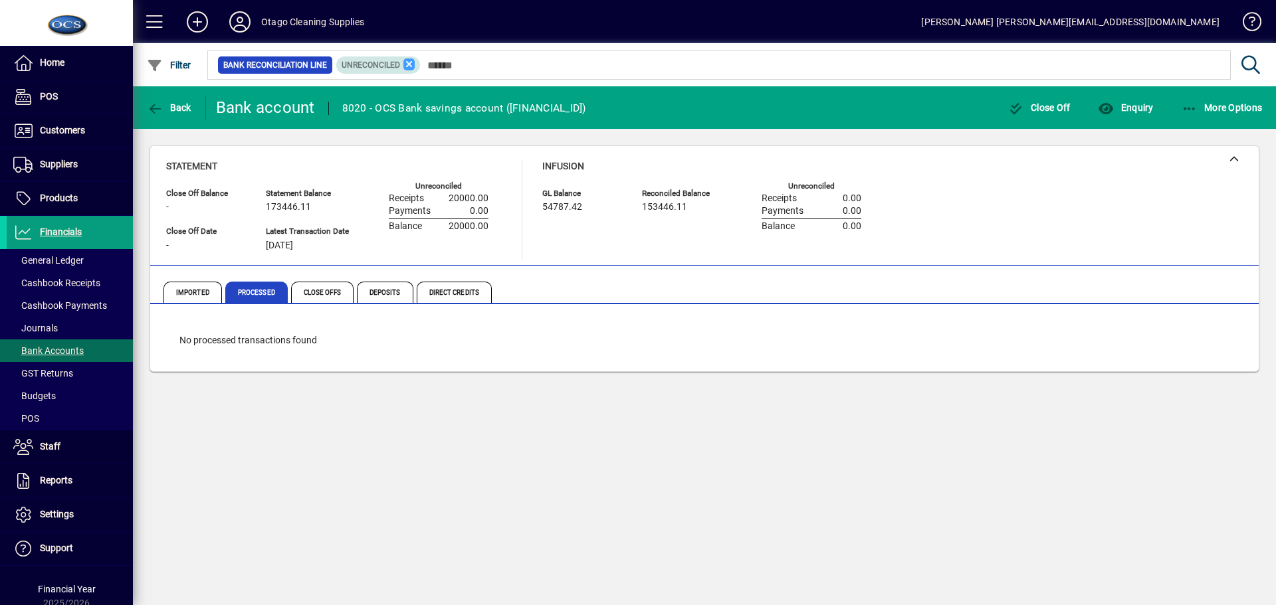
click at [411, 61] on icon at bounding box center [409, 64] width 12 height 12
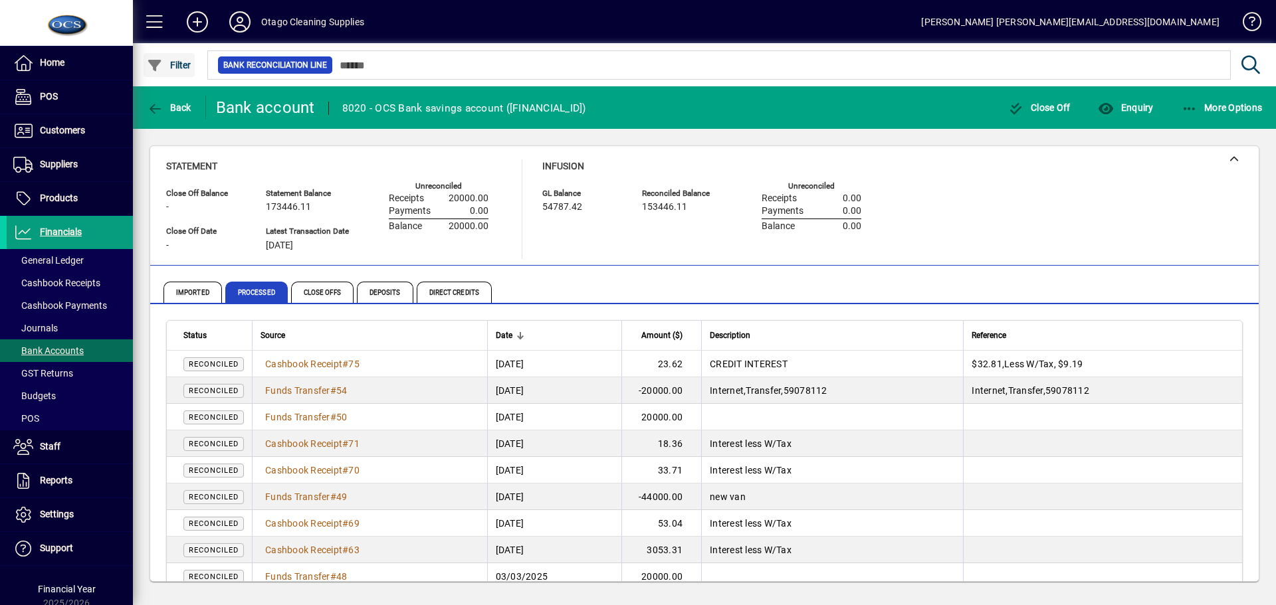
click at [181, 66] on span "Filter" at bounding box center [169, 65] width 45 height 11
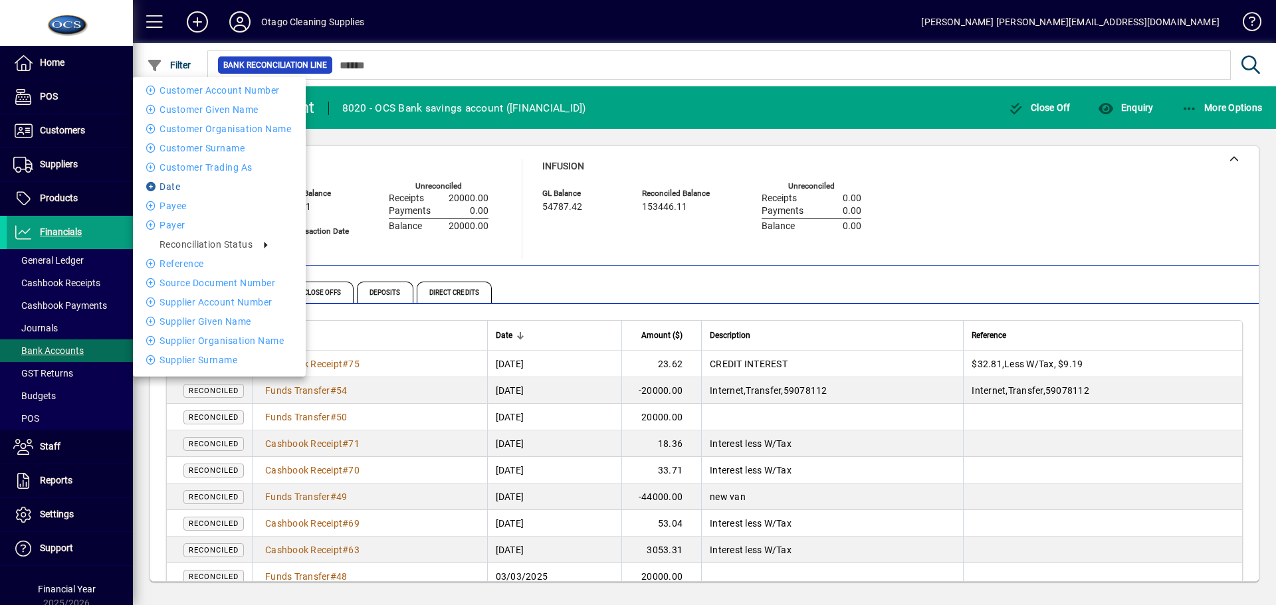
click at [179, 183] on li "Date" at bounding box center [219, 187] width 173 height 16
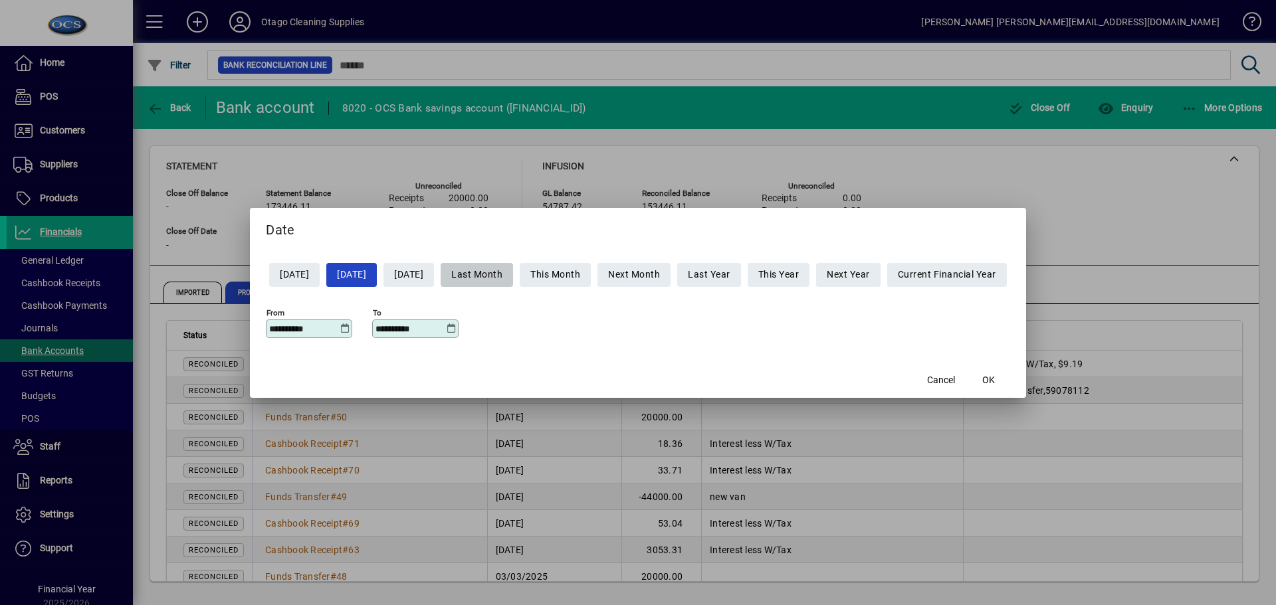
click at [498, 274] on span "Last Month" at bounding box center [476, 275] width 51 height 22
type input "**********"
click at [995, 379] on span "OK" at bounding box center [988, 381] width 13 height 14
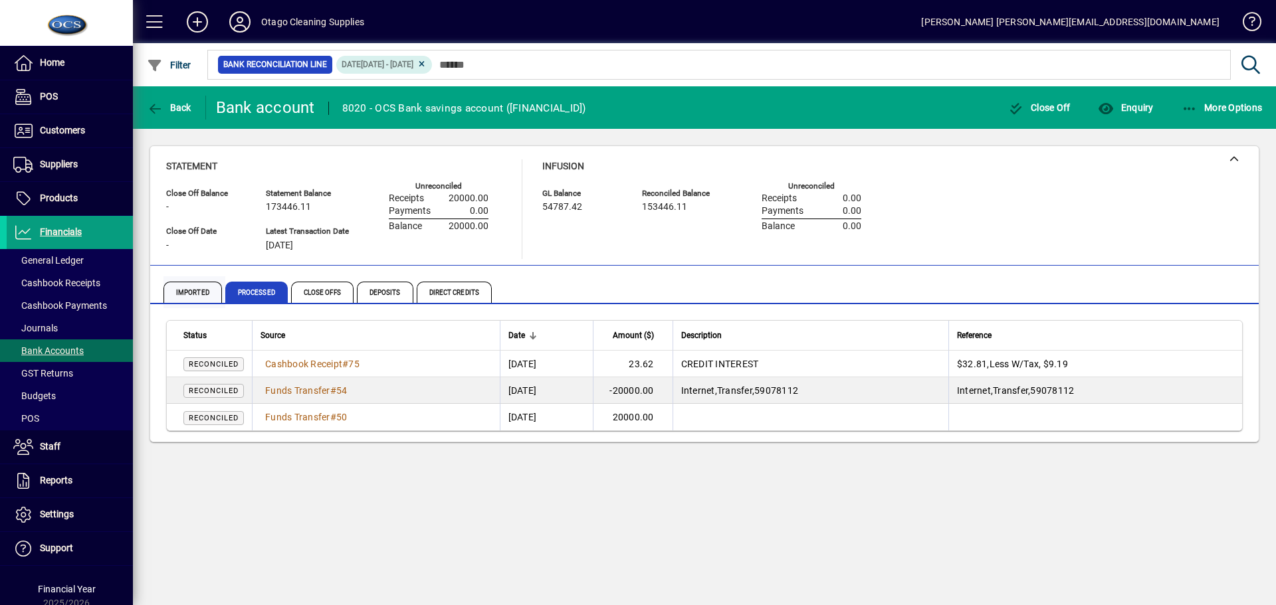
click at [193, 292] on span "Imported" at bounding box center [192, 292] width 58 height 21
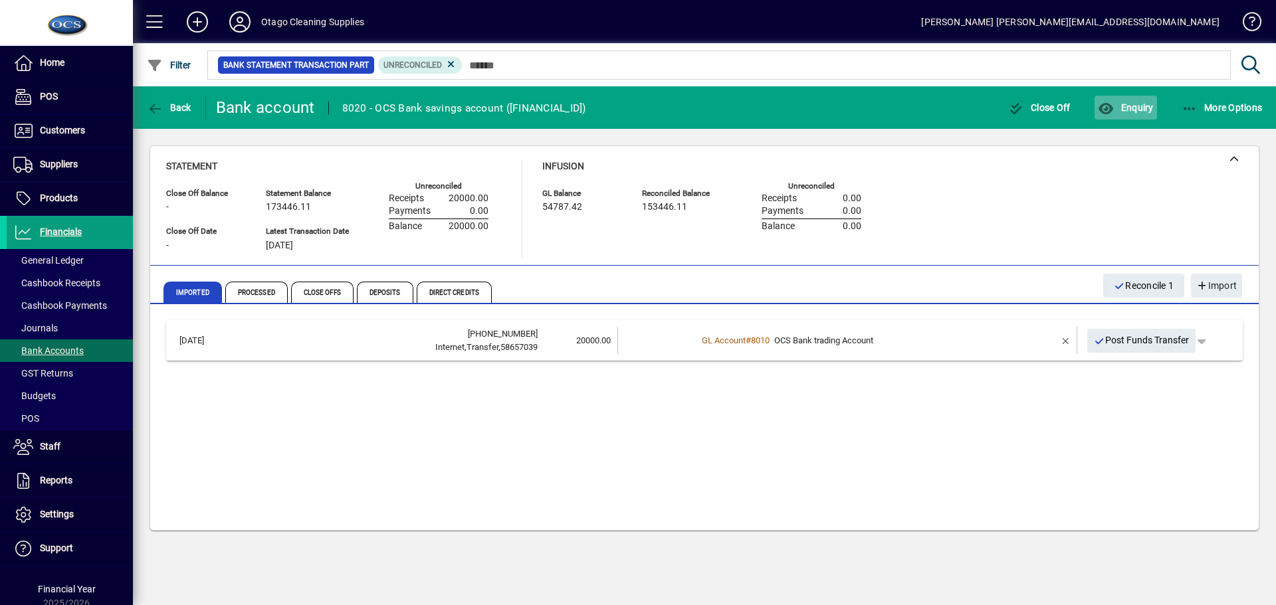
click at [1141, 110] on span "Enquiry" at bounding box center [1125, 107] width 55 height 11
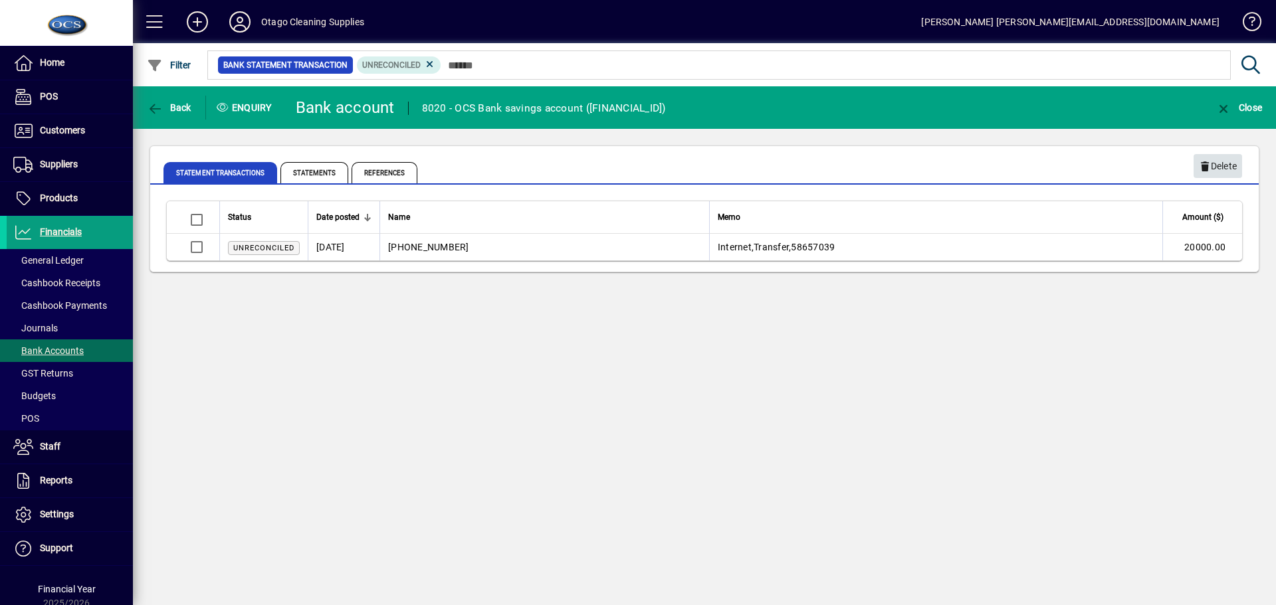
click at [1217, 162] on span "Delete" at bounding box center [1218, 167] width 38 height 22
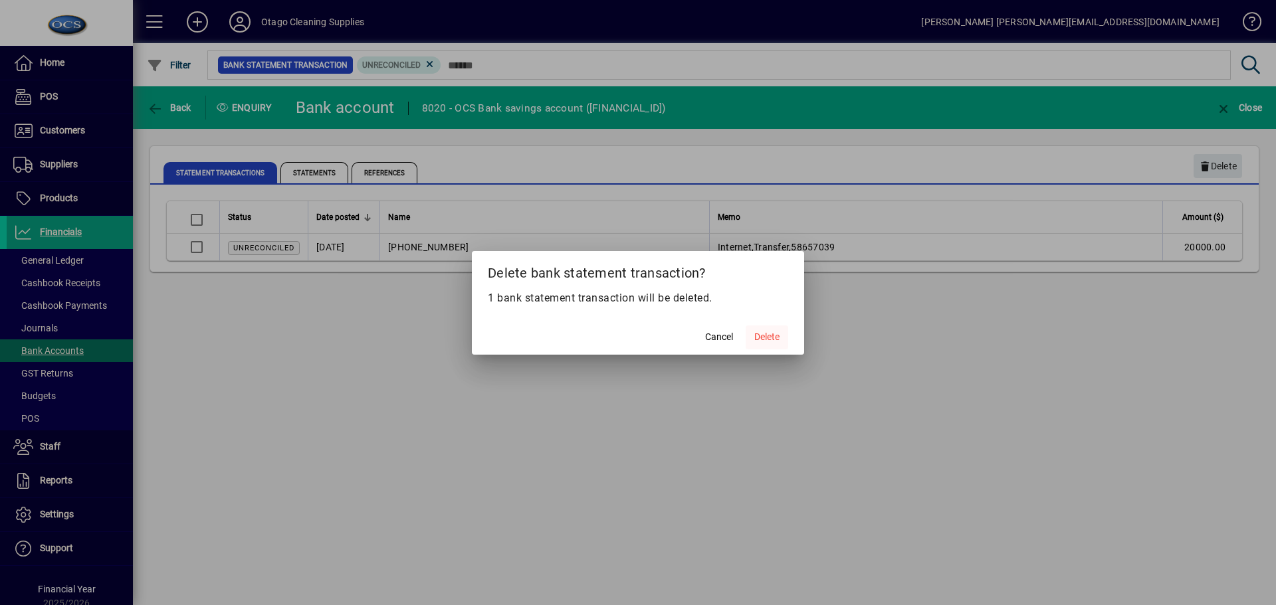
click at [766, 334] on span "Delete" at bounding box center [766, 337] width 25 height 14
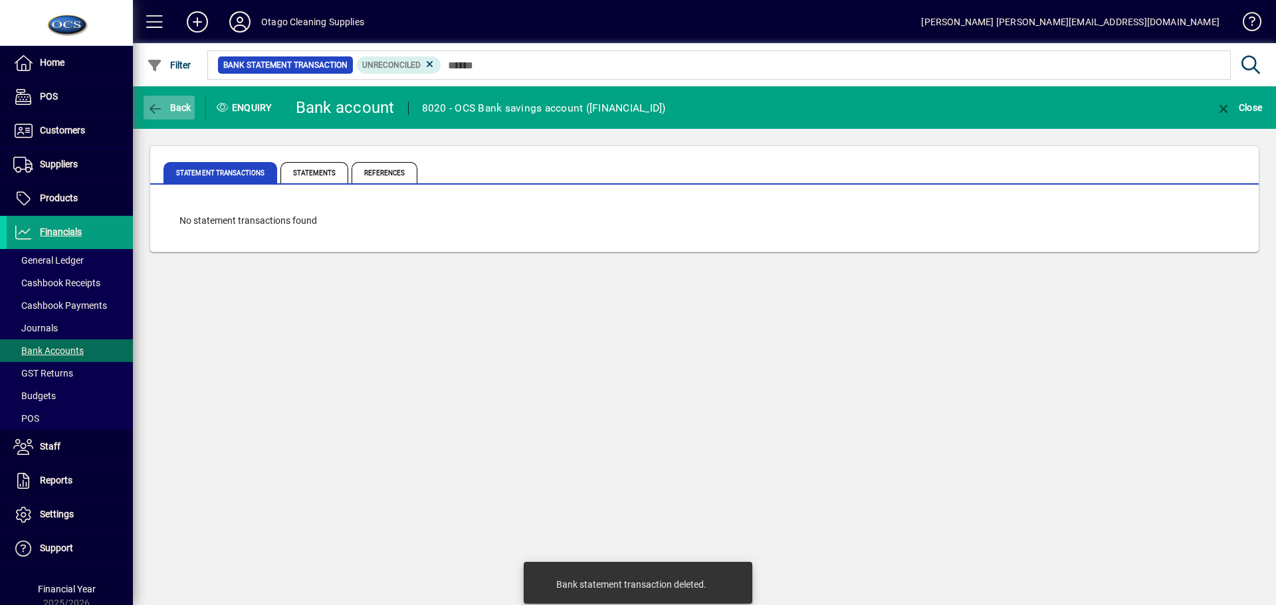
click at [180, 107] on span "Back" at bounding box center [169, 107] width 45 height 11
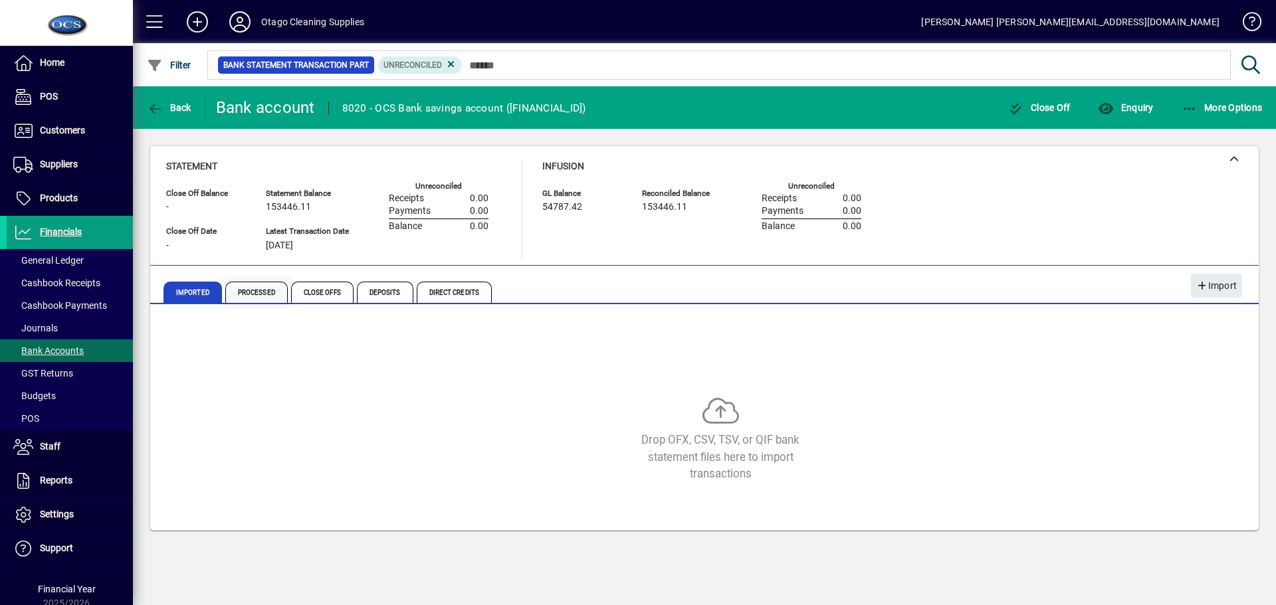
click at [243, 293] on span "Processed" at bounding box center [256, 292] width 62 height 21
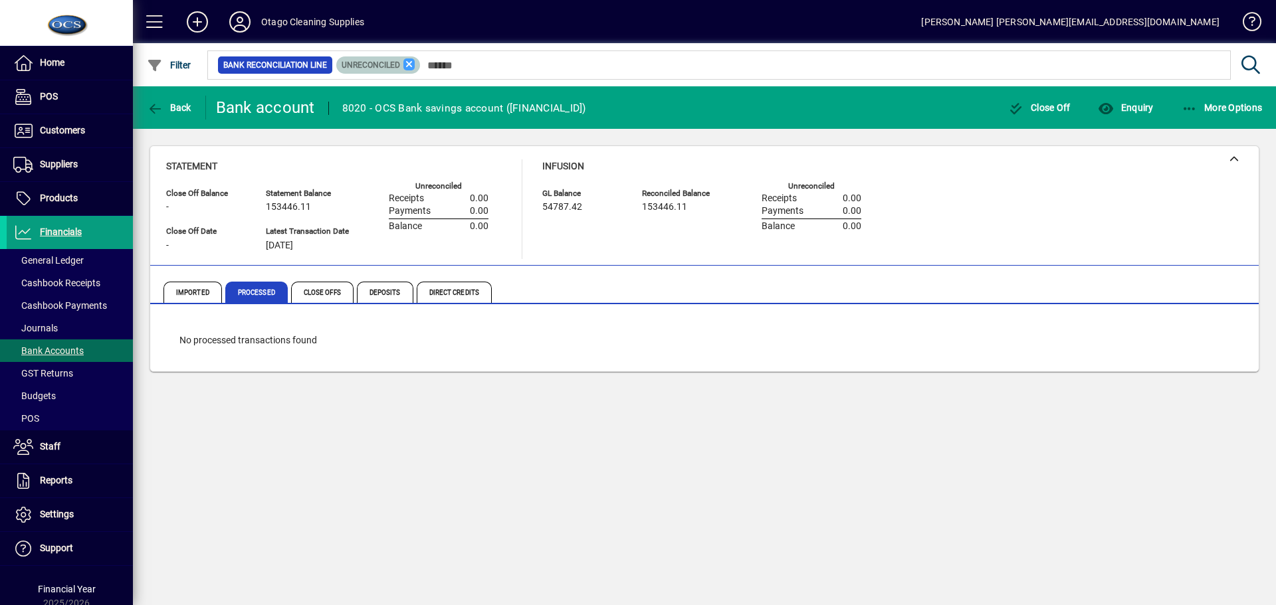
click at [406, 62] on icon at bounding box center [409, 64] width 12 height 12
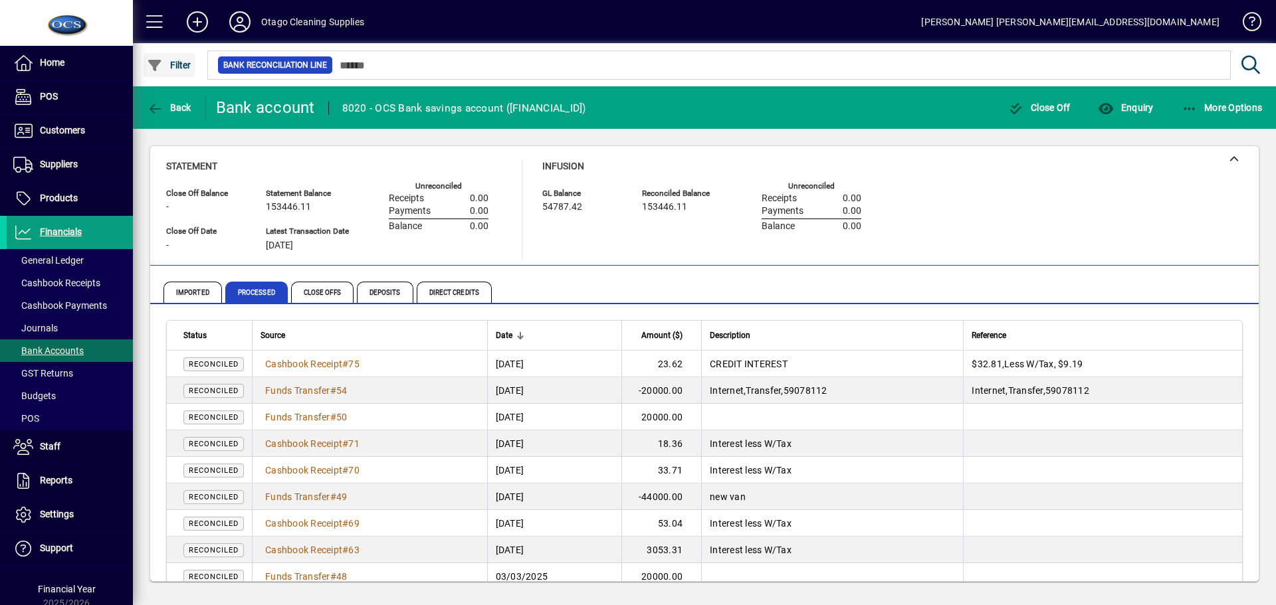
click at [177, 71] on span "button" at bounding box center [169, 65] width 51 height 32
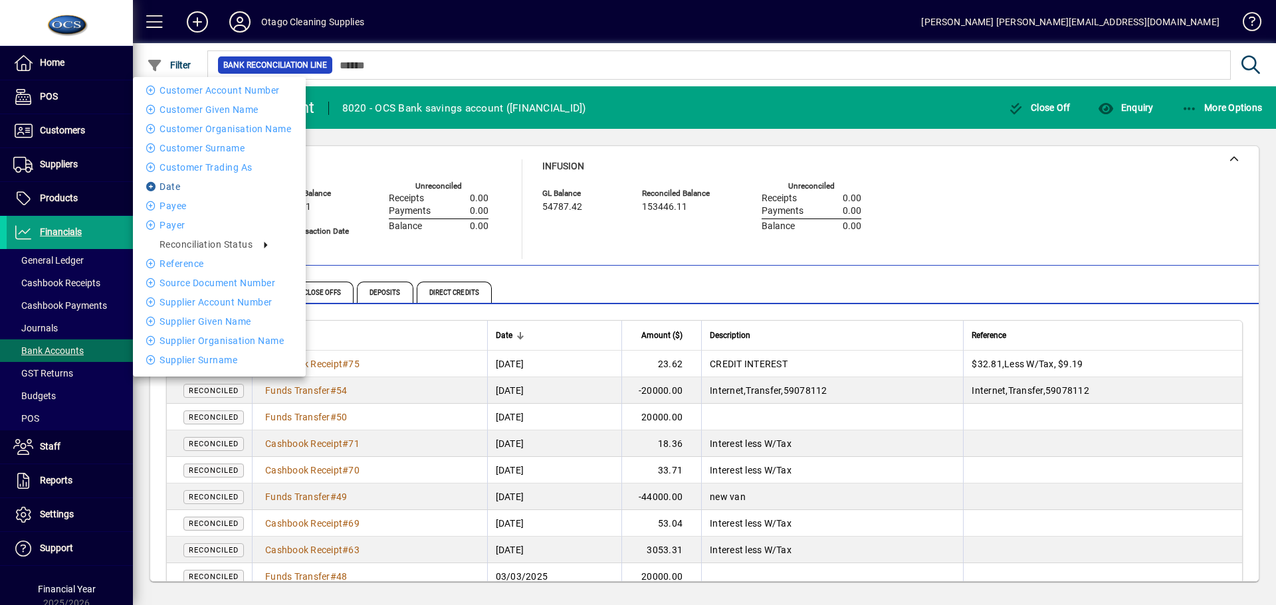
click at [172, 186] on li "Date" at bounding box center [219, 187] width 173 height 16
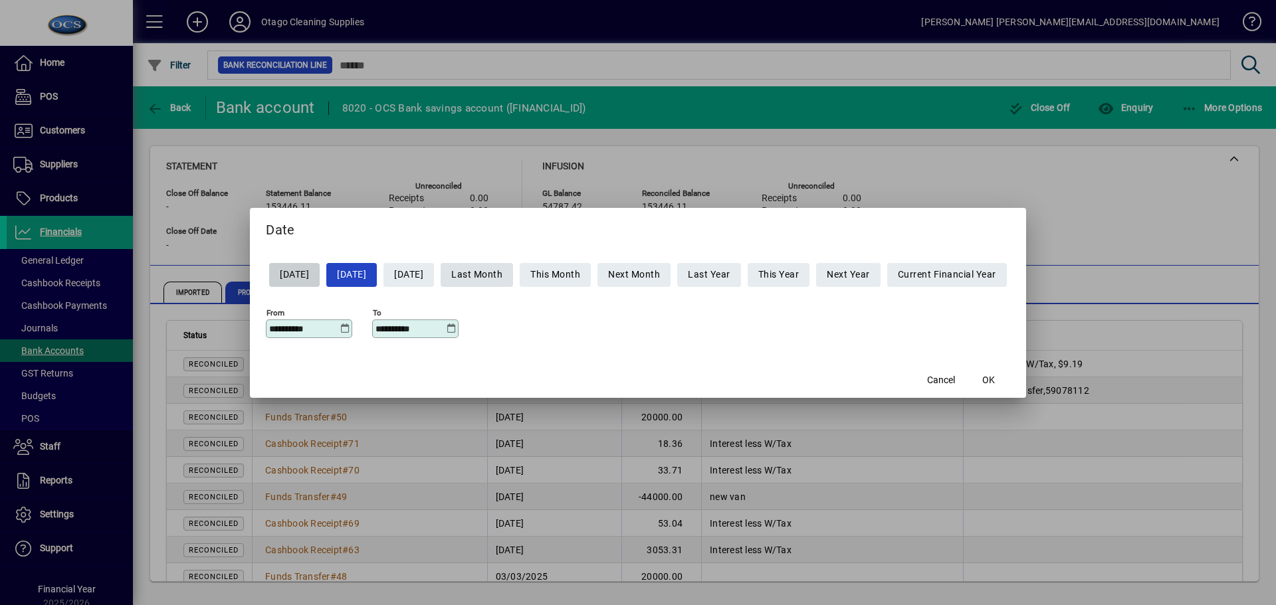
click at [486, 274] on span "Last Month" at bounding box center [476, 275] width 51 height 22
type input "**********"
click at [1010, 381] on span "button" at bounding box center [989, 381] width 43 height 32
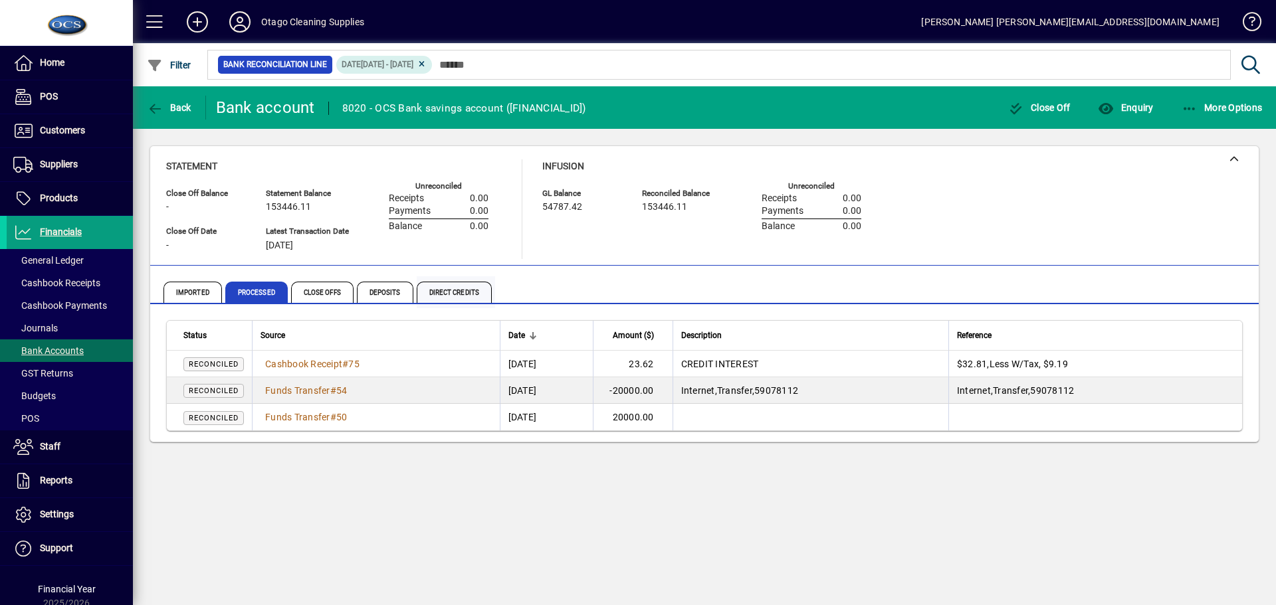
click at [432, 293] on span "Direct Credits" at bounding box center [454, 292] width 75 height 21
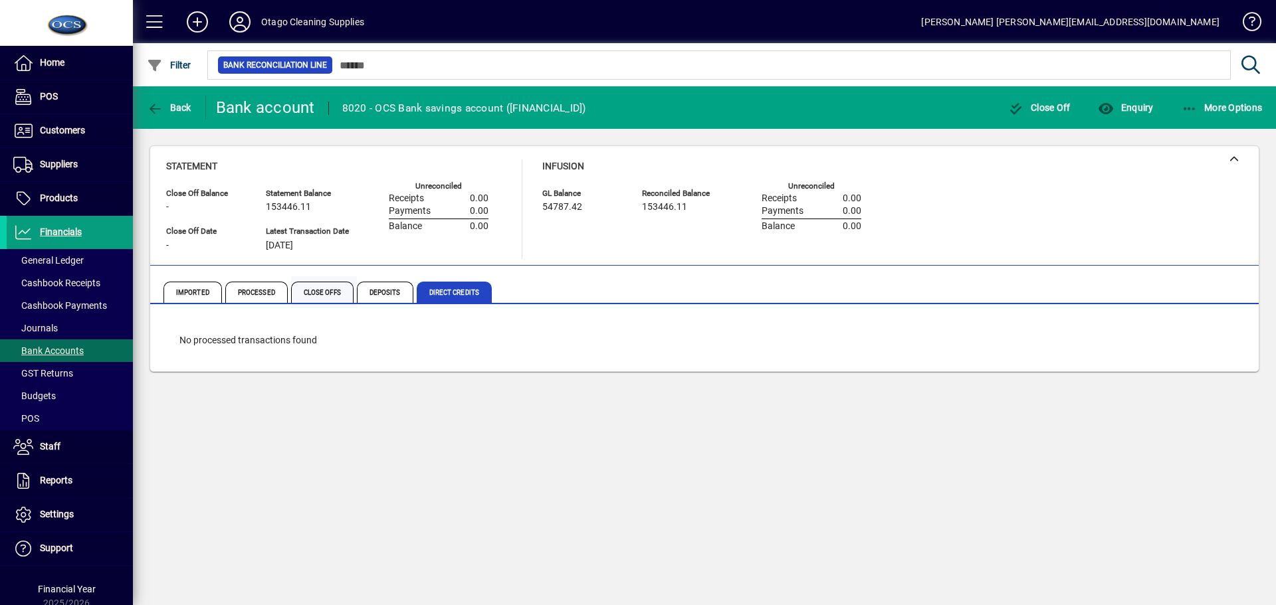
click at [308, 288] on span "Close Offs" at bounding box center [322, 292] width 62 height 21
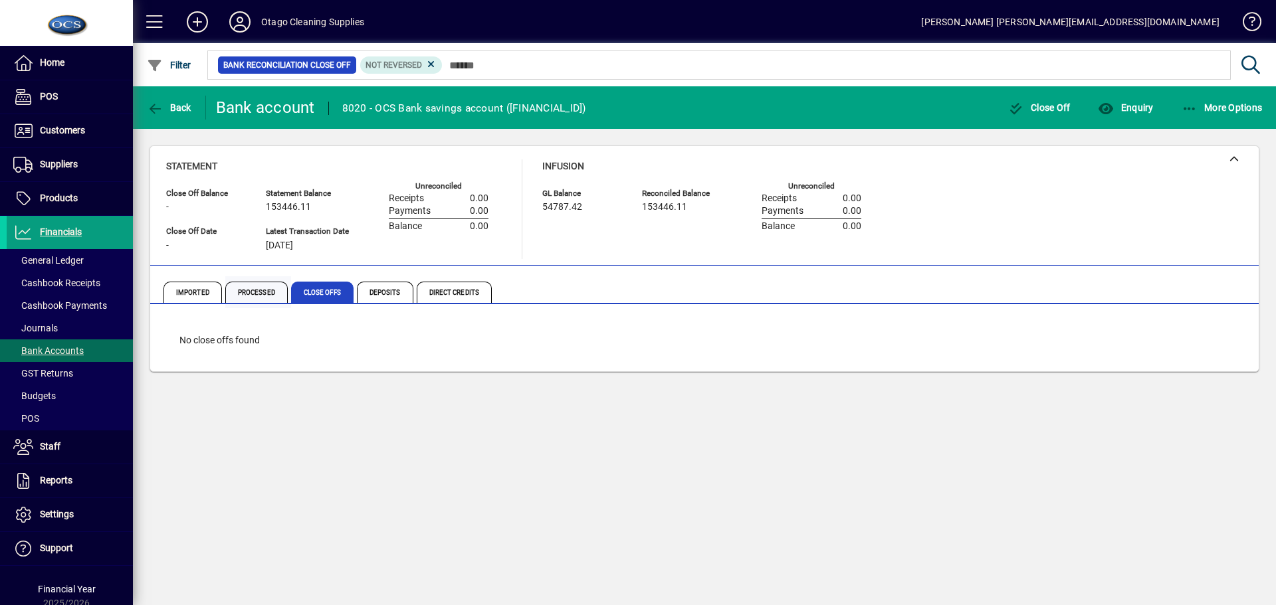
click at [229, 288] on span "Processed" at bounding box center [256, 292] width 62 height 21
click at [194, 289] on span "Imported" at bounding box center [192, 292] width 58 height 21
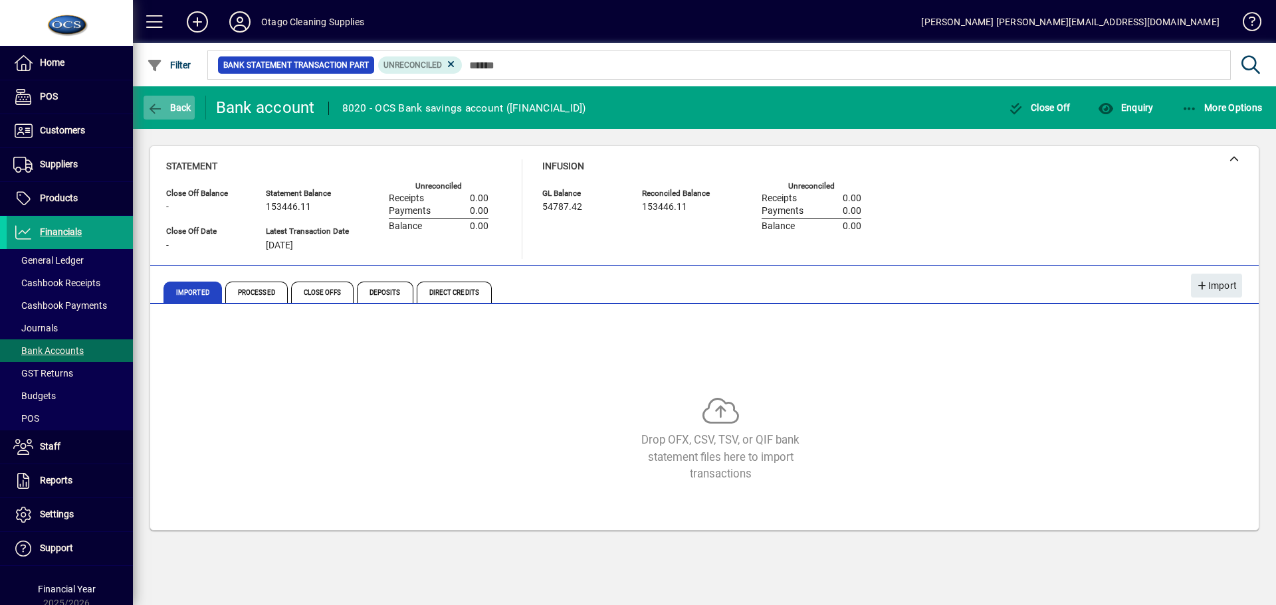
click at [173, 111] on span "Back" at bounding box center [169, 107] width 45 height 11
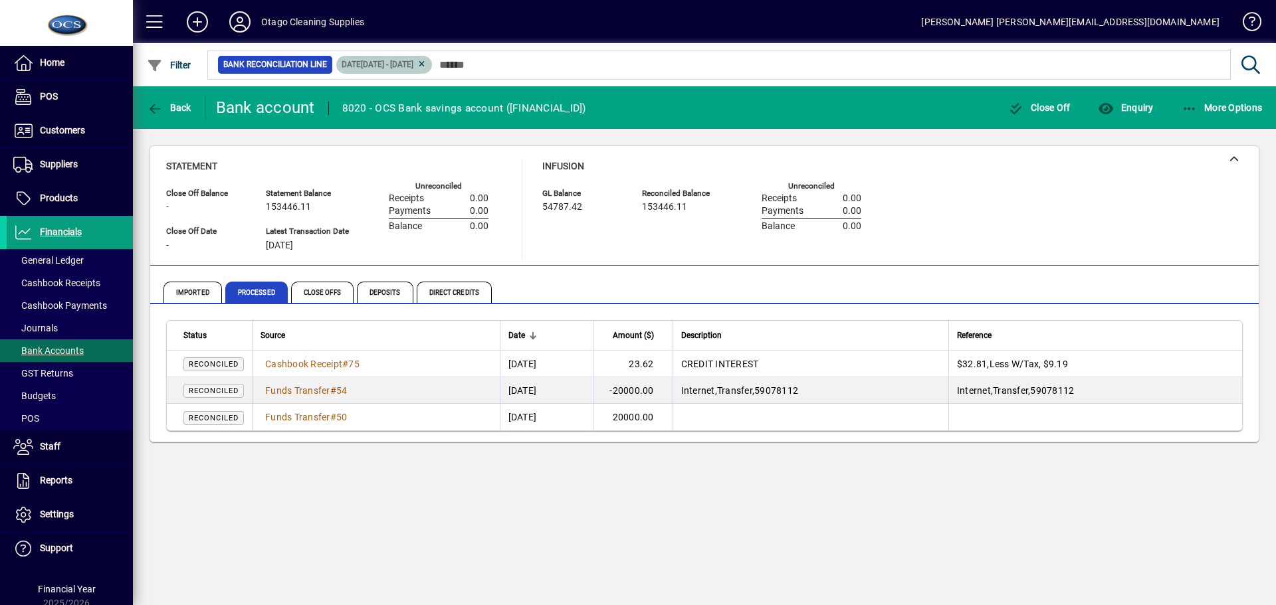
click at [427, 59] on span "Date 01/07/2025 - 31/07/2025" at bounding box center [384, 64] width 85 height 13
click at [427, 63] on icon at bounding box center [422, 64] width 10 height 8
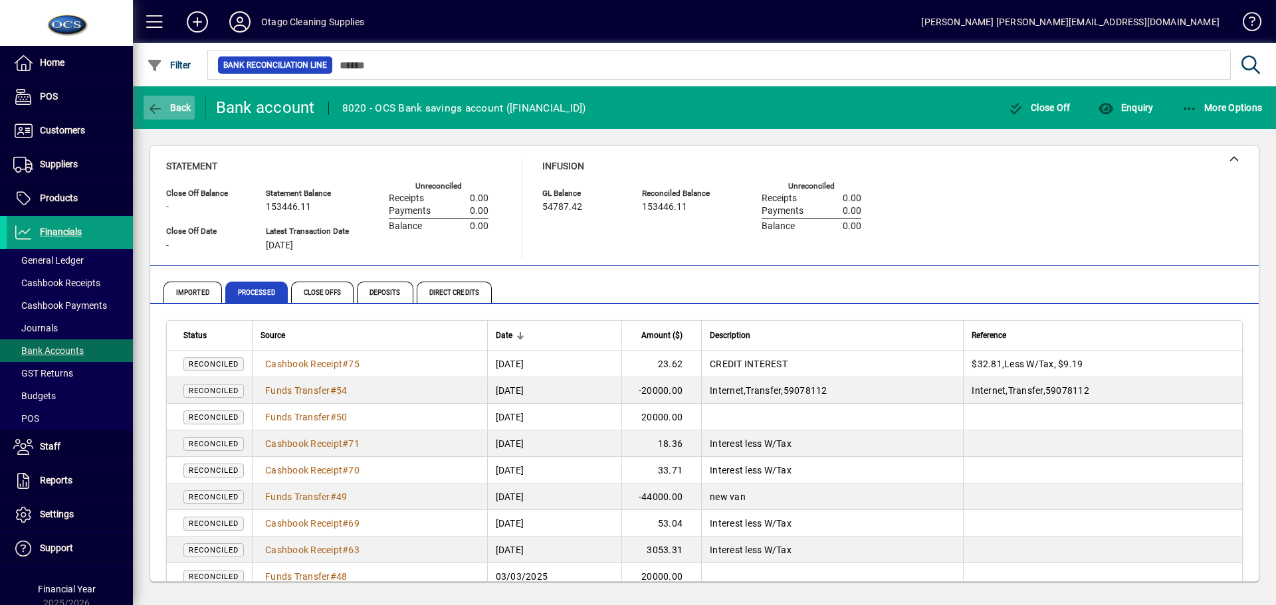
click at [166, 106] on span "Back" at bounding box center [169, 107] width 45 height 11
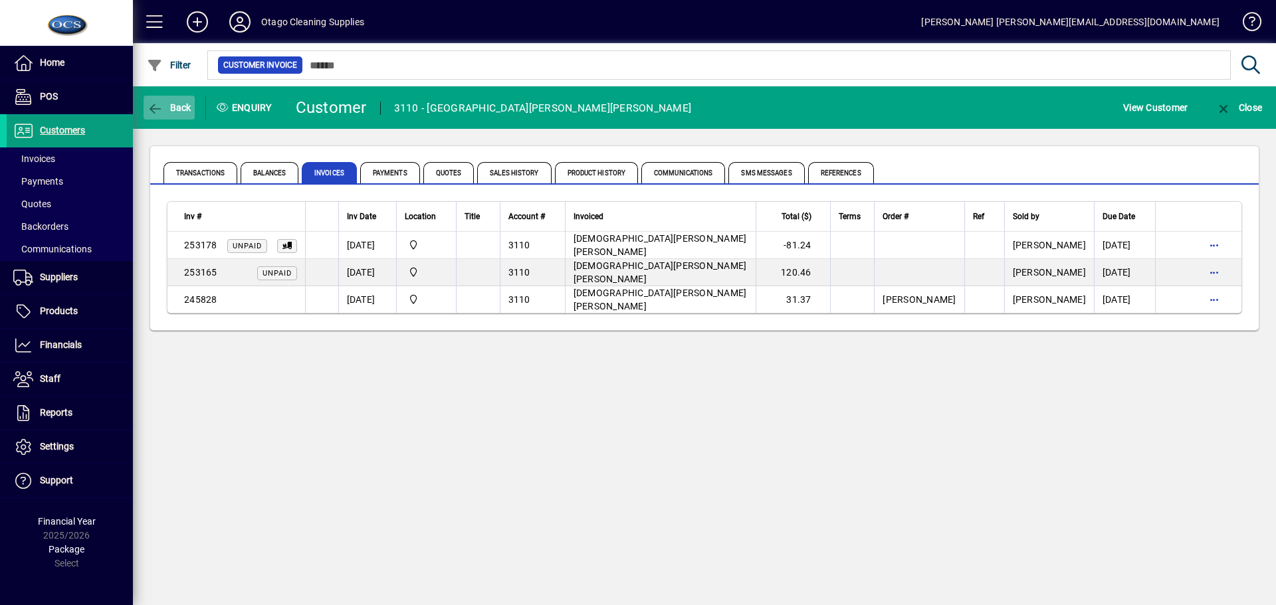
click at [167, 106] on span "Back" at bounding box center [169, 107] width 45 height 11
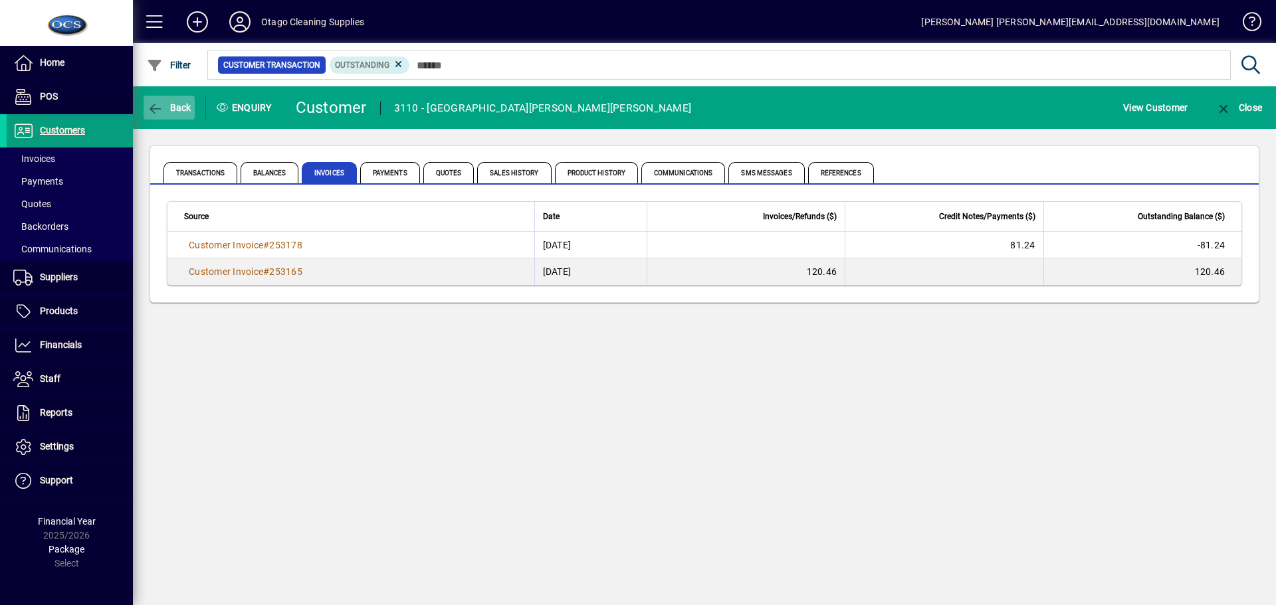
click at [167, 106] on span "Back" at bounding box center [169, 107] width 45 height 11
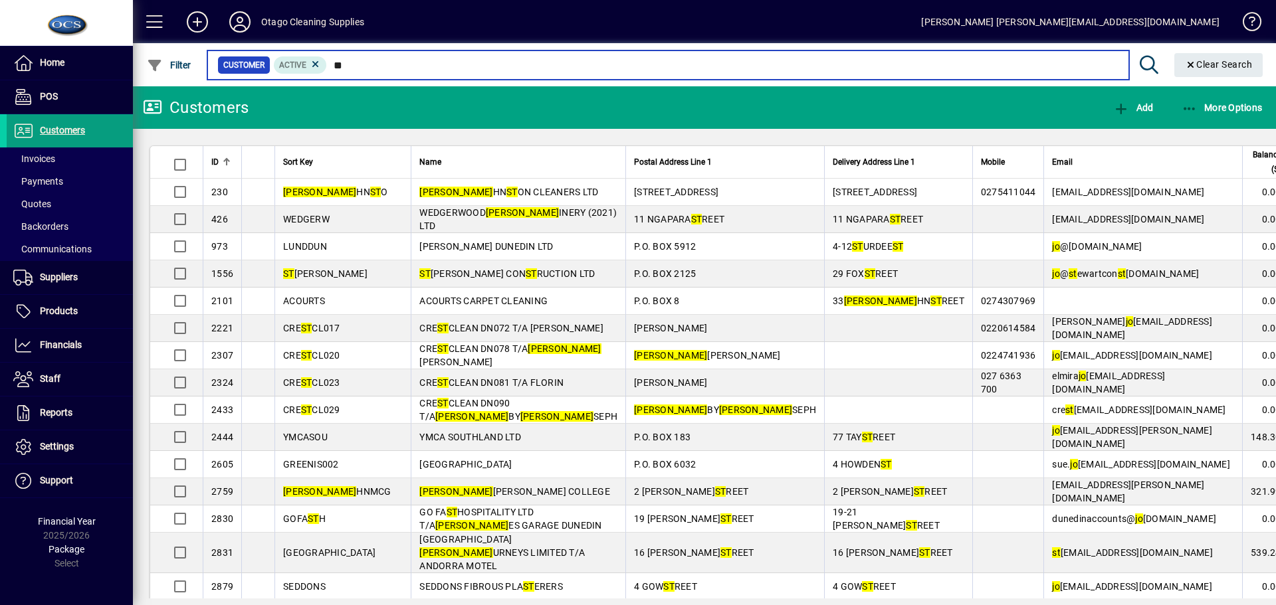
type input "*"
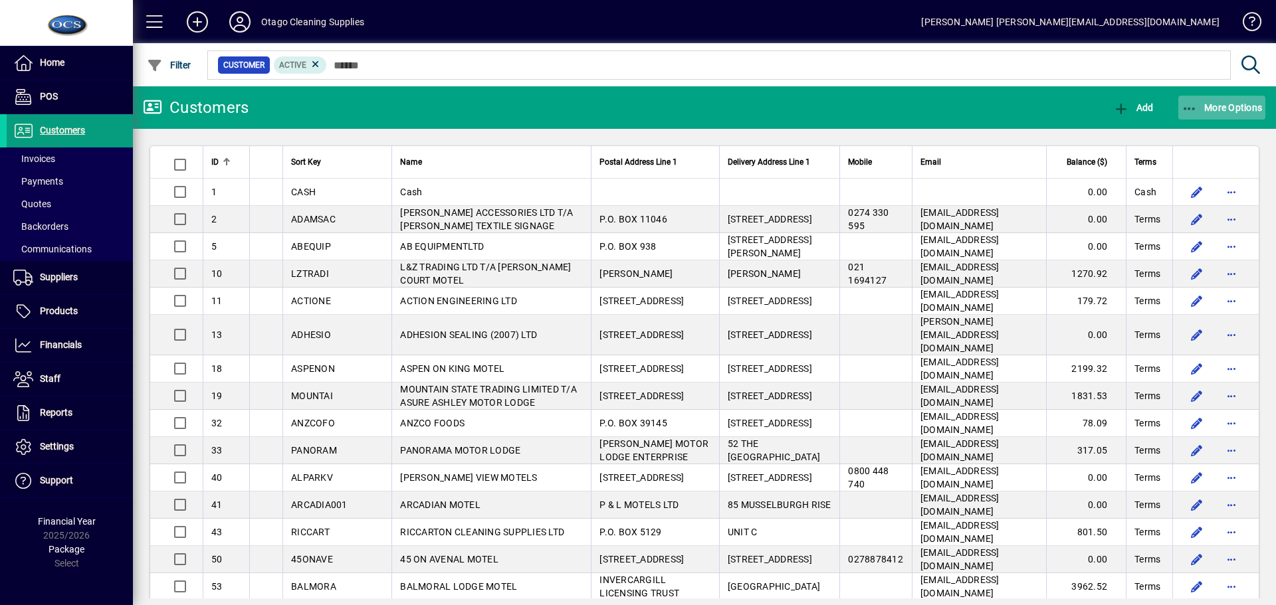
click at [1214, 110] on span "More Options" at bounding box center [1222, 107] width 81 height 11
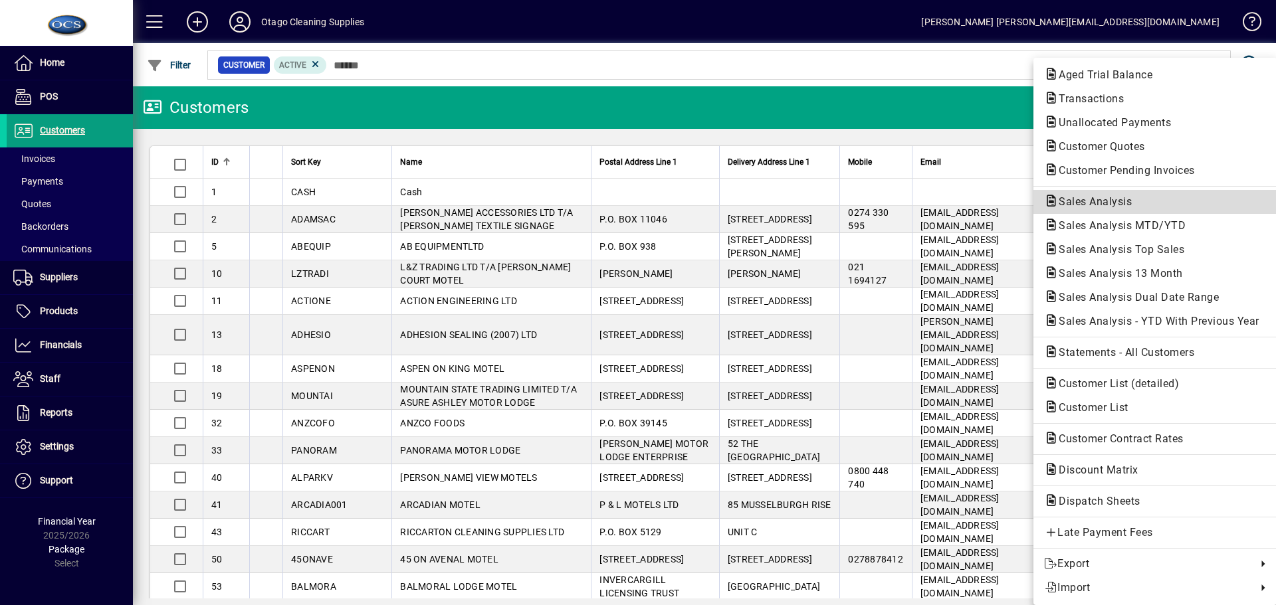
click at [1093, 205] on span "Sales Analysis" at bounding box center [1091, 201] width 94 height 13
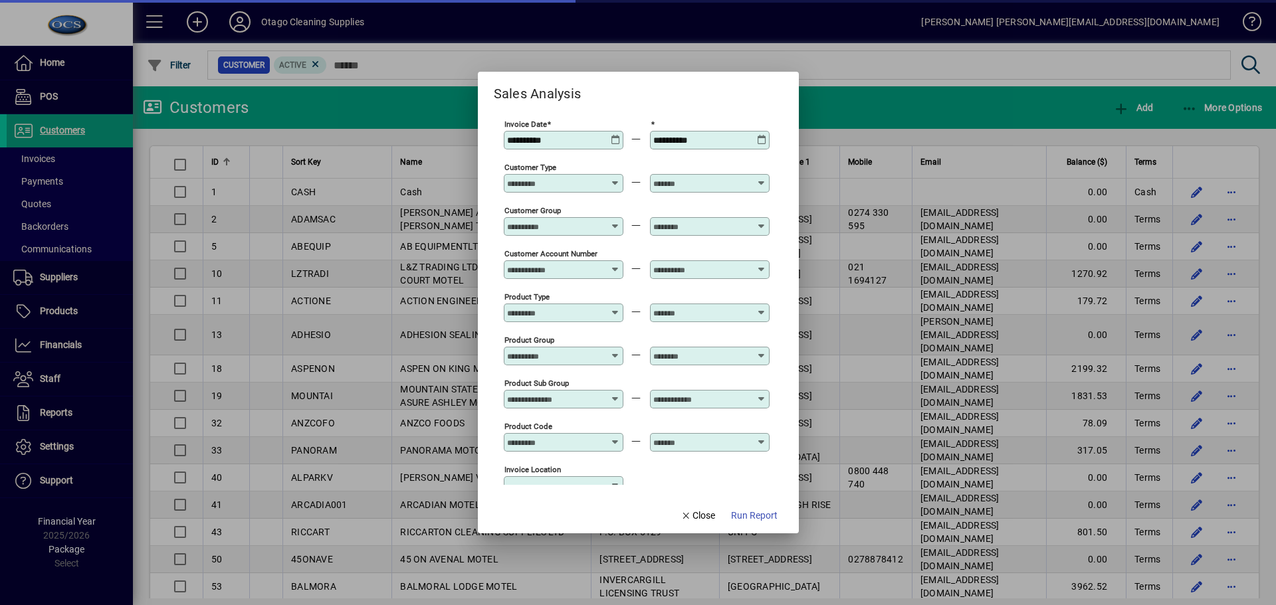
type input "**********"
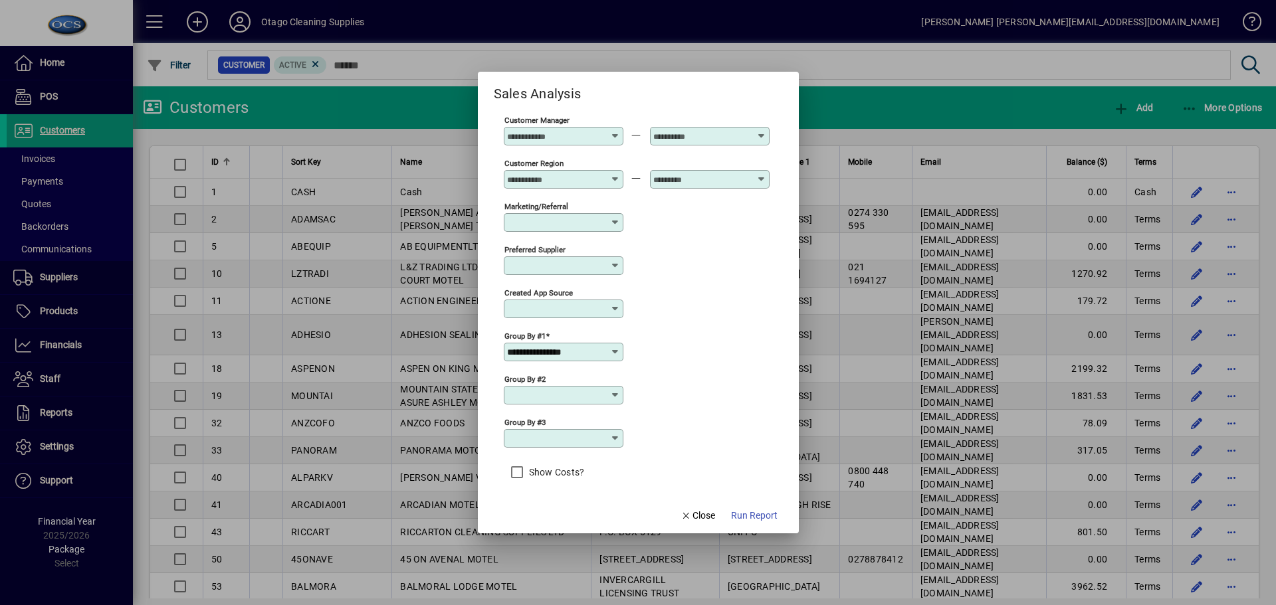
scroll to position [440, 0]
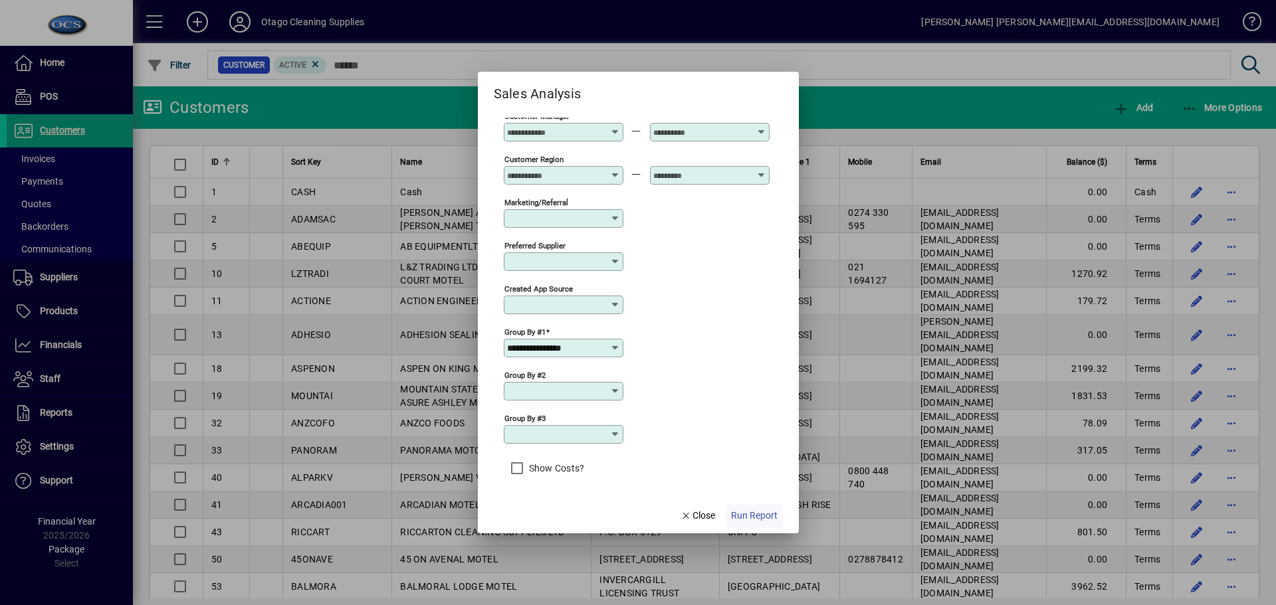
click at [760, 517] on span "Run Report" at bounding box center [754, 516] width 47 height 14
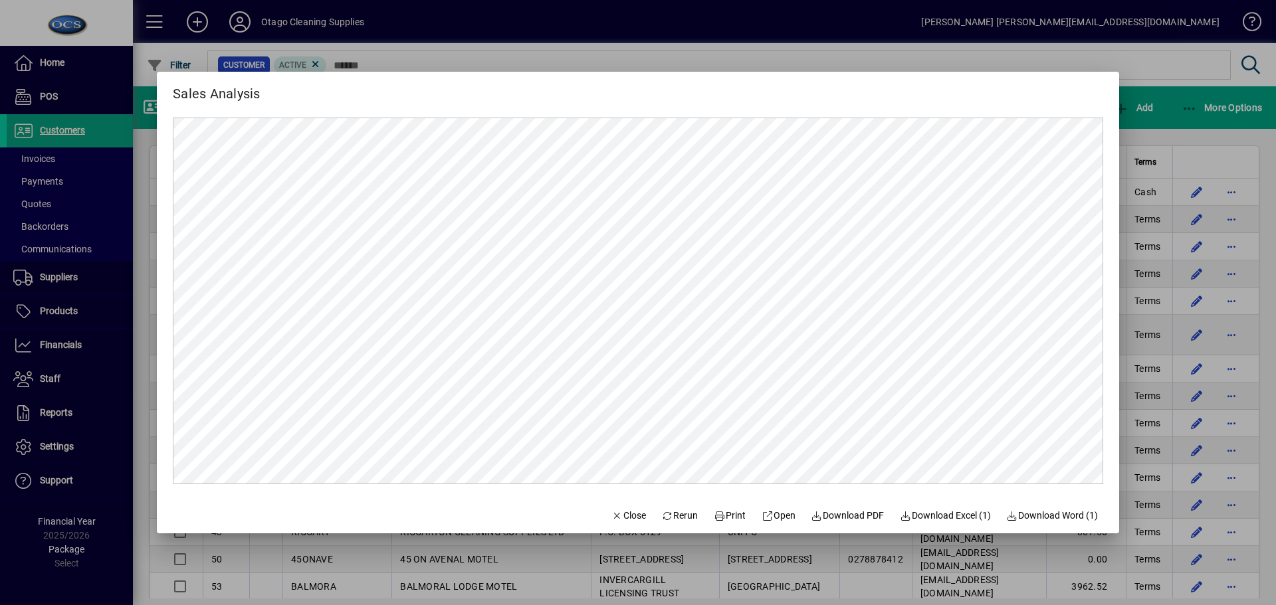
scroll to position [0, 0]
click at [787, 516] on span "Open" at bounding box center [779, 516] width 34 height 14
click at [614, 519] on span "Close" at bounding box center [628, 516] width 35 height 14
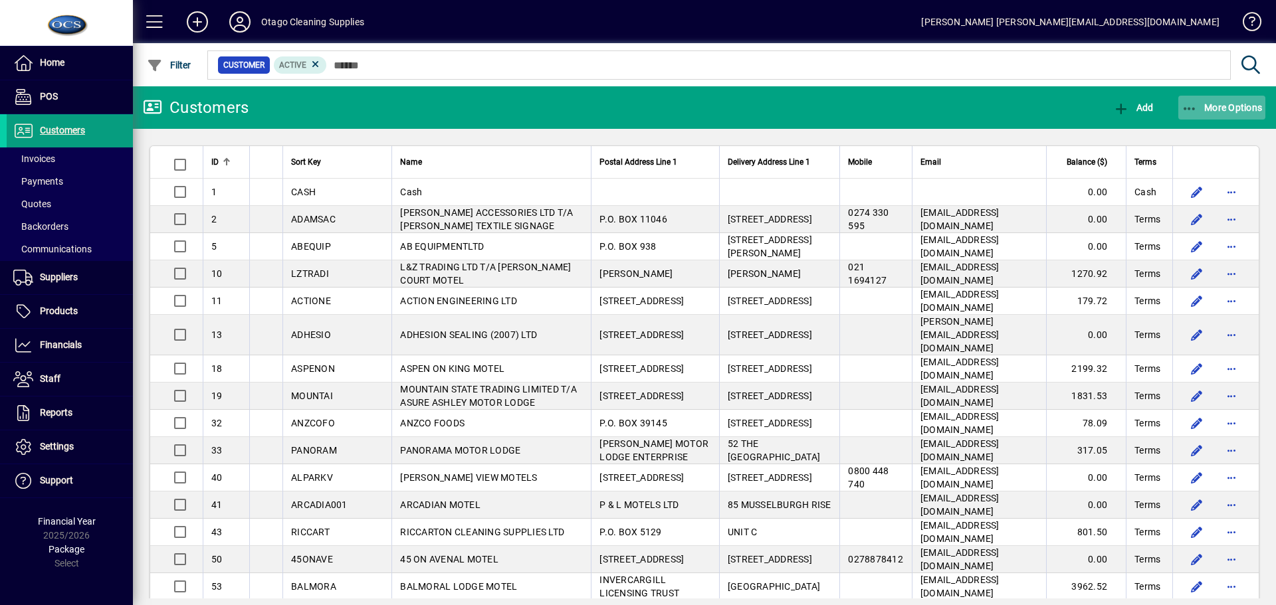
click at [1228, 109] on span "More Options" at bounding box center [1222, 107] width 81 height 11
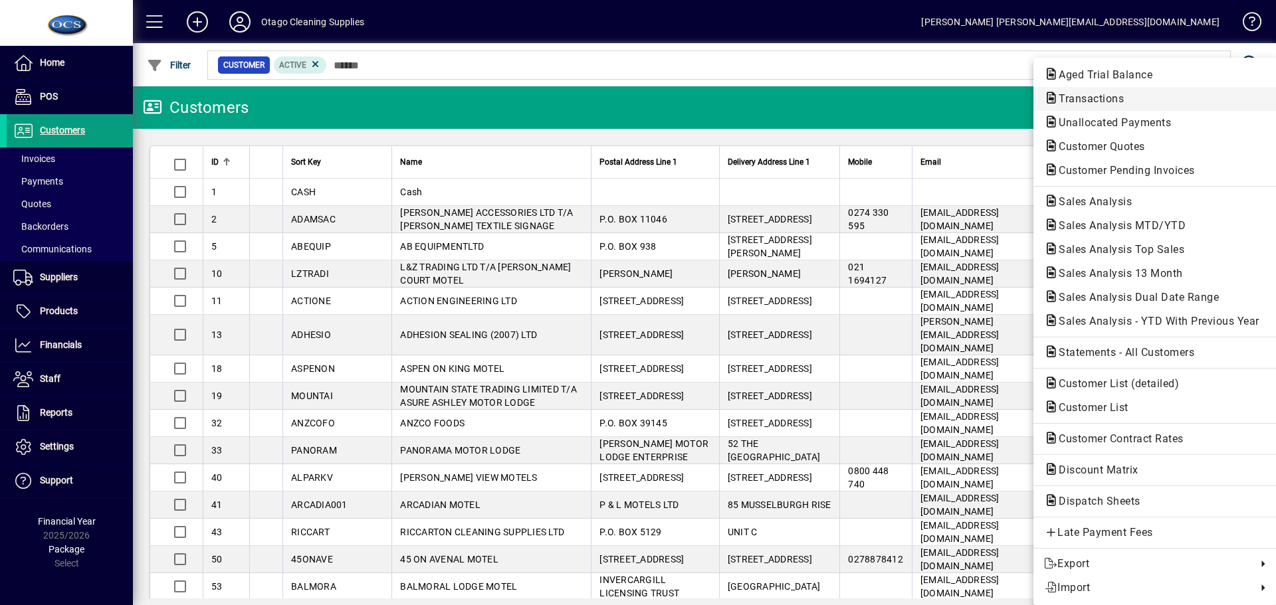
click at [1097, 98] on span "Transactions" at bounding box center [1087, 98] width 86 height 13
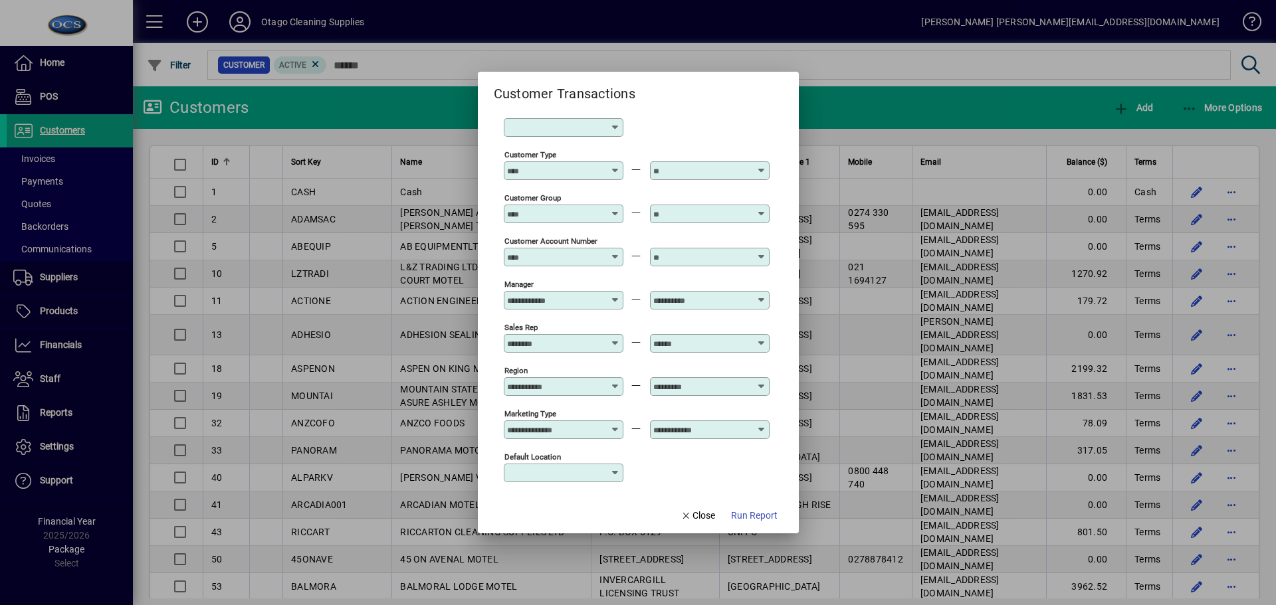
scroll to position [111, 0]
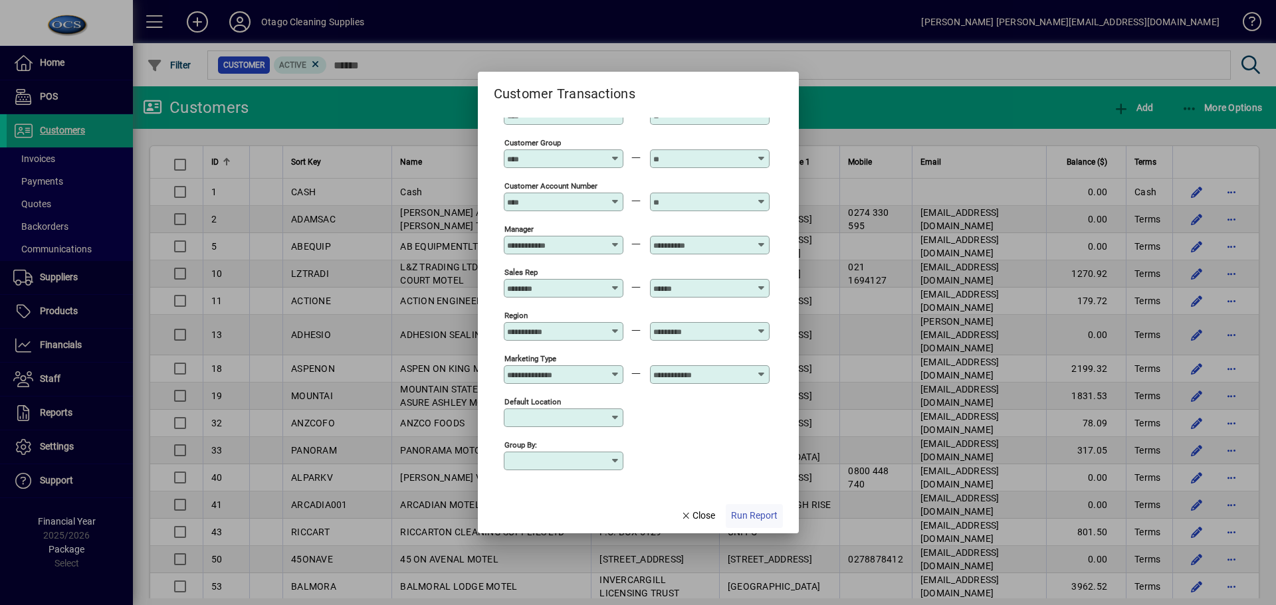
click at [750, 516] on span "Run Report" at bounding box center [754, 516] width 47 height 14
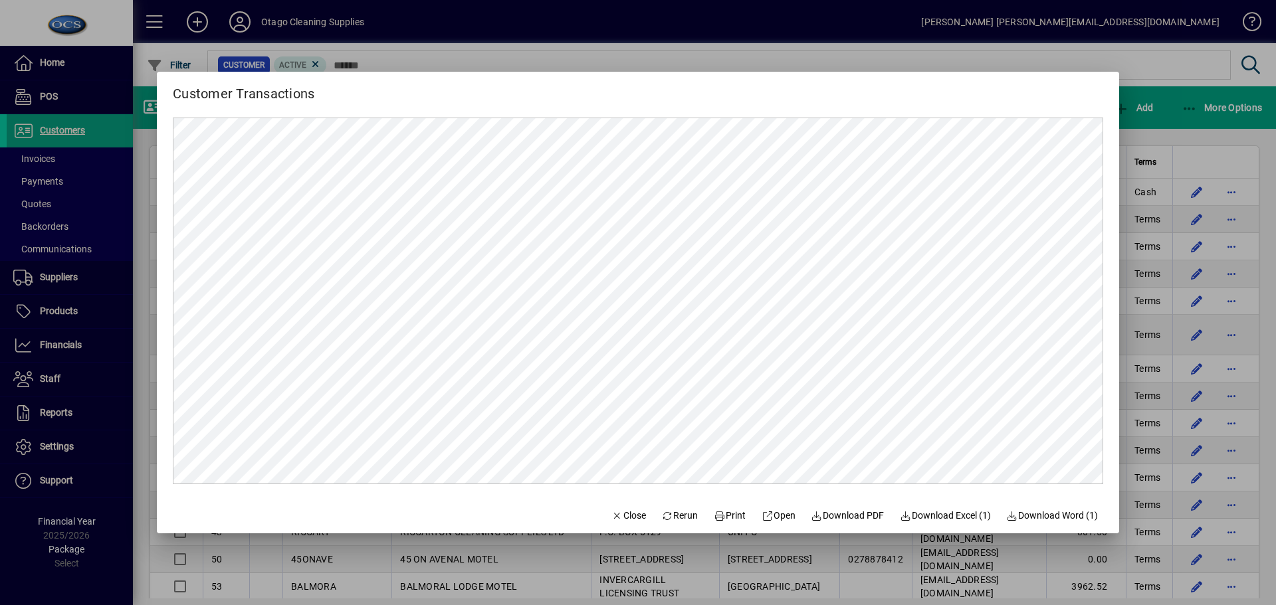
scroll to position [0, 0]
click at [771, 514] on span "Open" at bounding box center [779, 516] width 34 height 14
click at [615, 516] on span "Close" at bounding box center [628, 516] width 35 height 14
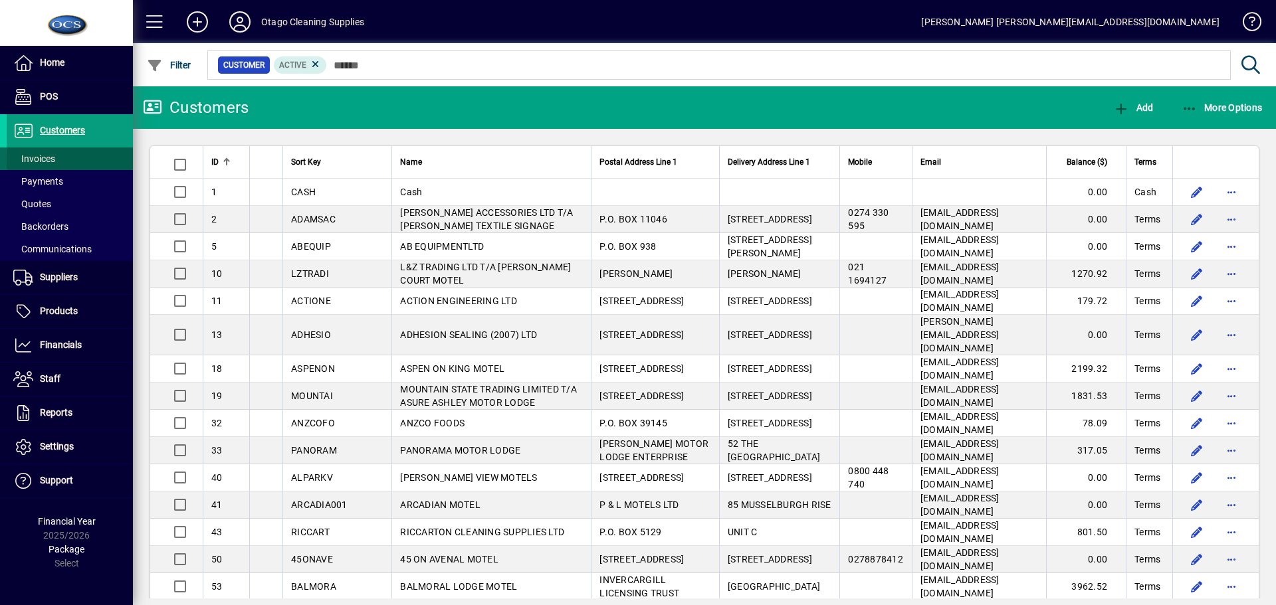
click at [53, 158] on span "Invoices" at bounding box center [34, 159] width 42 height 11
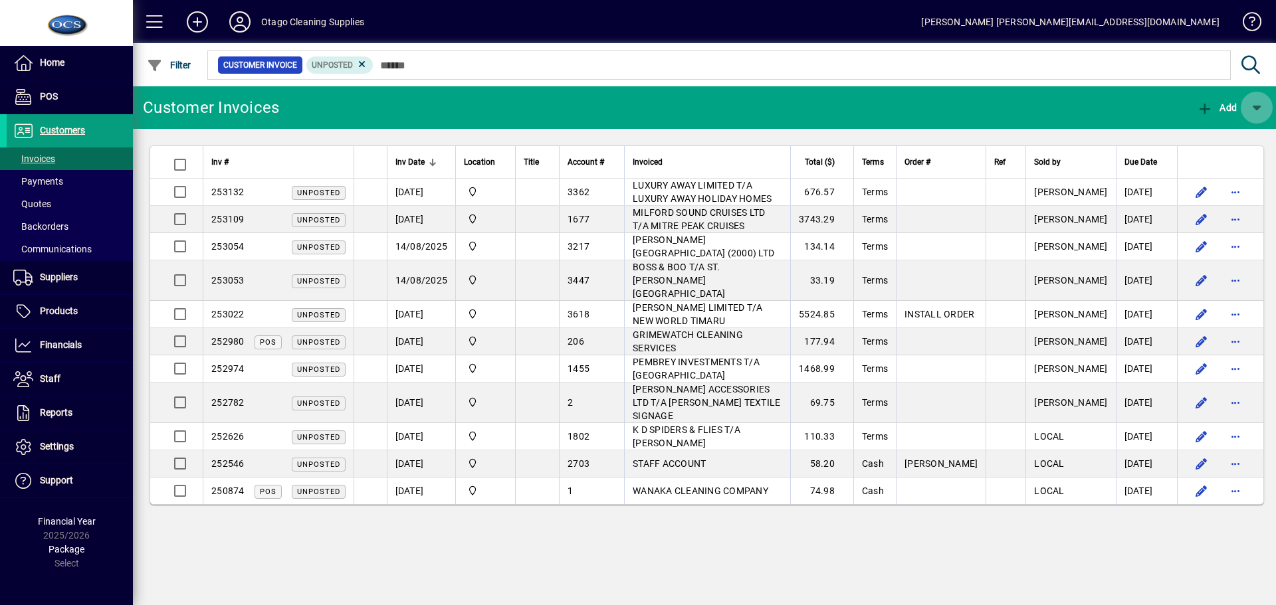
click at [1256, 106] on span "button" at bounding box center [1257, 108] width 32 height 32
click at [1045, 114] on div at bounding box center [638, 302] width 1276 height 605
click at [40, 159] on span "Invoices" at bounding box center [34, 159] width 42 height 11
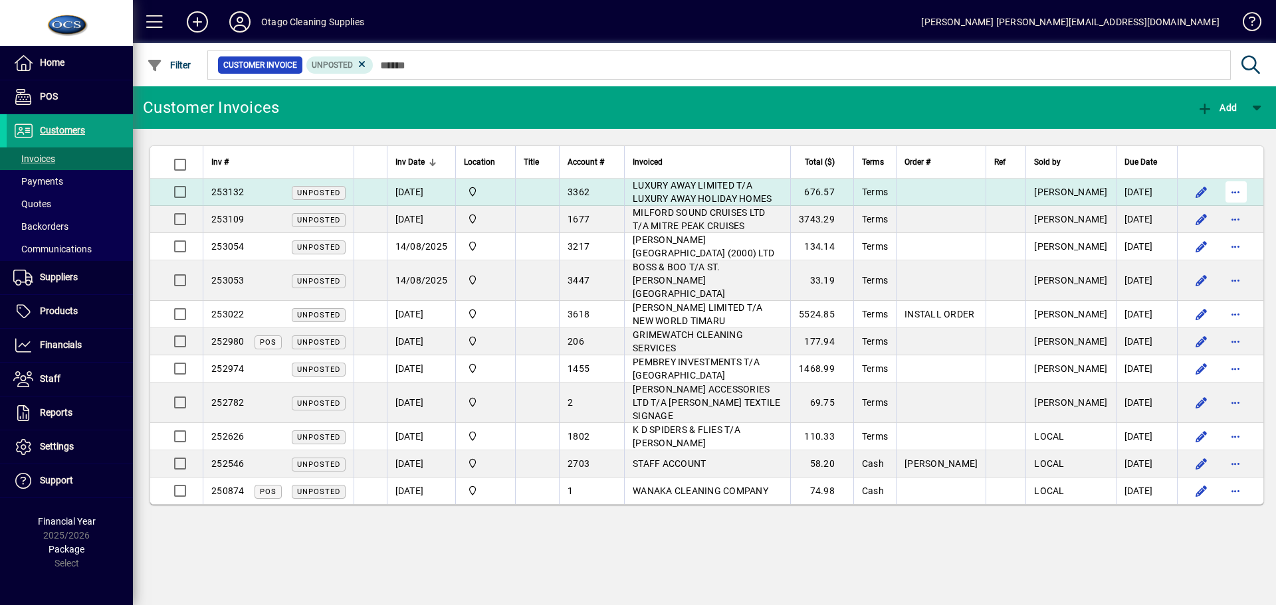
click at [1236, 191] on span "button" at bounding box center [1236, 192] width 32 height 32
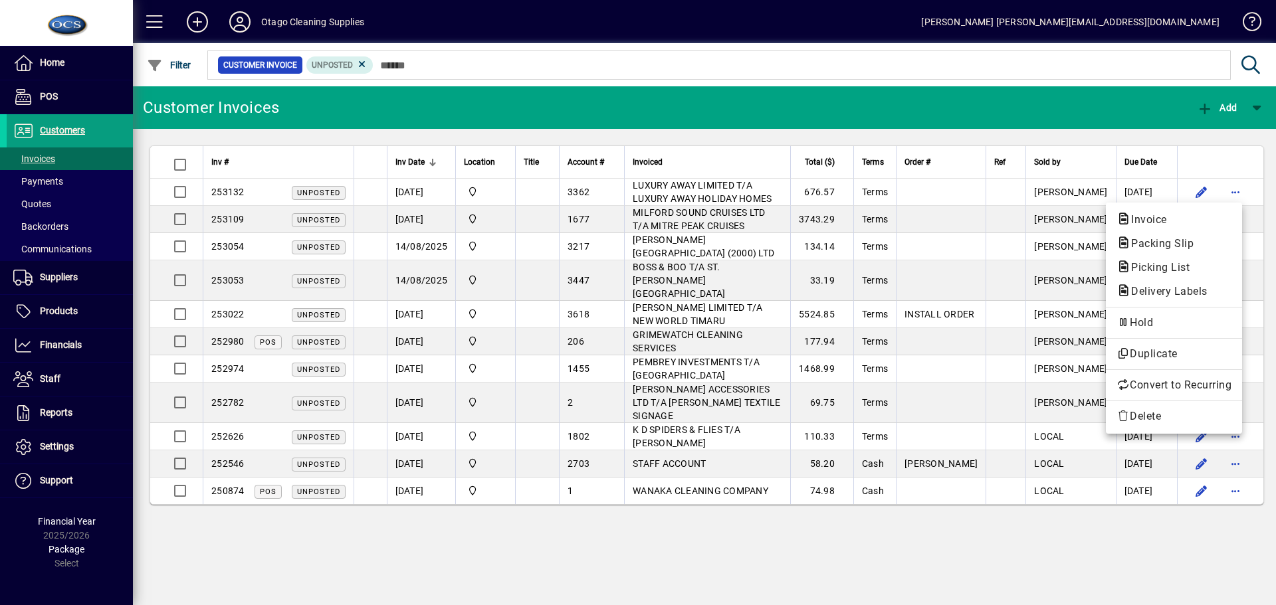
click at [1049, 108] on div at bounding box center [638, 302] width 1276 height 605
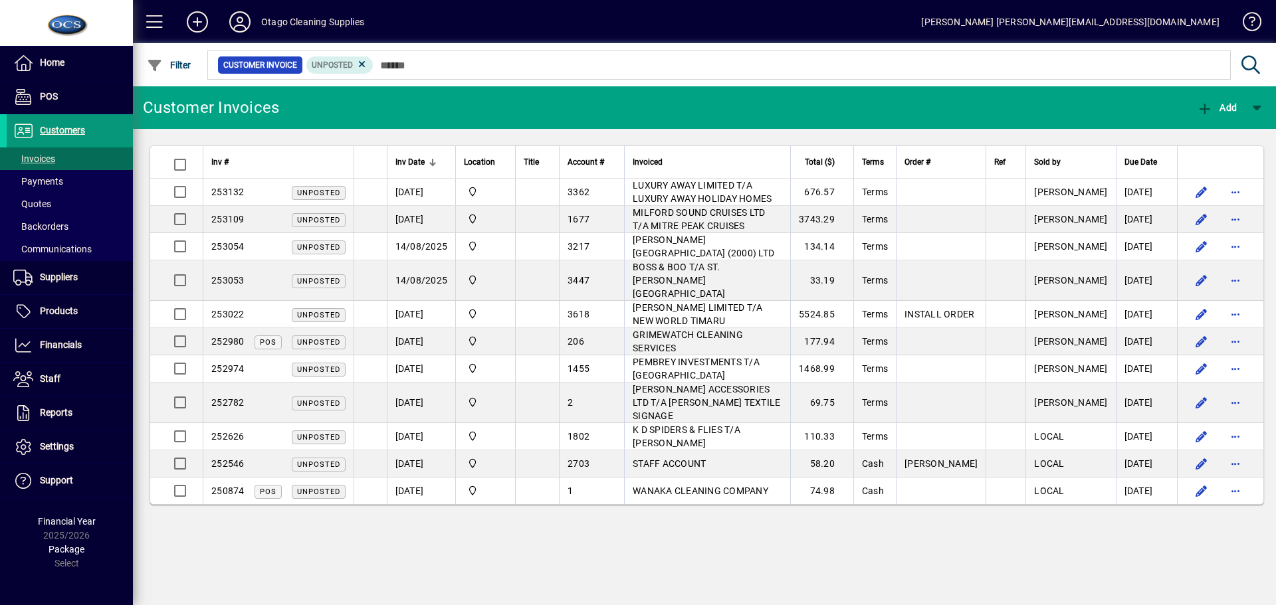
click at [51, 130] on span "Customers" at bounding box center [62, 130] width 45 height 11
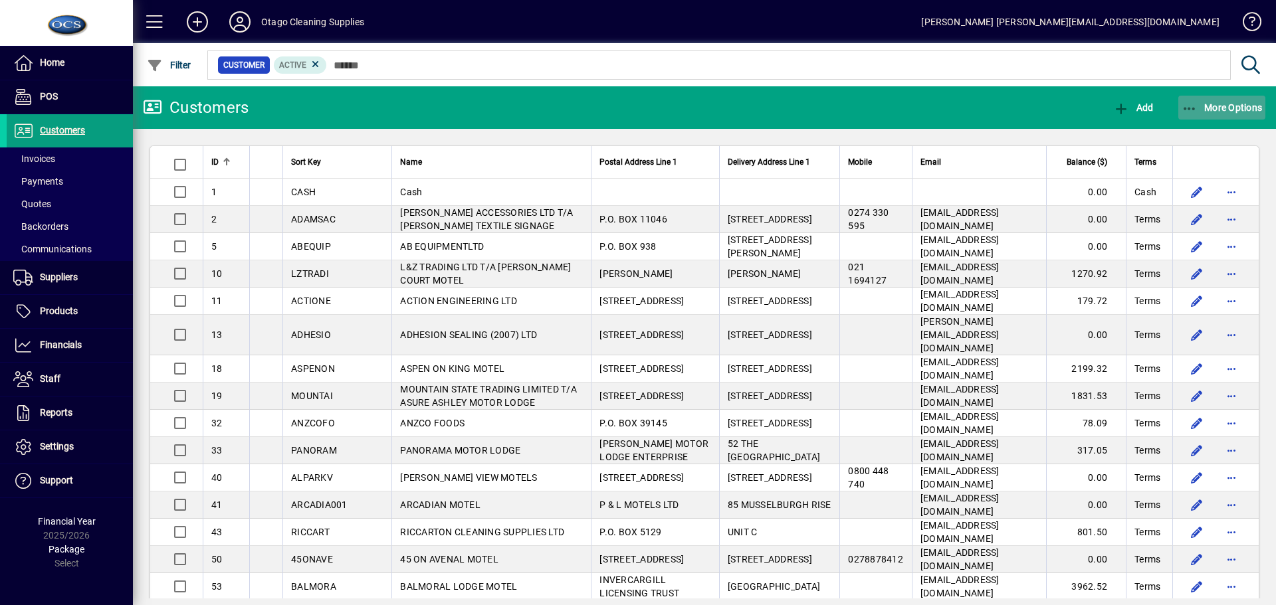
click at [1229, 102] on span "More Options" at bounding box center [1222, 107] width 81 height 11
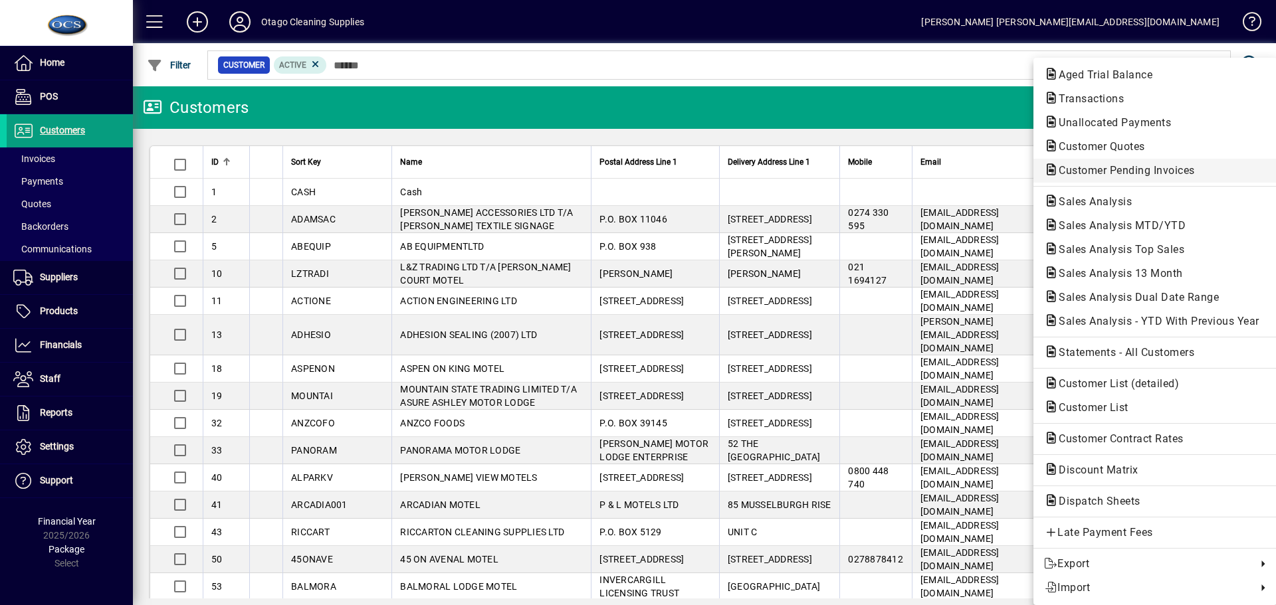
click at [1164, 170] on span "Customer Pending Invoices" at bounding box center [1123, 170] width 158 height 13
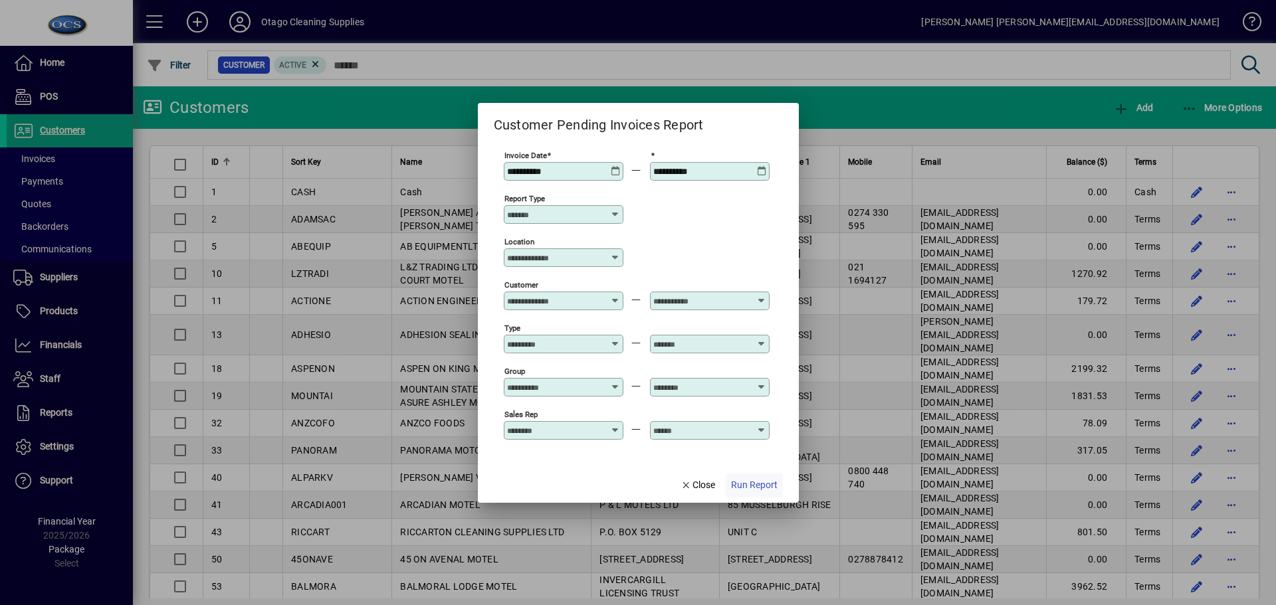
click at [767, 485] on span "Run Report" at bounding box center [754, 486] width 47 height 14
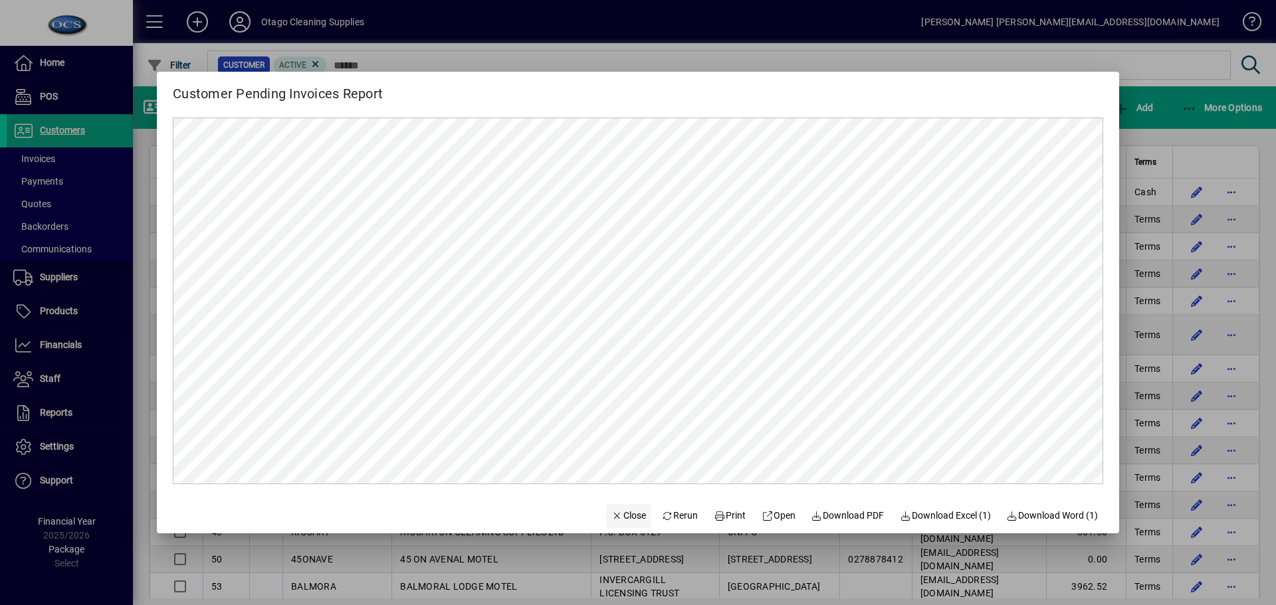
click at [622, 516] on span "Close" at bounding box center [628, 516] width 35 height 14
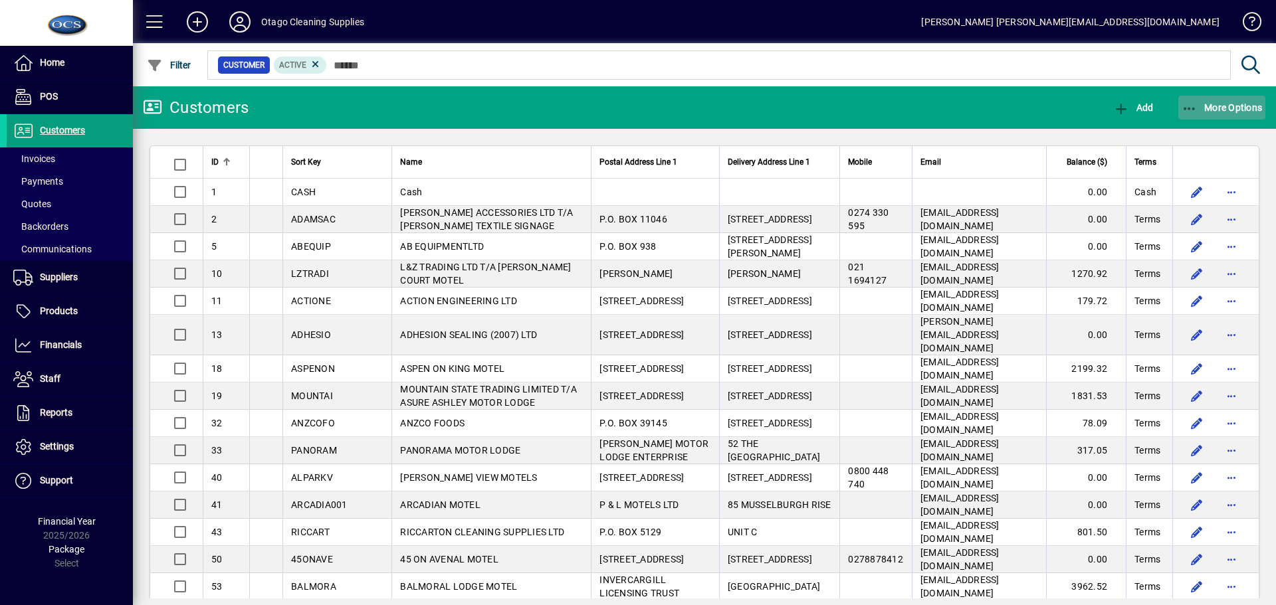
click at [1240, 103] on span "More Options" at bounding box center [1222, 107] width 81 height 11
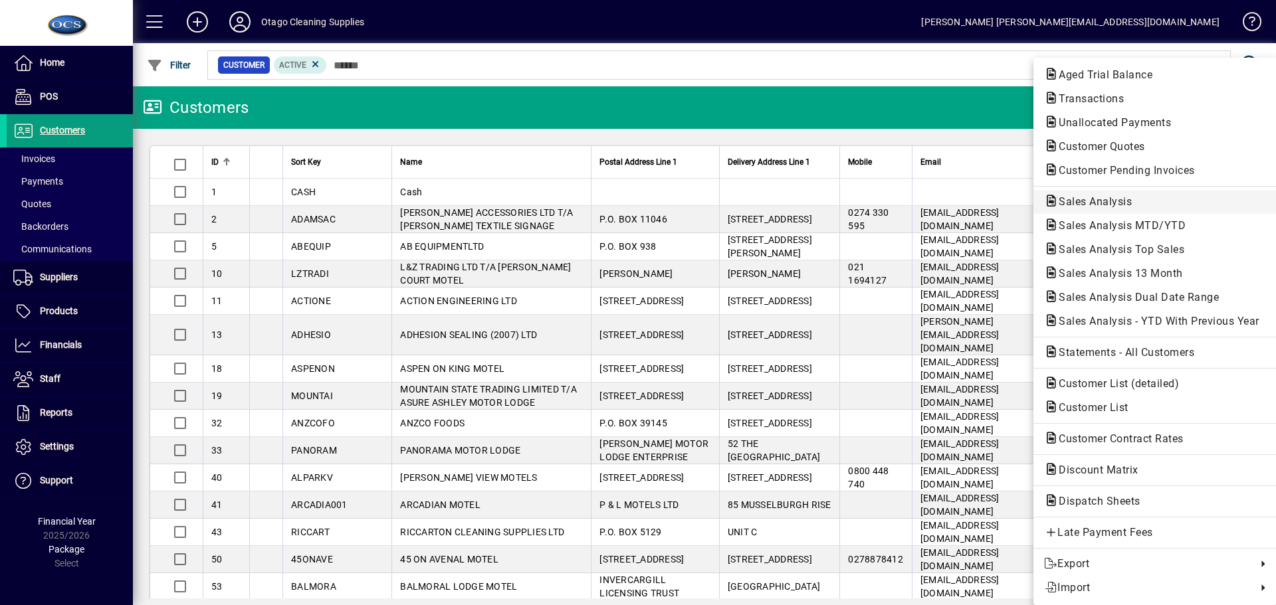
click at [1114, 200] on span "Sales Analysis" at bounding box center [1091, 201] width 94 height 13
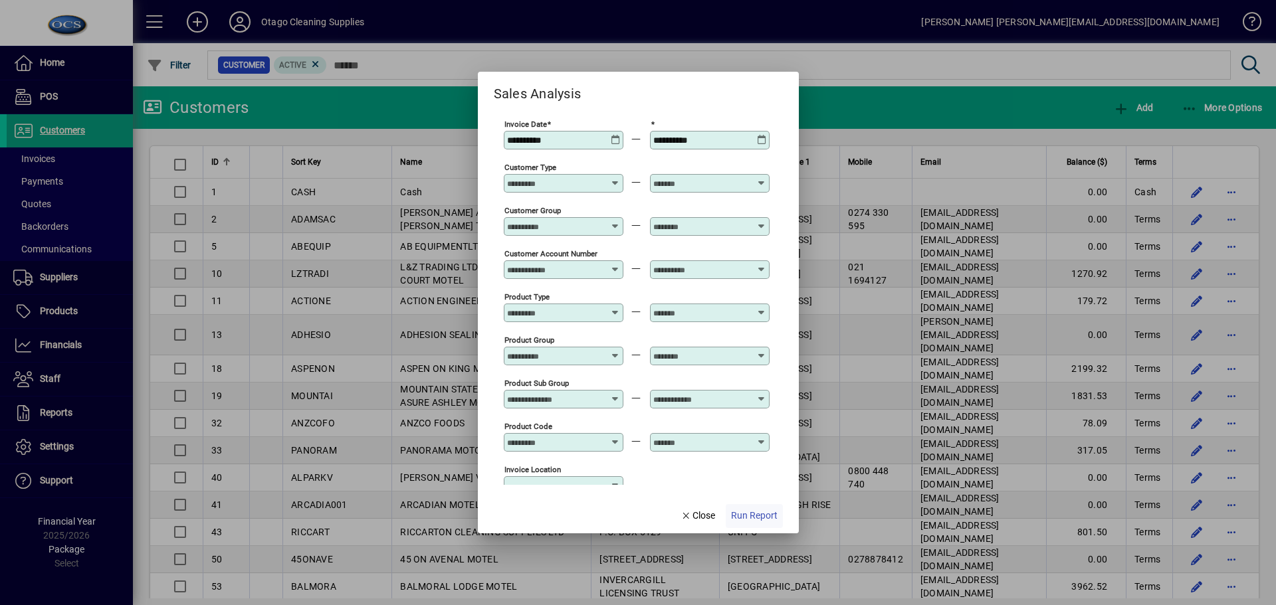
click at [748, 513] on span "Run Report" at bounding box center [754, 516] width 47 height 14
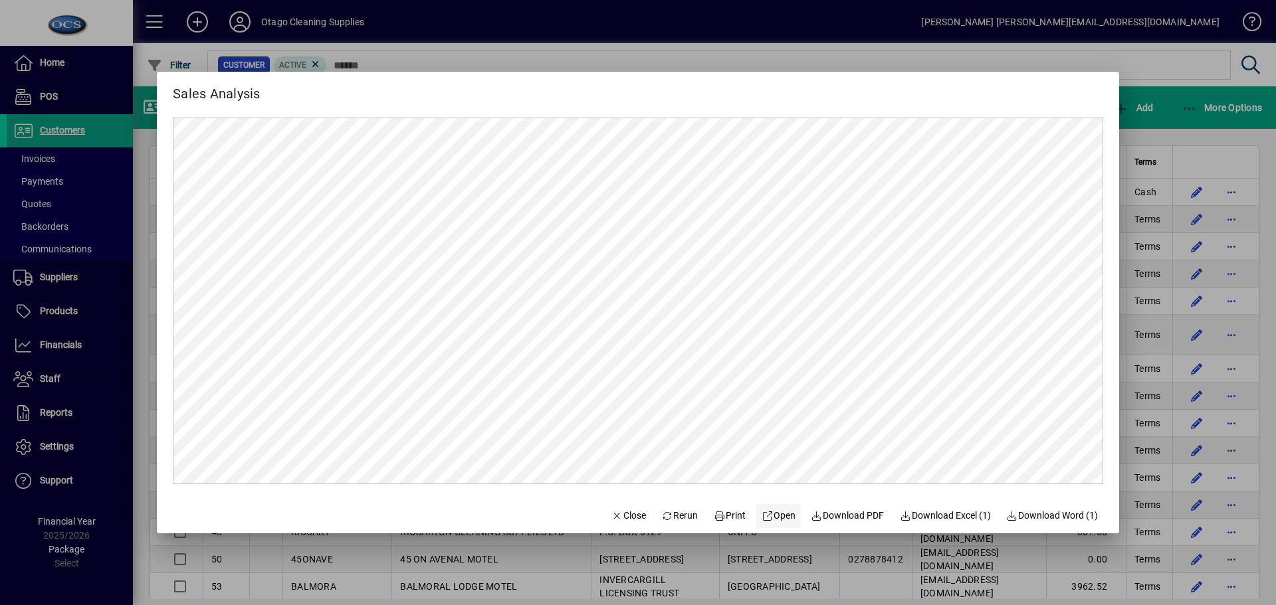
click at [779, 516] on span "Open" at bounding box center [779, 516] width 34 height 14
click at [615, 521] on span "Close" at bounding box center [628, 516] width 35 height 14
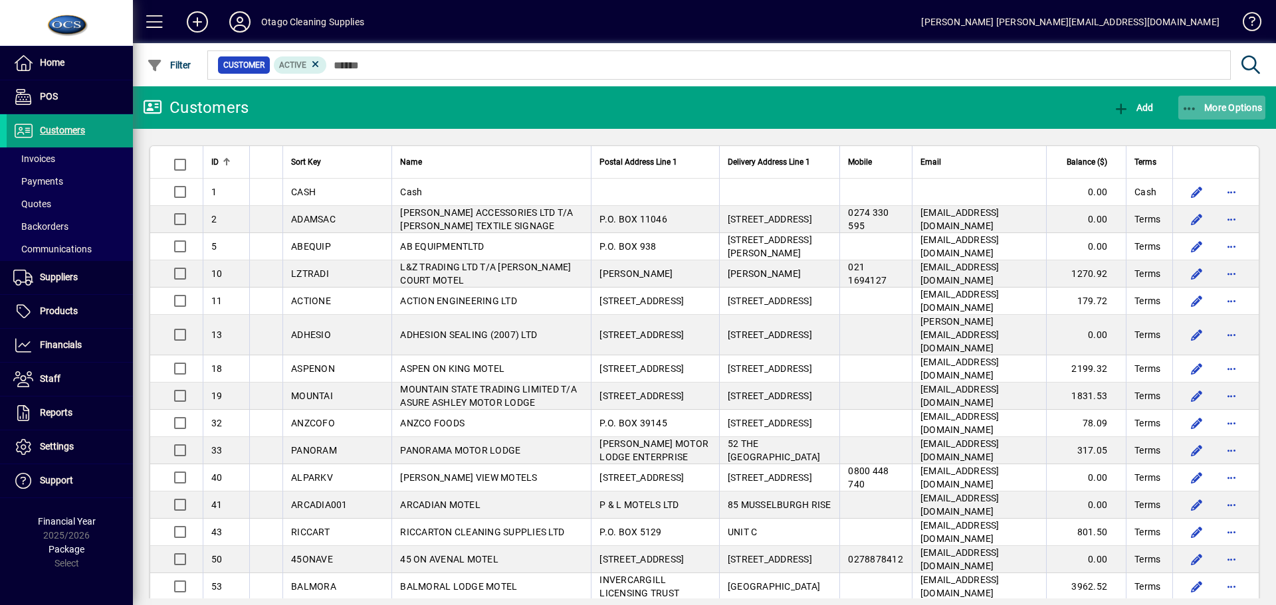
click at [1226, 104] on span "More Options" at bounding box center [1222, 107] width 81 height 11
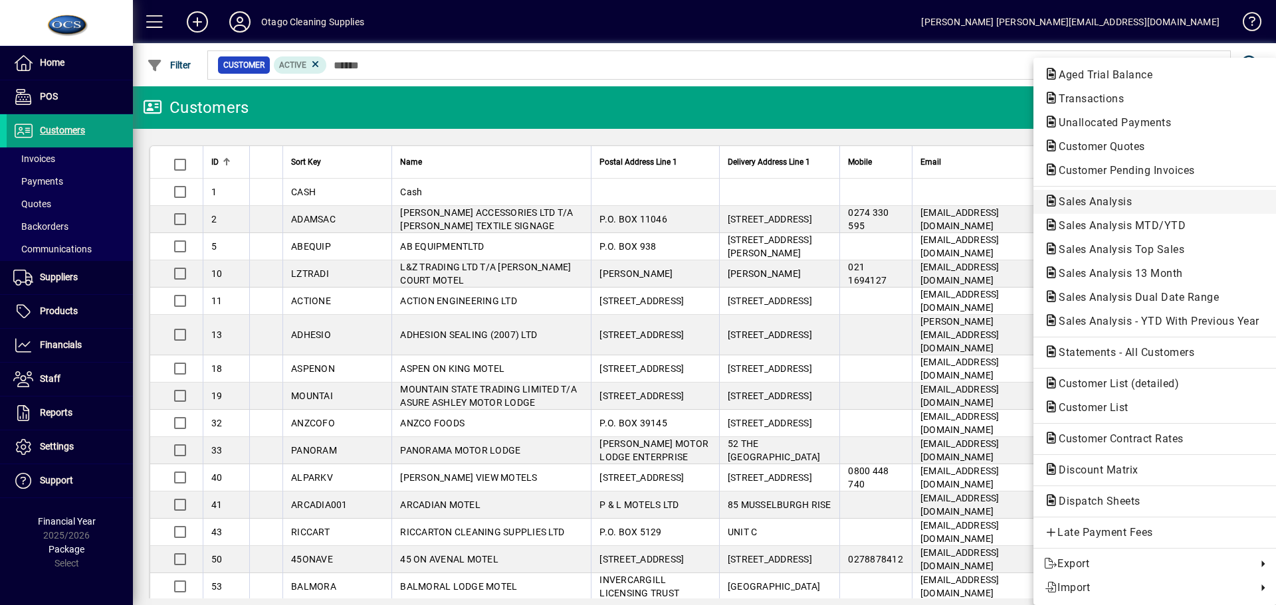
click at [1128, 199] on span "Sales Analysis" at bounding box center [1091, 201] width 94 height 13
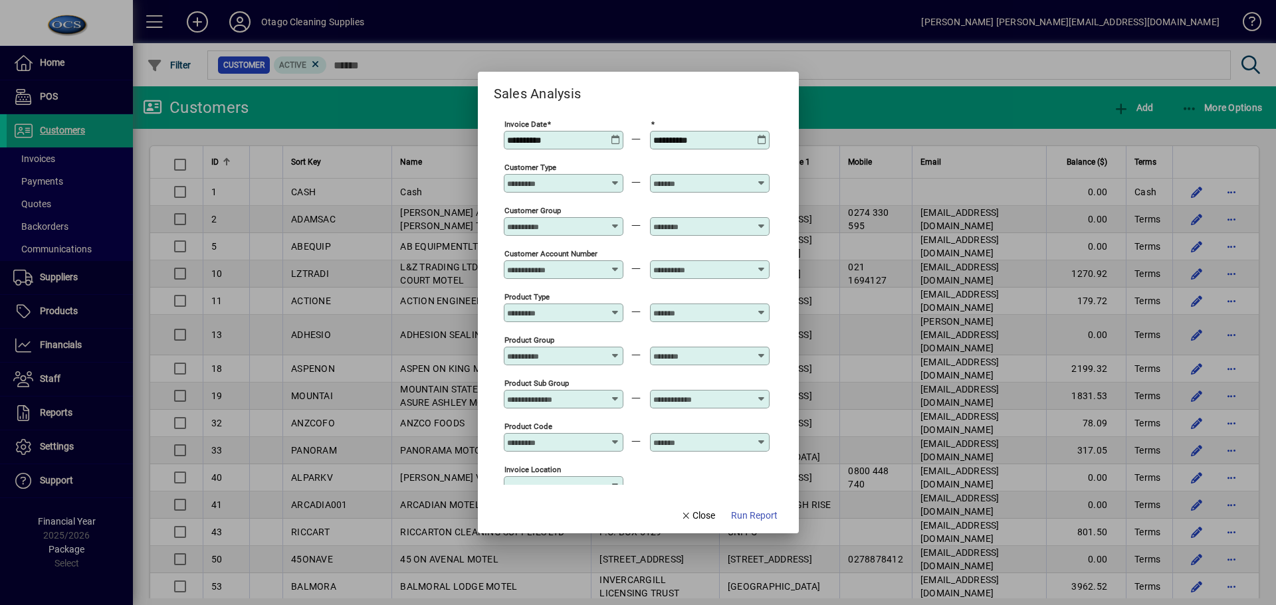
click at [617, 135] on icon at bounding box center [616, 135] width 10 height 0
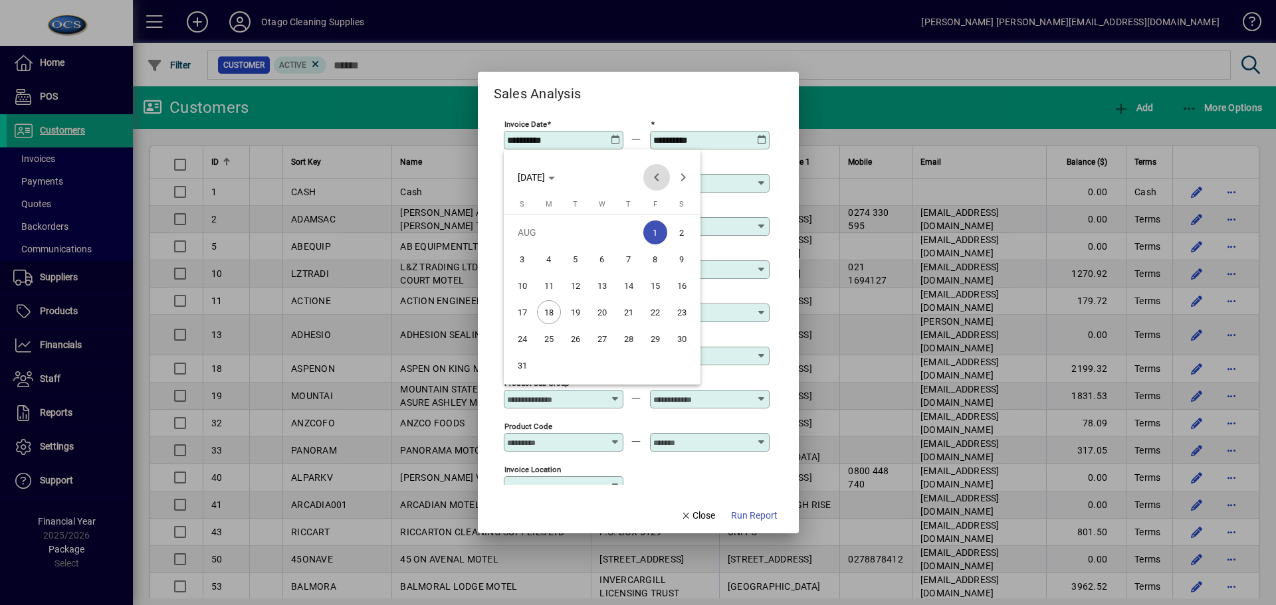
click at [659, 178] on span "Previous month" at bounding box center [656, 177] width 27 height 27
click at [576, 262] on span "1" at bounding box center [576, 259] width 24 height 24
type input "**********"
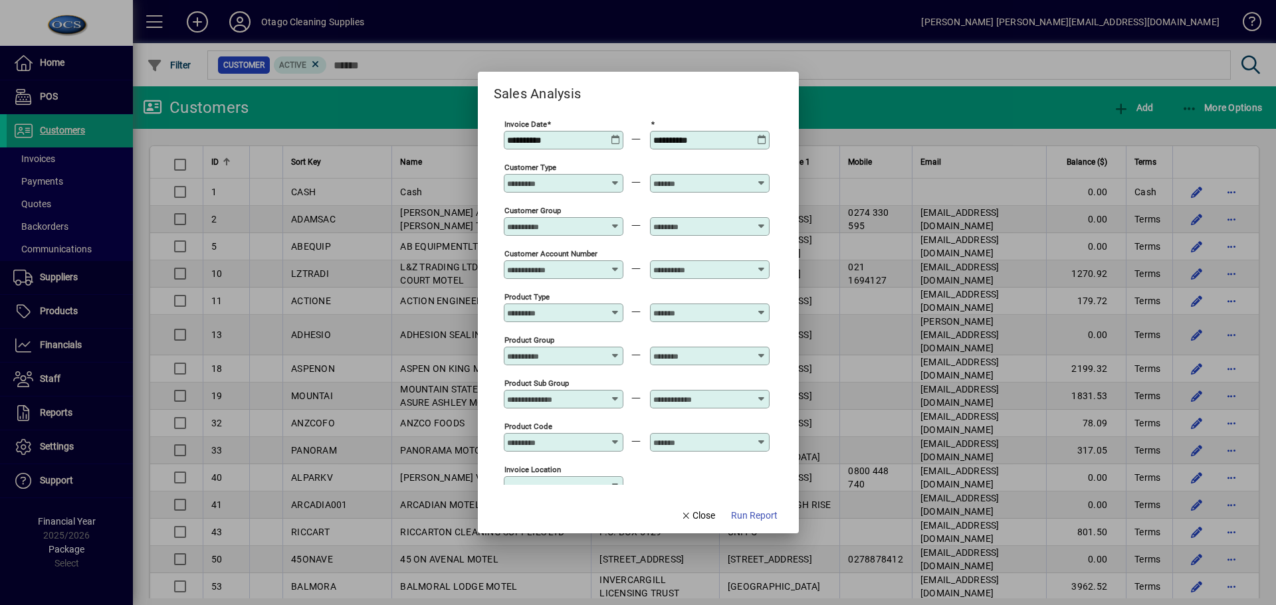
click at [762, 135] on icon at bounding box center [762, 135] width 10 height 0
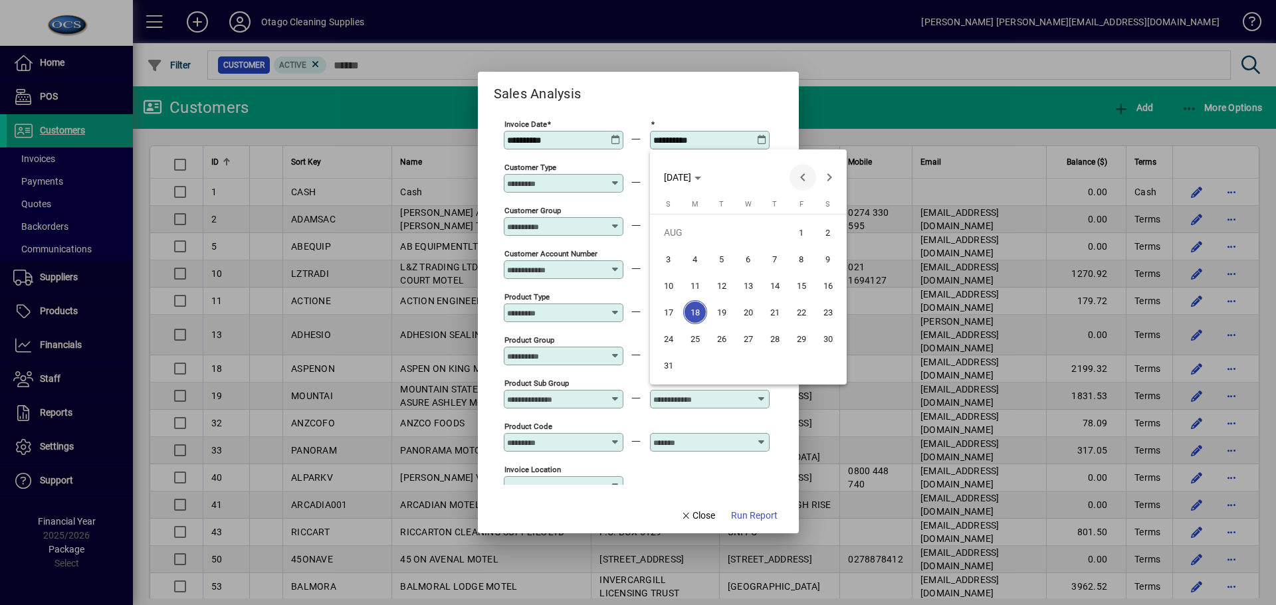
click at [802, 175] on span "Previous month" at bounding box center [803, 177] width 27 height 27
click at [776, 364] on span "31" at bounding box center [775, 366] width 24 height 24
type input "**********"
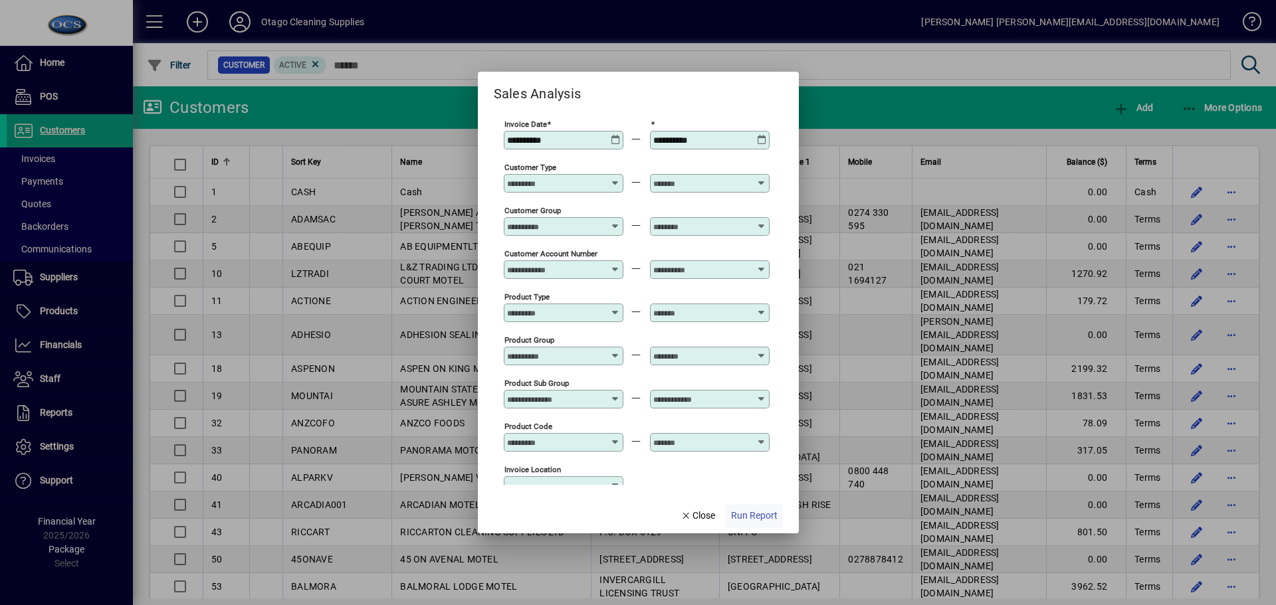
click at [757, 514] on span "Run Report" at bounding box center [754, 516] width 47 height 14
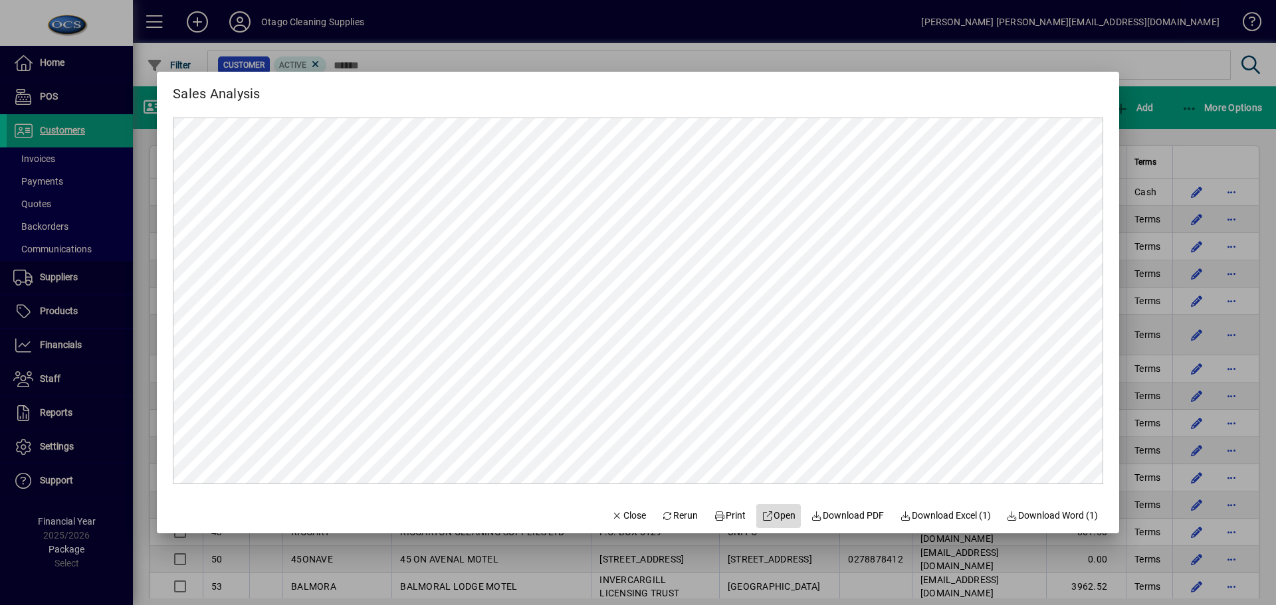
click at [767, 518] on span "Open" at bounding box center [779, 516] width 34 height 14
click at [619, 517] on span "Close" at bounding box center [628, 516] width 35 height 14
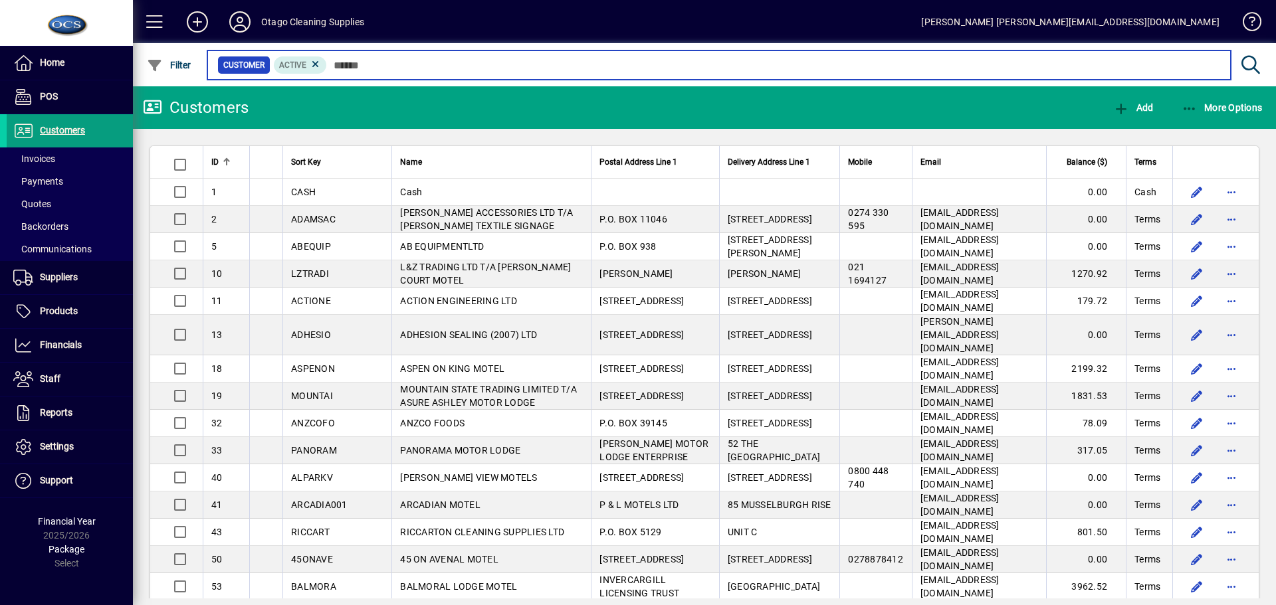
click at [368, 58] on input "text" at bounding box center [773, 65] width 893 height 19
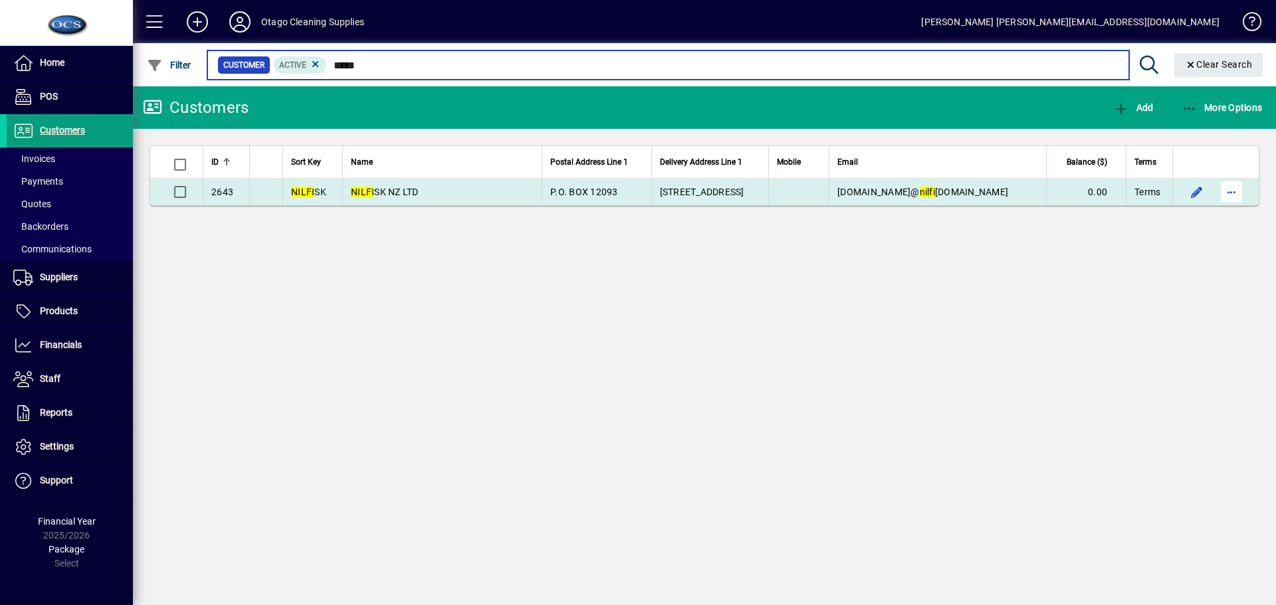
type input "*****"
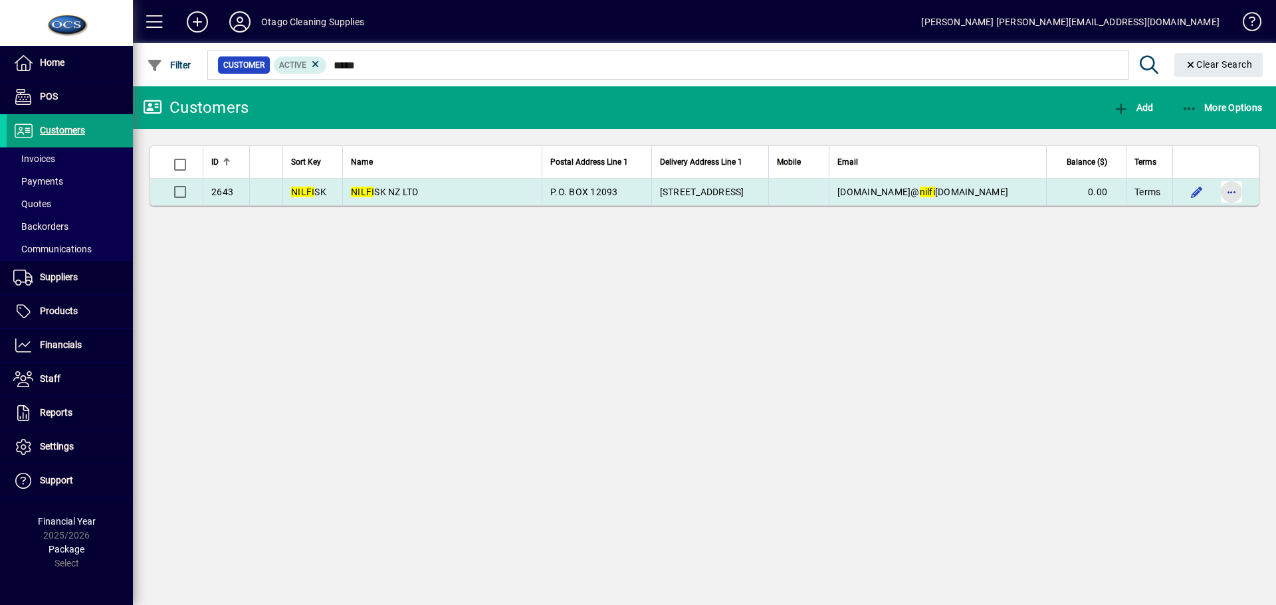
click at [1233, 191] on span "button" at bounding box center [1232, 192] width 32 height 32
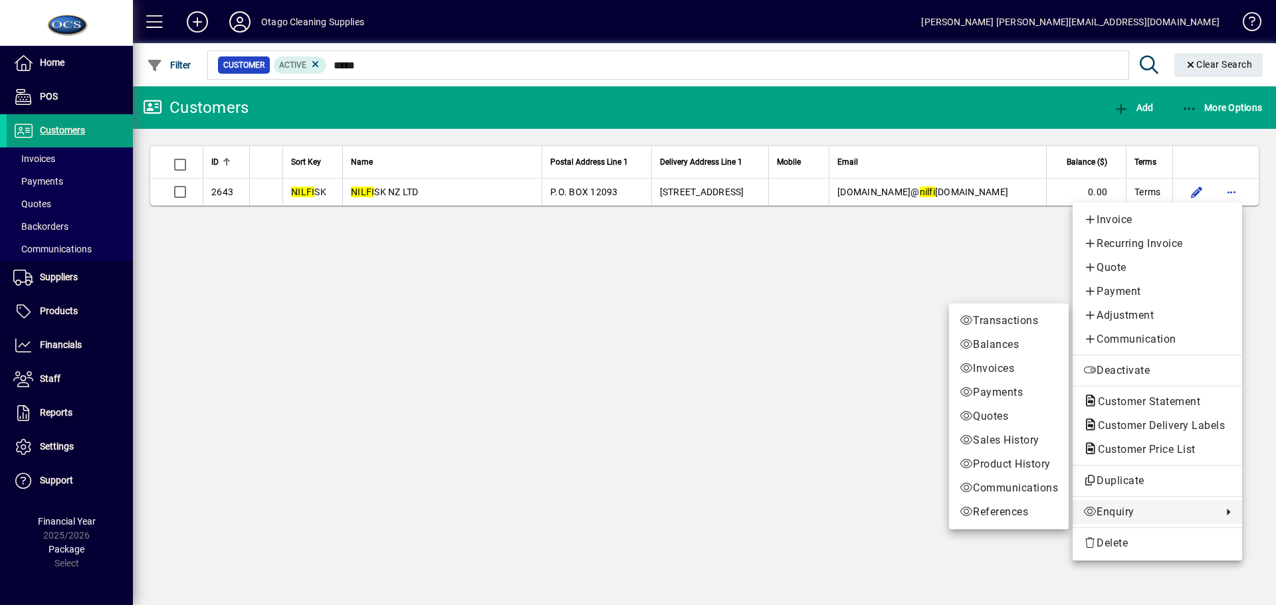
click at [1147, 509] on span "Enquiry" at bounding box center [1149, 512] width 132 height 16
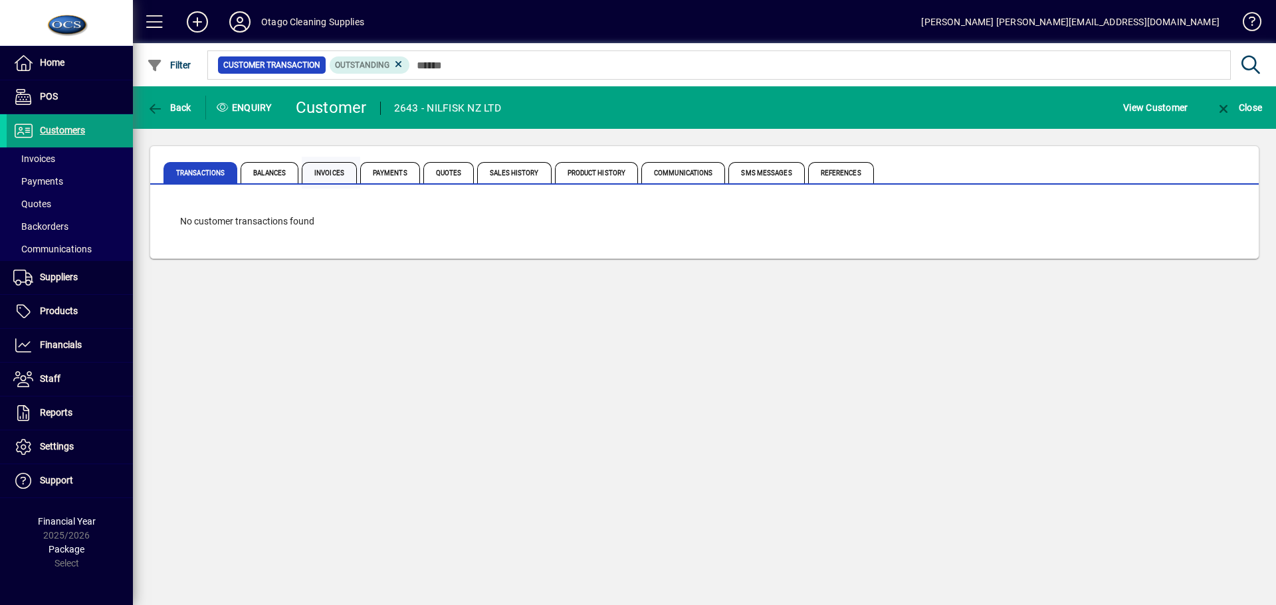
click at [322, 173] on span "Invoices" at bounding box center [329, 172] width 55 height 21
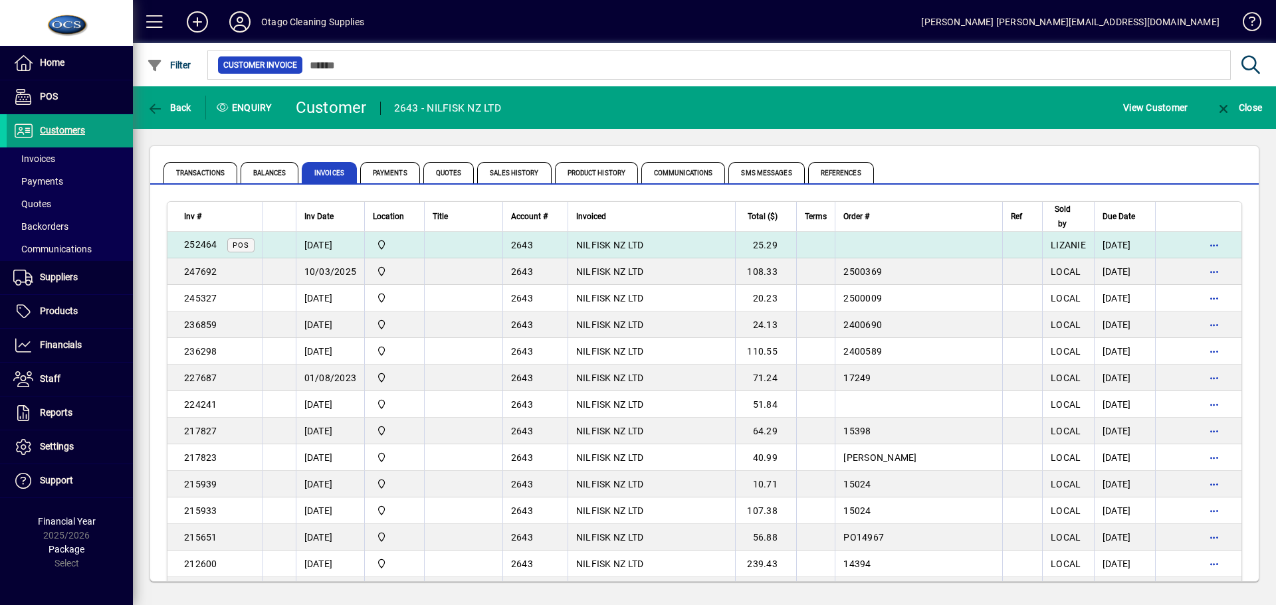
click at [455, 246] on td at bounding box center [463, 245] width 78 height 27
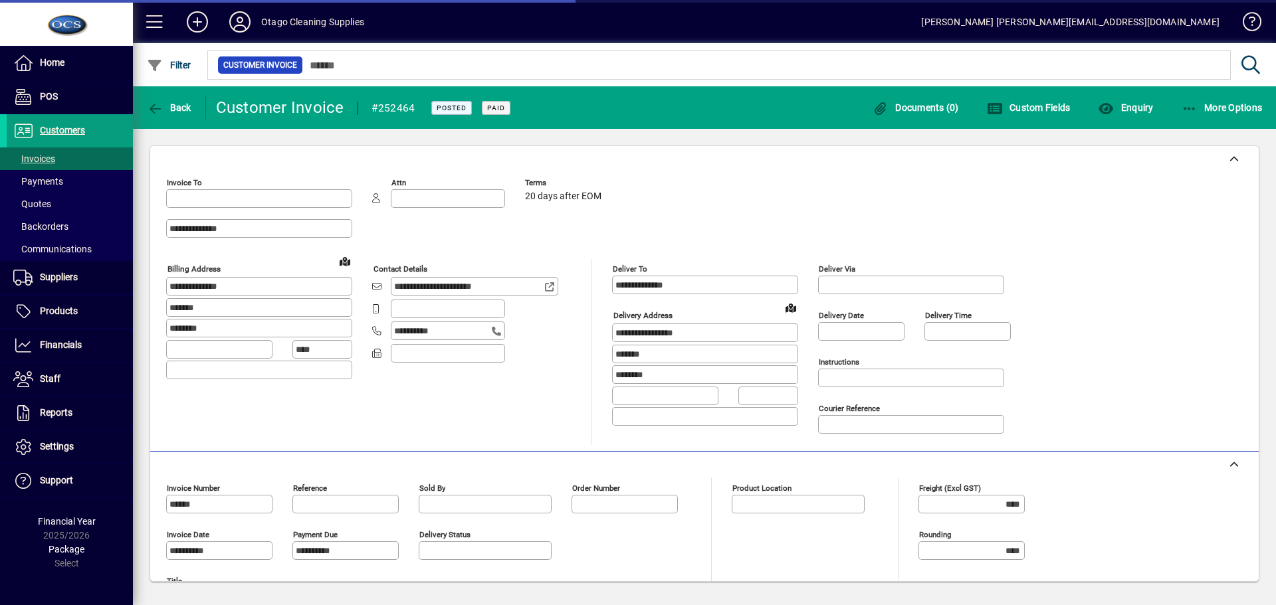
type input "**********"
type input "*******"
type input "**********"
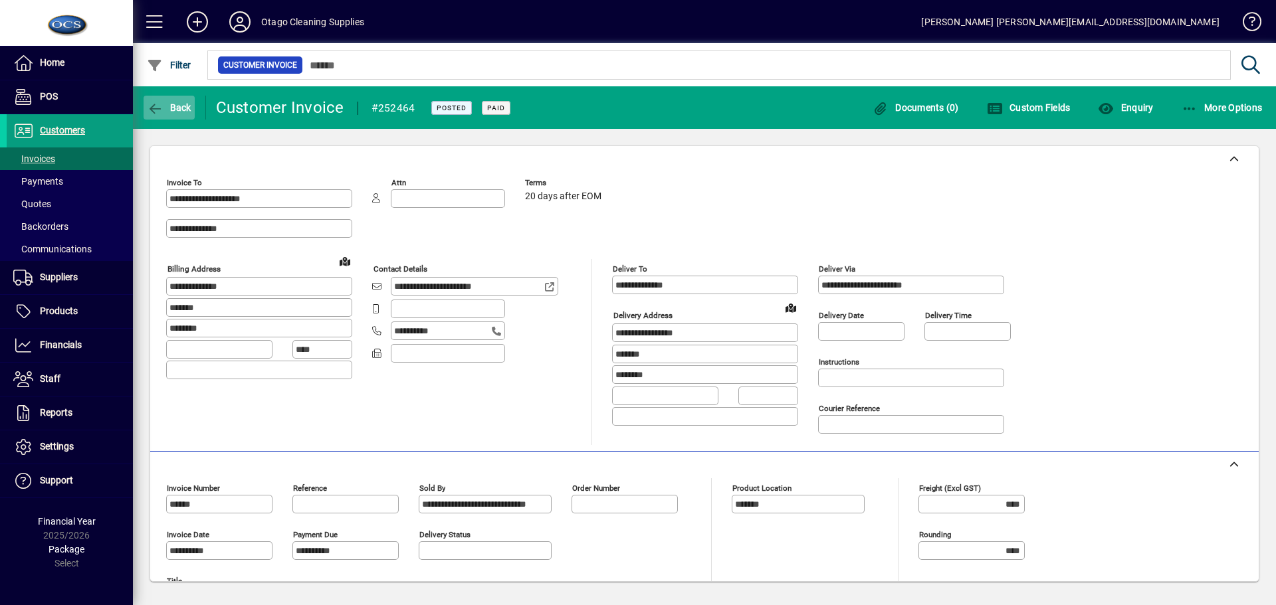
click at [169, 105] on span "Back" at bounding box center [169, 107] width 45 height 11
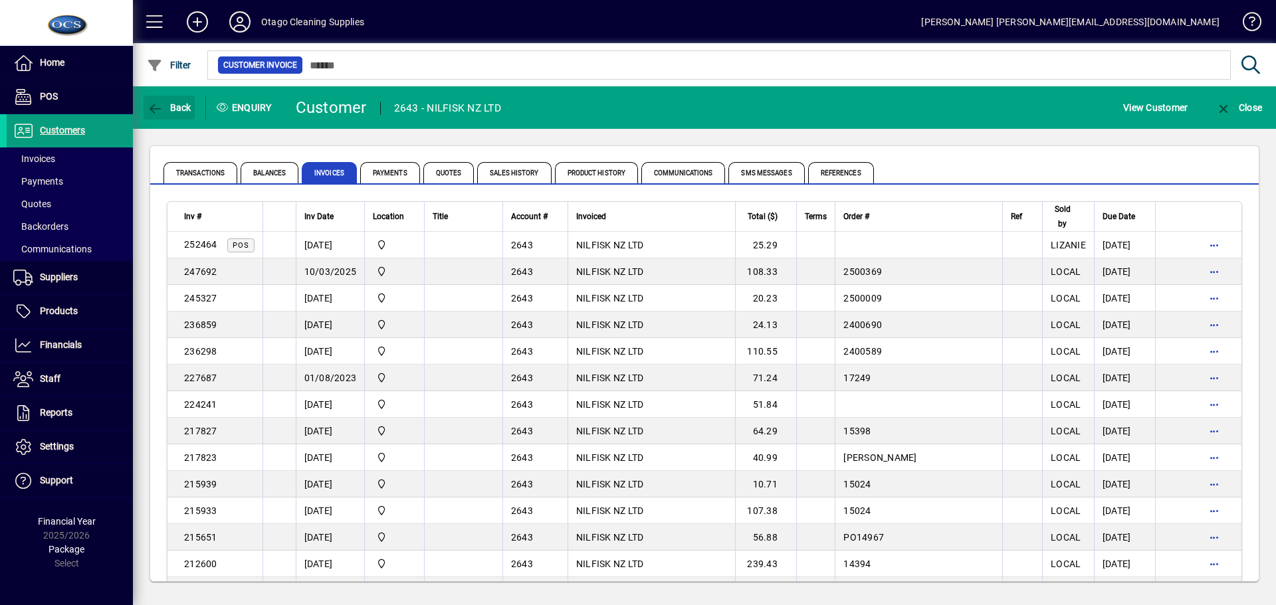
click at [169, 105] on span "Back" at bounding box center [169, 107] width 45 height 11
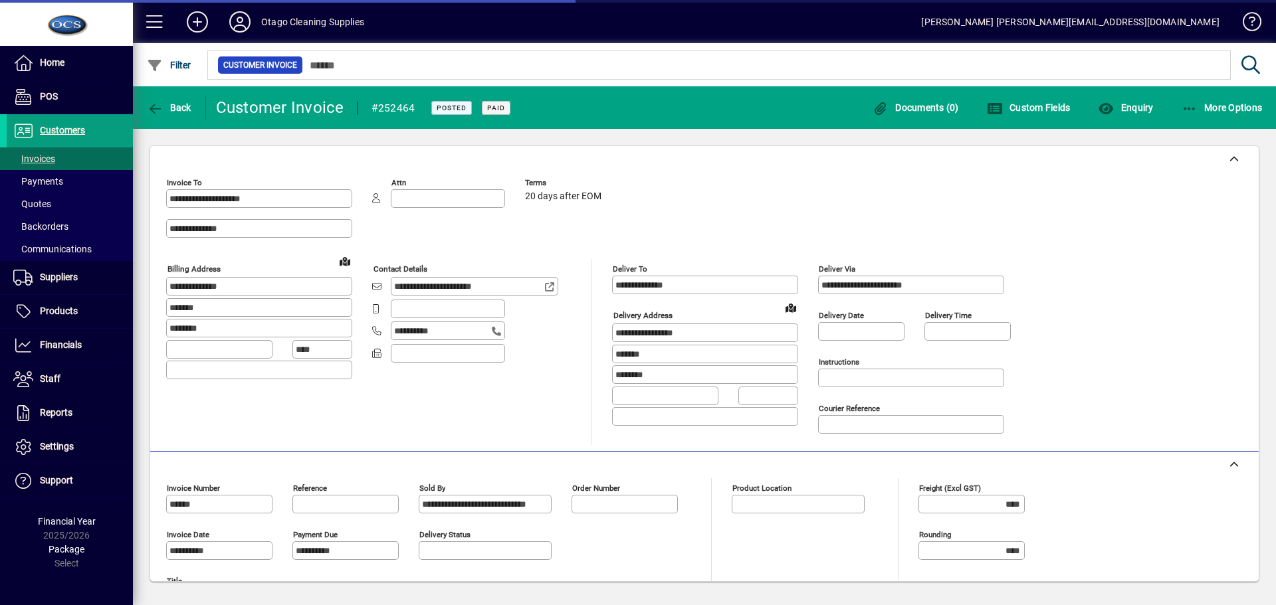
type input "*******"
click at [169, 105] on span "Back" at bounding box center [169, 107] width 45 height 11
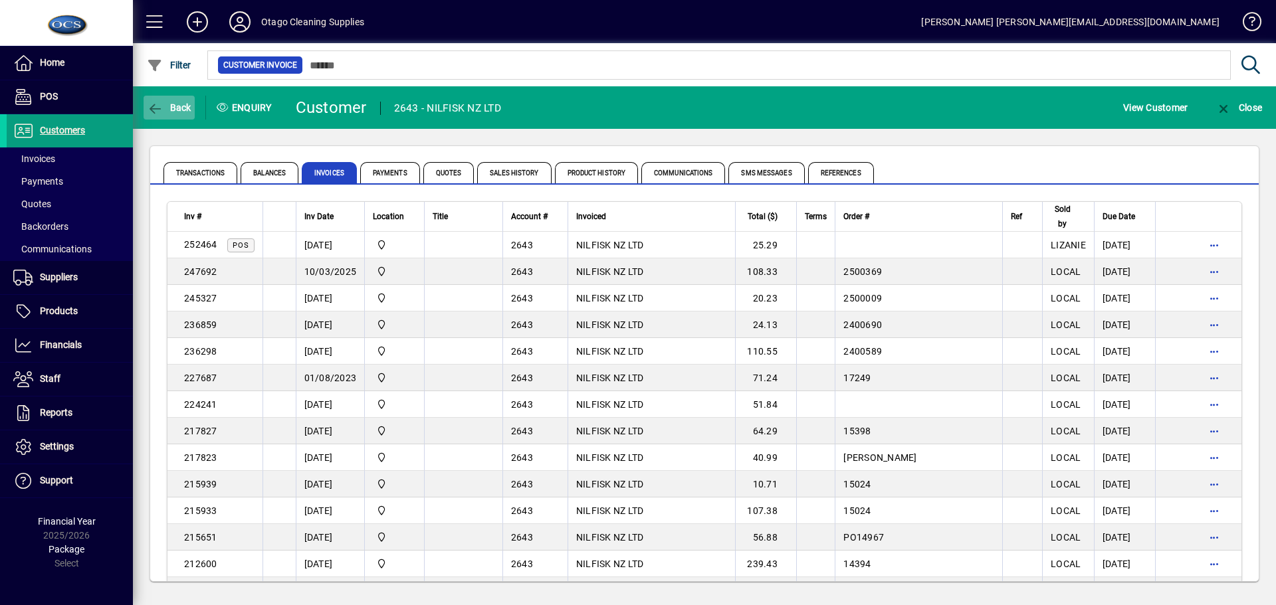
click at [165, 108] on span "Back" at bounding box center [169, 107] width 45 height 11
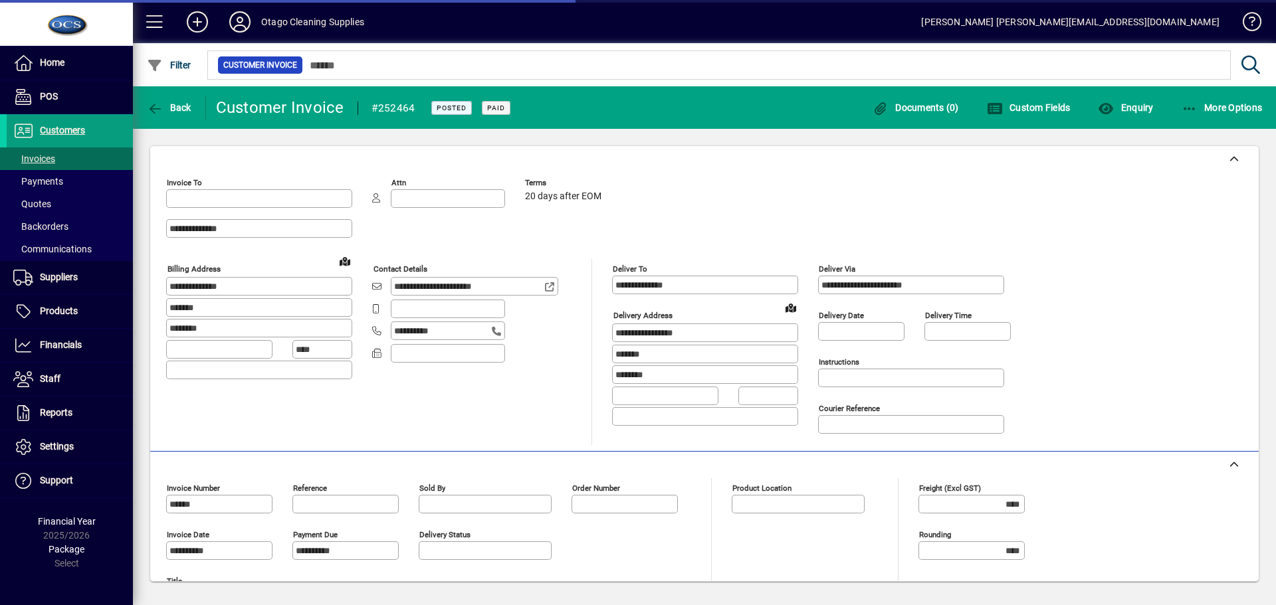
type input "**********"
type input "*******"
click at [165, 108] on span "Back" at bounding box center [169, 107] width 45 height 11
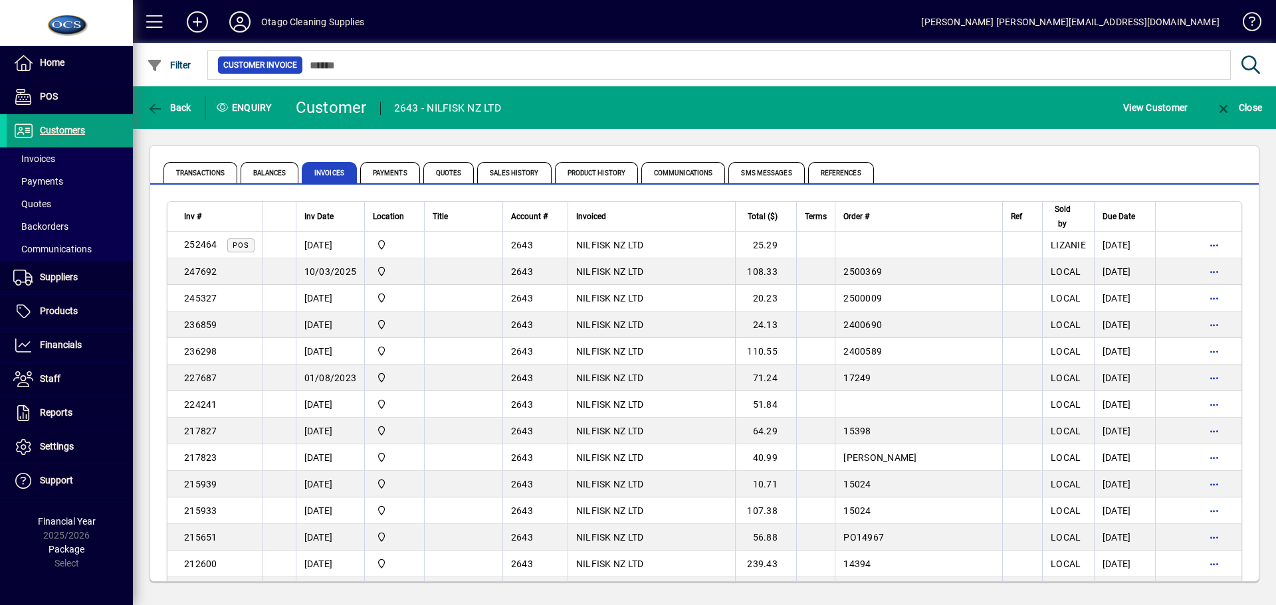
click at [165, 108] on span "Back" at bounding box center [169, 107] width 45 height 11
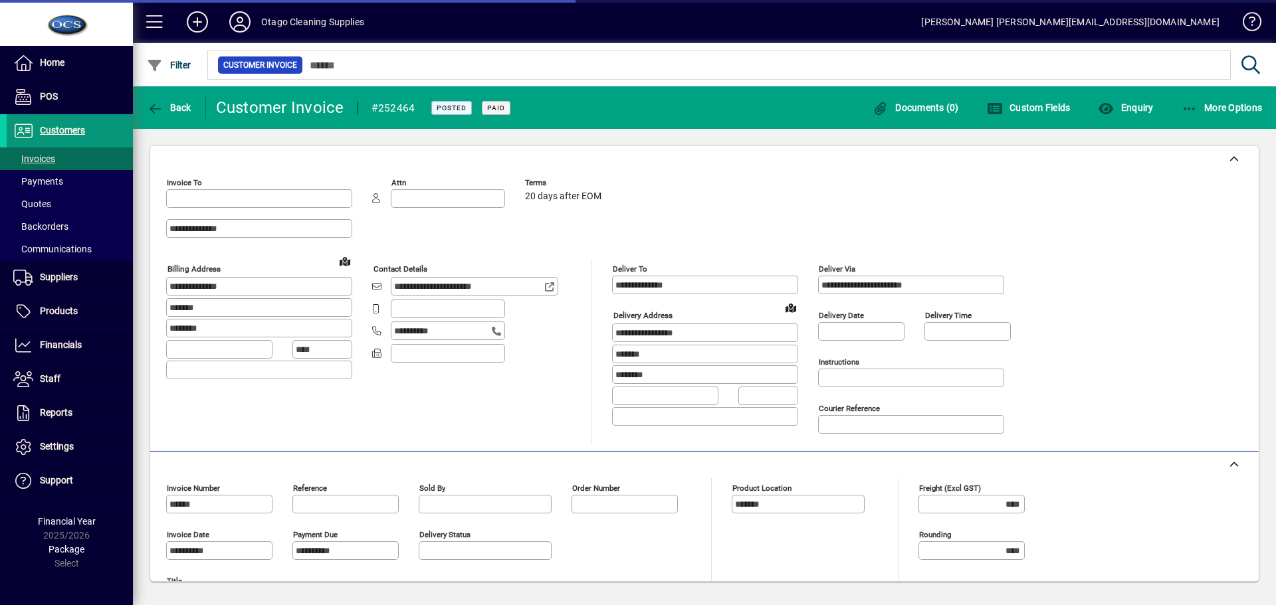
type input "**********"
click at [69, 130] on span "Customers" at bounding box center [62, 130] width 45 height 11
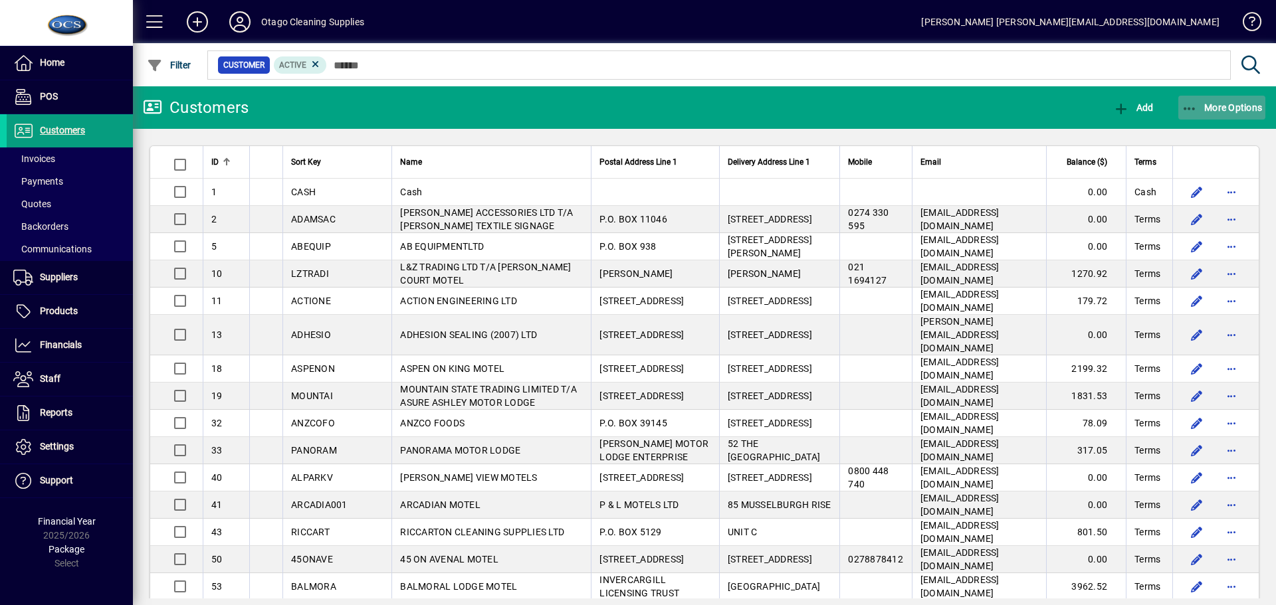
click at [1231, 102] on span "More Options" at bounding box center [1222, 107] width 81 height 11
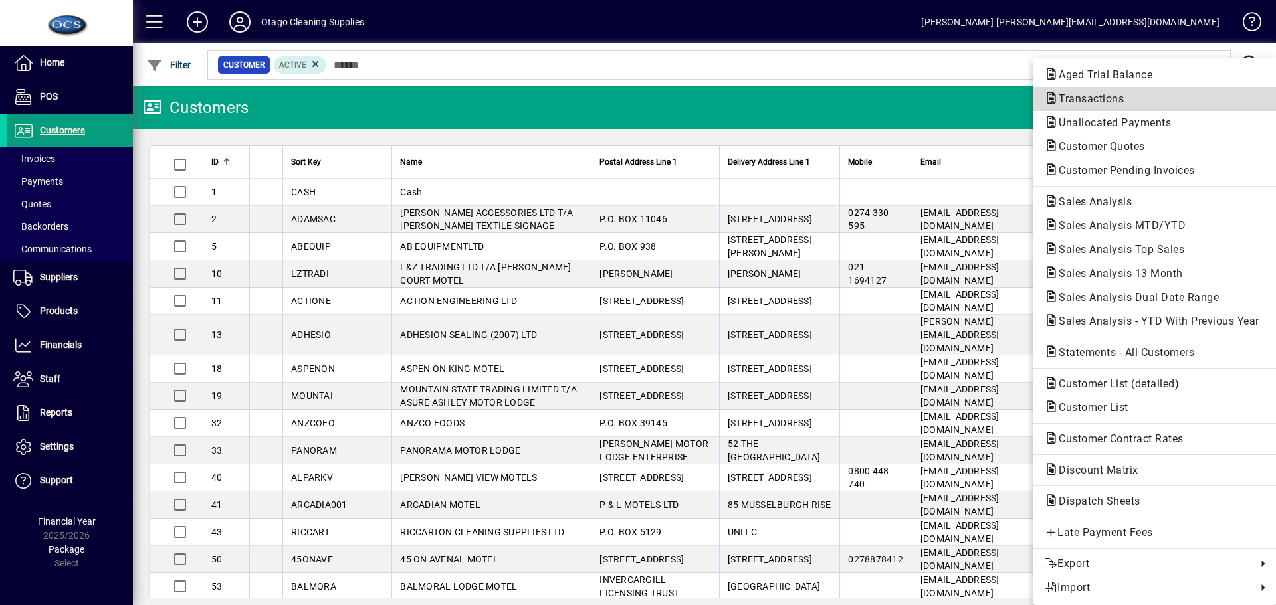
click at [1083, 96] on span "Transactions" at bounding box center [1087, 98] width 86 height 13
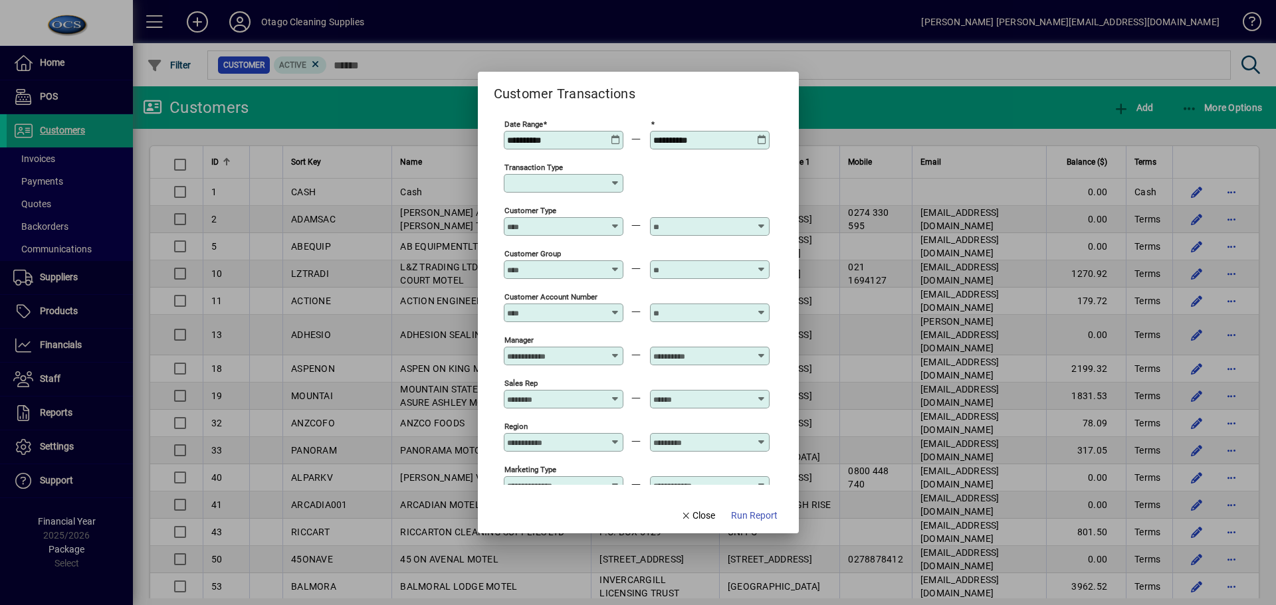
click at [613, 135] on icon at bounding box center [616, 135] width 10 height 0
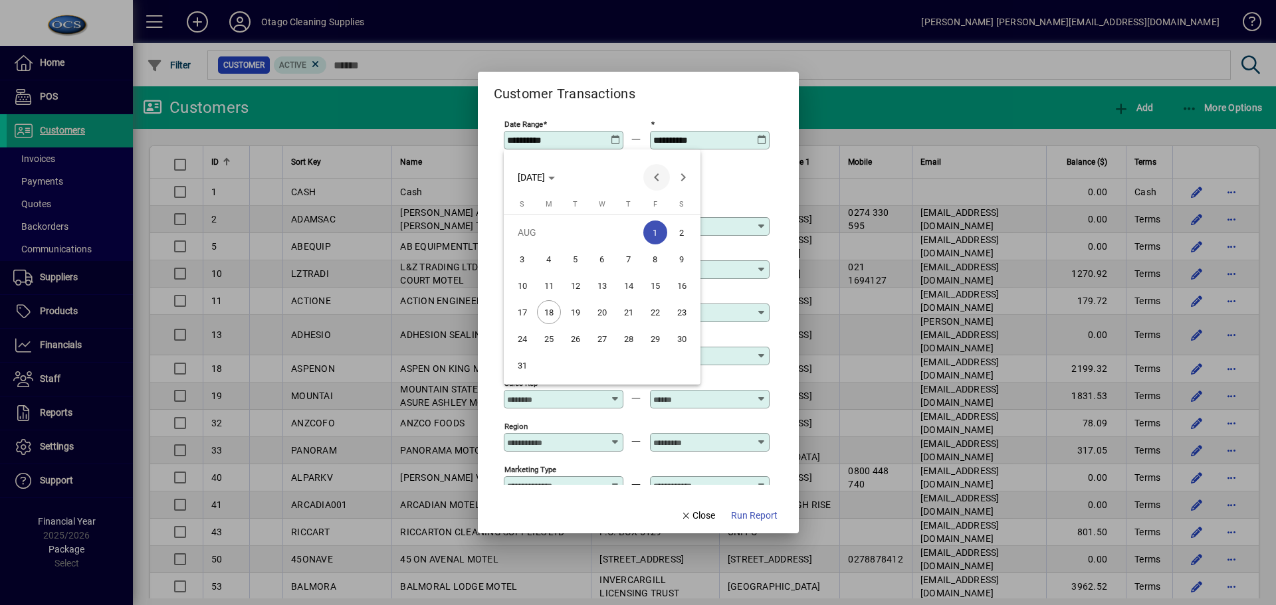
click at [657, 175] on span "Previous month" at bounding box center [656, 177] width 27 height 27
click at [575, 260] on span "1" at bounding box center [576, 259] width 24 height 24
type input "**********"
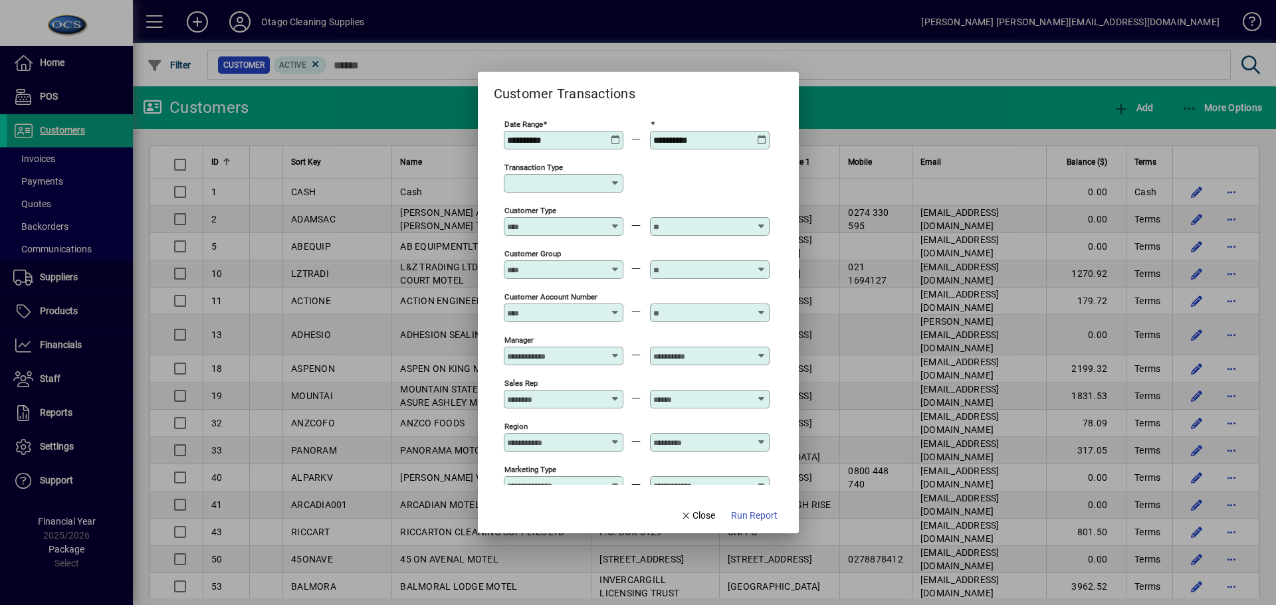
click at [764, 135] on icon at bounding box center [762, 135] width 10 height 0
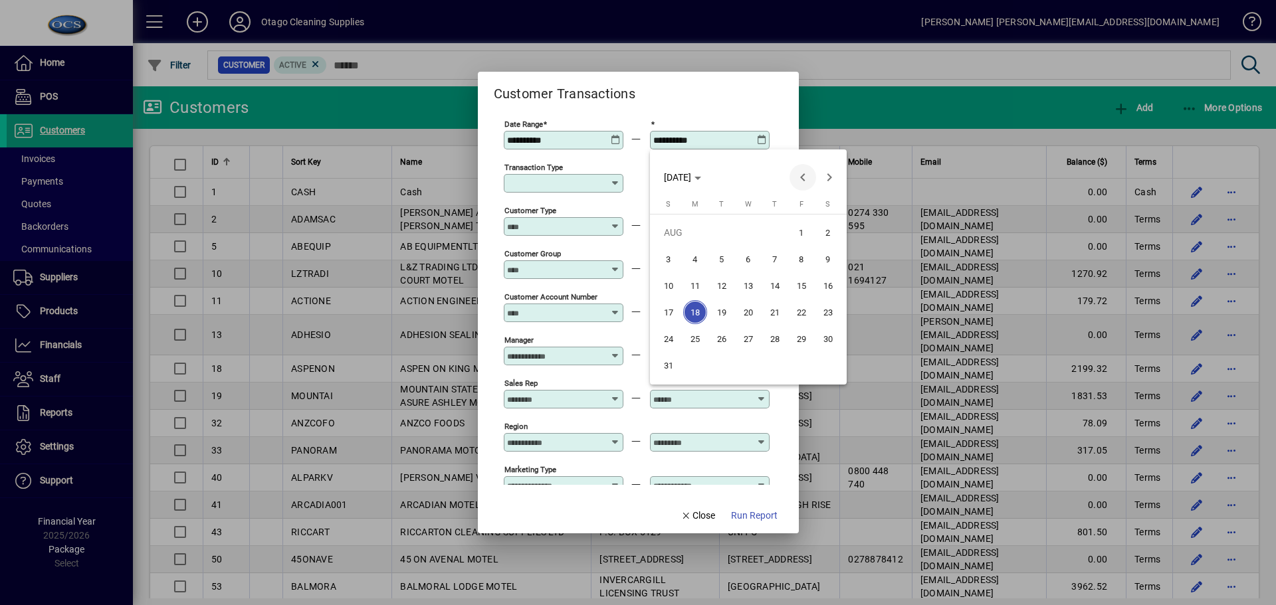
click at [807, 176] on span "Previous month" at bounding box center [803, 177] width 27 height 27
click at [779, 368] on span "31" at bounding box center [775, 366] width 24 height 24
type input "**********"
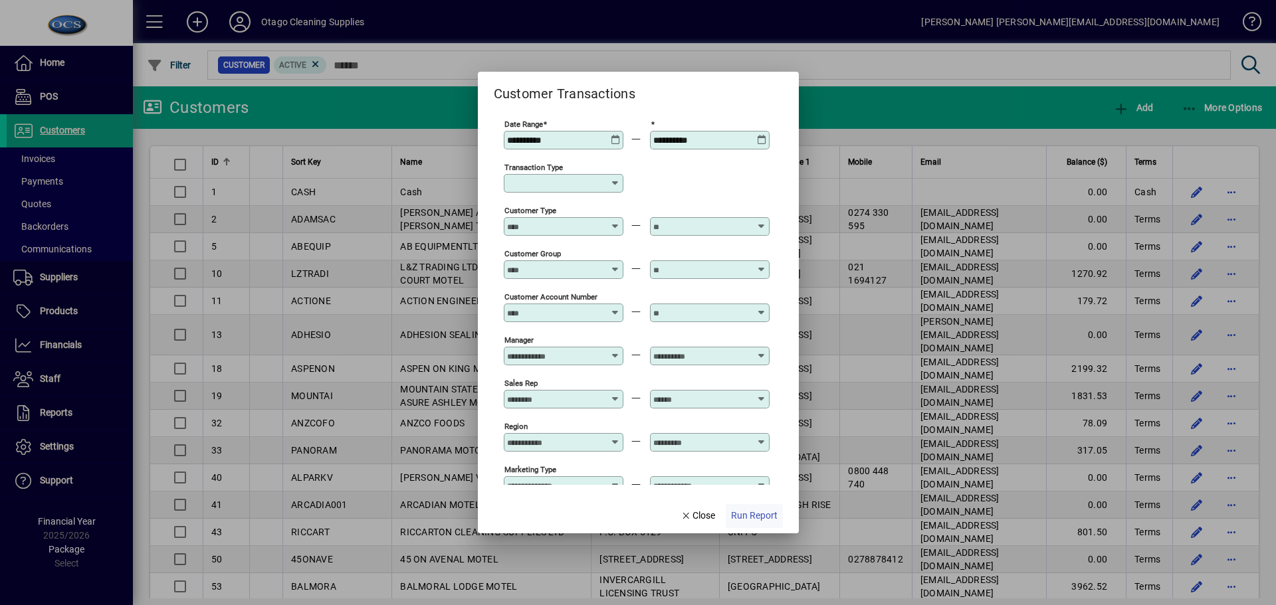
click at [760, 513] on span "Run Report" at bounding box center [754, 516] width 47 height 14
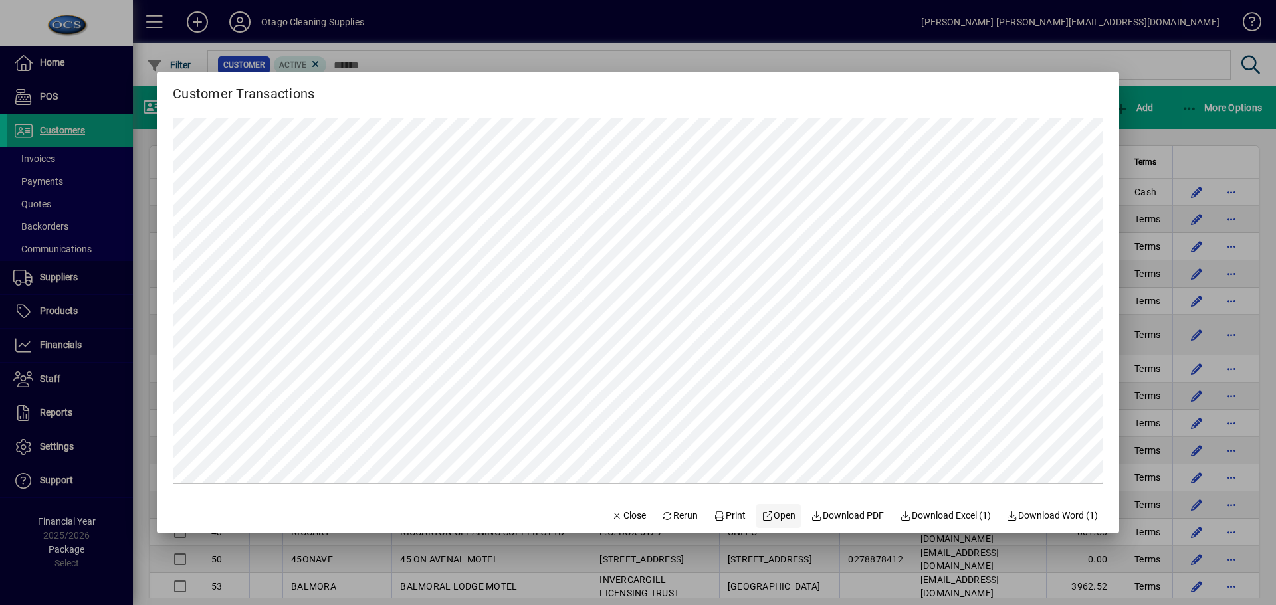
click at [771, 515] on span "Open" at bounding box center [779, 516] width 34 height 14
click at [618, 512] on span "Close" at bounding box center [628, 516] width 35 height 14
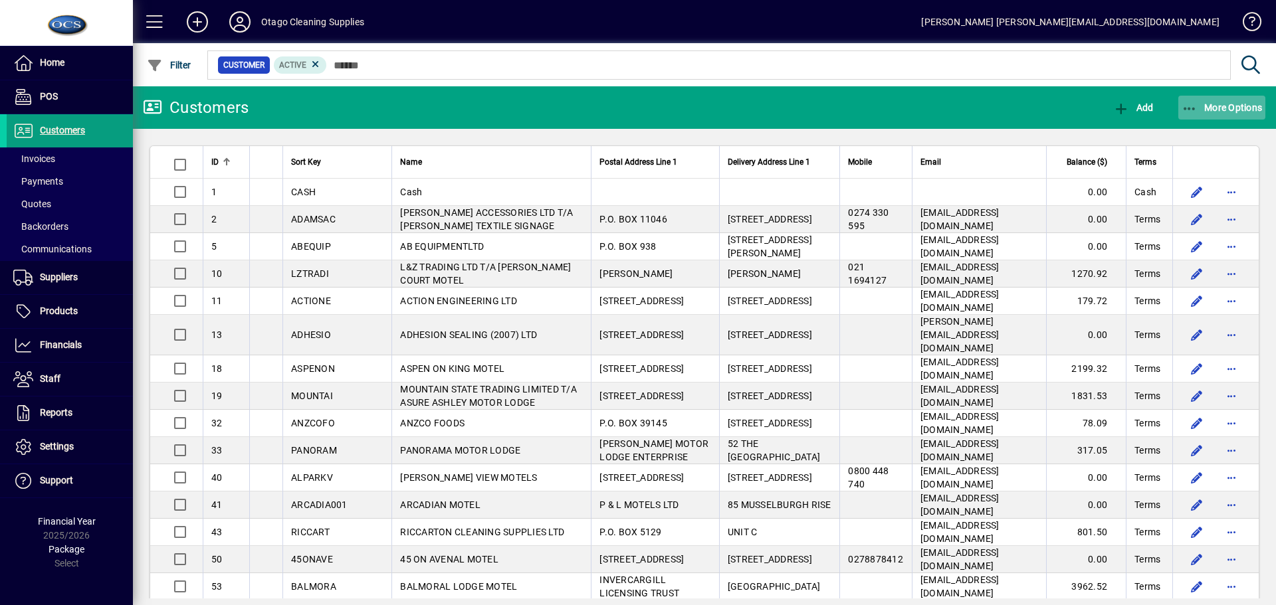
click at [1222, 108] on span "More Options" at bounding box center [1222, 107] width 81 height 11
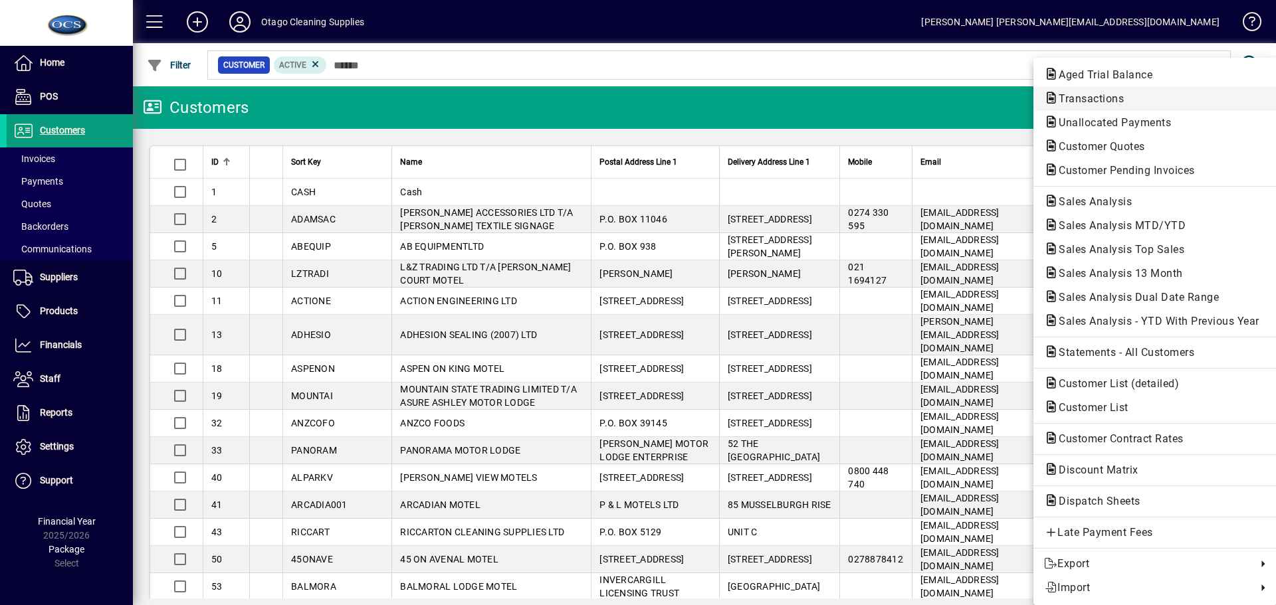
click at [1083, 98] on span "Transactions" at bounding box center [1087, 98] width 86 height 13
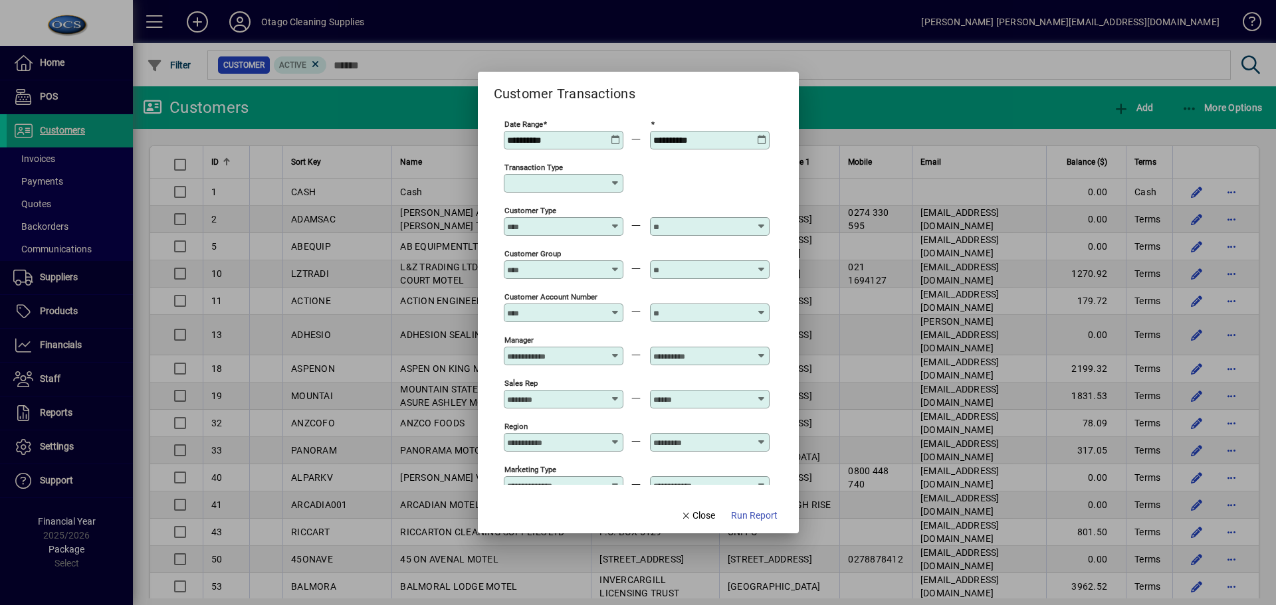
click at [612, 181] on icon at bounding box center [615, 183] width 11 height 11
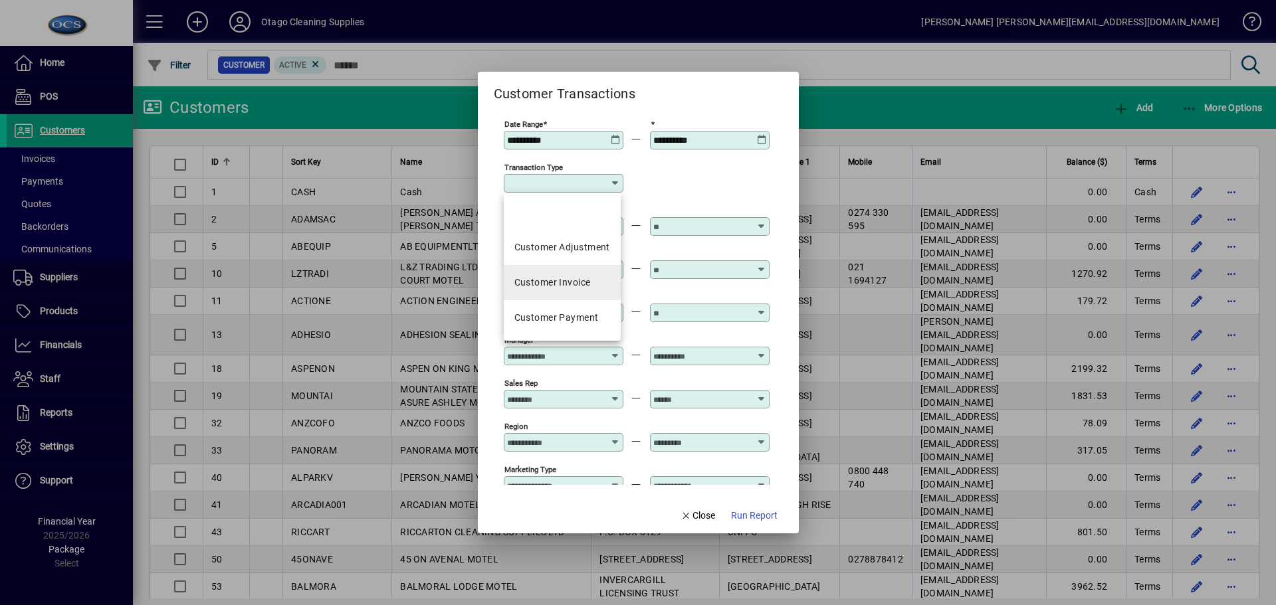
click at [570, 283] on div "Customer Invoice" at bounding box center [552, 283] width 76 height 14
type input "**********"
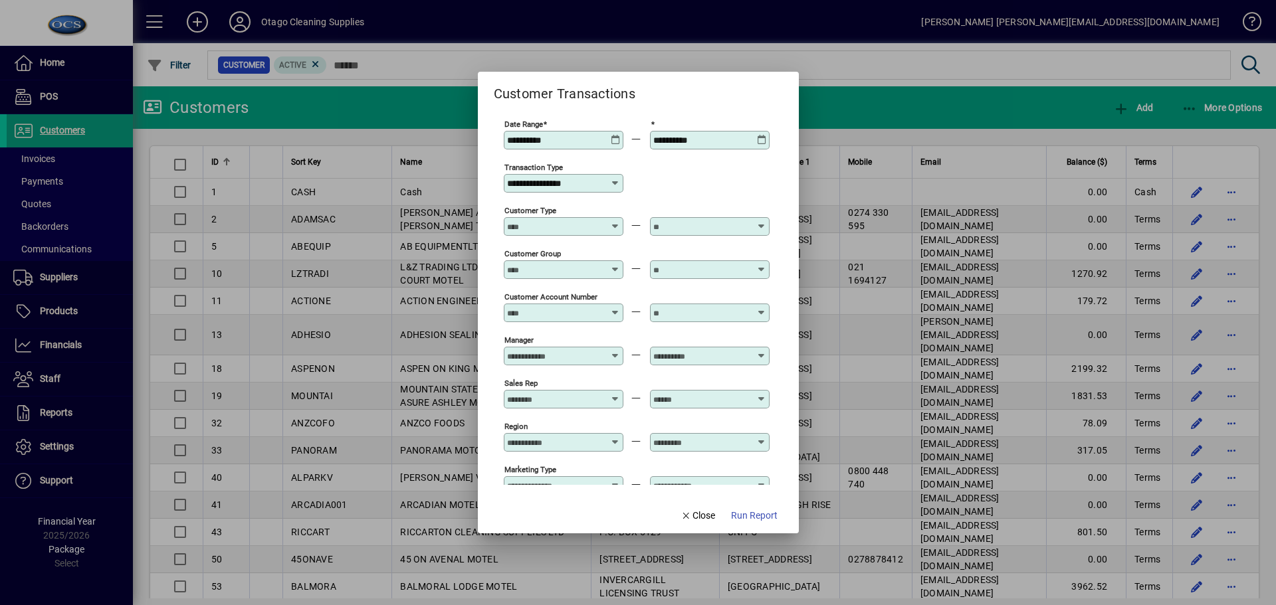
click at [613, 135] on icon at bounding box center [616, 135] width 10 height 0
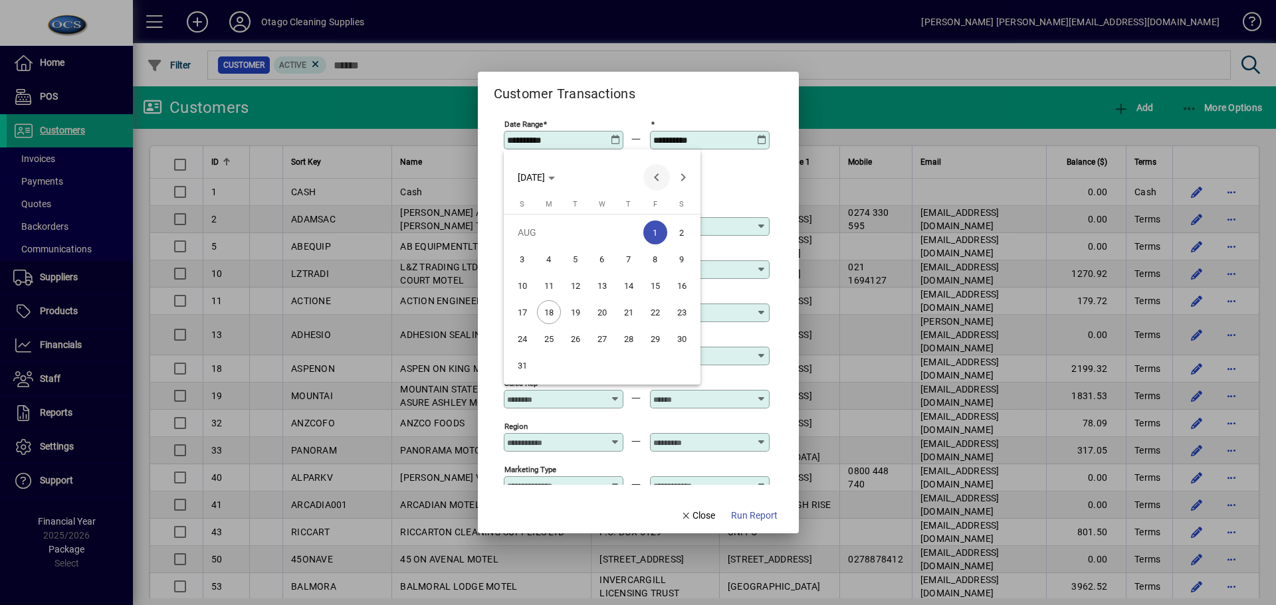
click at [653, 175] on span "Previous month" at bounding box center [656, 177] width 27 height 27
click at [574, 256] on span "1" at bounding box center [576, 259] width 24 height 24
type input "**********"
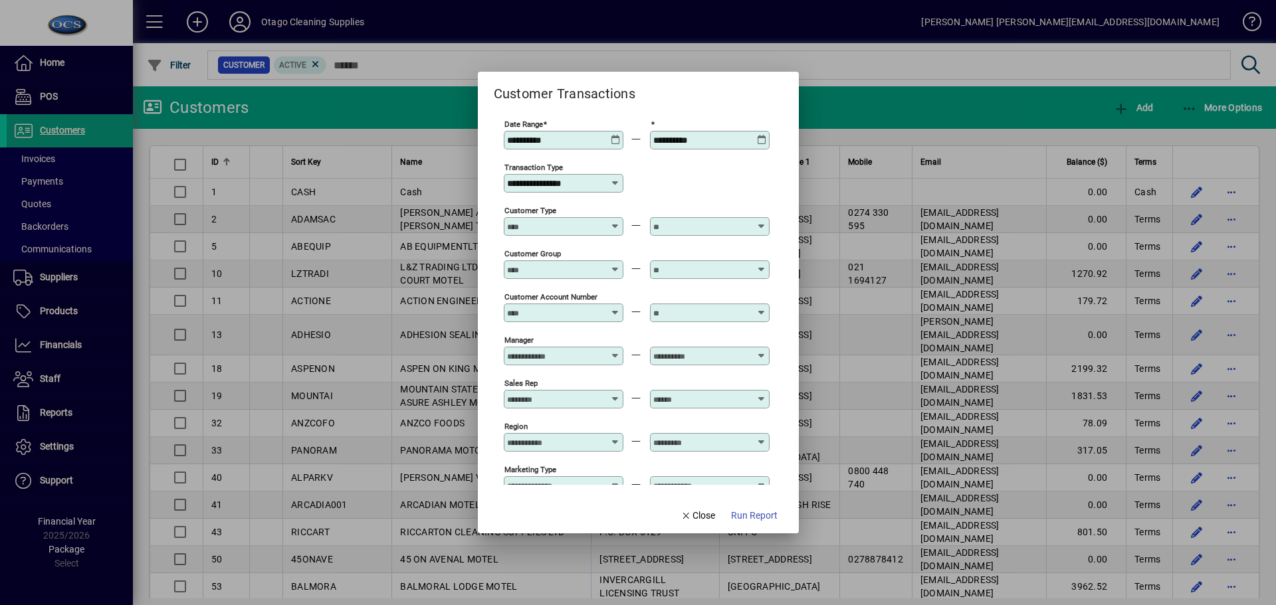
click at [761, 135] on icon at bounding box center [762, 135] width 10 height 0
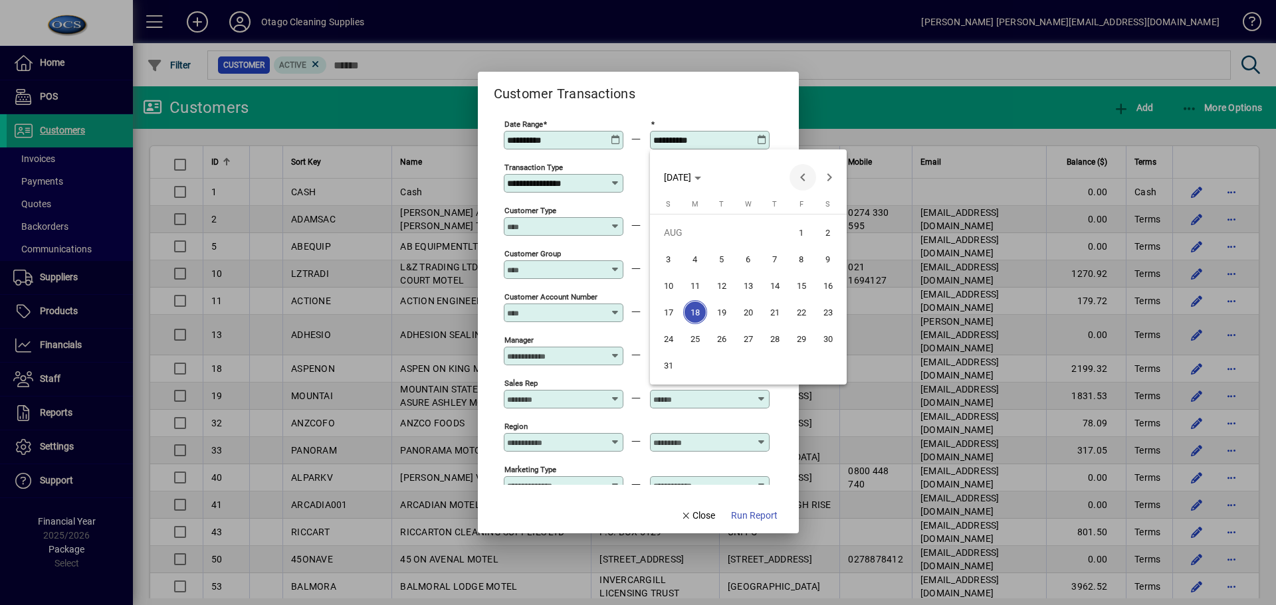
click at [808, 177] on span "Previous month" at bounding box center [803, 177] width 27 height 27
click at [776, 364] on span "31" at bounding box center [775, 366] width 24 height 24
type input "**********"
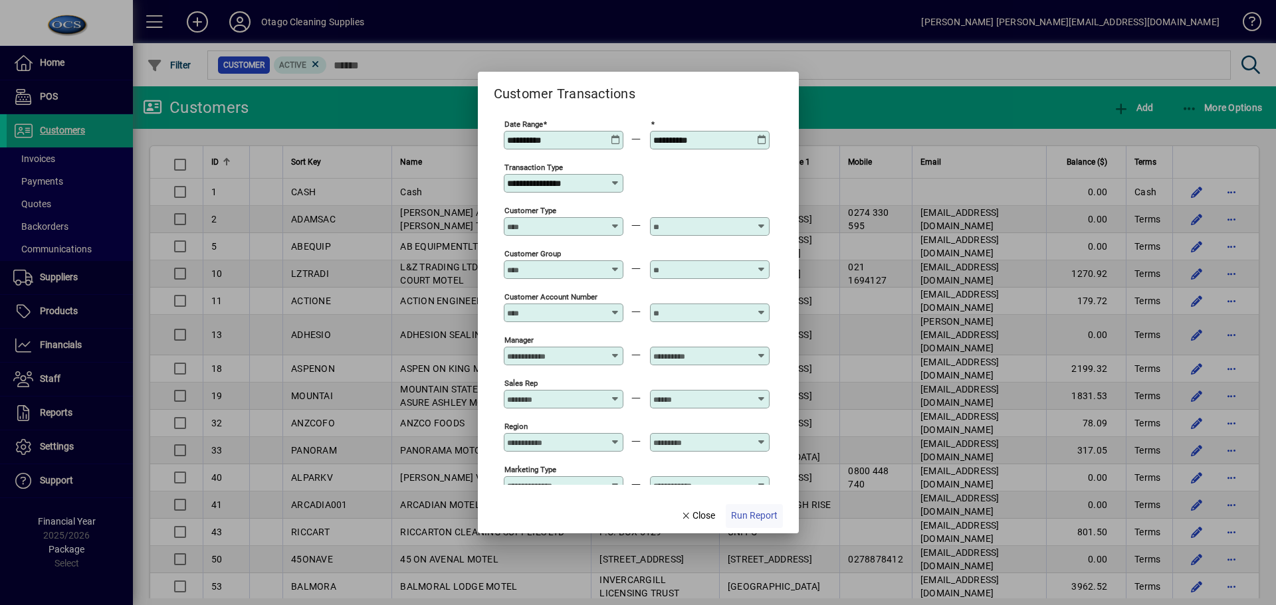
click at [747, 515] on span "Run Report" at bounding box center [754, 516] width 47 height 14
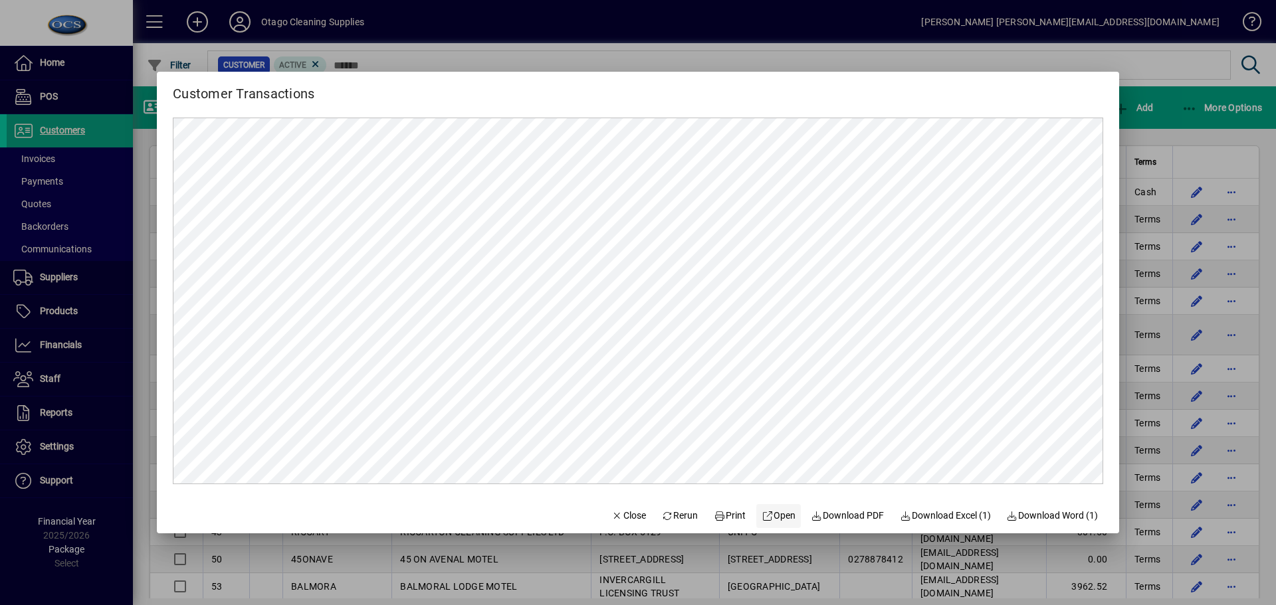
click at [770, 518] on span "Open" at bounding box center [779, 516] width 34 height 14
click at [627, 518] on span "Close" at bounding box center [628, 516] width 35 height 14
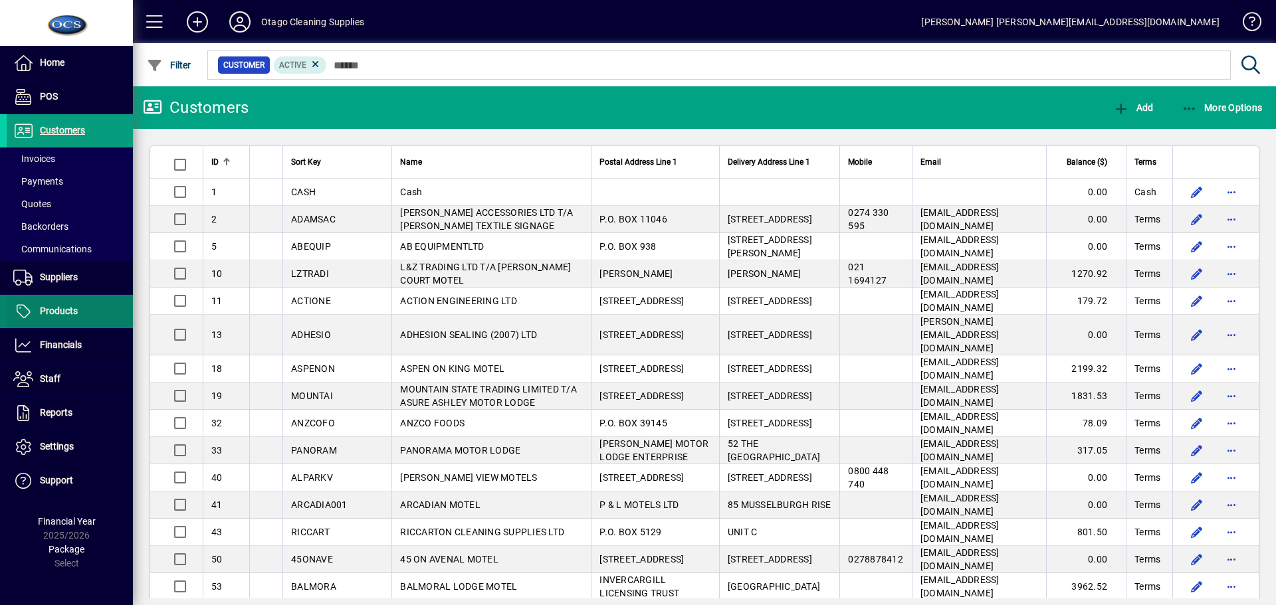
click at [56, 312] on span "Products" at bounding box center [59, 311] width 38 height 11
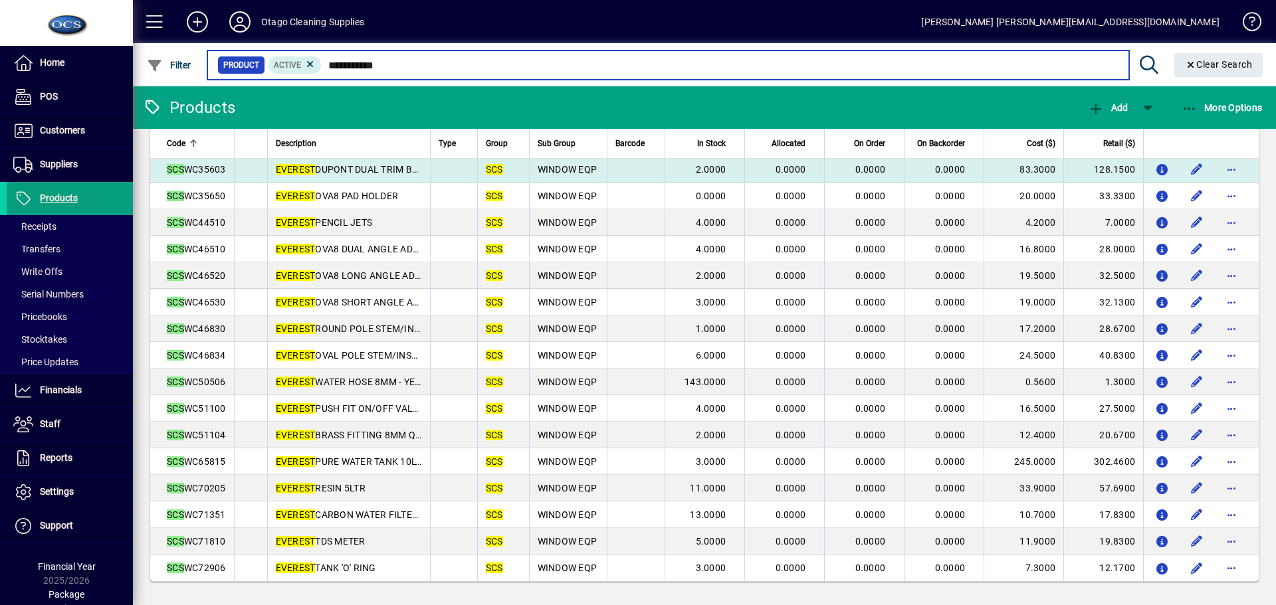
scroll to position [875, 0]
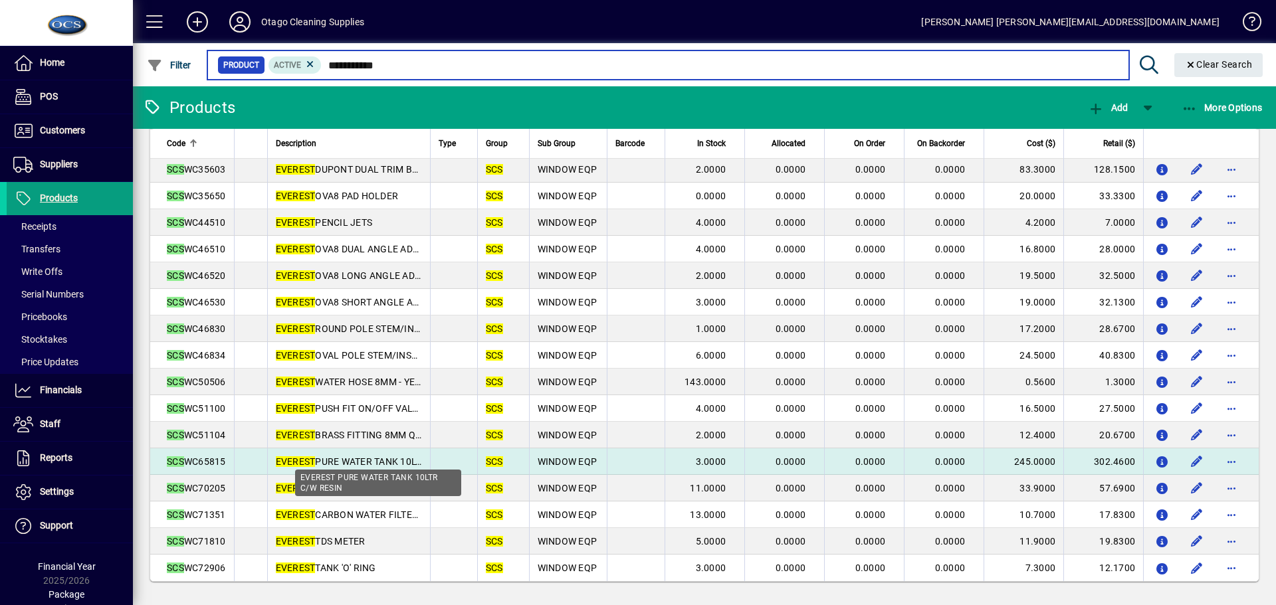
type input "**********"
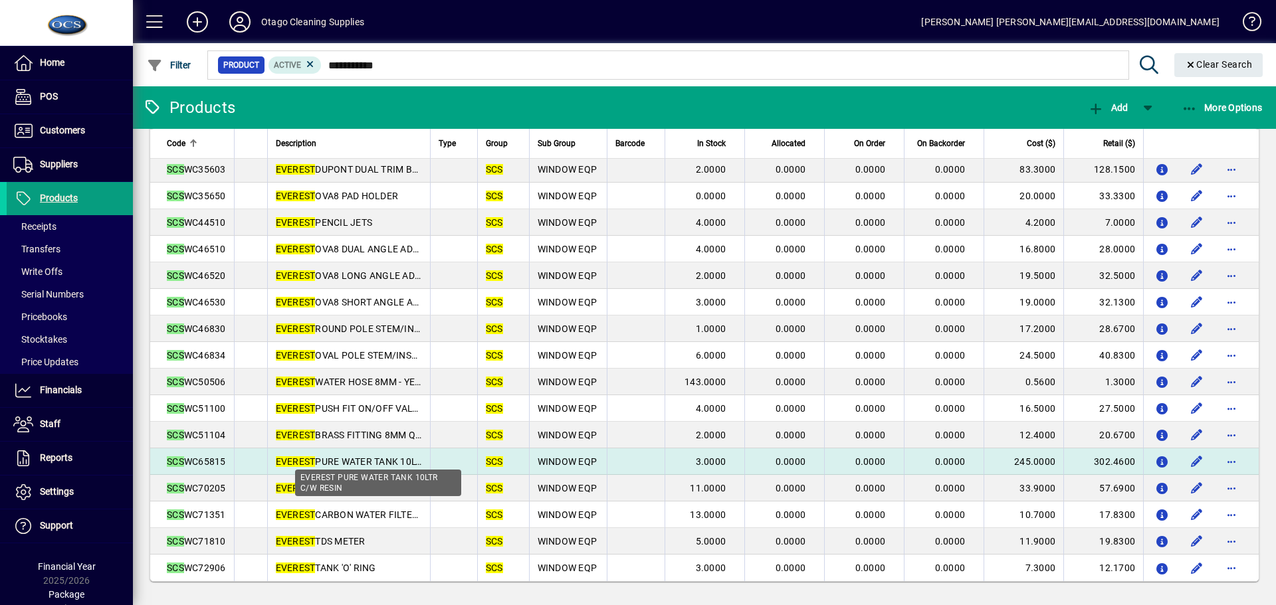
click at [362, 457] on span "EVEREST PURE WATER TANK 10LTR C/W RESIN" at bounding box center [376, 462] width 201 height 11
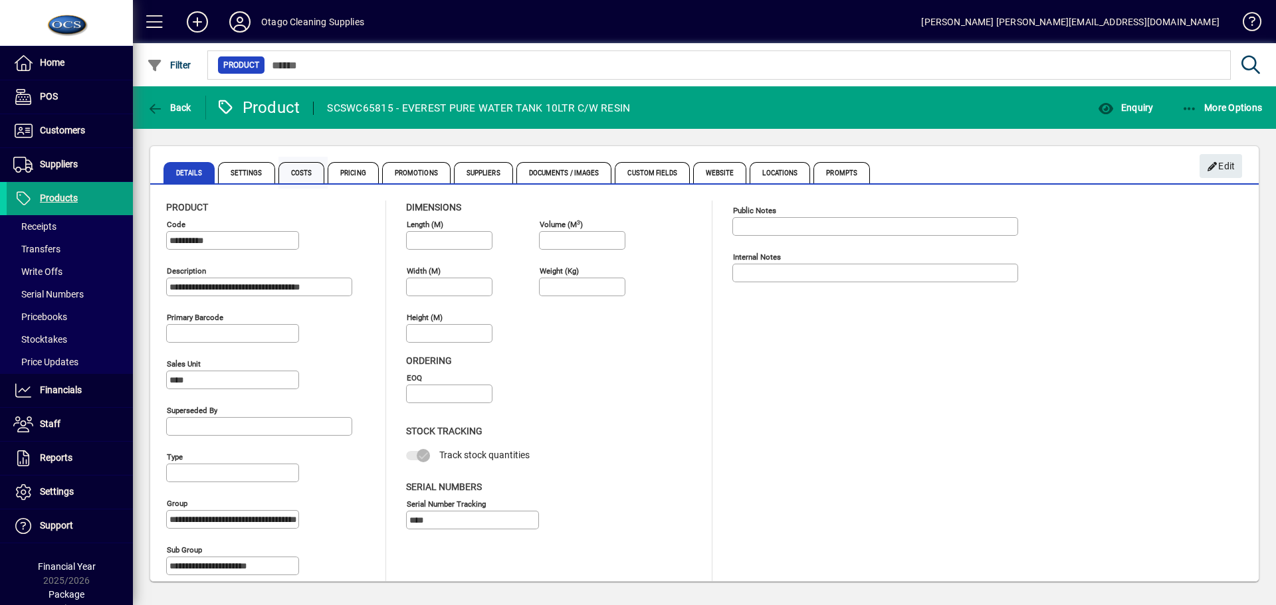
click at [298, 171] on span "Costs" at bounding box center [301, 172] width 47 height 21
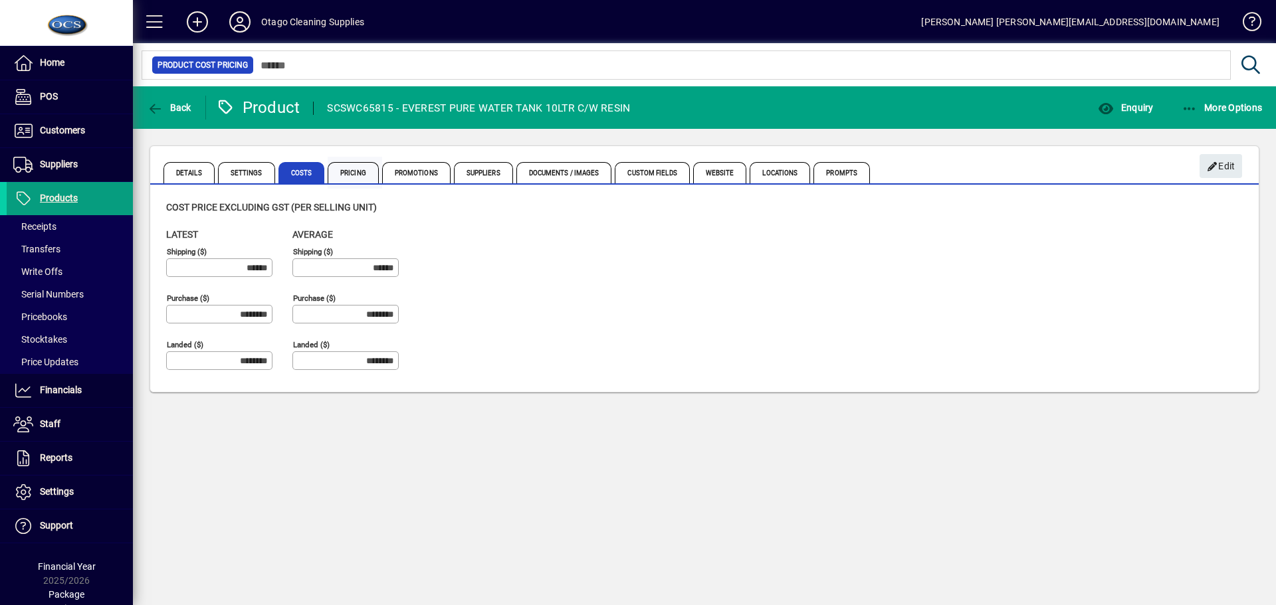
click at [355, 173] on span "Pricing" at bounding box center [353, 172] width 51 height 21
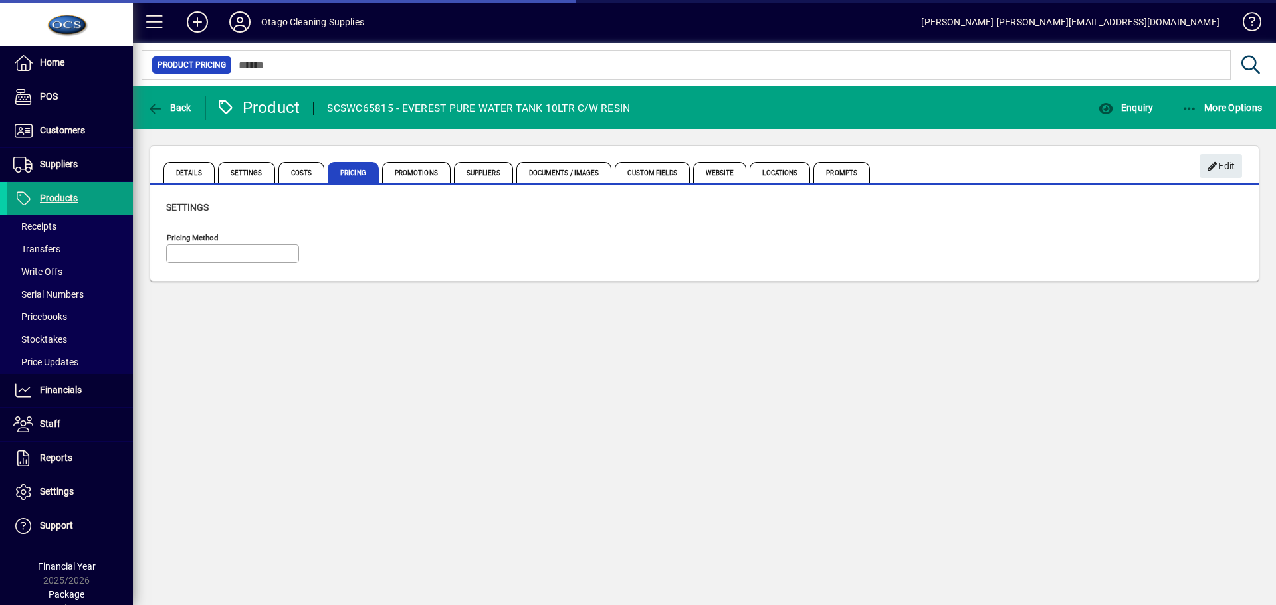
type input "**********"
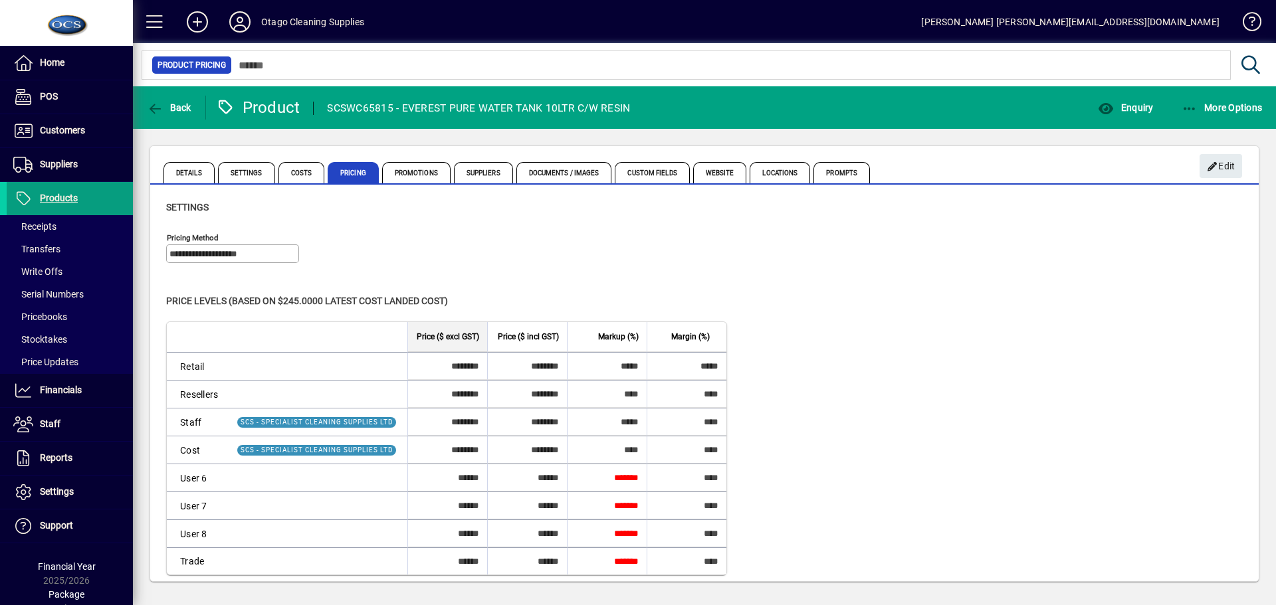
click at [687, 359] on input "*****" at bounding box center [684, 366] width 75 height 27
click at [1207, 160] on span "Edit" at bounding box center [1221, 167] width 29 height 22
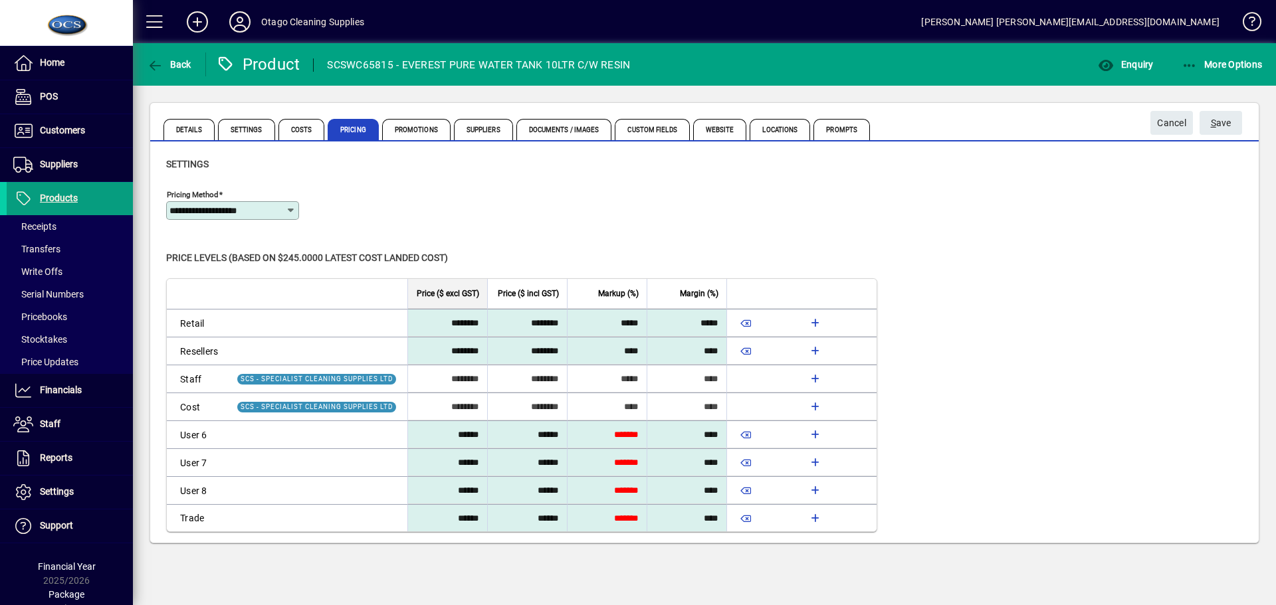
click at [689, 322] on input "*****" at bounding box center [684, 323] width 75 height 27
type input "*****"
type input "********"
type input "*****"
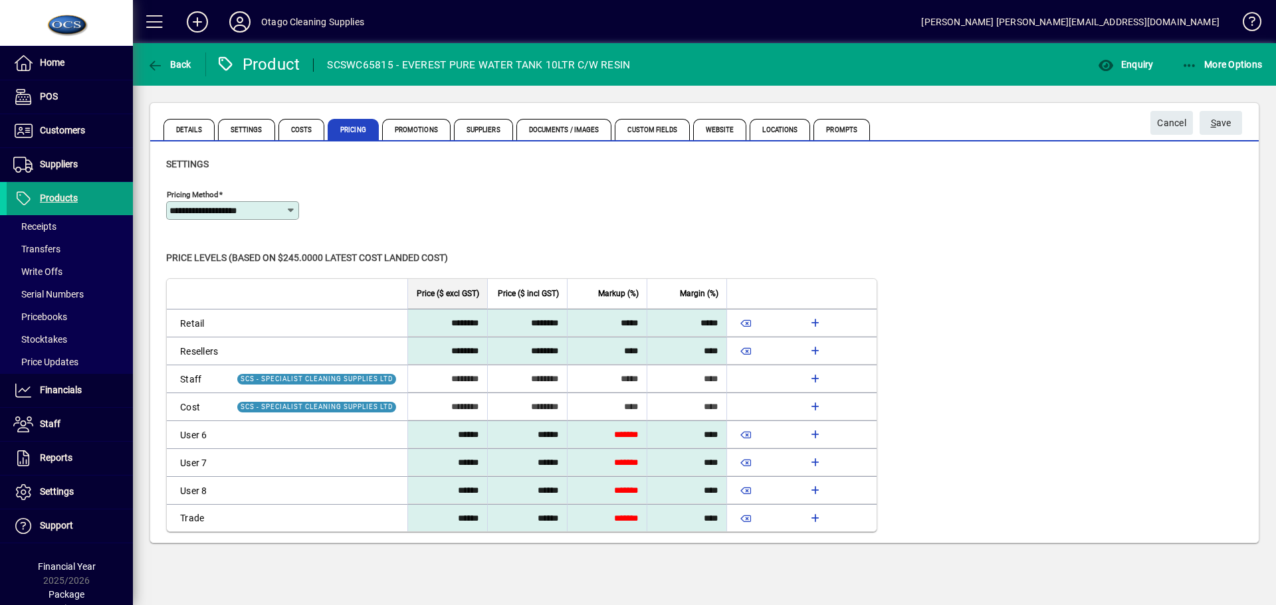
click at [698, 351] on input "****" at bounding box center [684, 351] width 75 height 27
type input "*****"
type input "********"
type input "*****"
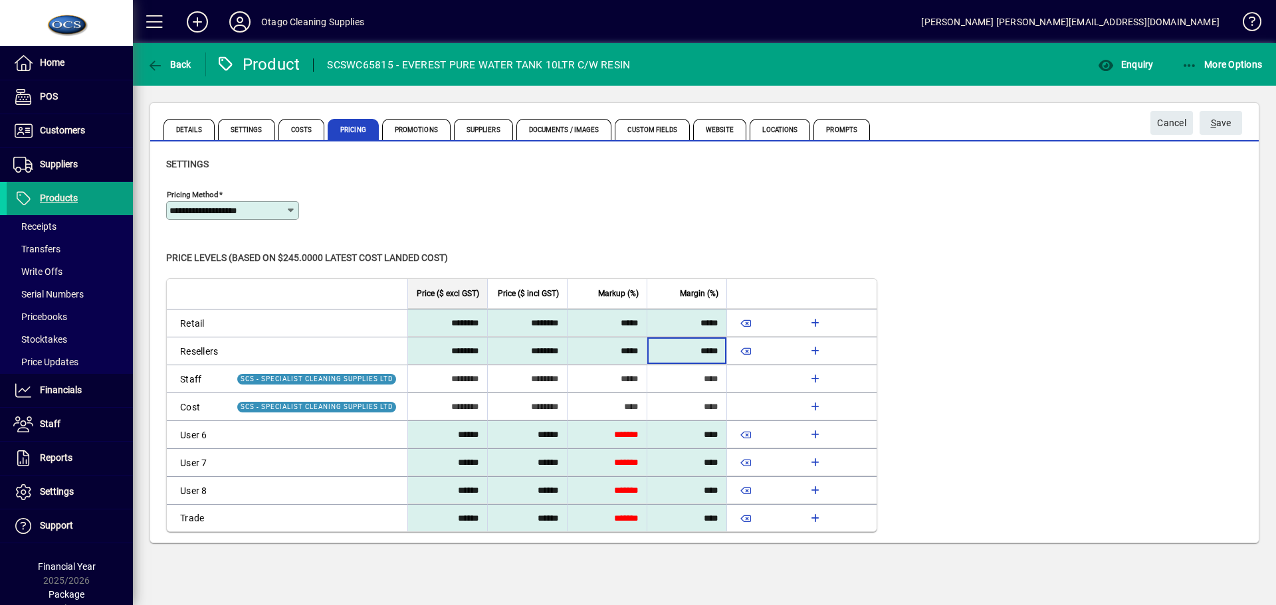
drag, startPoint x: 722, startPoint y: 350, endPoint x: 688, endPoint y: 354, distance: 34.2
click at [688, 354] on input "*****" at bounding box center [686, 351] width 72 height 24
type input "**"
type input "********"
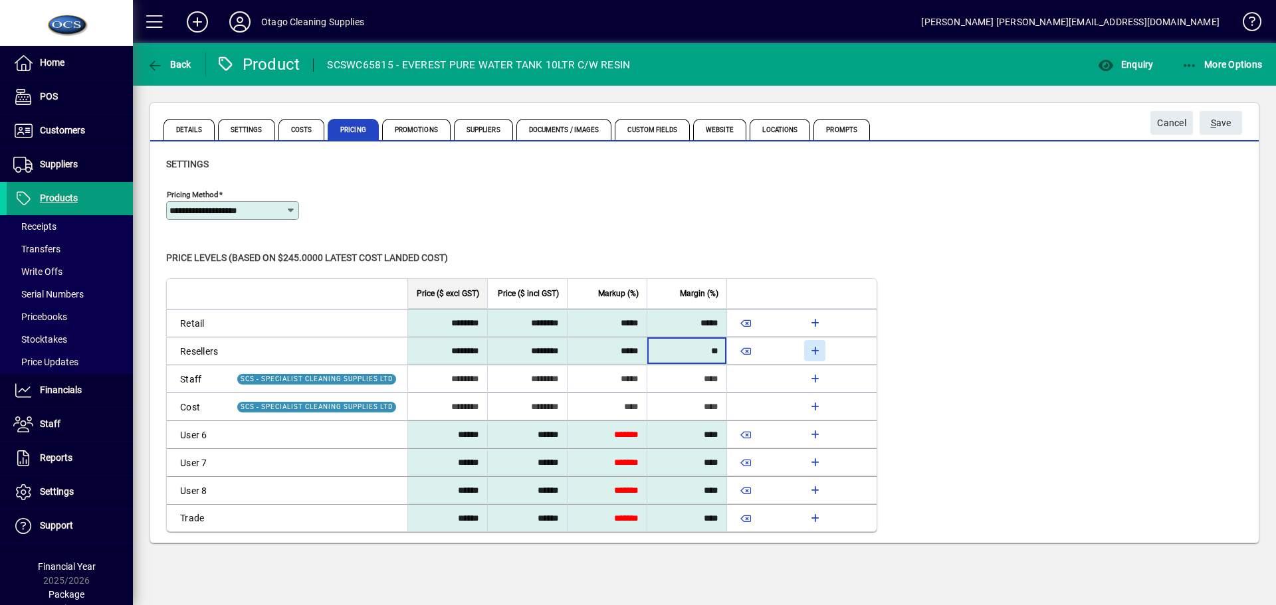
type input "*****"
click at [1222, 122] on span "S ave" at bounding box center [1221, 123] width 21 height 22
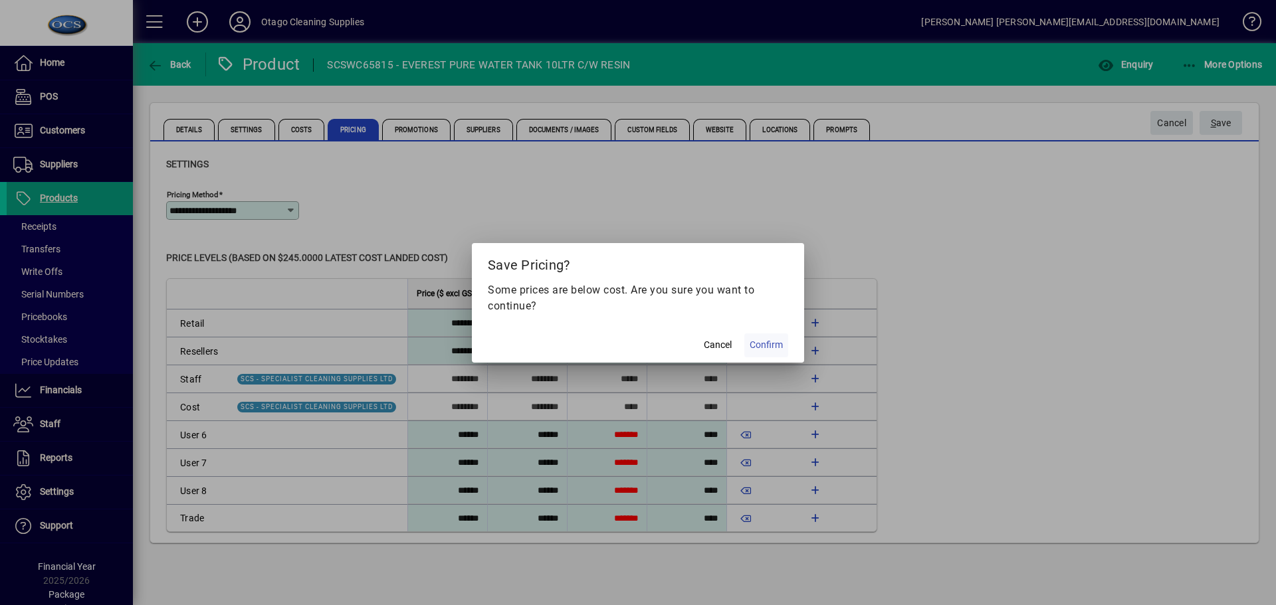
click at [780, 346] on span "Confirm" at bounding box center [766, 345] width 33 height 14
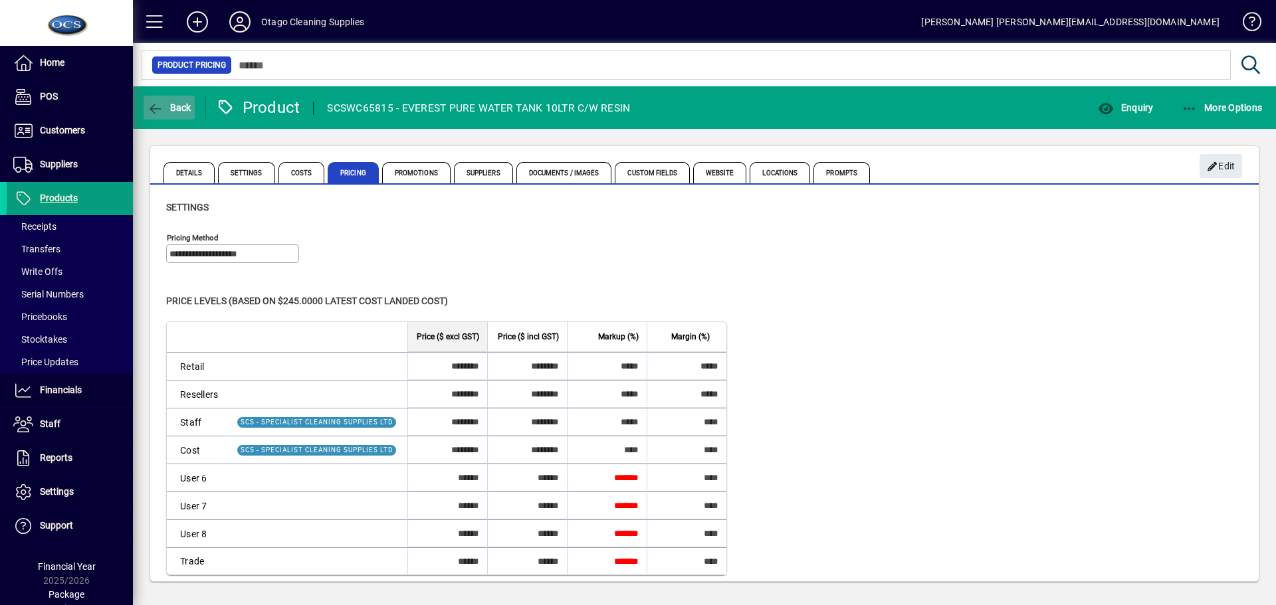
click at [173, 102] on span "Back" at bounding box center [169, 107] width 45 height 11
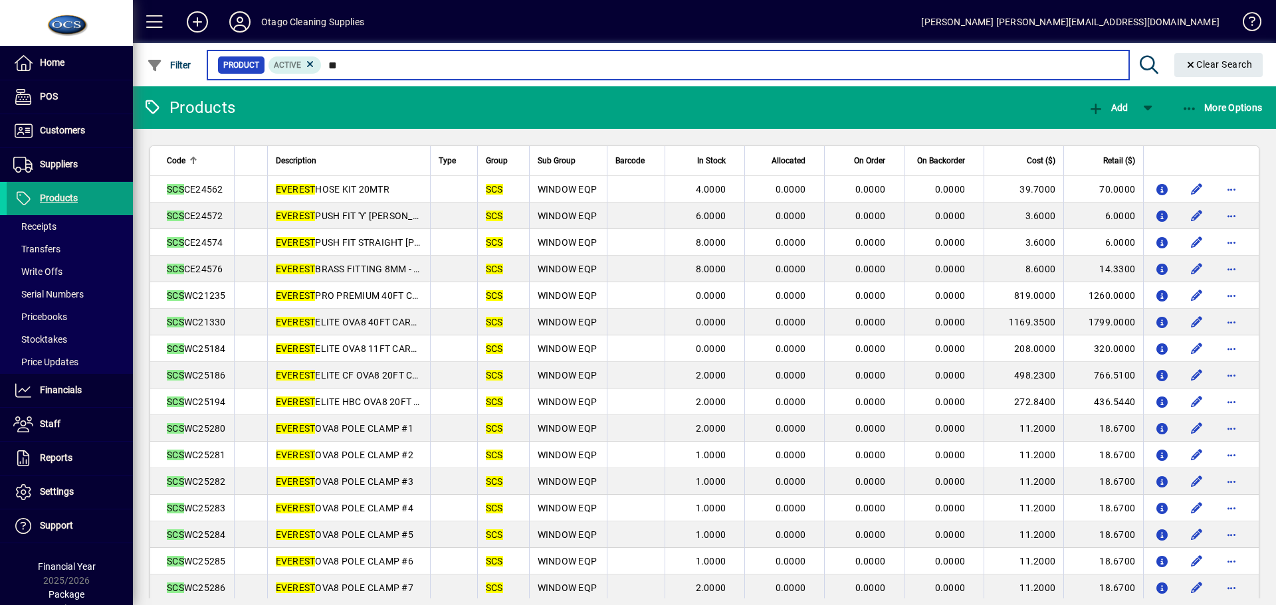
type input "*"
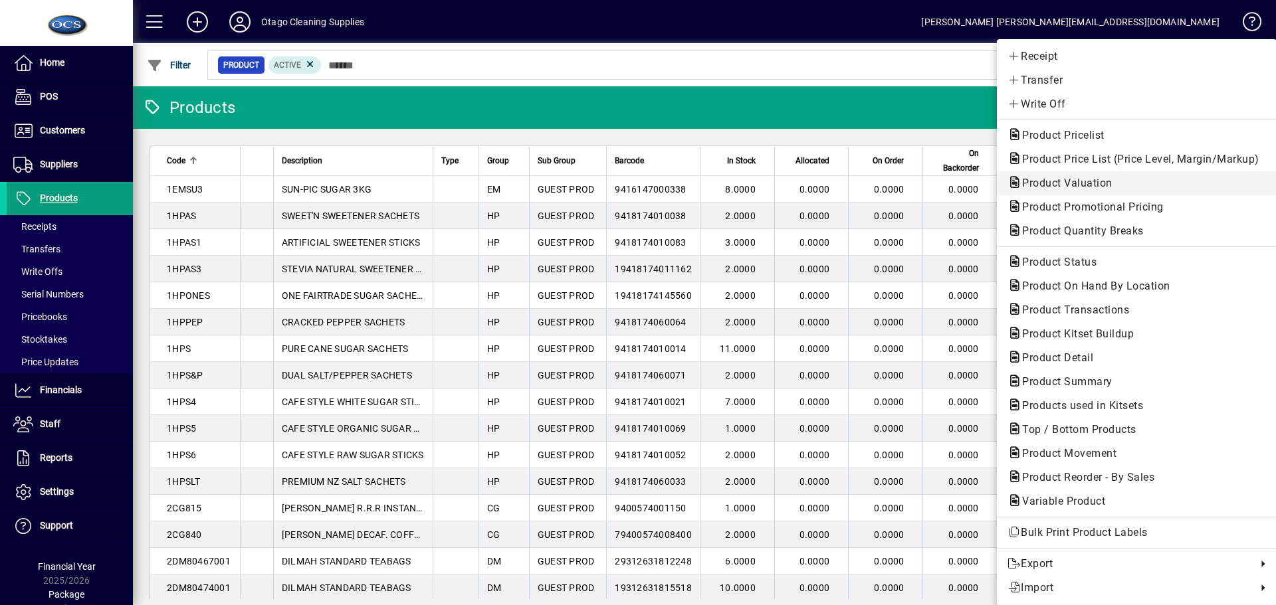
click at [1083, 187] on span "Product Valuation" at bounding box center [1064, 183] width 112 height 13
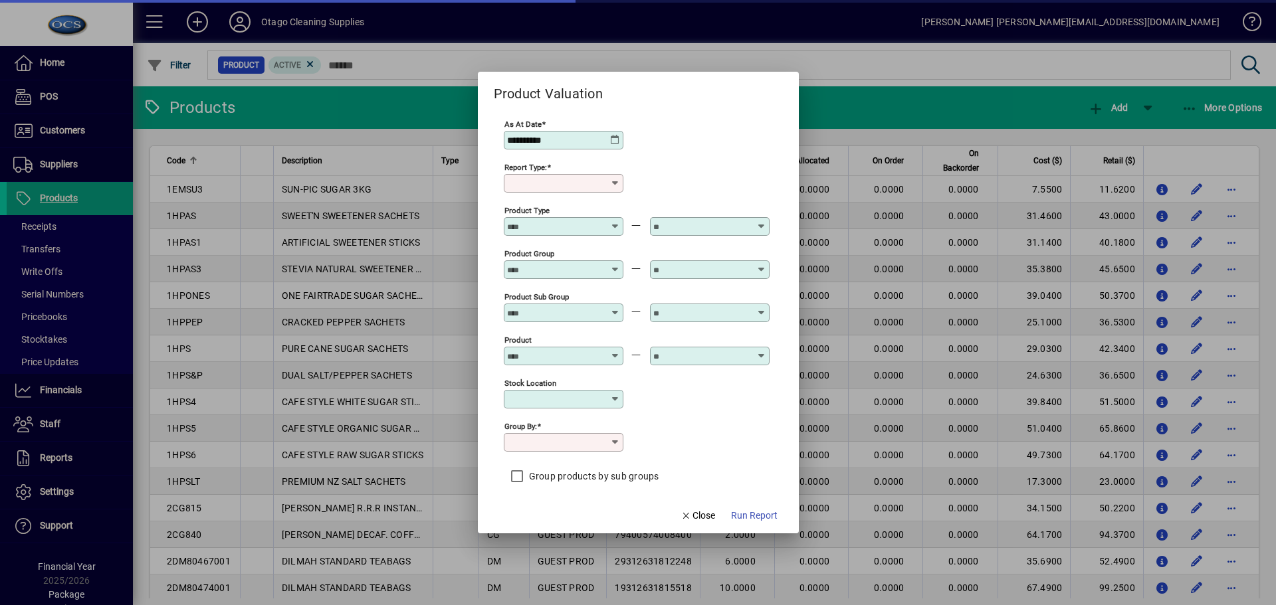
type input "******"
type input "**********"
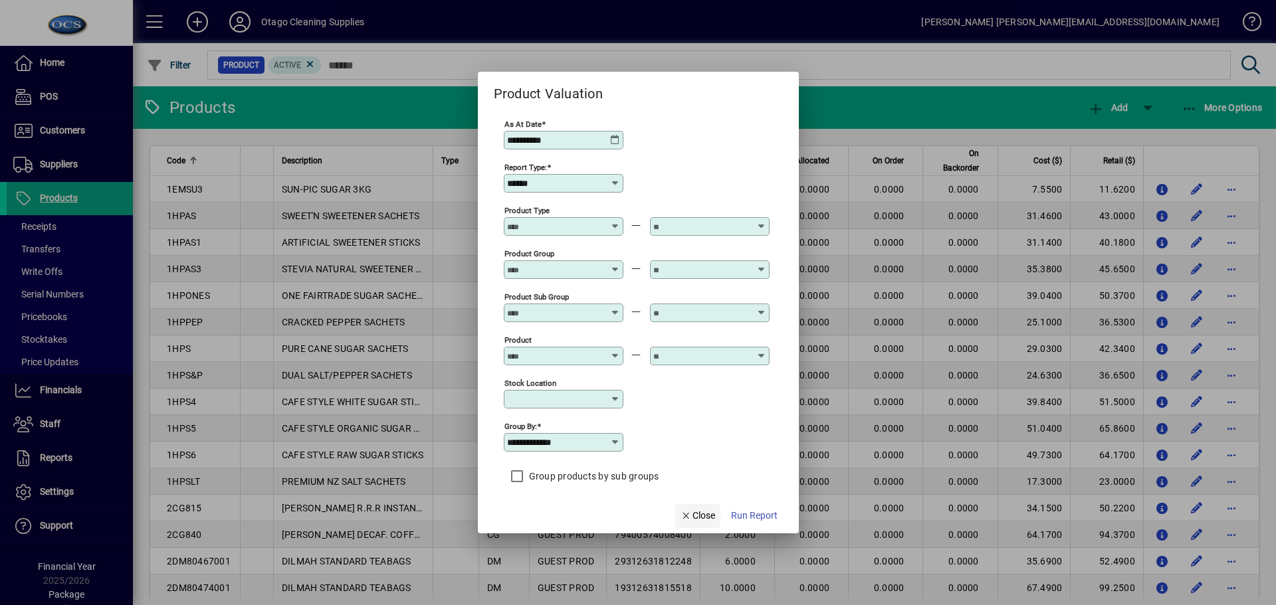
click at [702, 517] on span "Close" at bounding box center [698, 516] width 35 height 14
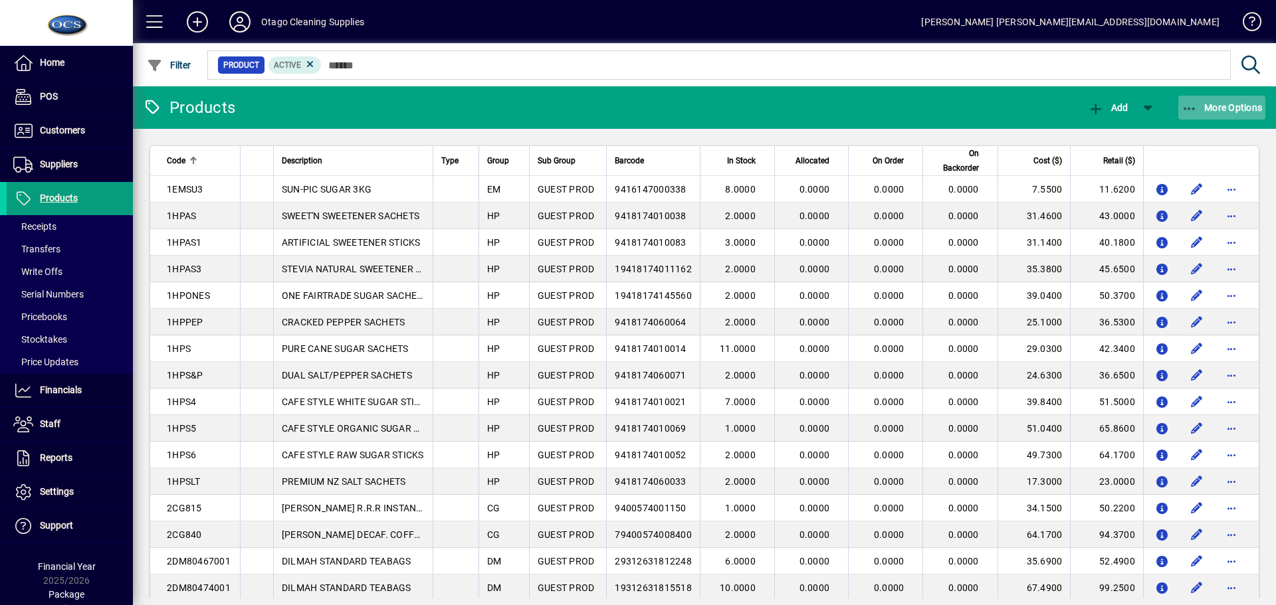
click at [1214, 105] on span "More Options" at bounding box center [1222, 107] width 81 height 11
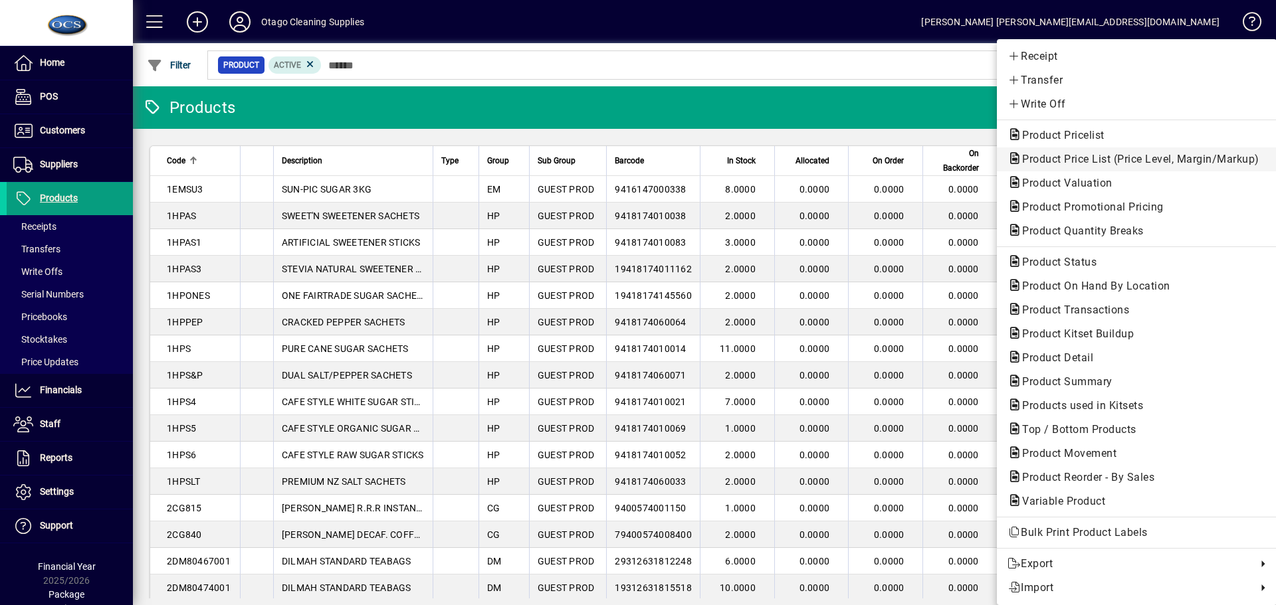
click at [1055, 157] on span "Product Price List (Price Level, Margin/Markup)" at bounding box center [1137, 159] width 259 height 13
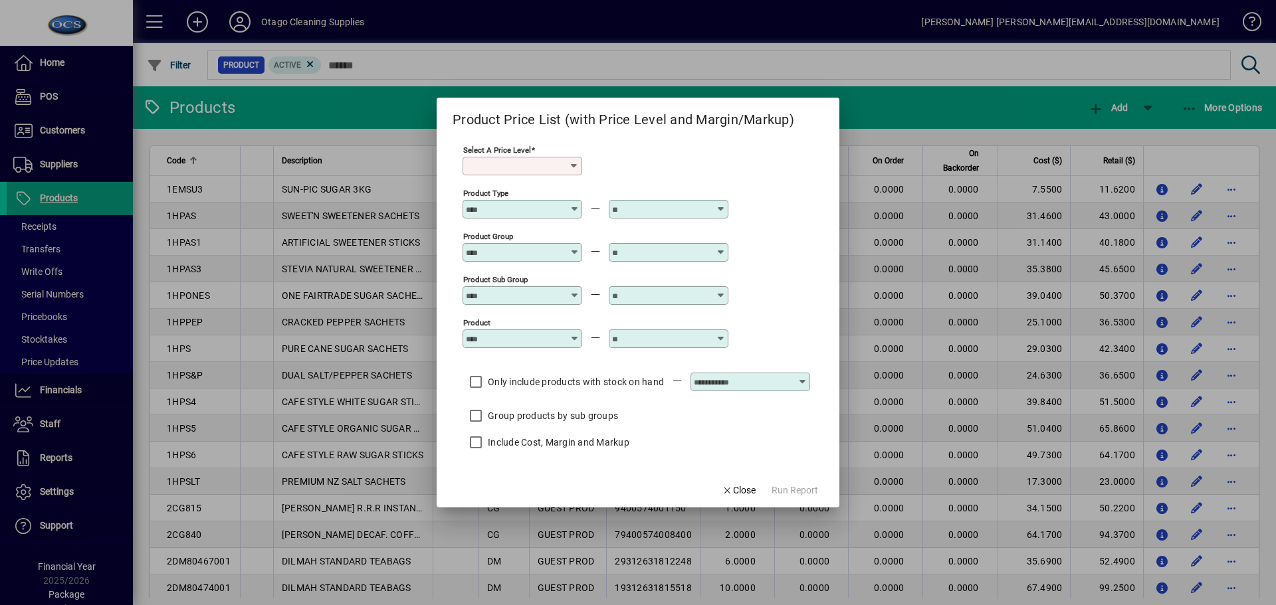
click at [575, 162] on icon at bounding box center [574, 166] width 11 height 11
click at [494, 195] on div "Retail" at bounding box center [485, 198] width 25 height 14
type input "******"
click at [572, 247] on icon at bounding box center [575, 247] width 10 height 0
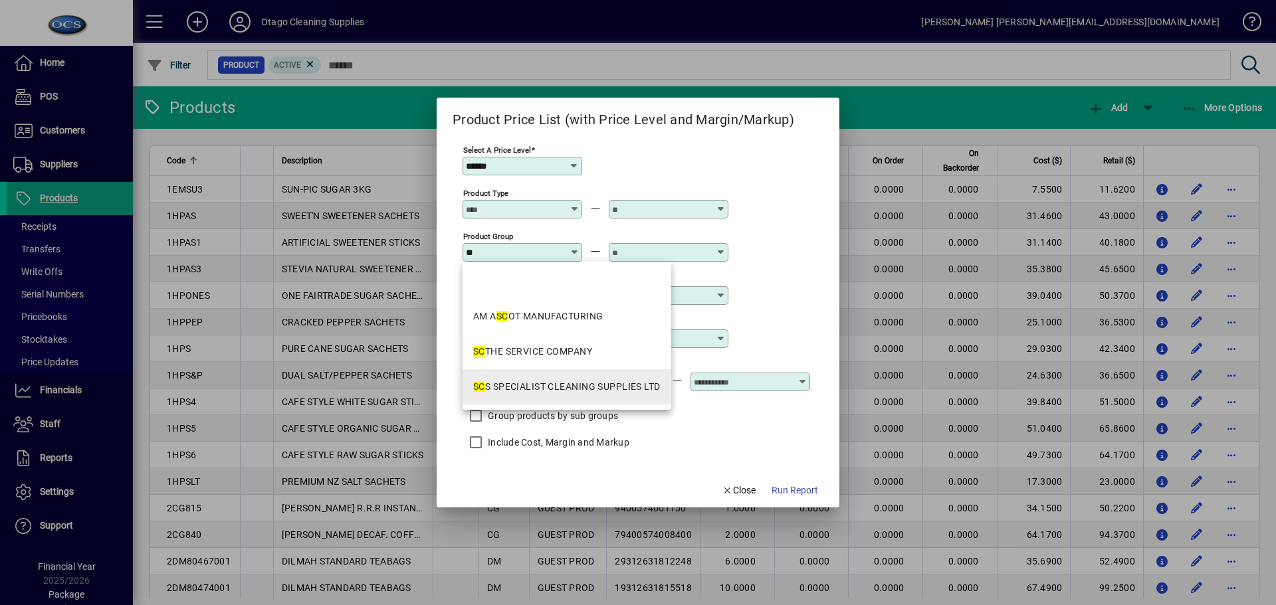
click at [554, 381] on div "SC S SPECIALIST CLEANING SUPPLIES LTD" at bounding box center [566, 387] width 187 height 14
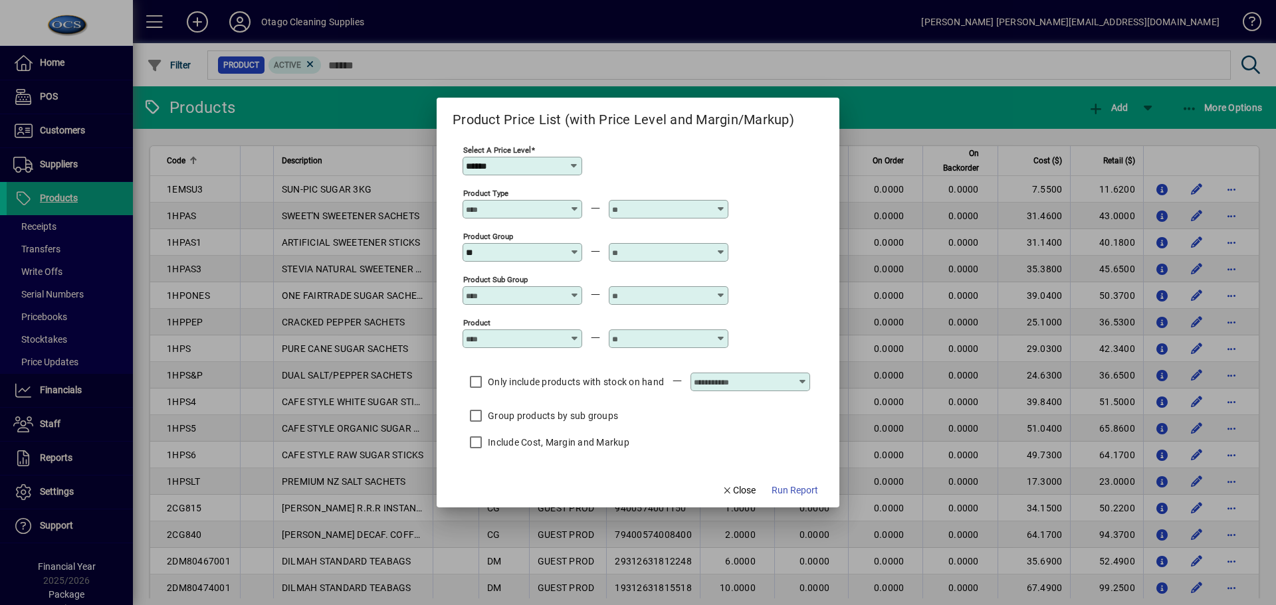
type input "**********"
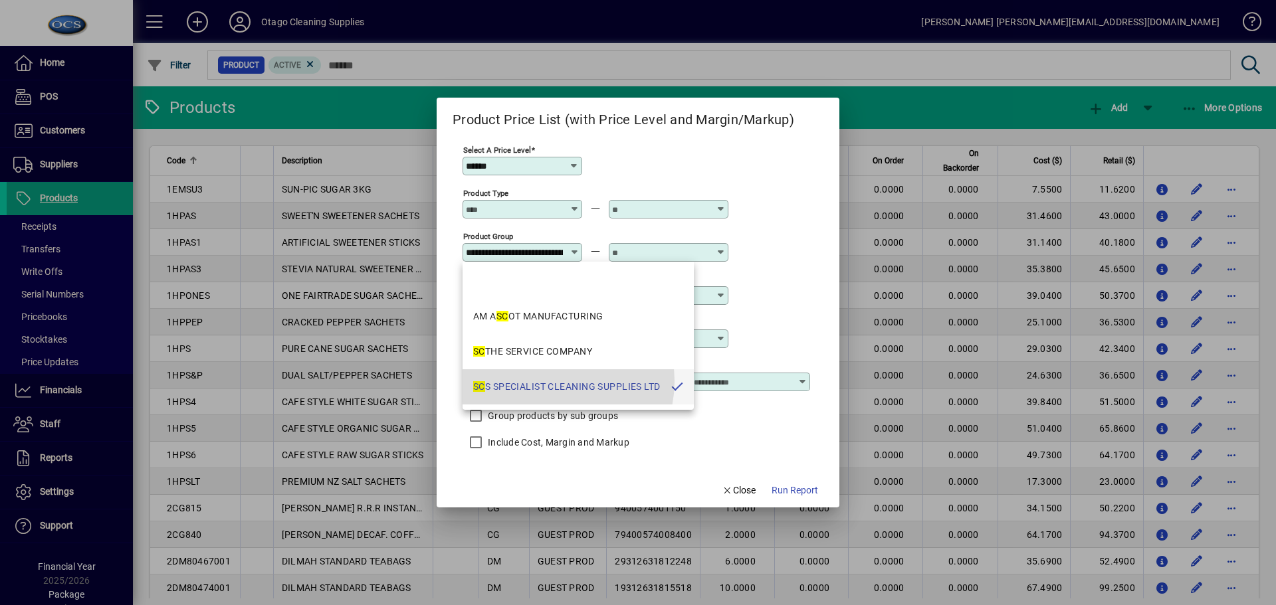
scroll to position [0, 88]
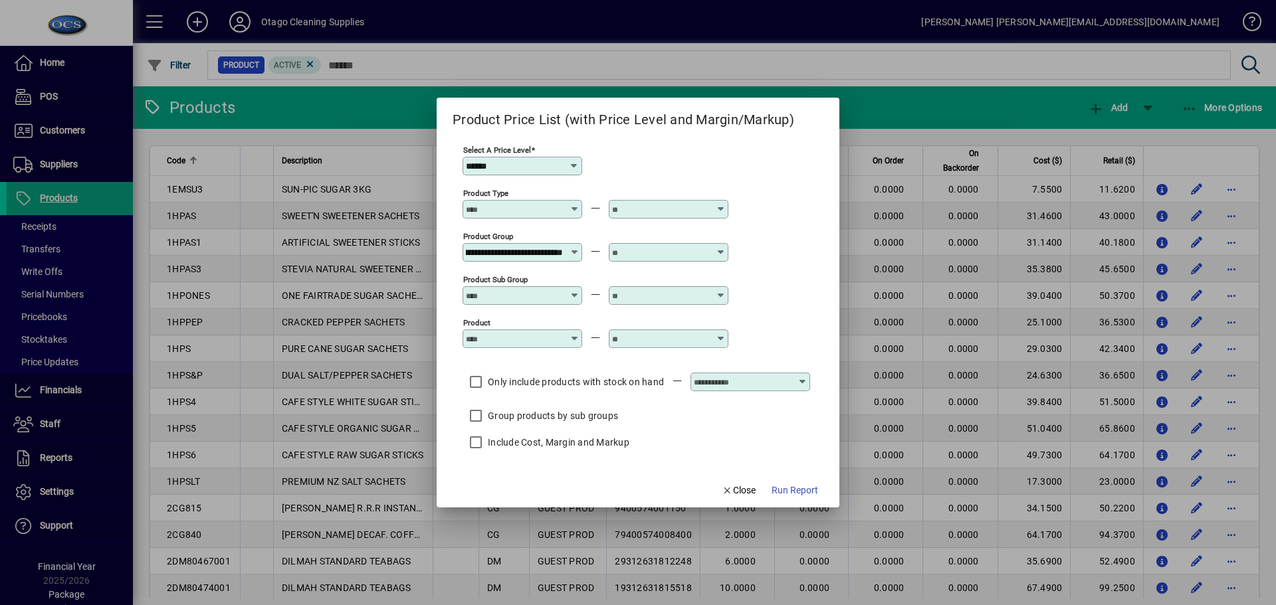
click at [629, 251] on input "text" at bounding box center [660, 252] width 97 height 11
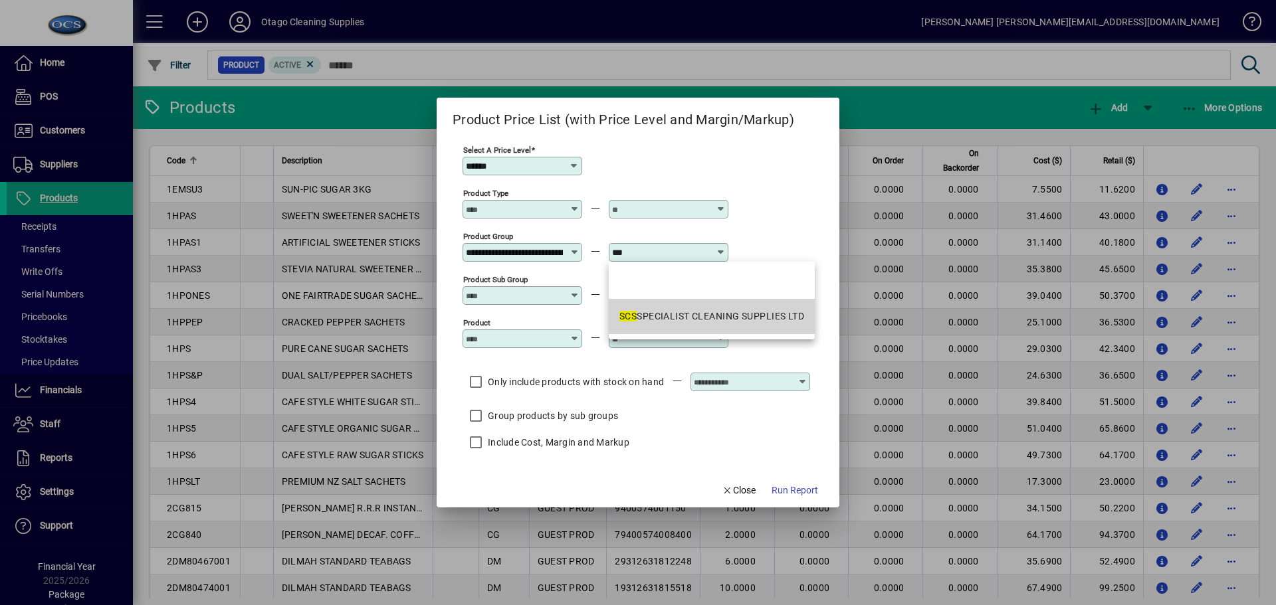
click at [681, 321] on div "SCS SPECIALIST CLEANING SUPPLIES LTD" at bounding box center [711, 317] width 185 height 14
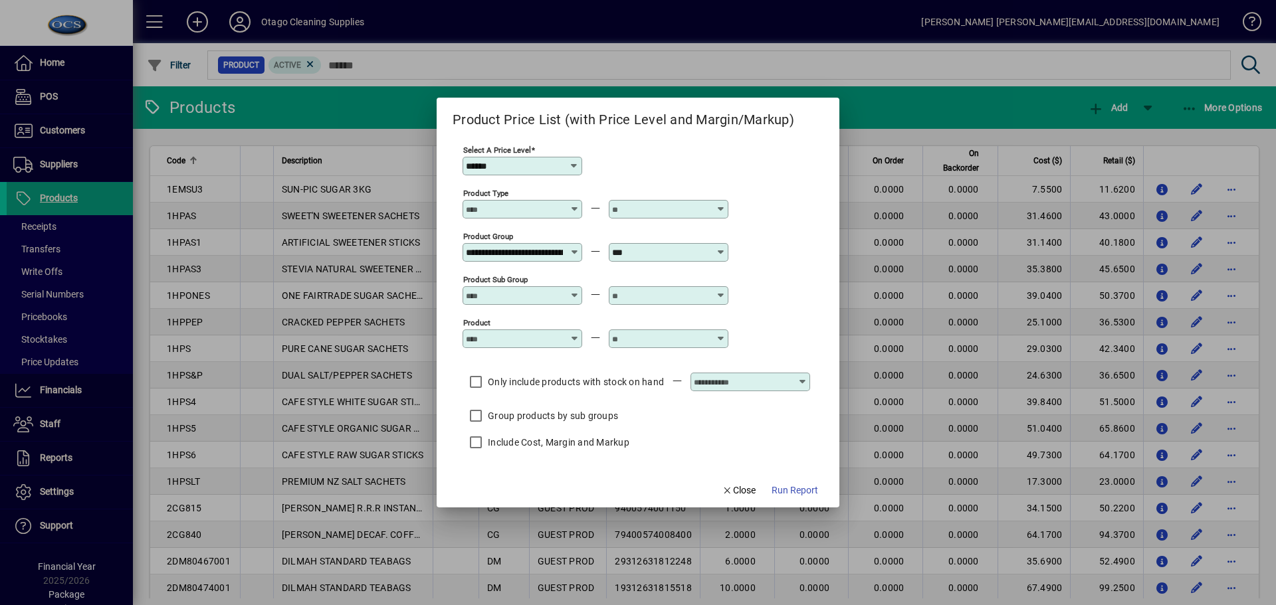
type input "**********"
click at [809, 490] on span "Run Report" at bounding box center [795, 491] width 47 height 14
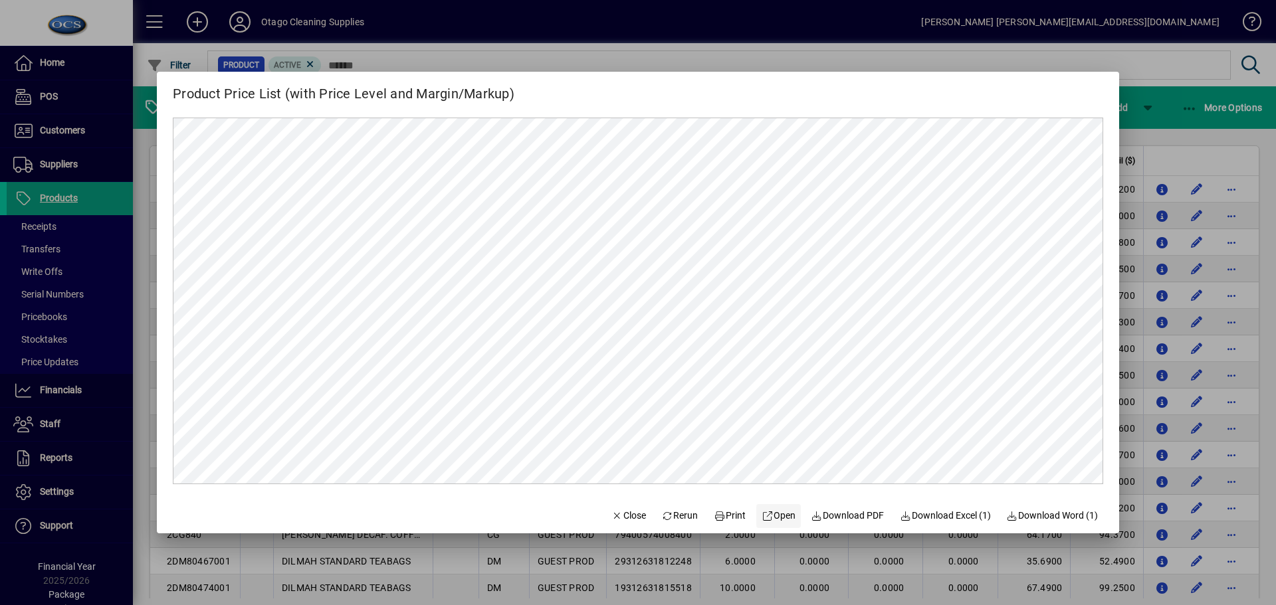
click at [770, 513] on span "Open" at bounding box center [779, 516] width 34 height 14
click at [626, 516] on span "Close" at bounding box center [628, 516] width 35 height 14
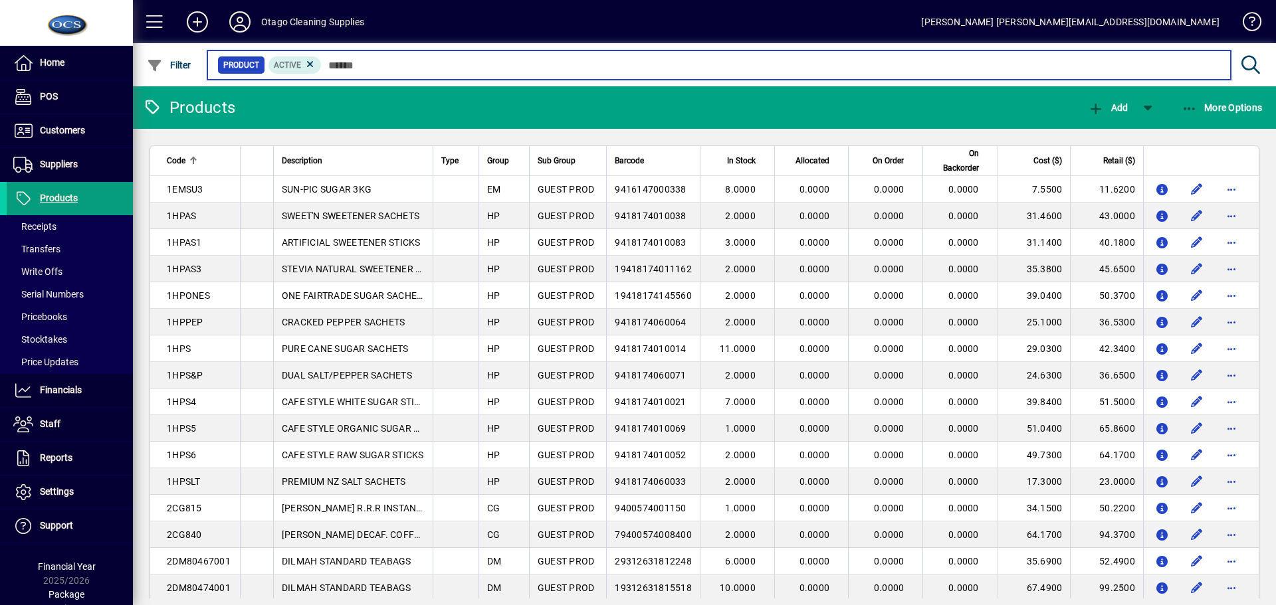
click at [354, 72] on input "text" at bounding box center [771, 65] width 899 height 19
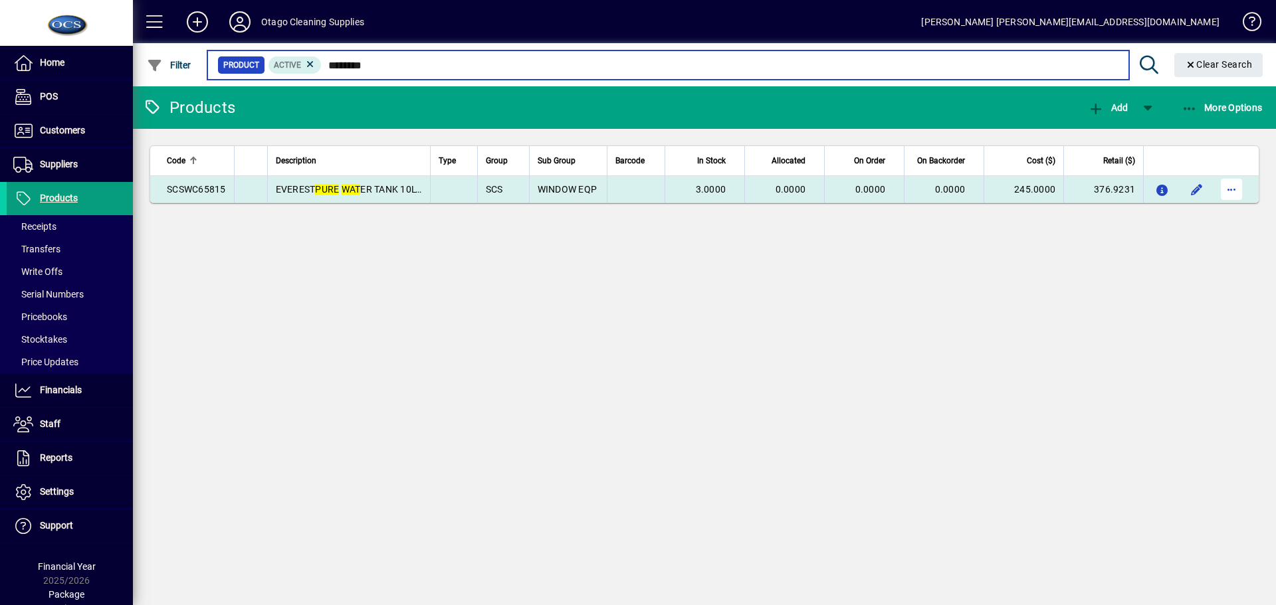
type input "********"
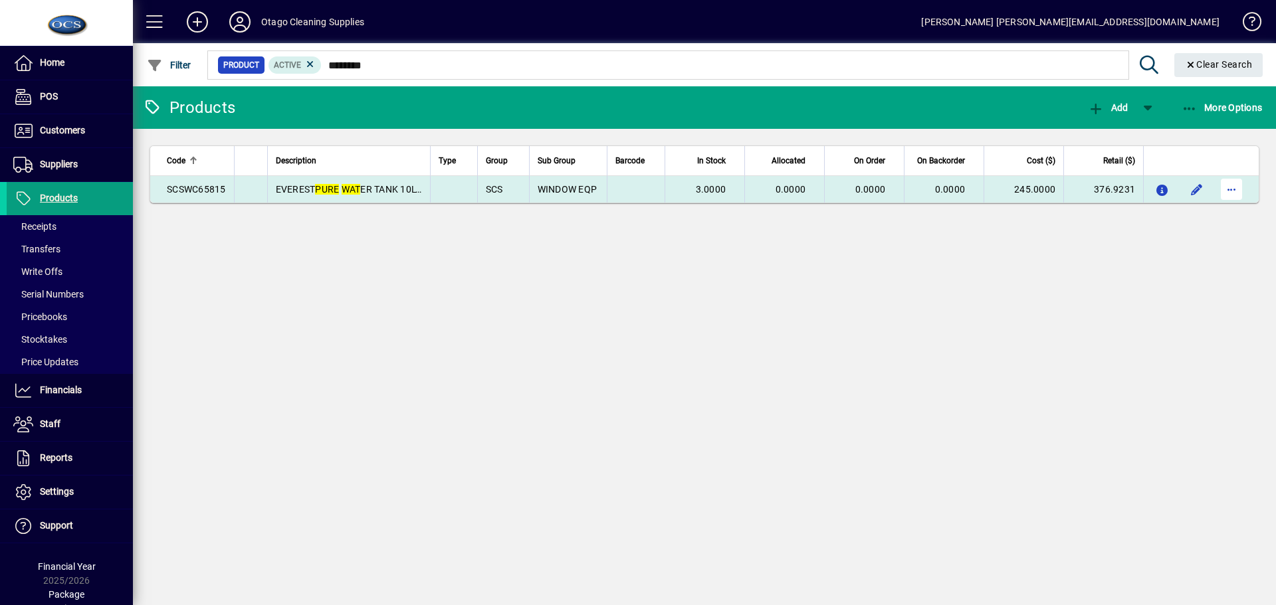
click at [1238, 191] on span "button" at bounding box center [1232, 189] width 32 height 32
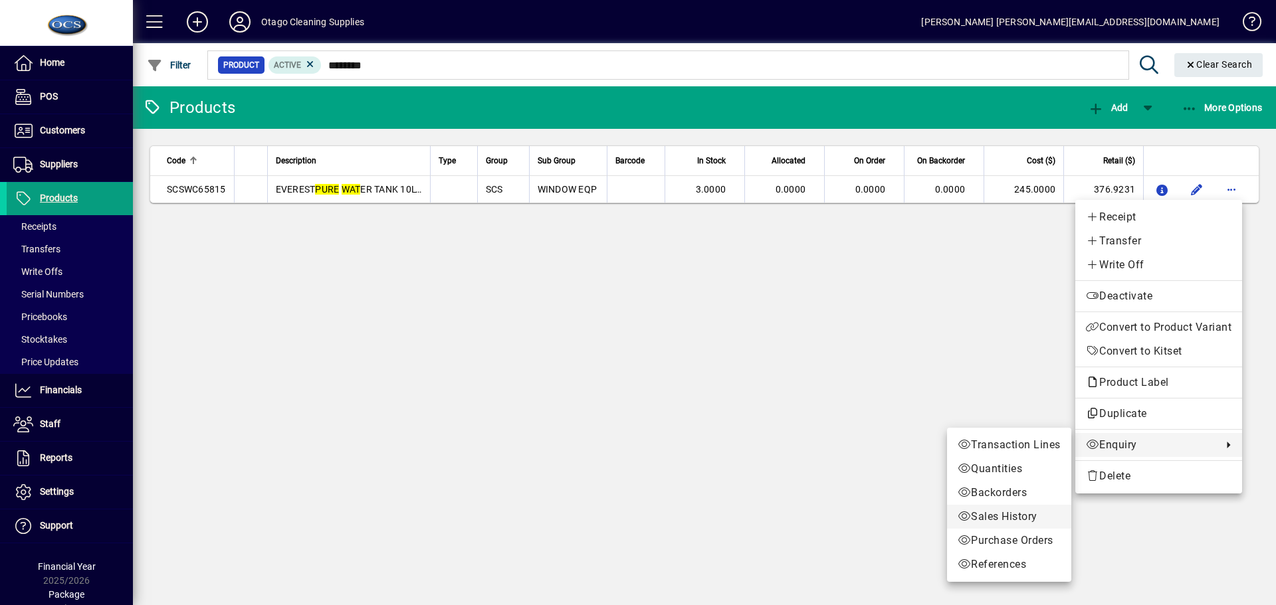
click at [990, 516] on span "Sales History" at bounding box center [1009, 517] width 103 height 16
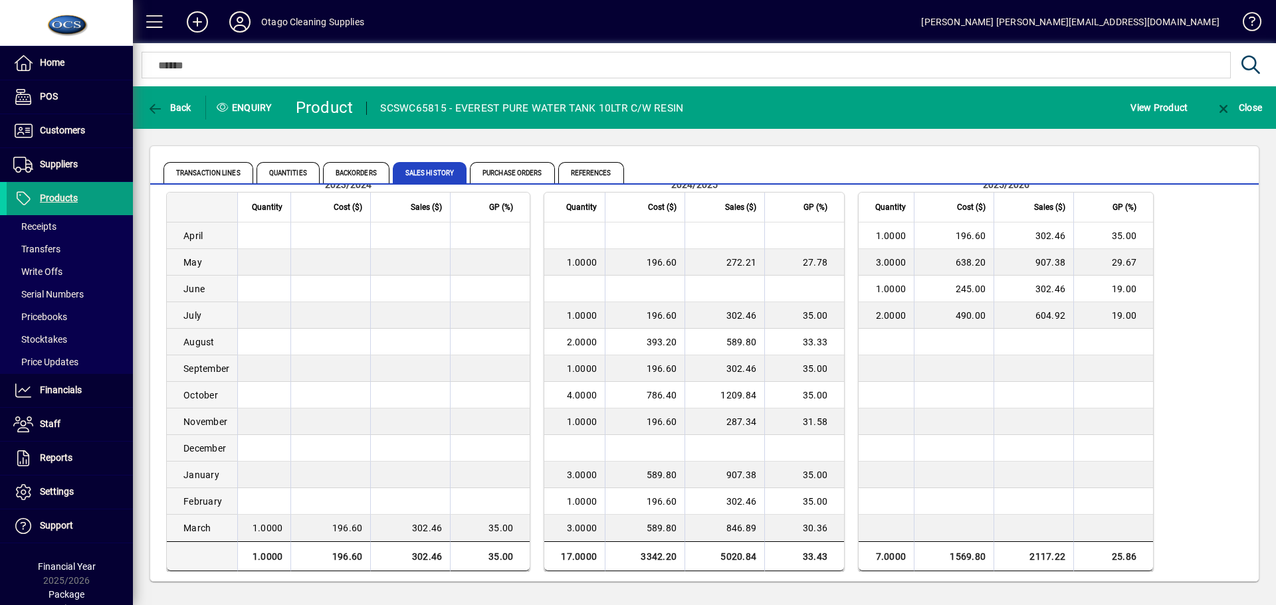
scroll to position [68, 0]
click at [159, 103] on icon "button" at bounding box center [155, 108] width 17 height 13
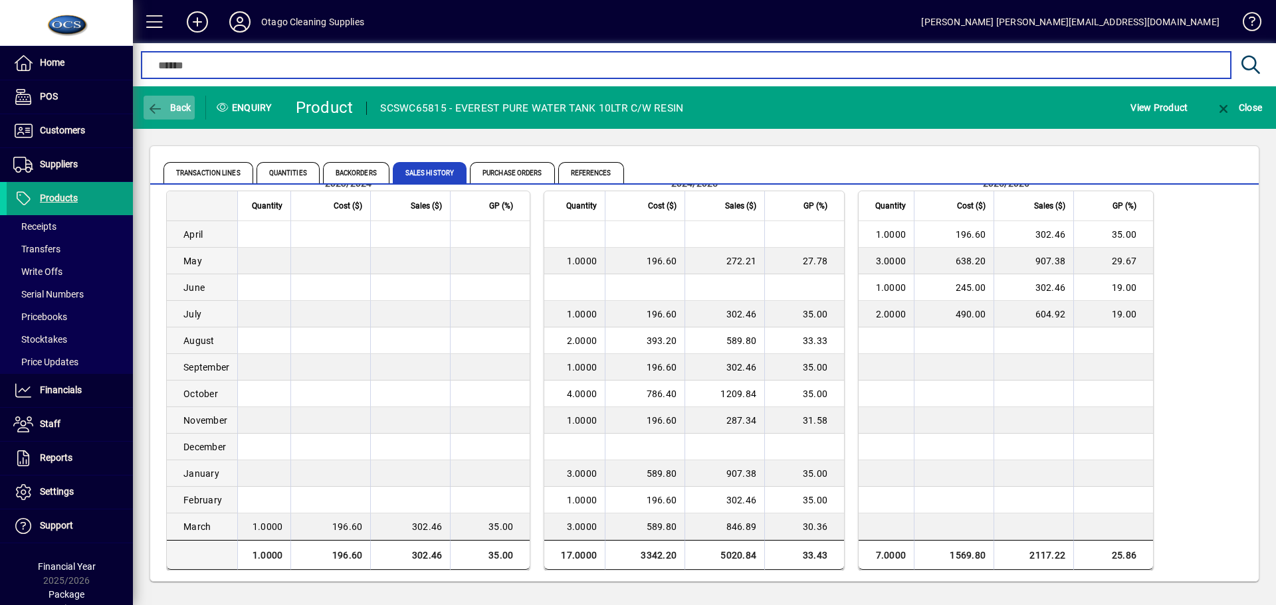
type input "********"
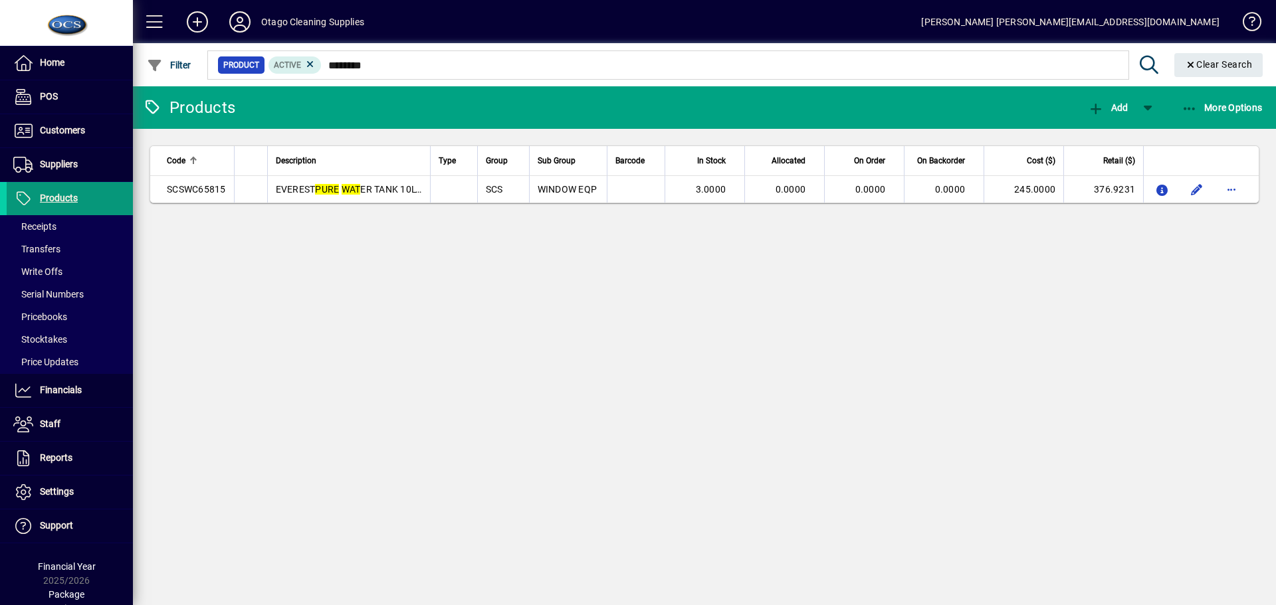
click at [43, 194] on span "Products" at bounding box center [59, 198] width 38 height 11
